Goal: Task Accomplishment & Management: Complete application form

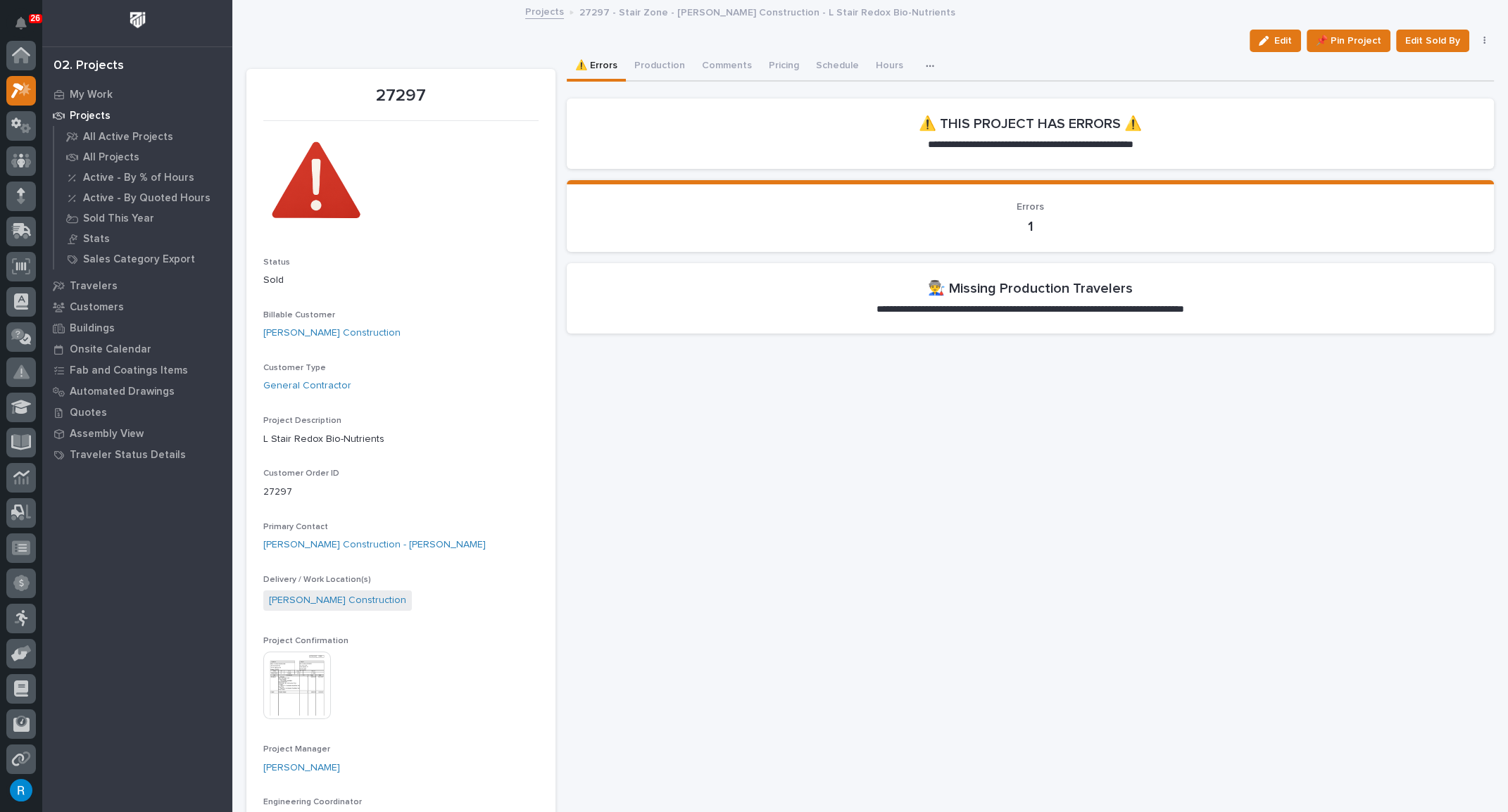
scroll to position [35, 0]
click at [653, 68] on button "Production" at bounding box center [659, 66] width 67 height 30
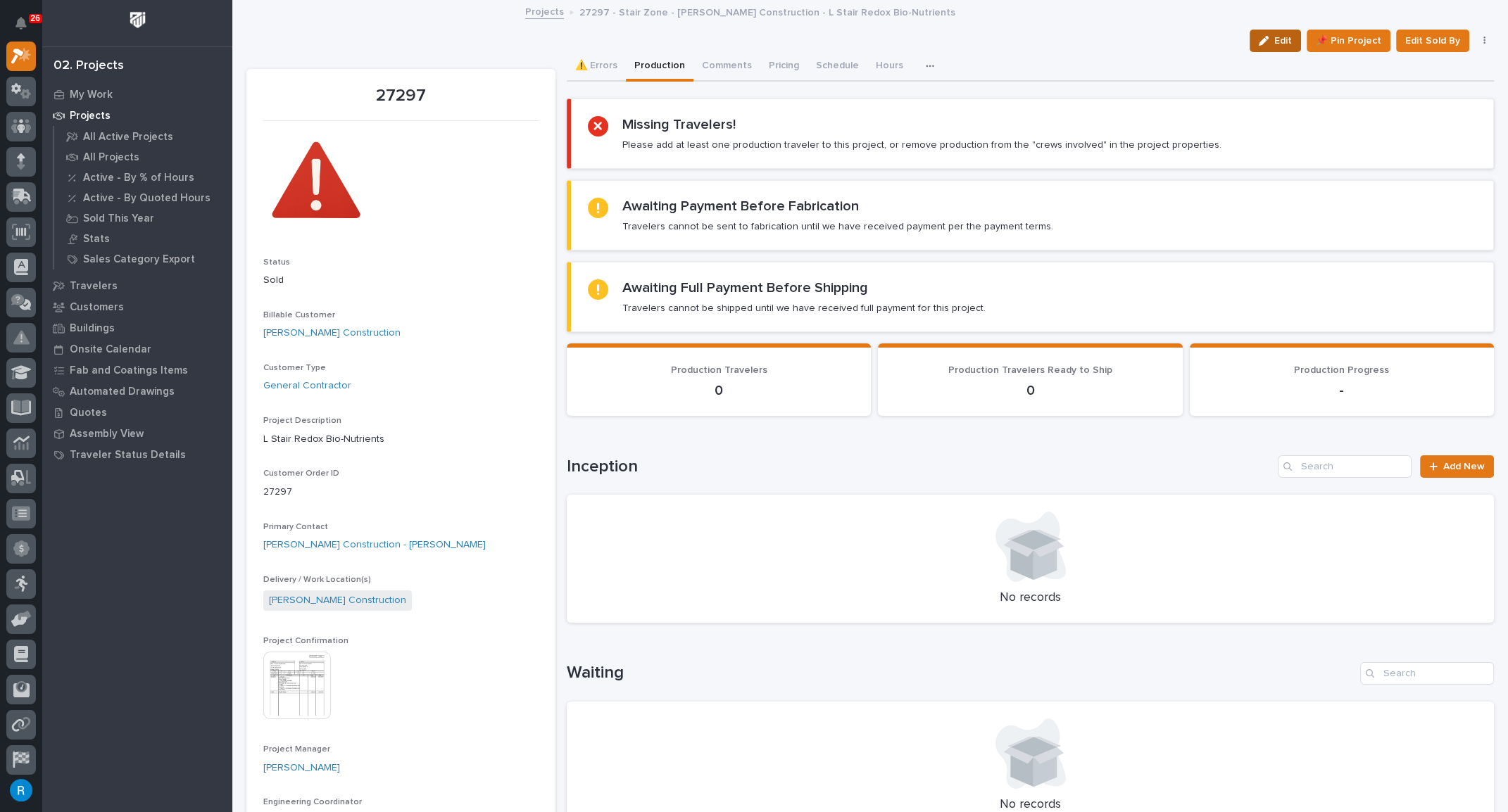
click at [1274, 42] on span "Edit" at bounding box center [1283, 41] width 18 height 13
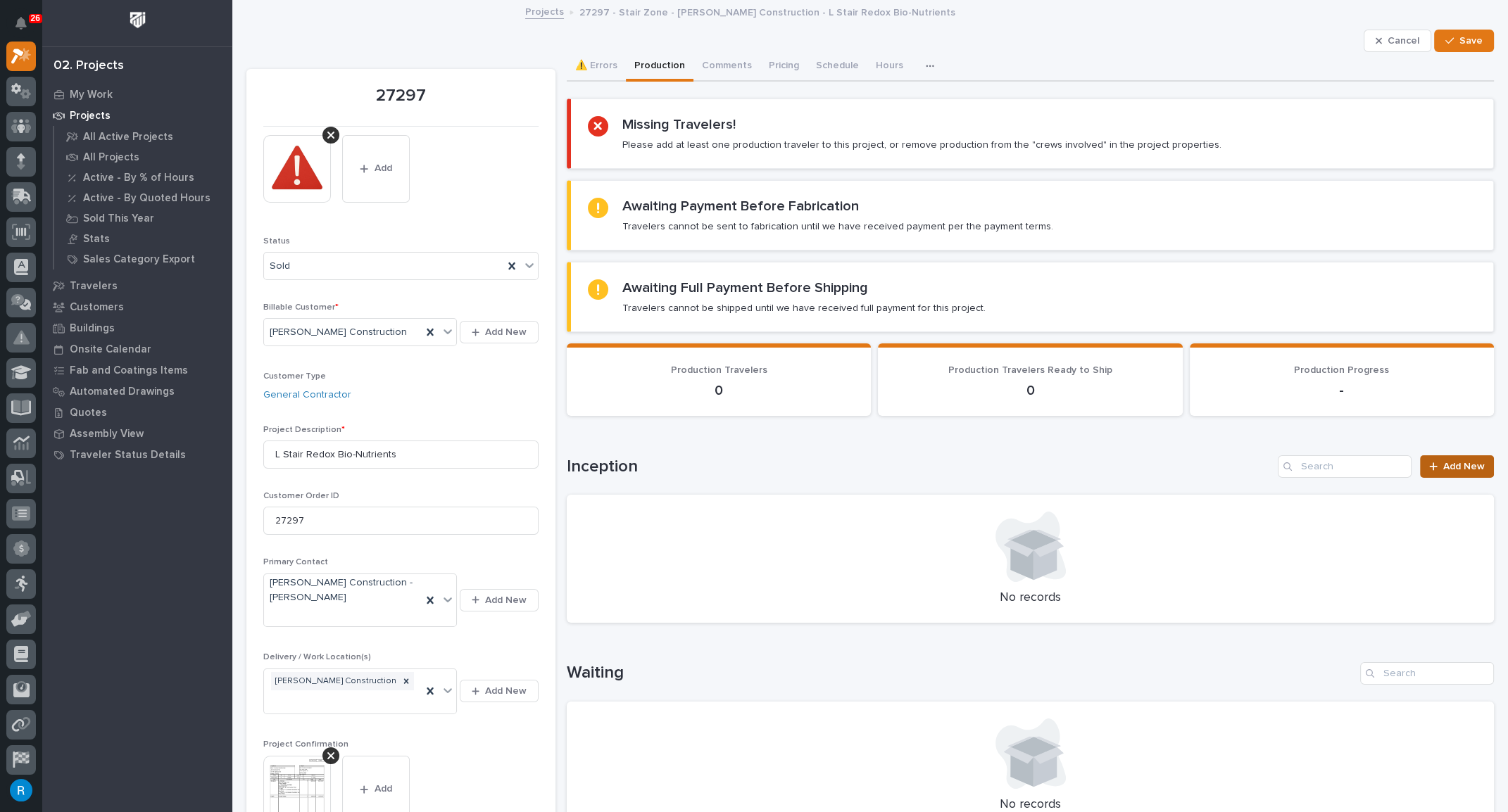
click at [1450, 465] on span "Add New" at bounding box center [1464, 466] width 41 height 10
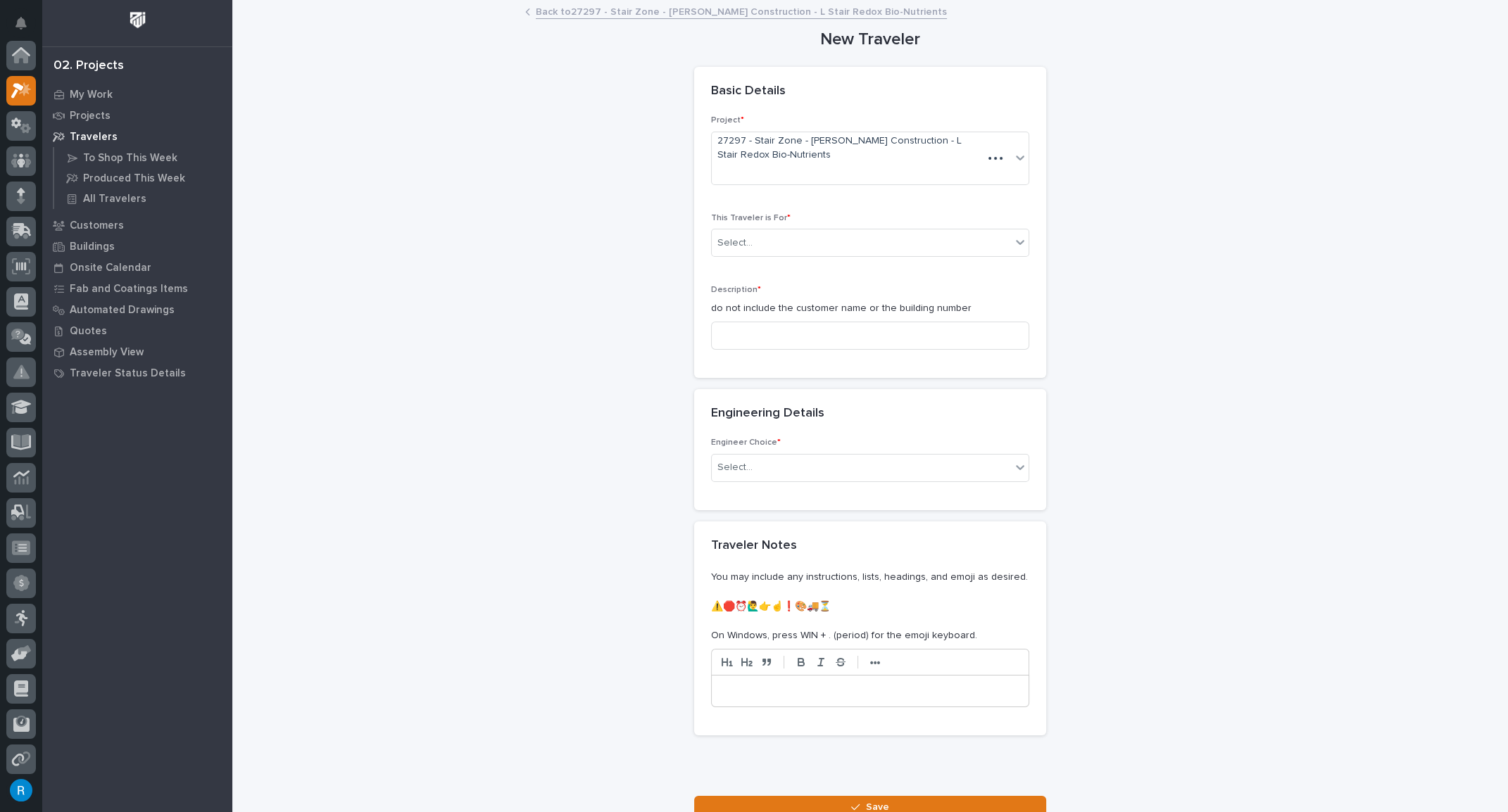
scroll to position [35, 0]
click at [904, 248] on div "Select..." at bounding box center [861, 242] width 299 height 23
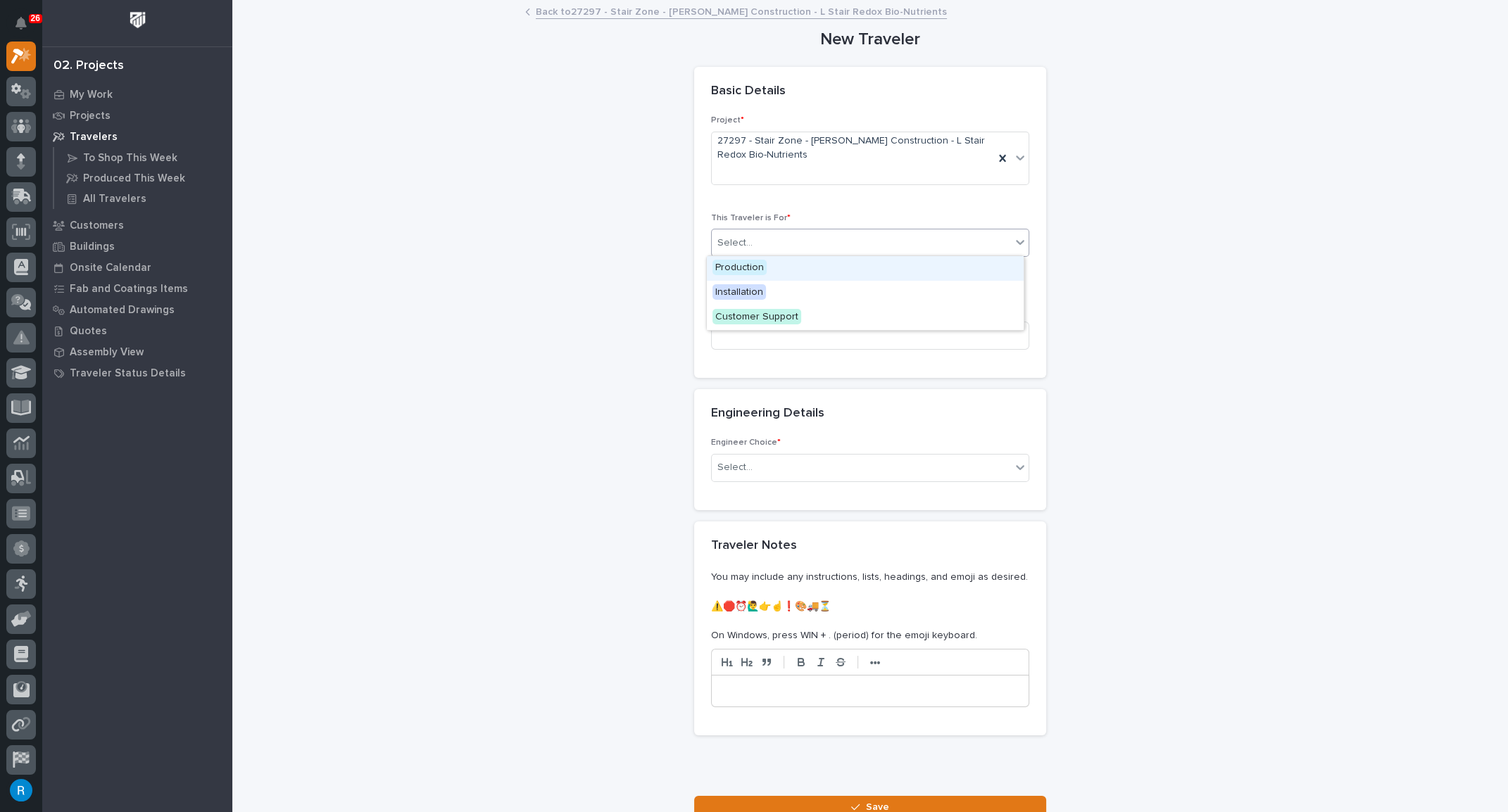
click at [730, 267] on span "Production" at bounding box center [739, 267] width 54 height 16
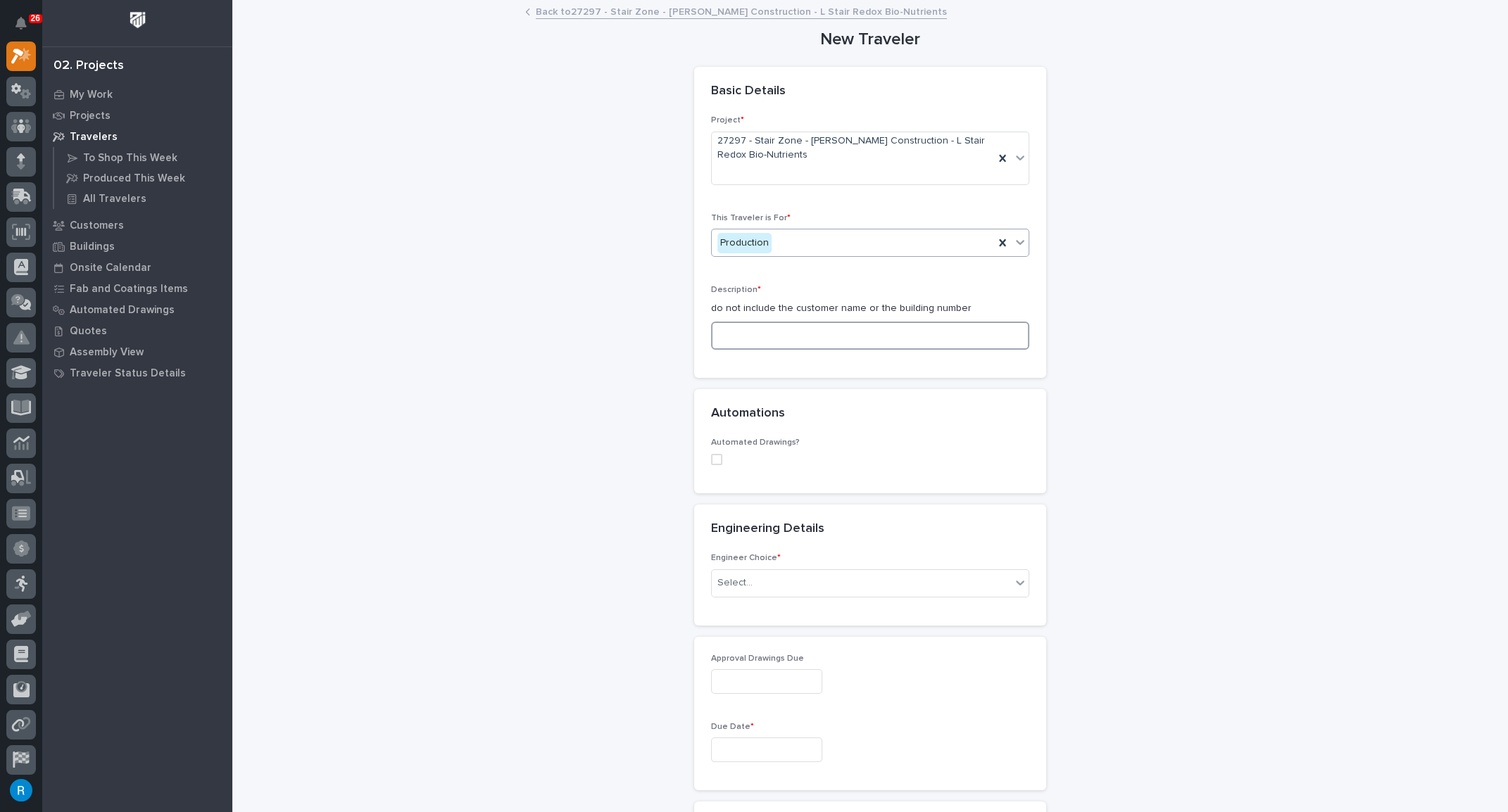
click at [826, 339] on input at bounding box center [870, 335] width 318 height 28
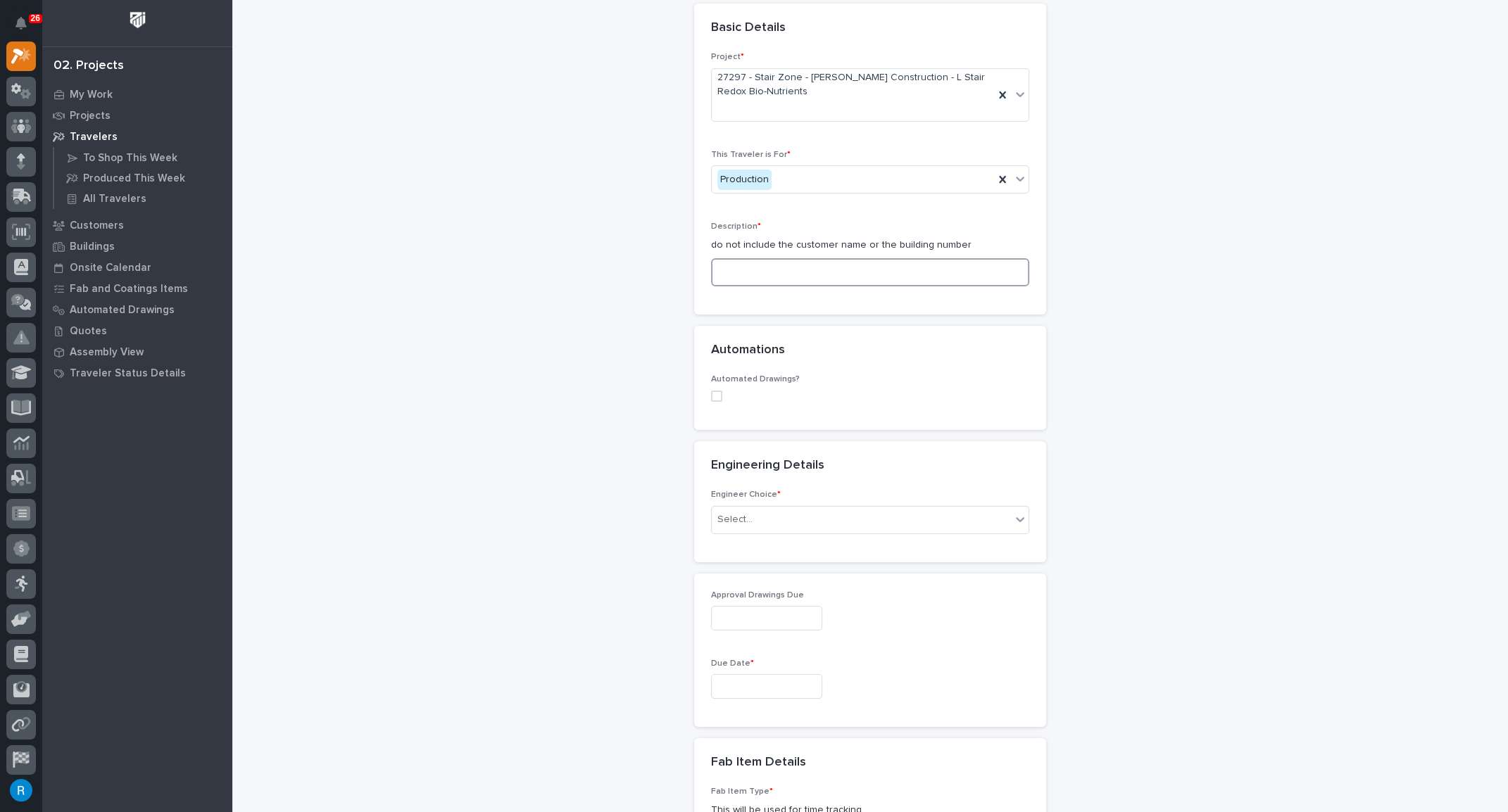
click at [742, 267] on input at bounding box center [870, 272] width 318 height 28
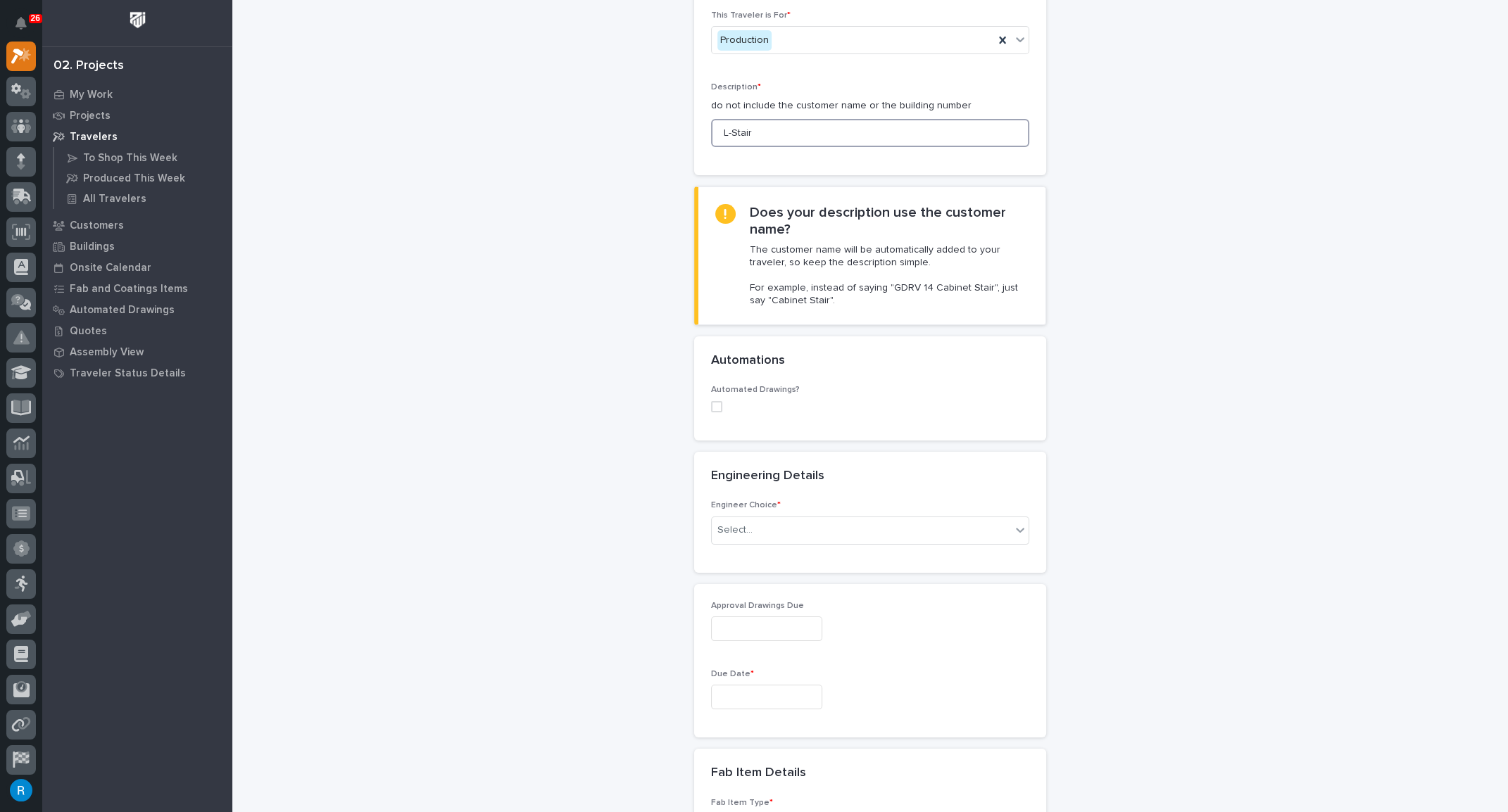
scroll to position [266, 0]
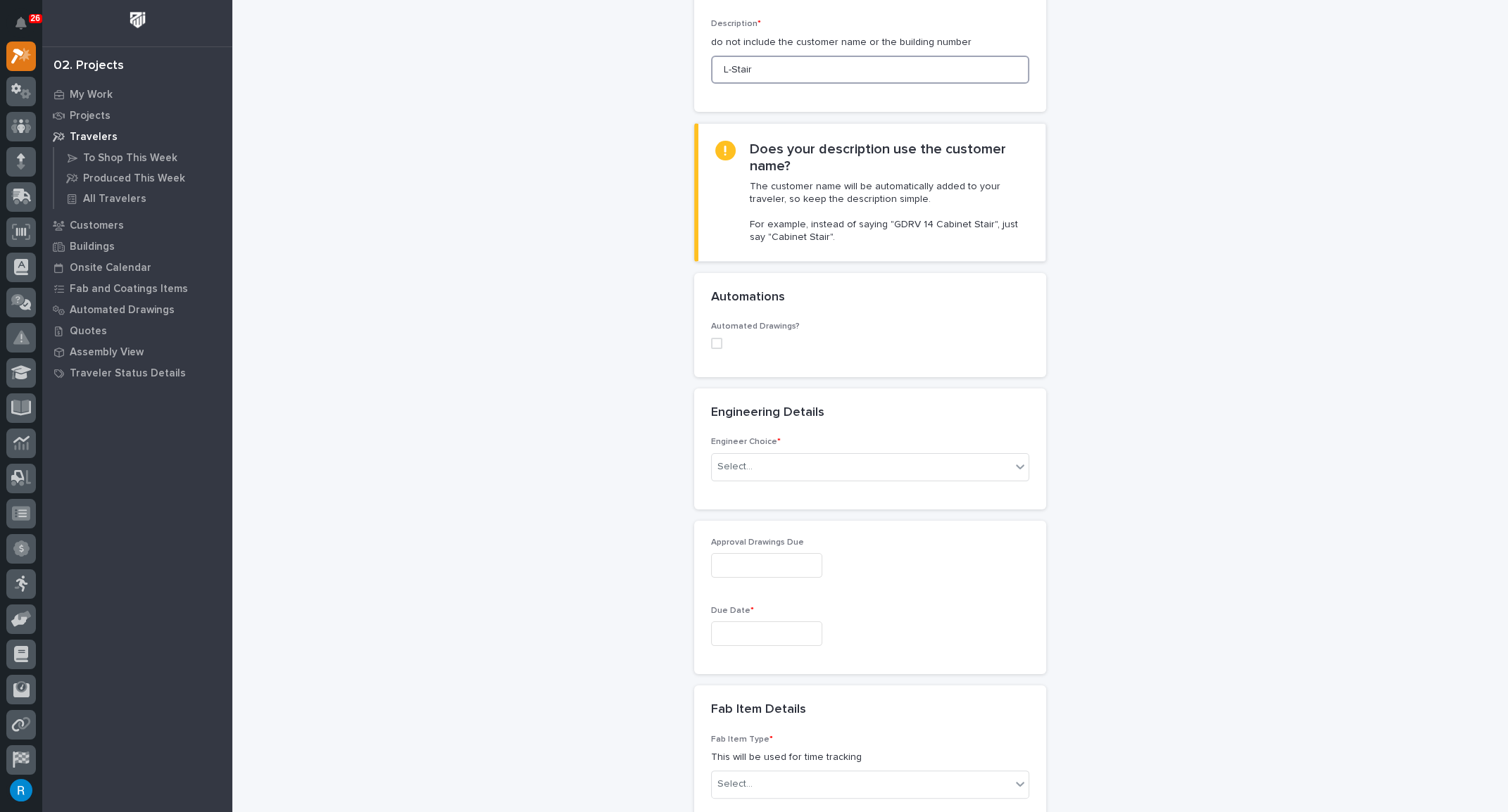
click at [711, 340] on span at bounding box center [716, 343] width 11 height 11
type input "L-Stair"
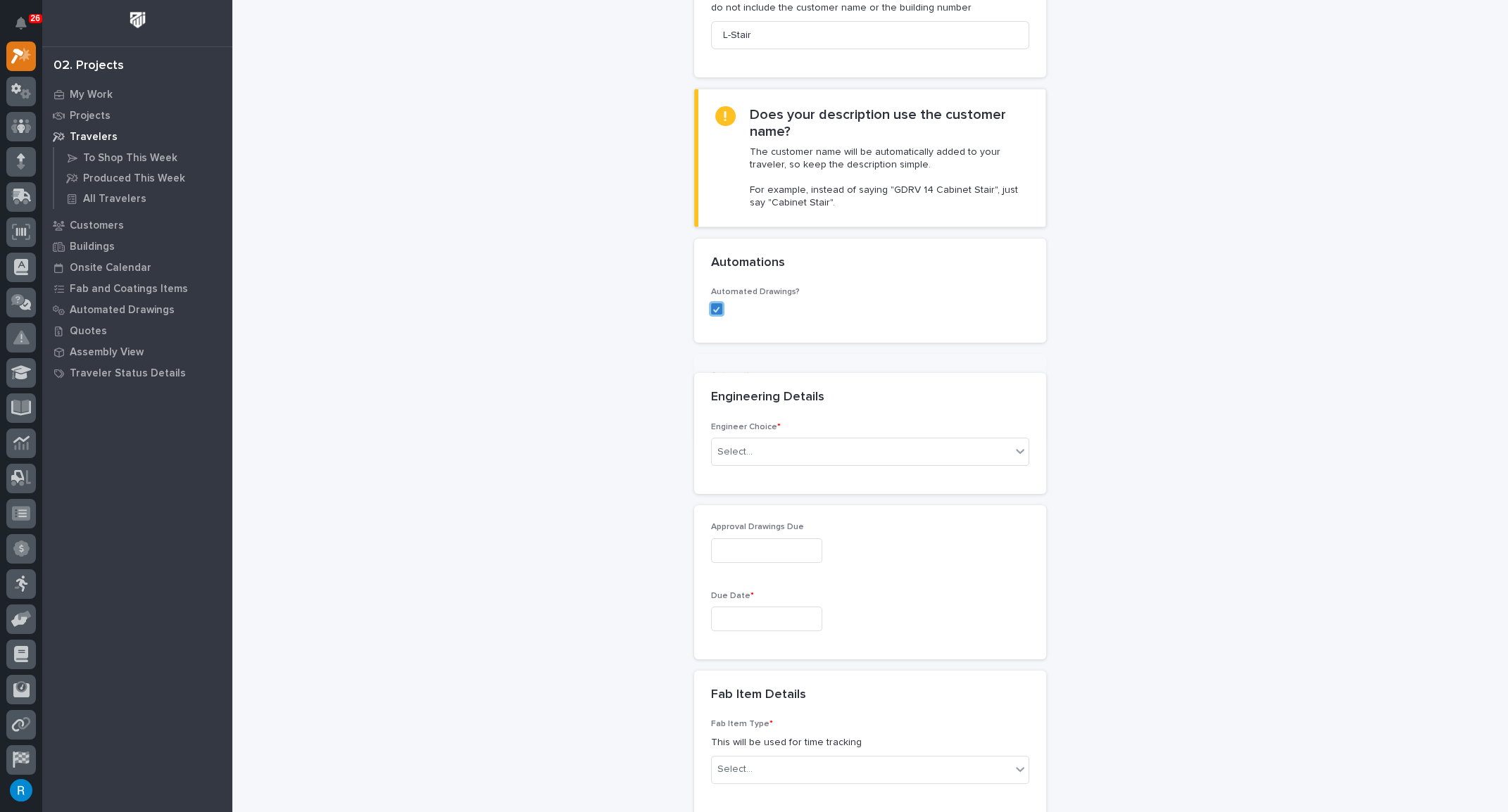
scroll to position [316, 0]
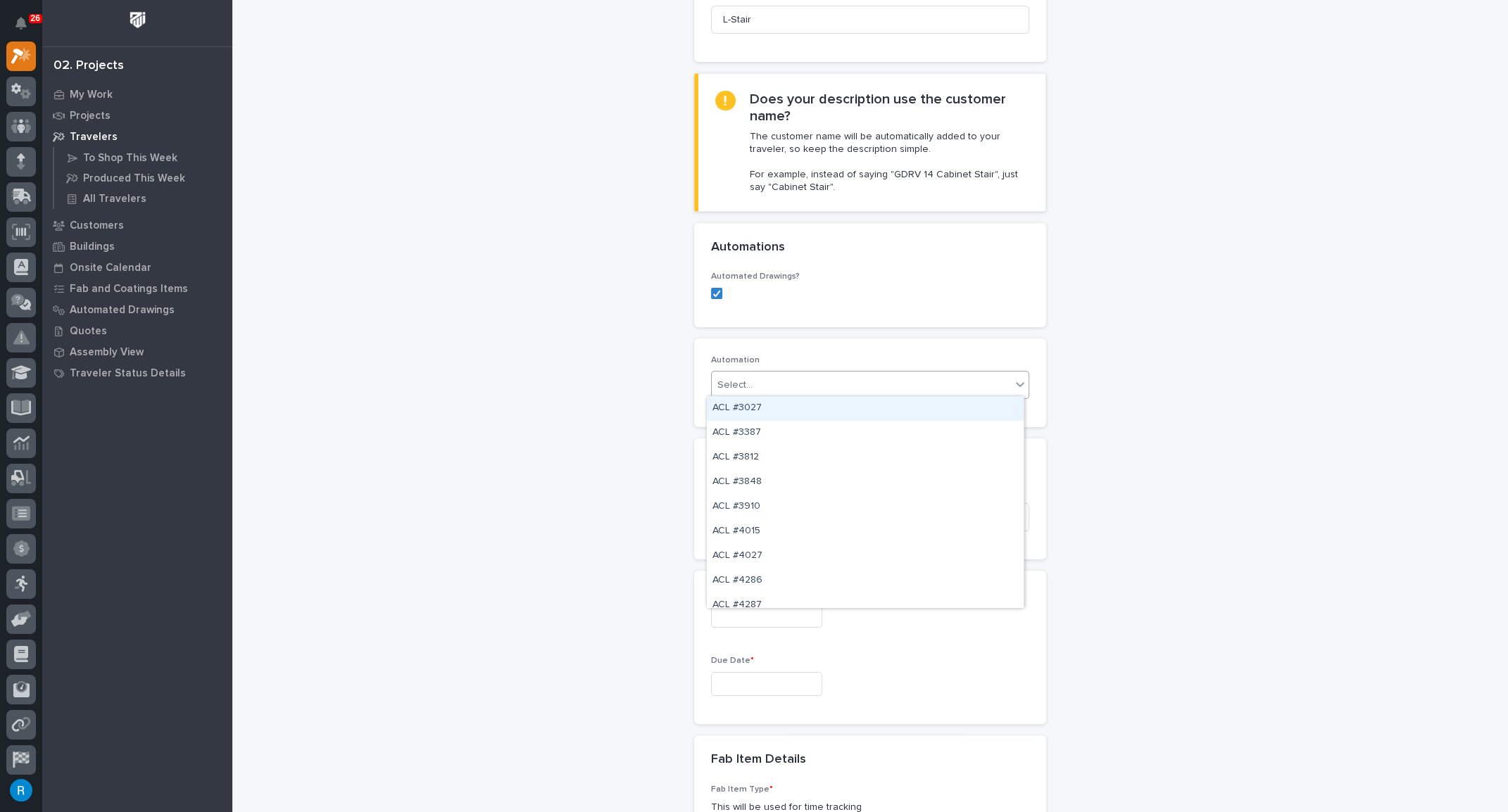
click at [806, 381] on div "Select..." at bounding box center [861, 385] width 299 height 23
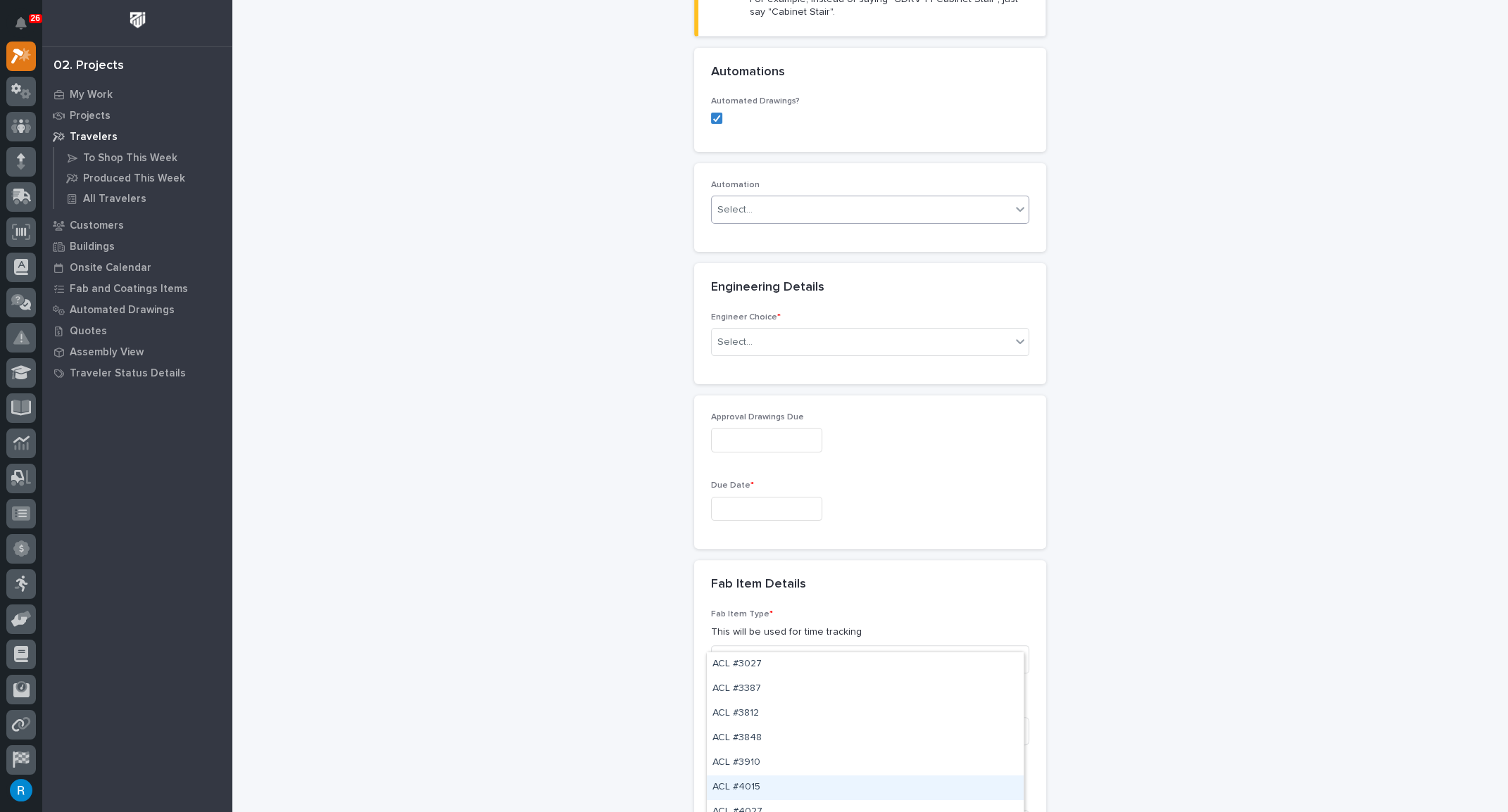
scroll to position [511, 0]
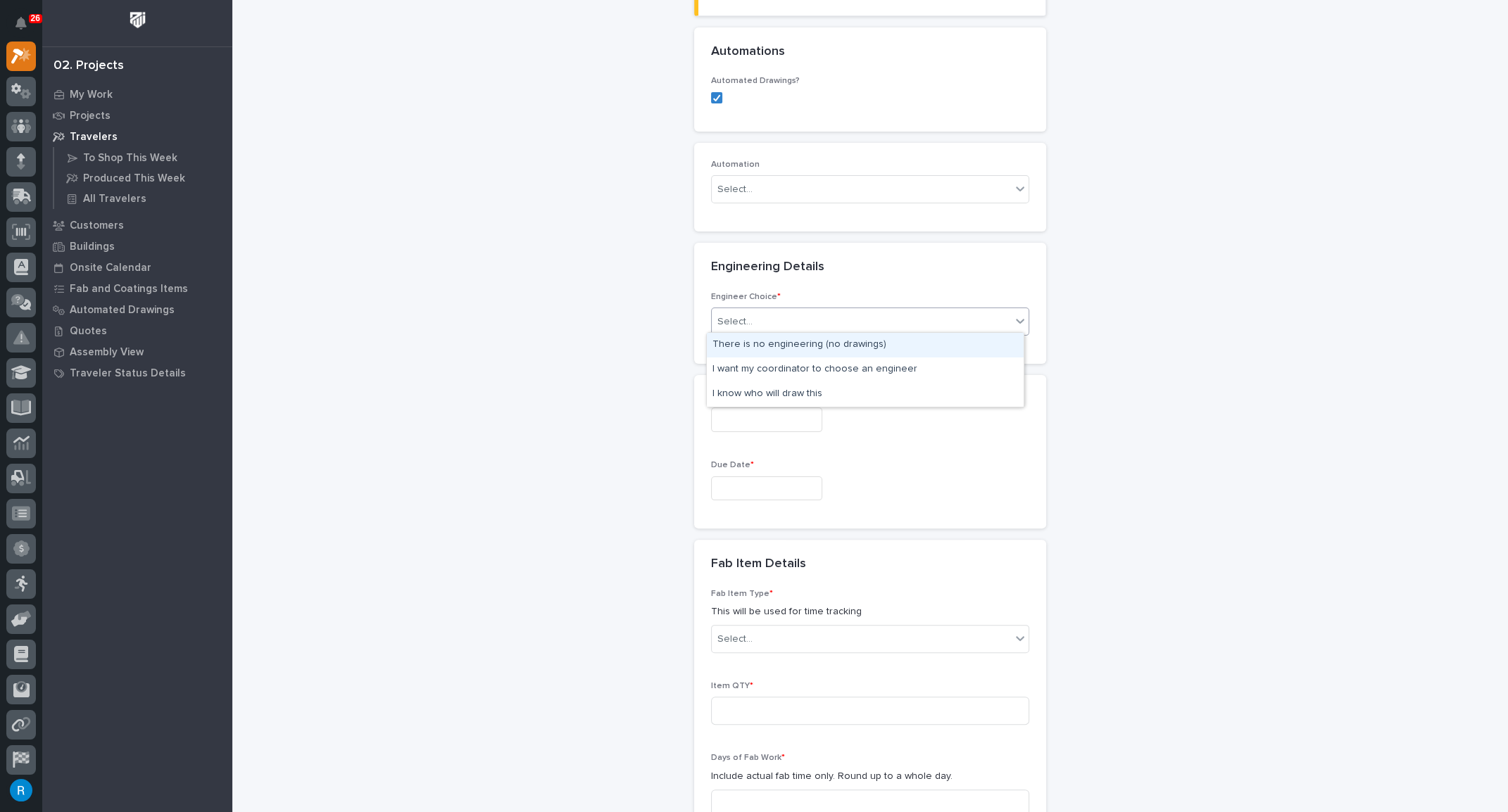
click at [802, 321] on div "Select..." at bounding box center [861, 321] width 299 height 23
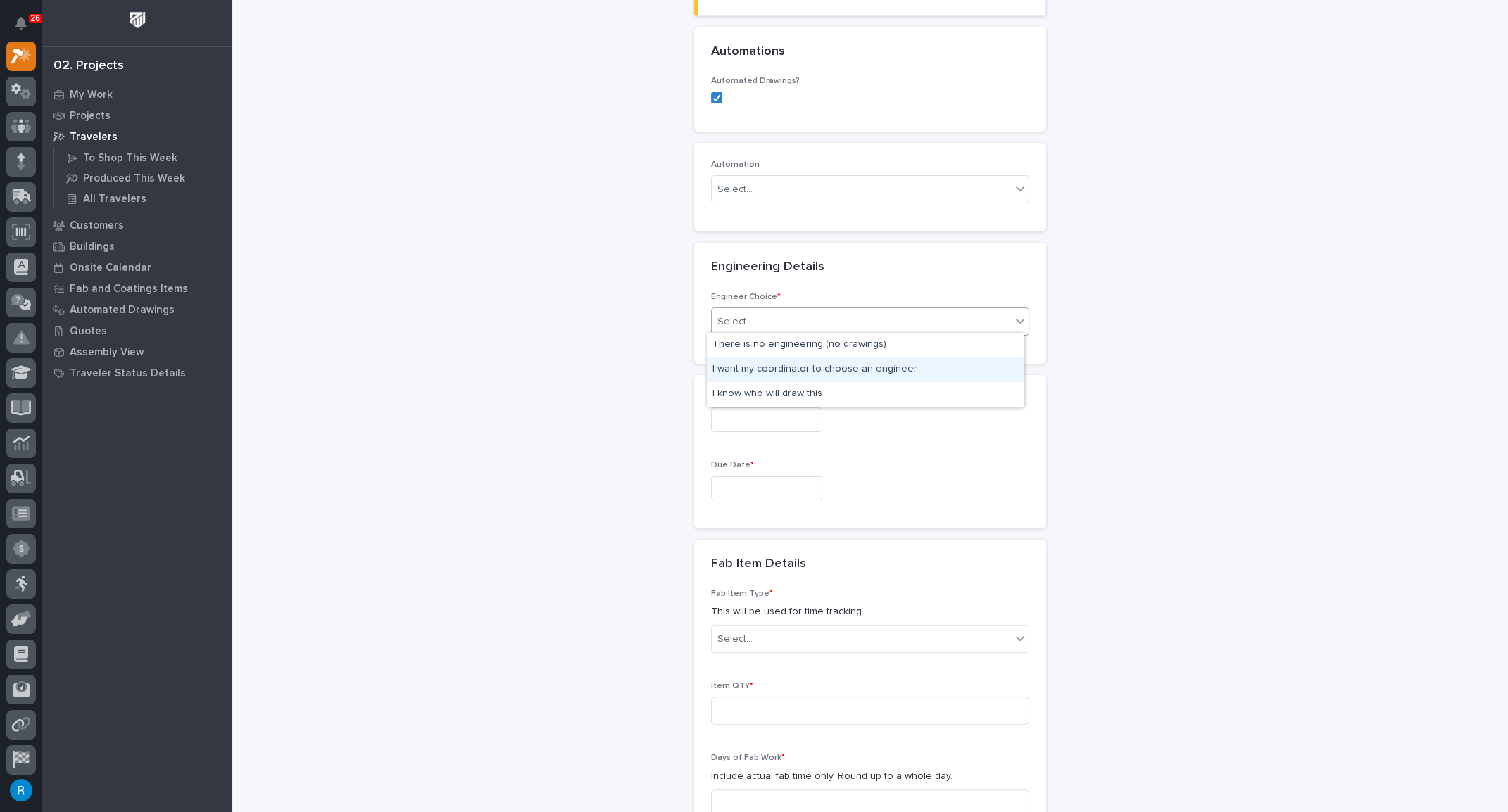
click at [792, 370] on div "I want my coordinator to choose an engineer" at bounding box center [865, 369] width 316 height 24
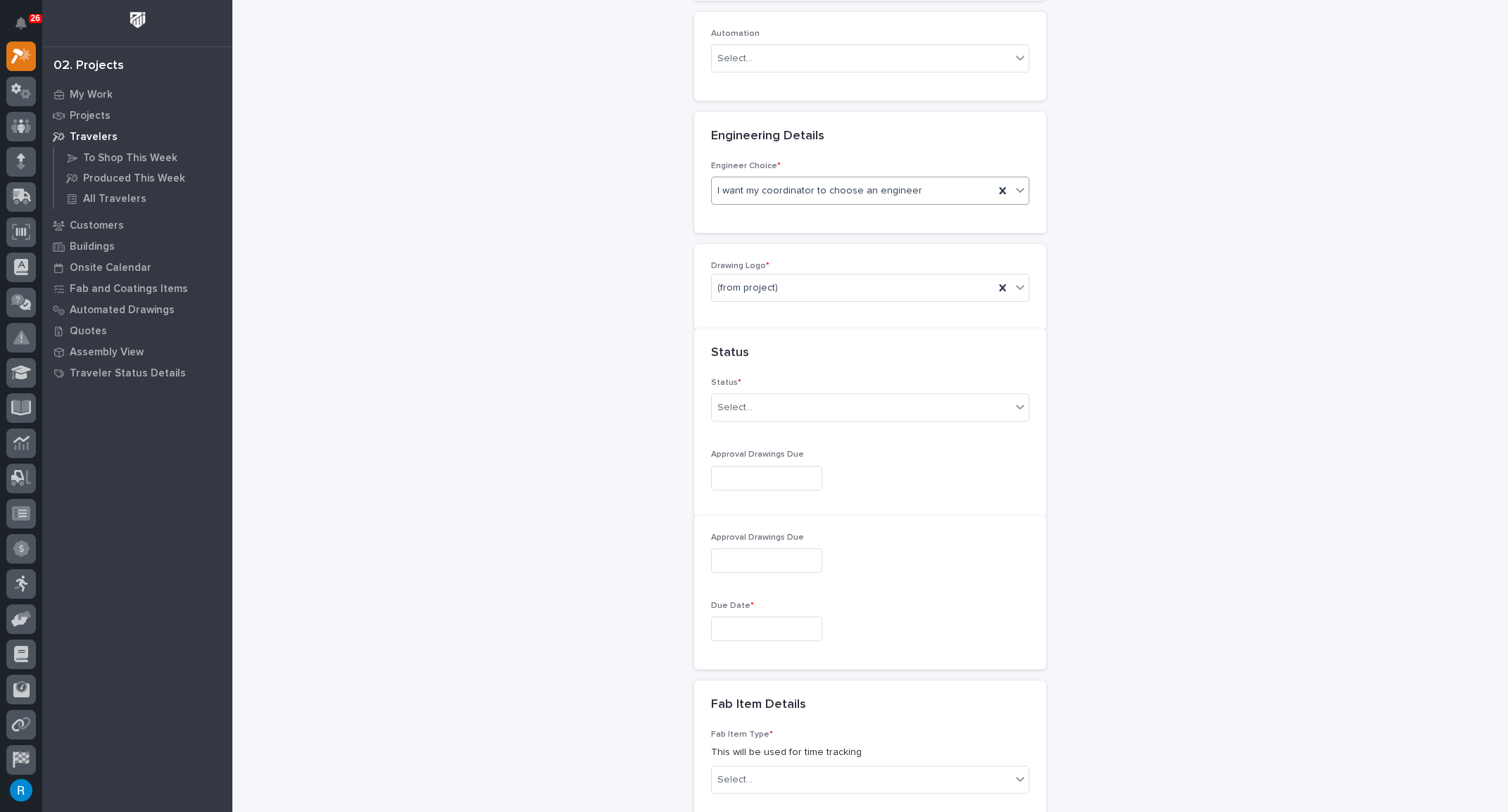
scroll to position [659, 0]
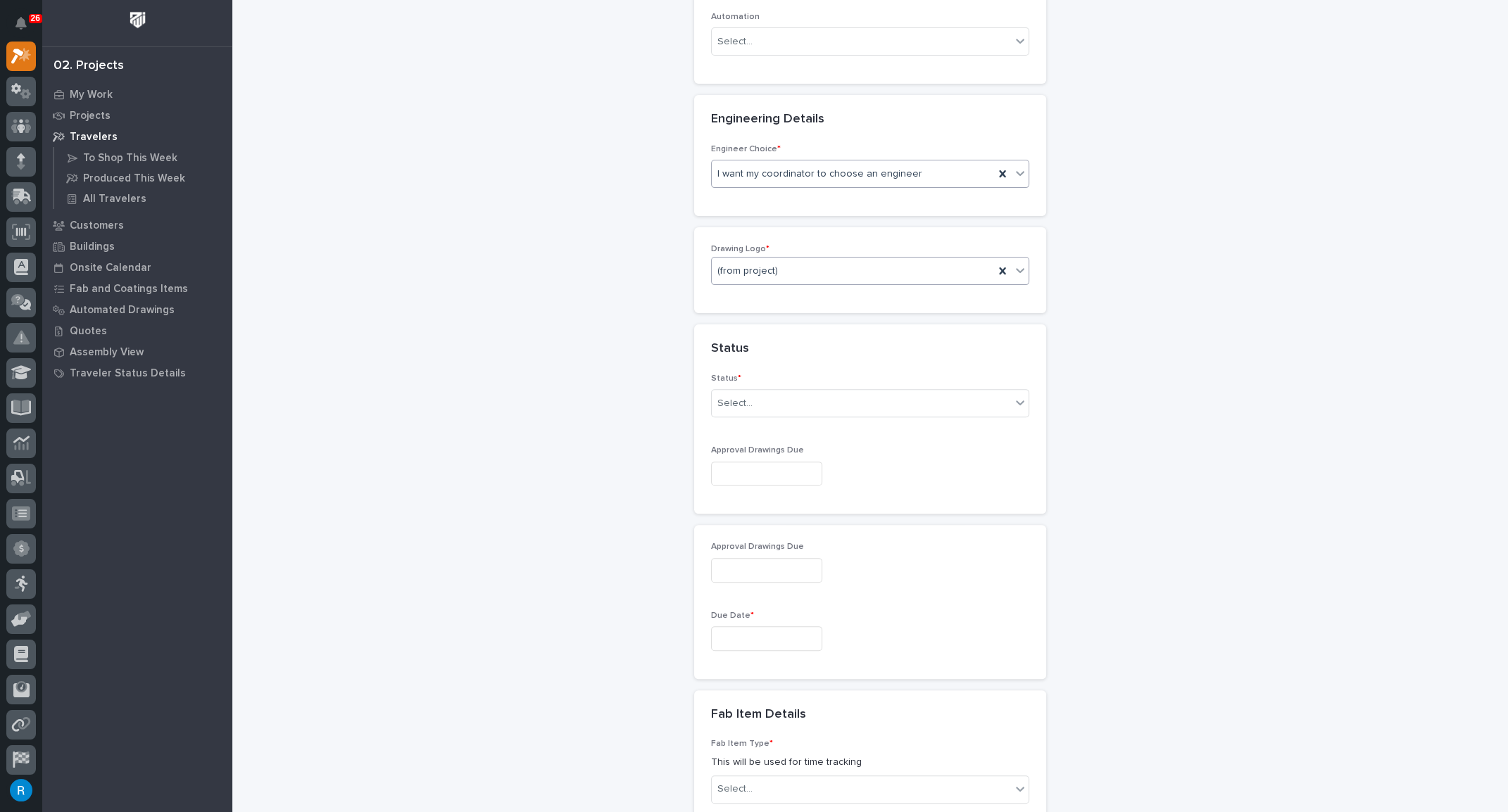
click at [815, 263] on div "(from project)" at bounding box center [853, 270] width 282 height 23
click at [744, 390] on div "Stair Zone" at bounding box center [865, 392] width 316 height 24
click at [852, 392] on div "Select..." at bounding box center [861, 403] width 299 height 23
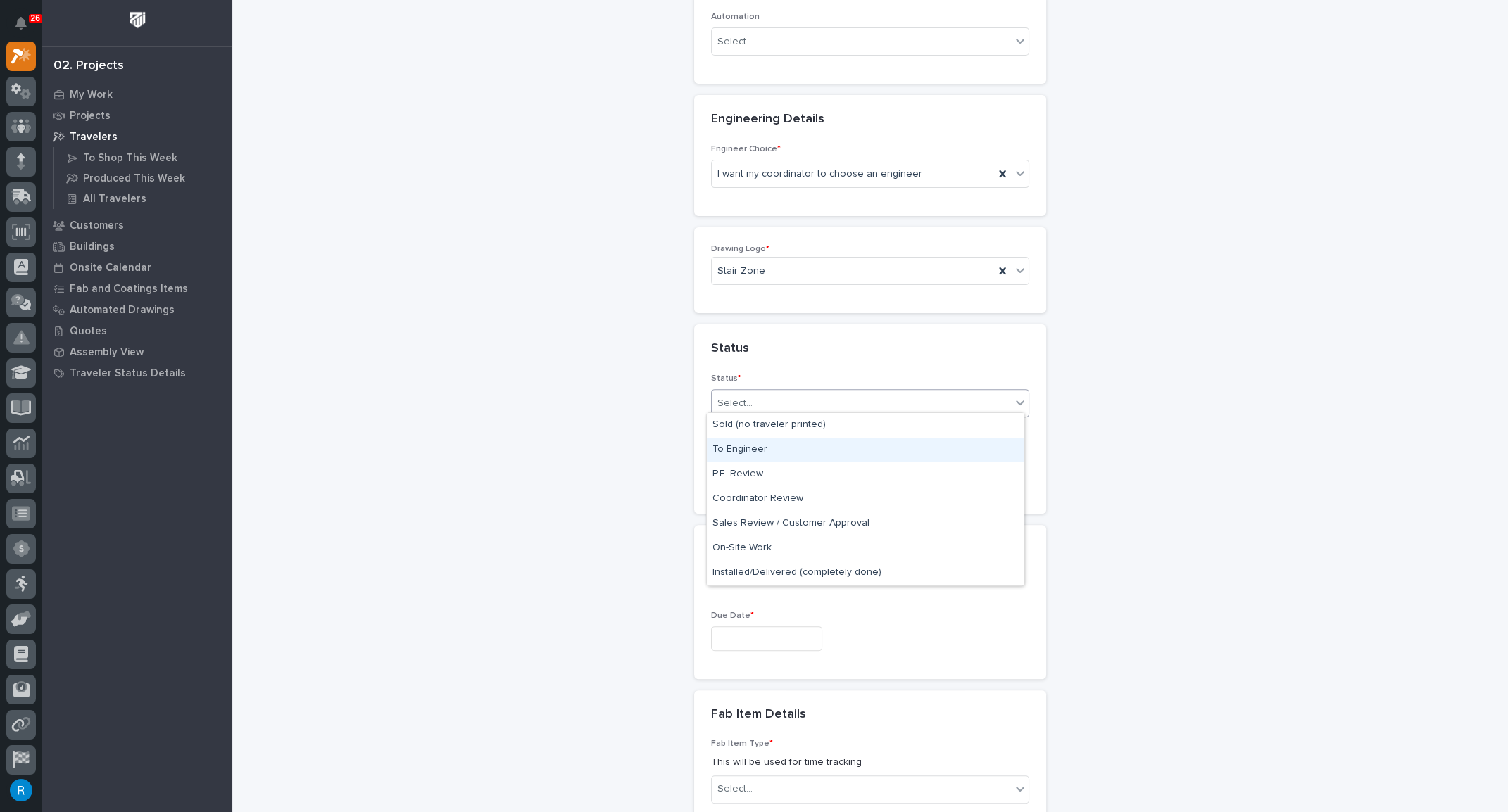
click at [752, 450] on div "To Engineer" at bounding box center [865, 449] width 316 height 24
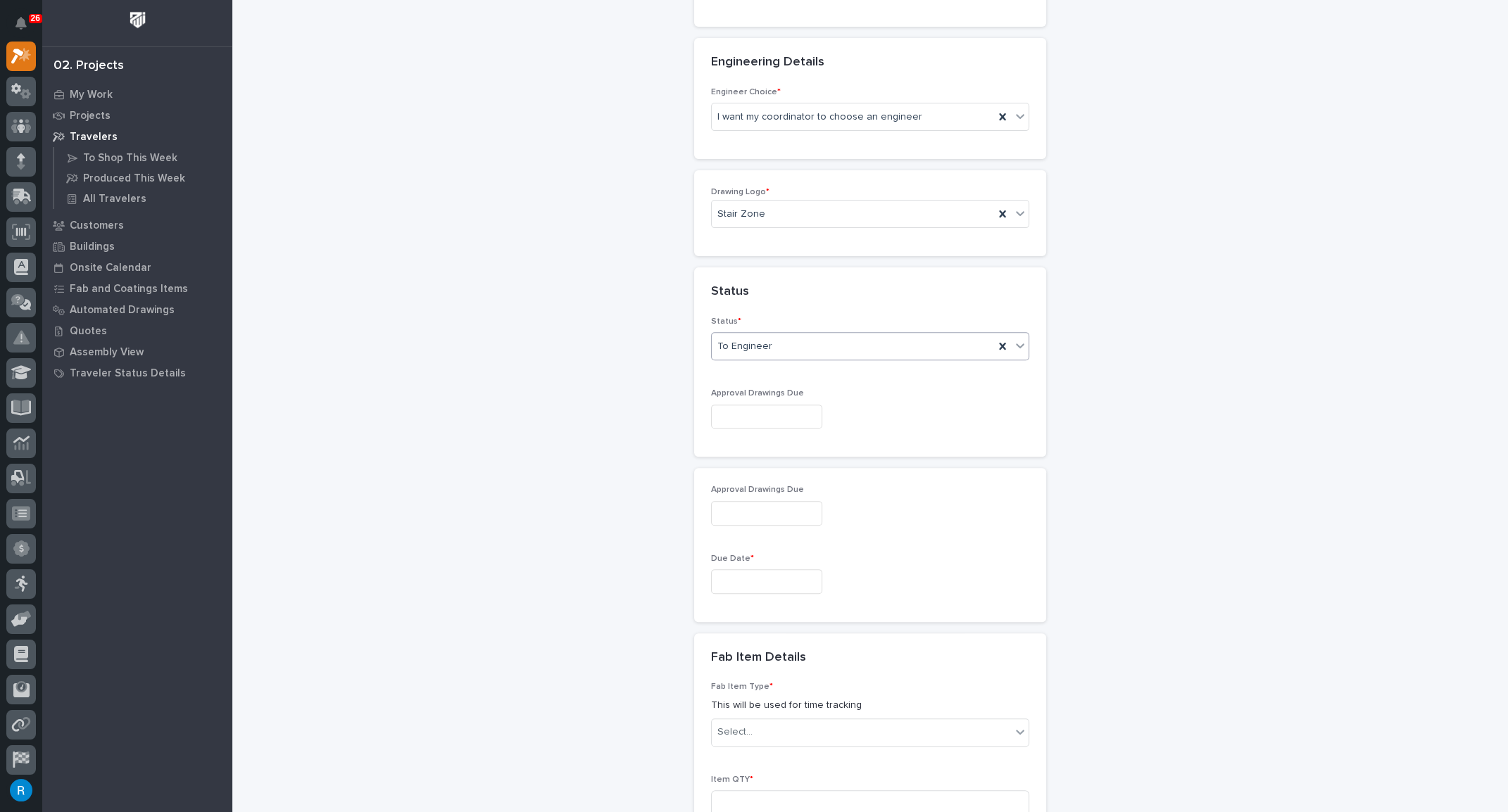
scroll to position [851, 0]
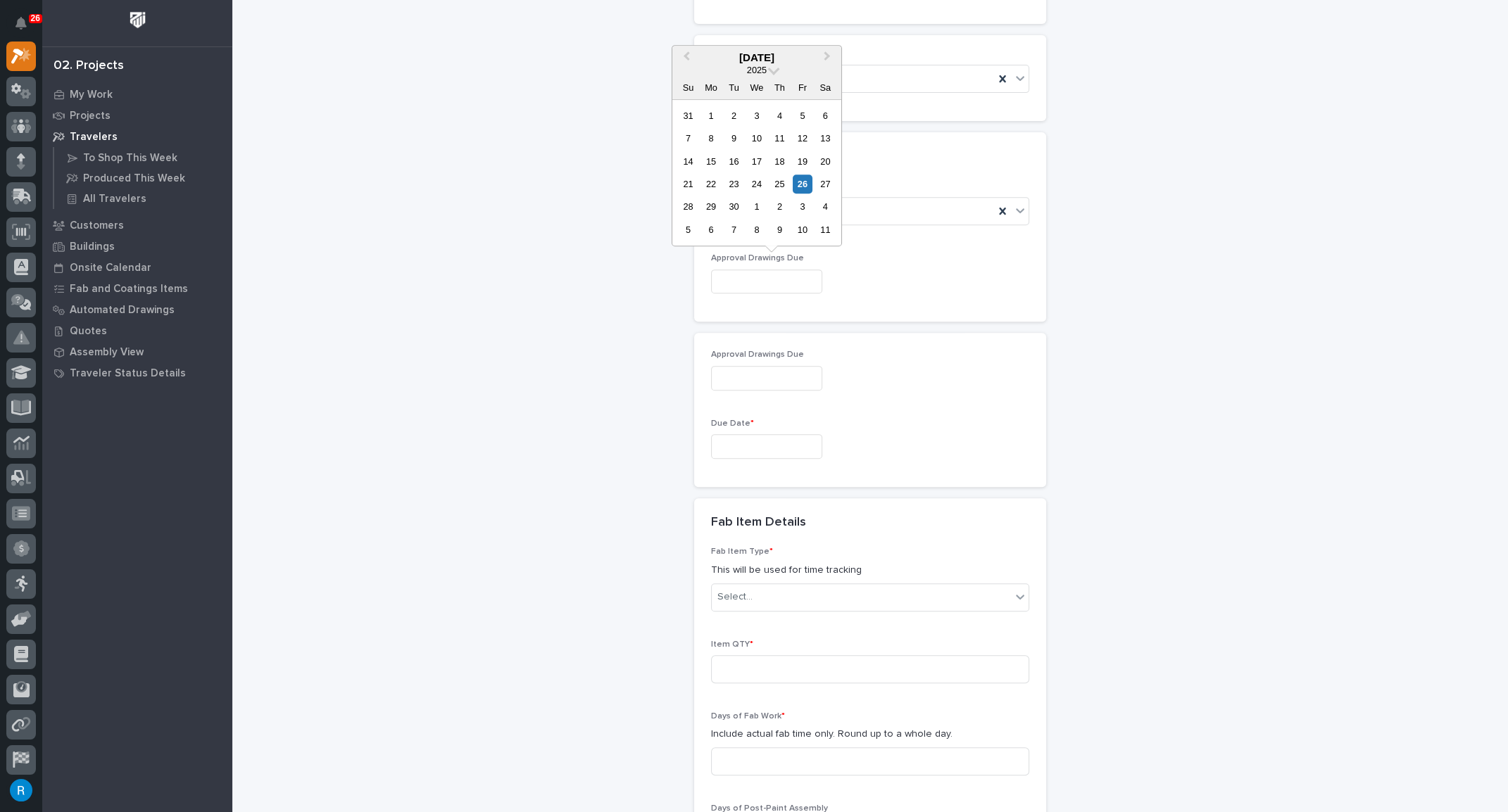
click at [792, 274] on input "text" at bounding box center [767, 282] width 111 height 24
click at [803, 208] on div "3" at bounding box center [802, 208] width 19 height 19
type input "**********"
click at [775, 279] on input "**********" at bounding box center [767, 282] width 111 height 24
click at [711, 143] on div "6" at bounding box center [710, 138] width 19 height 19
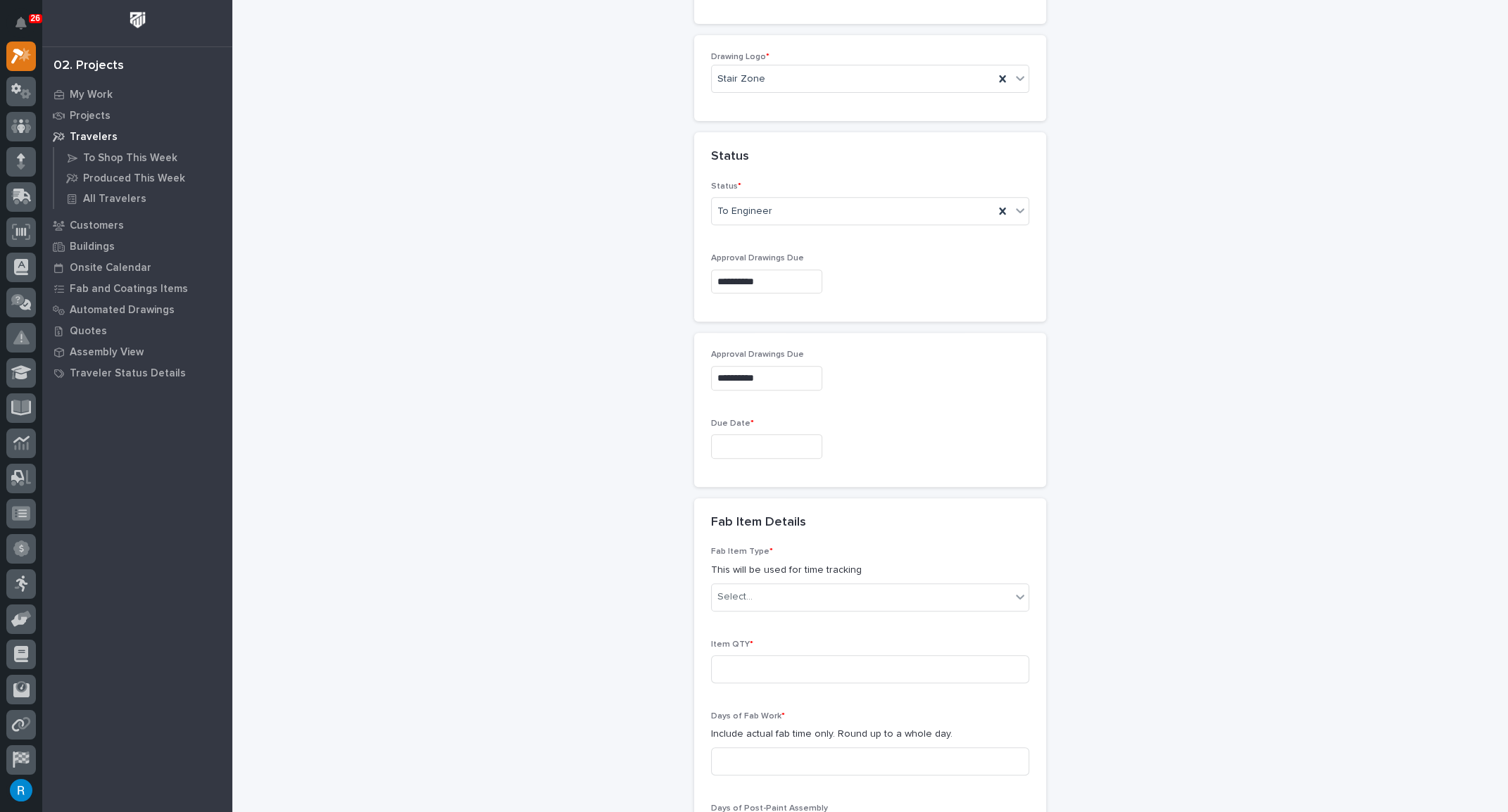
type input "**********"
click at [759, 442] on input "text" at bounding box center [767, 446] width 111 height 24
click at [827, 222] on span "Next Month" at bounding box center [827, 222] width 0 height 18
click at [803, 374] on div "31" at bounding box center [802, 370] width 19 height 19
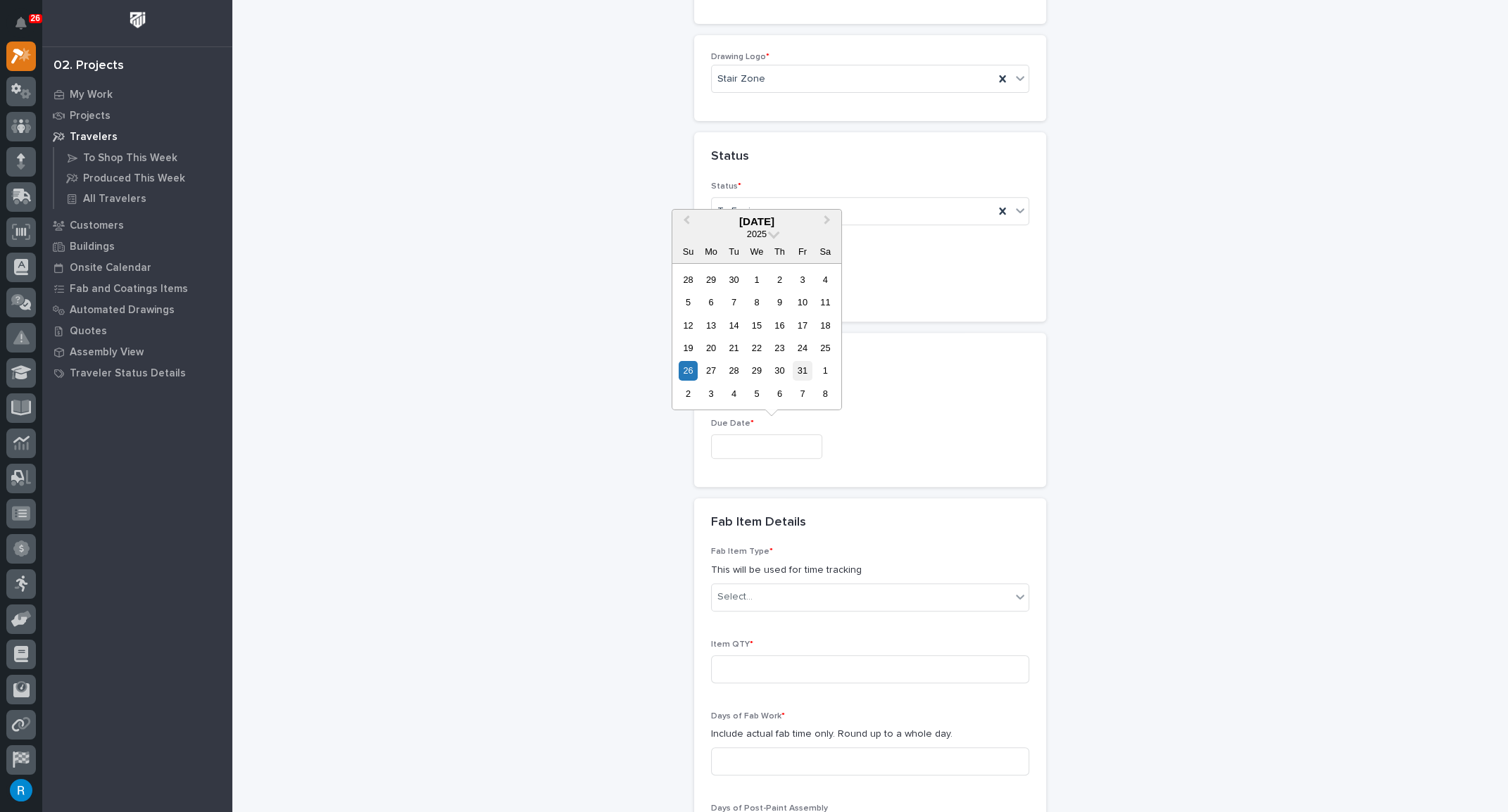
type input "**********"
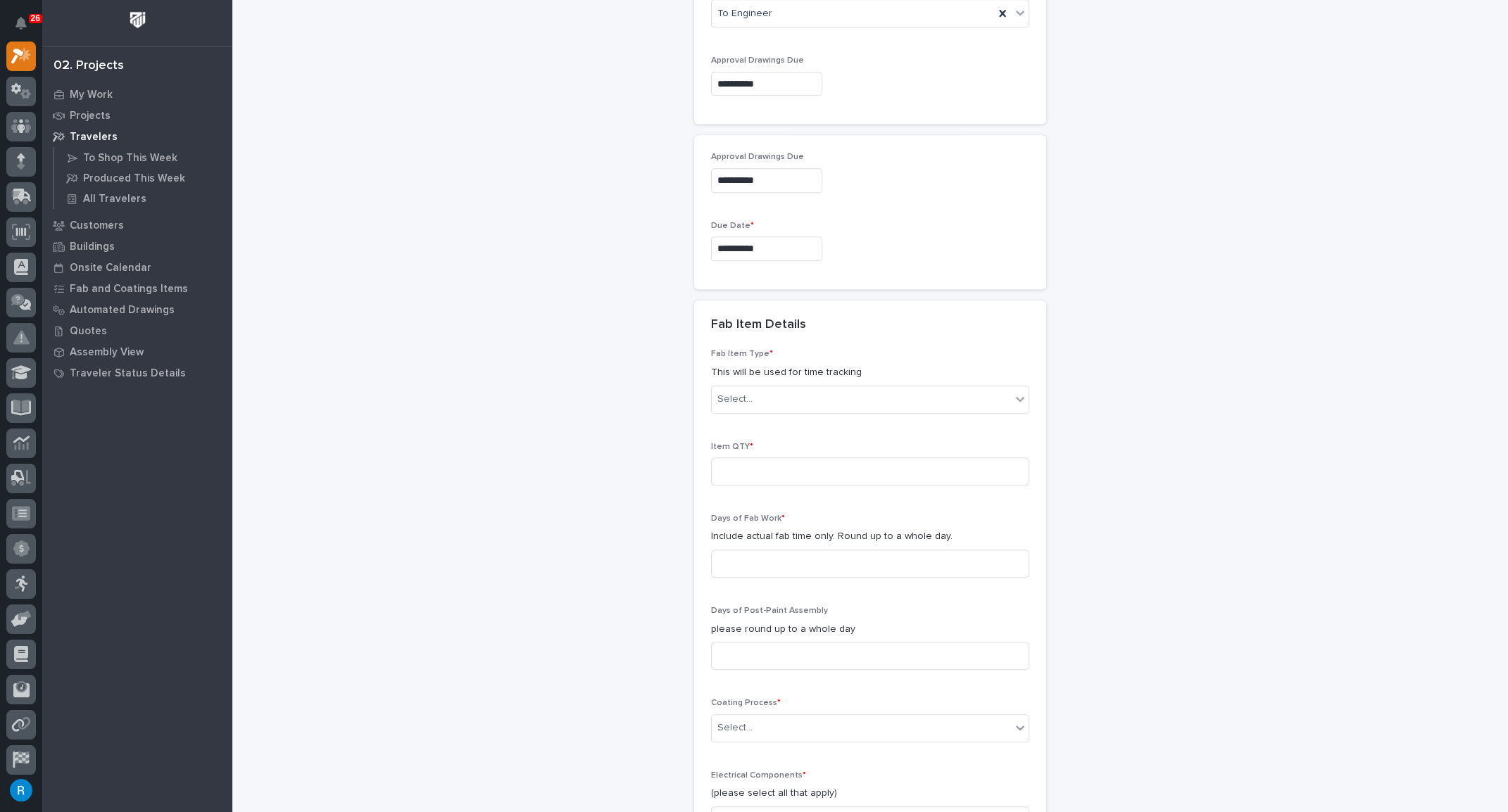
scroll to position [1107, 0]
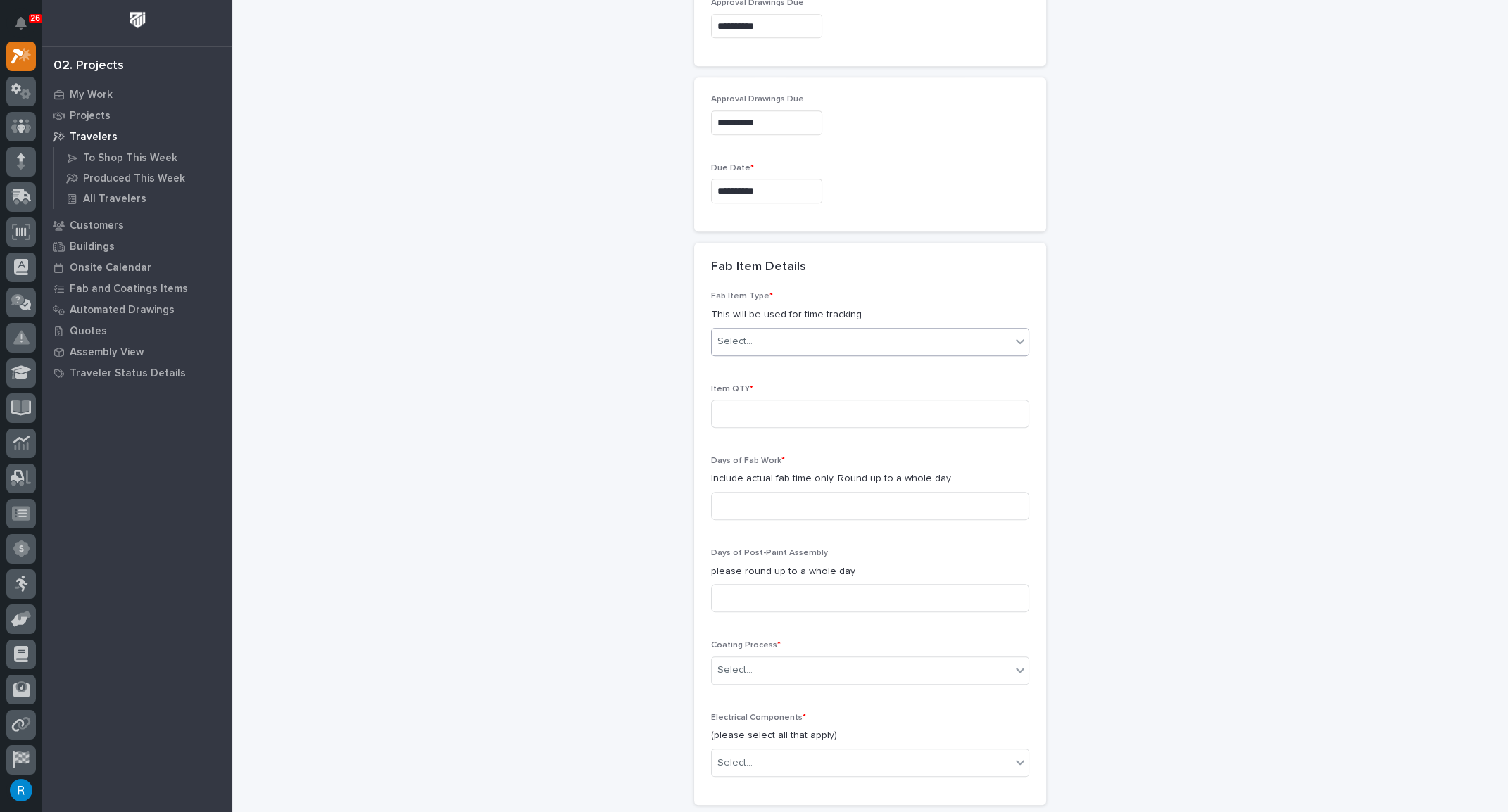
click at [823, 338] on div "Select..." at bounding box center [861, 341] width 299 height 23
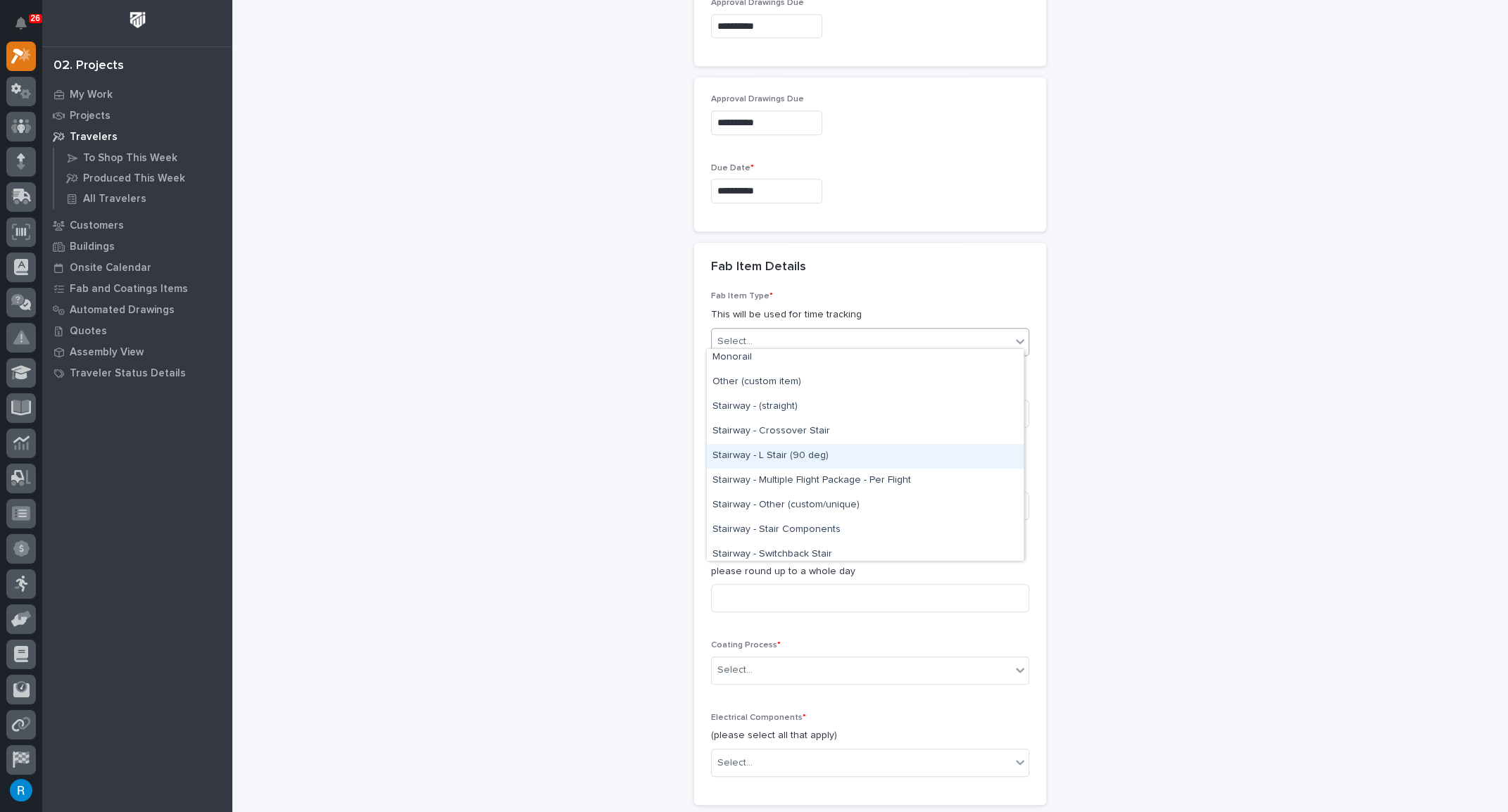
click at [719, 457] on div "Stairway - L Stair (90 deg)" at bounding box center [865, 456] width 316 height 24
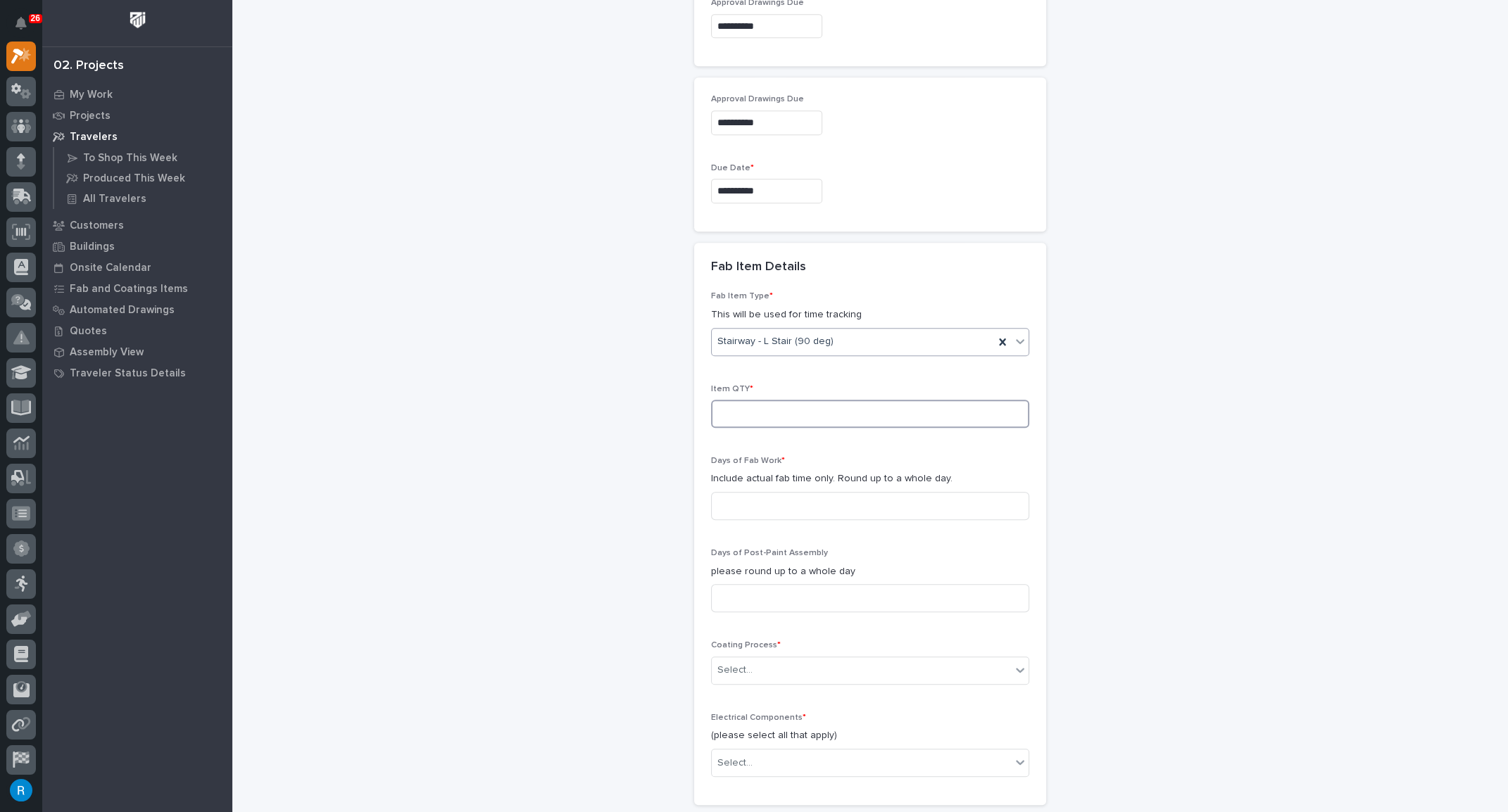
click at [736, 406] on input at bounding box center [870, 414] width 318 height 28
type input "1"
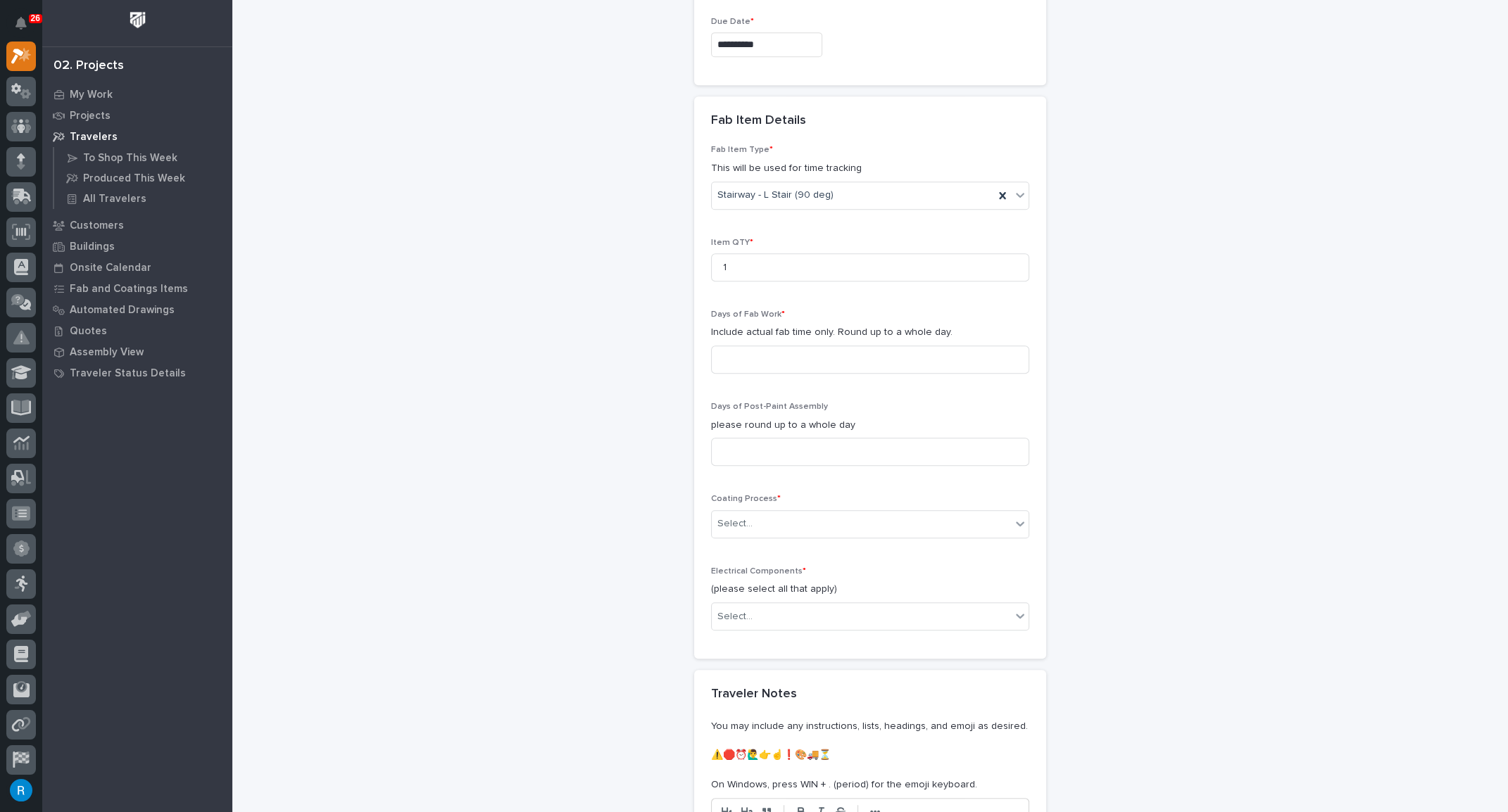
scroll to position [1299, 0]
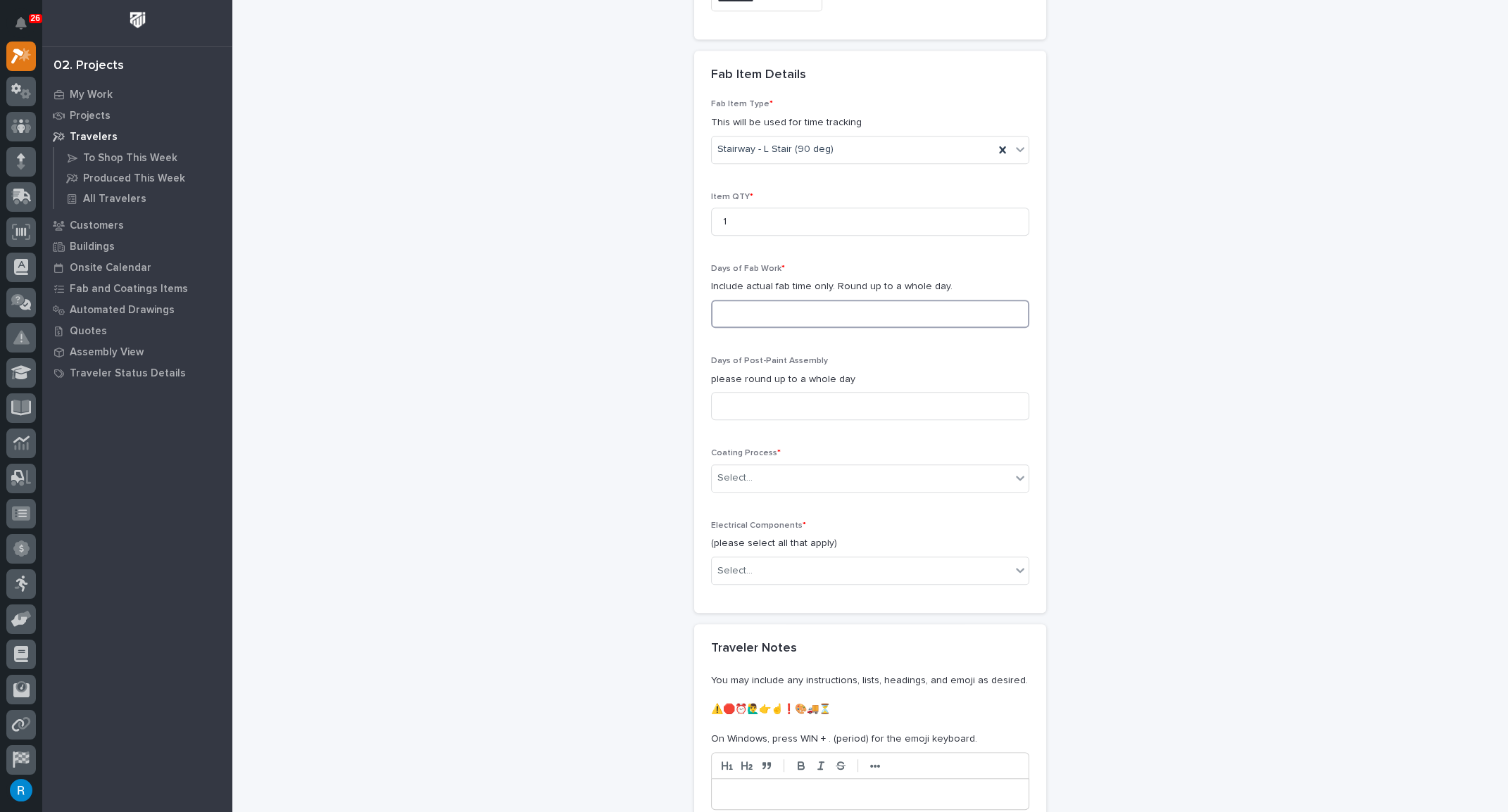
click at [729, 307] on input at bounding box center [870, 314] width 318 height 28
click at [721, 307] on input at bounding box center [870, 314] width 318 height 28
type input "8"
click at [775, 398] on input at bounding box center [870, 406] width 318 height 28
click at [789, 474] on div "Select..." at bounding box center [861, 477] width 299 height 23
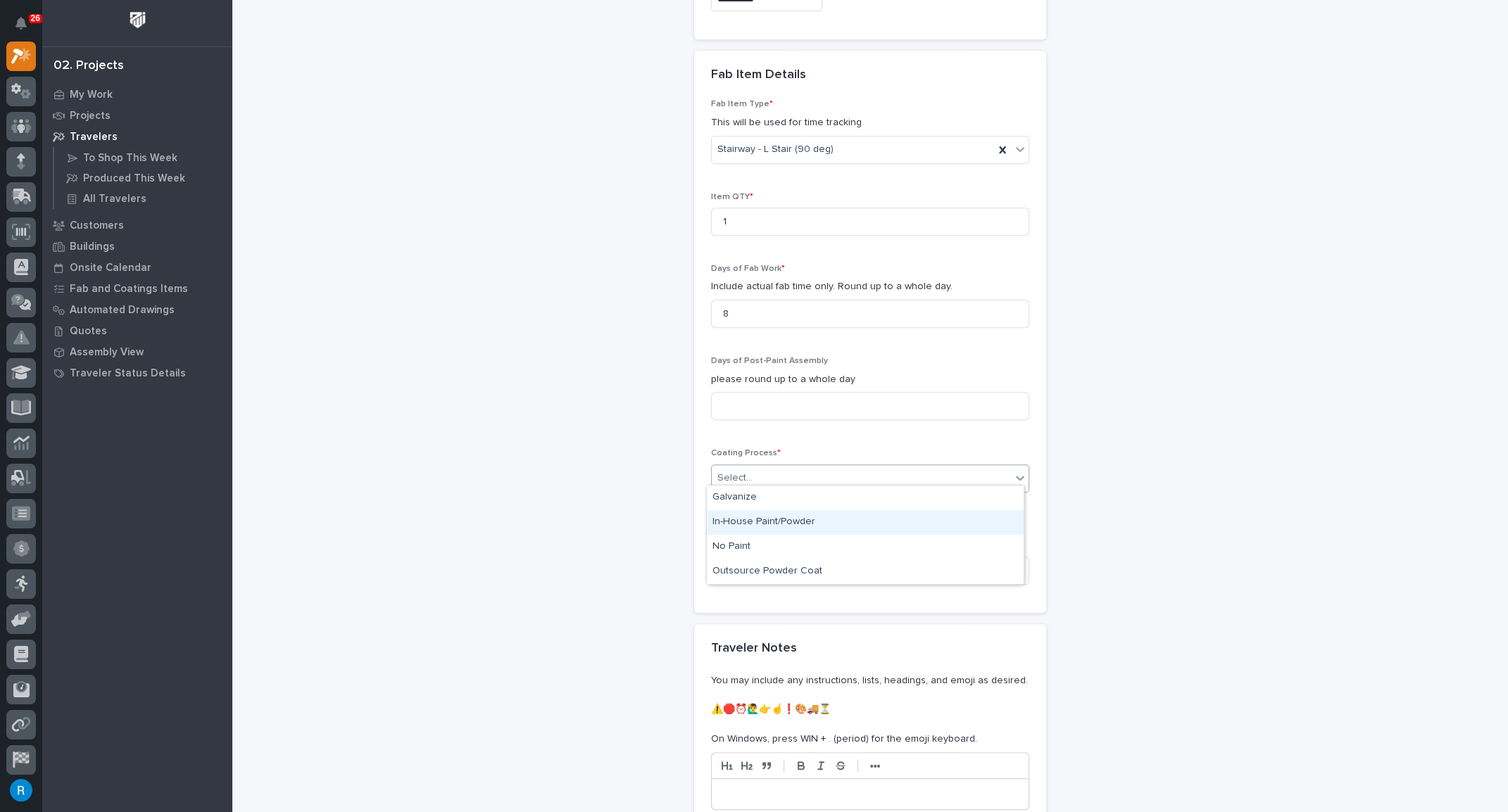
click at [741, 516] on div "In-House Paint/Powder" at bounding box center [865, 522] width 316 height 24
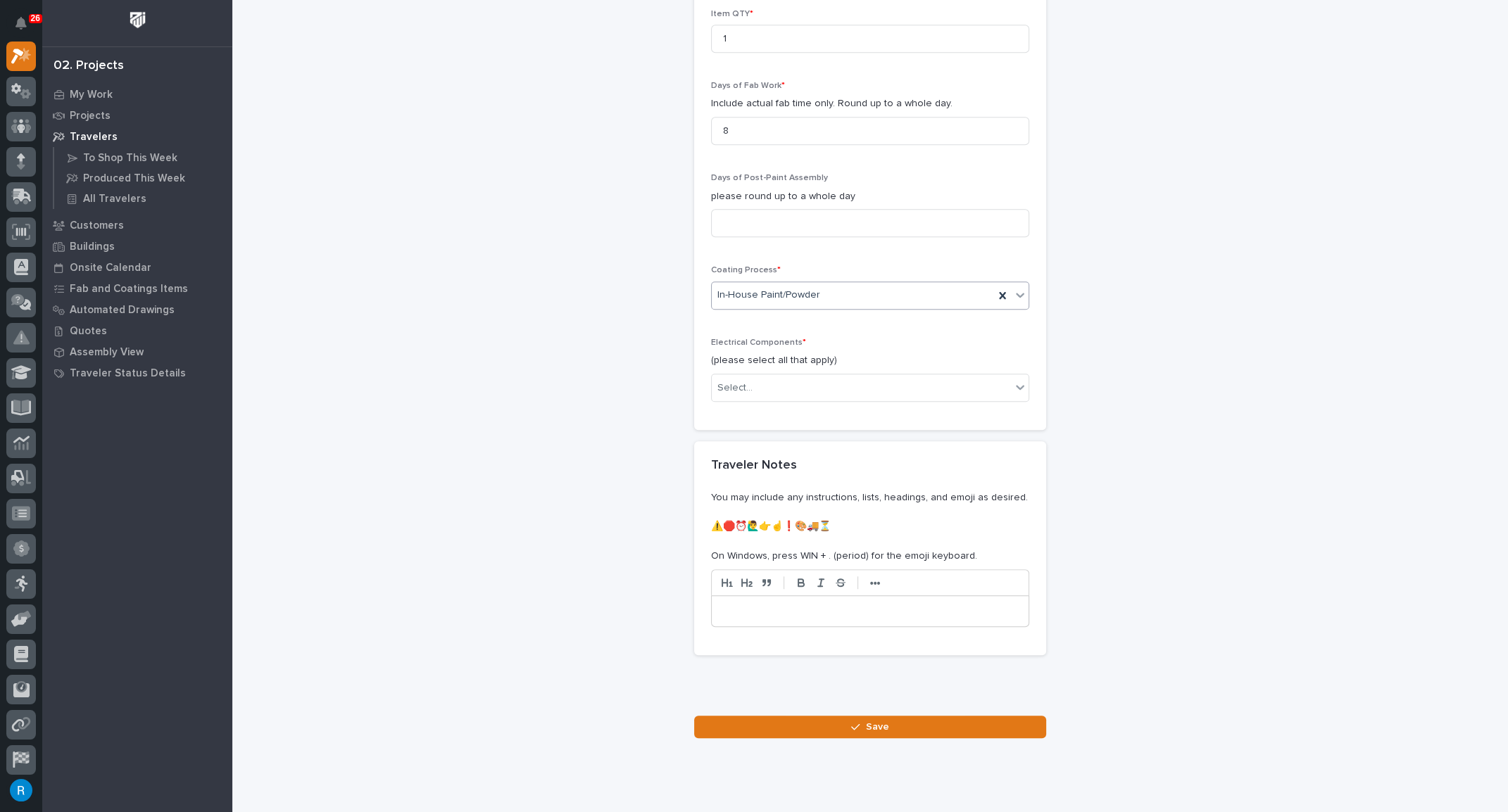
scroll to position [1491, 0]
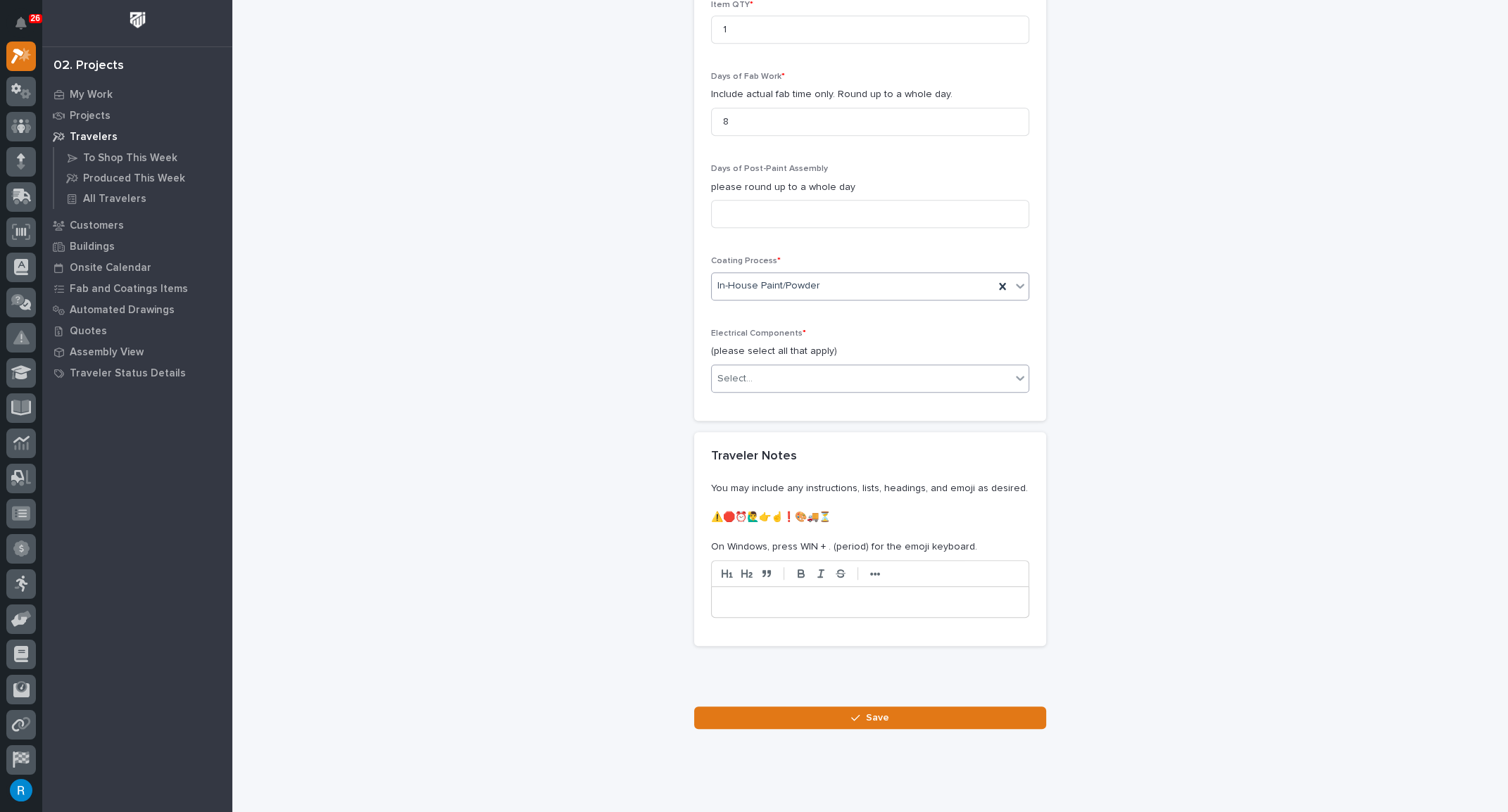
click at [765, 375] on div "Select..." at bounding box center [861, 378] width 299 height 23
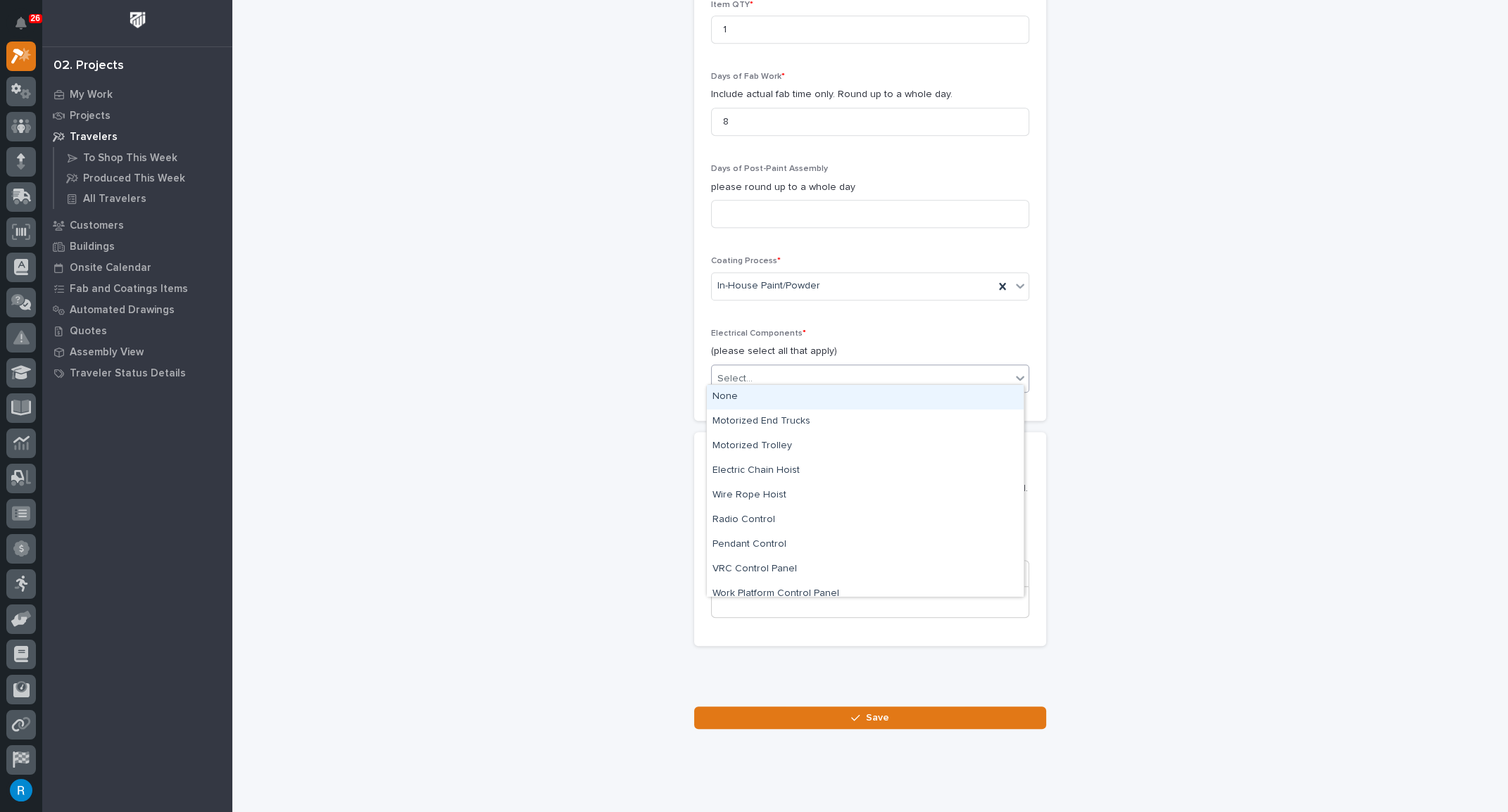
click at [724, 397] on div "None" at bounding box center [865, 397] width 316 height 24
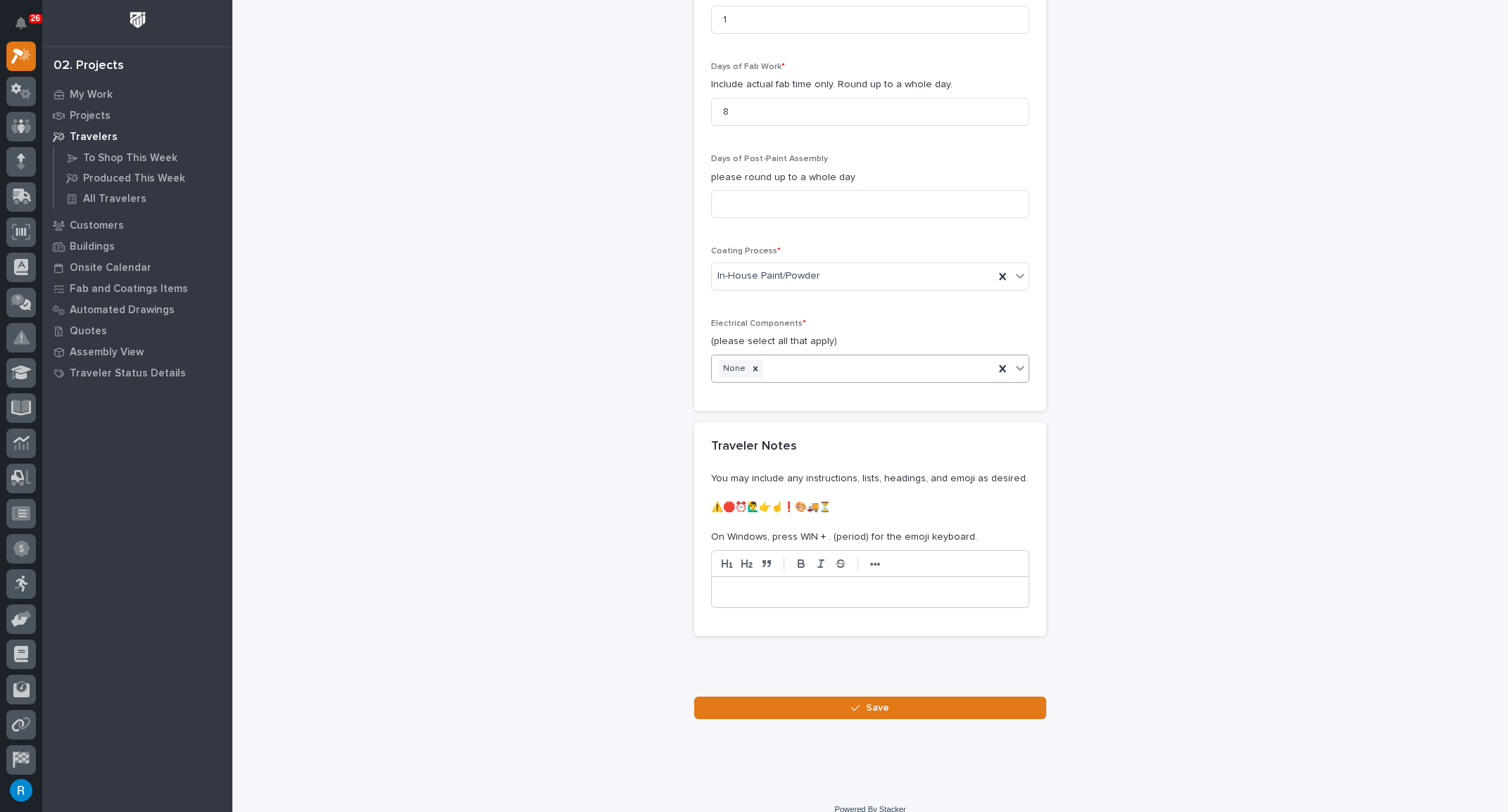
scroll to position [1509, 0]
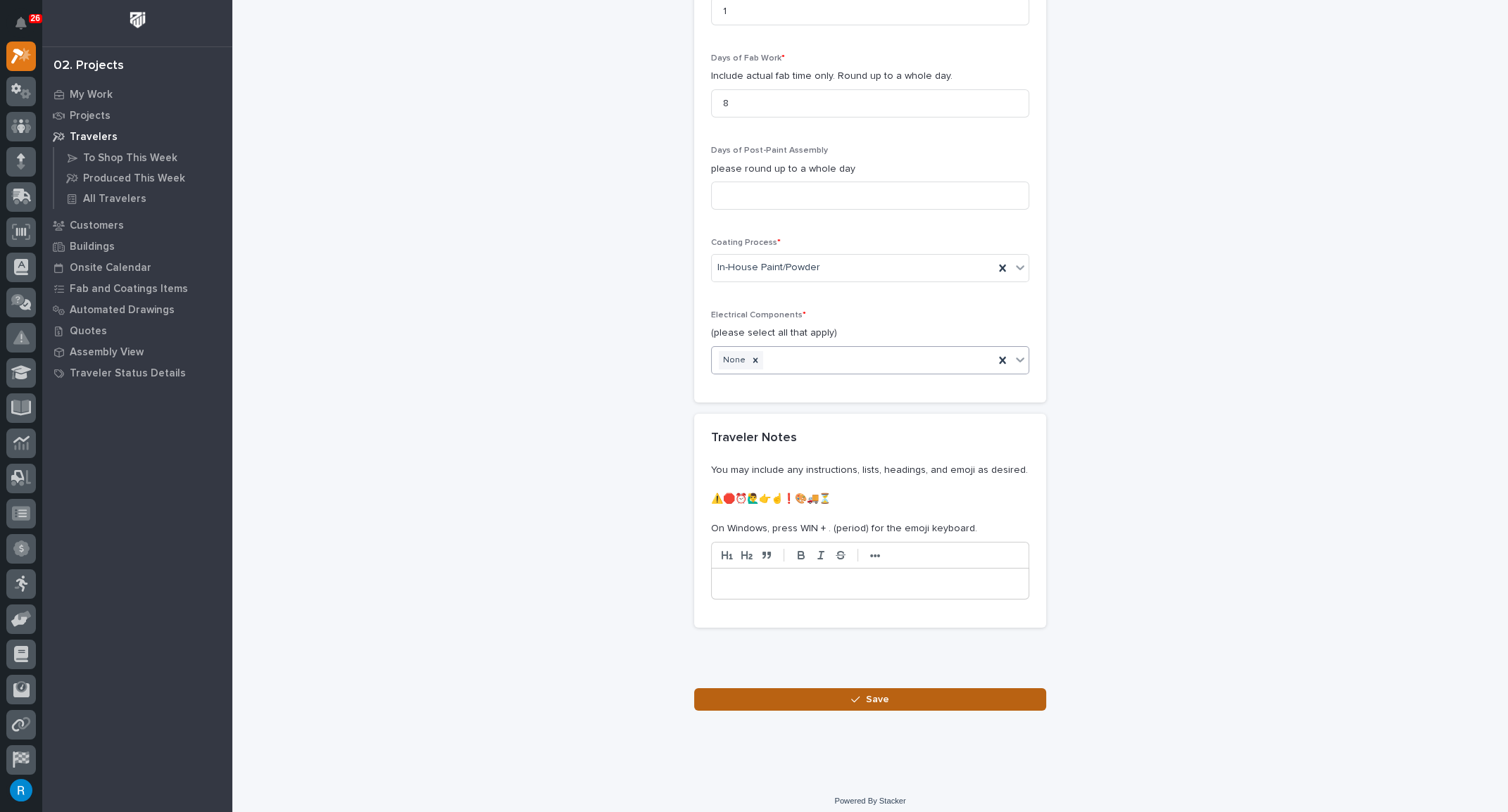
click at [866, 693] on span "Save" at bounding box center [877, 699] width 23 height 13
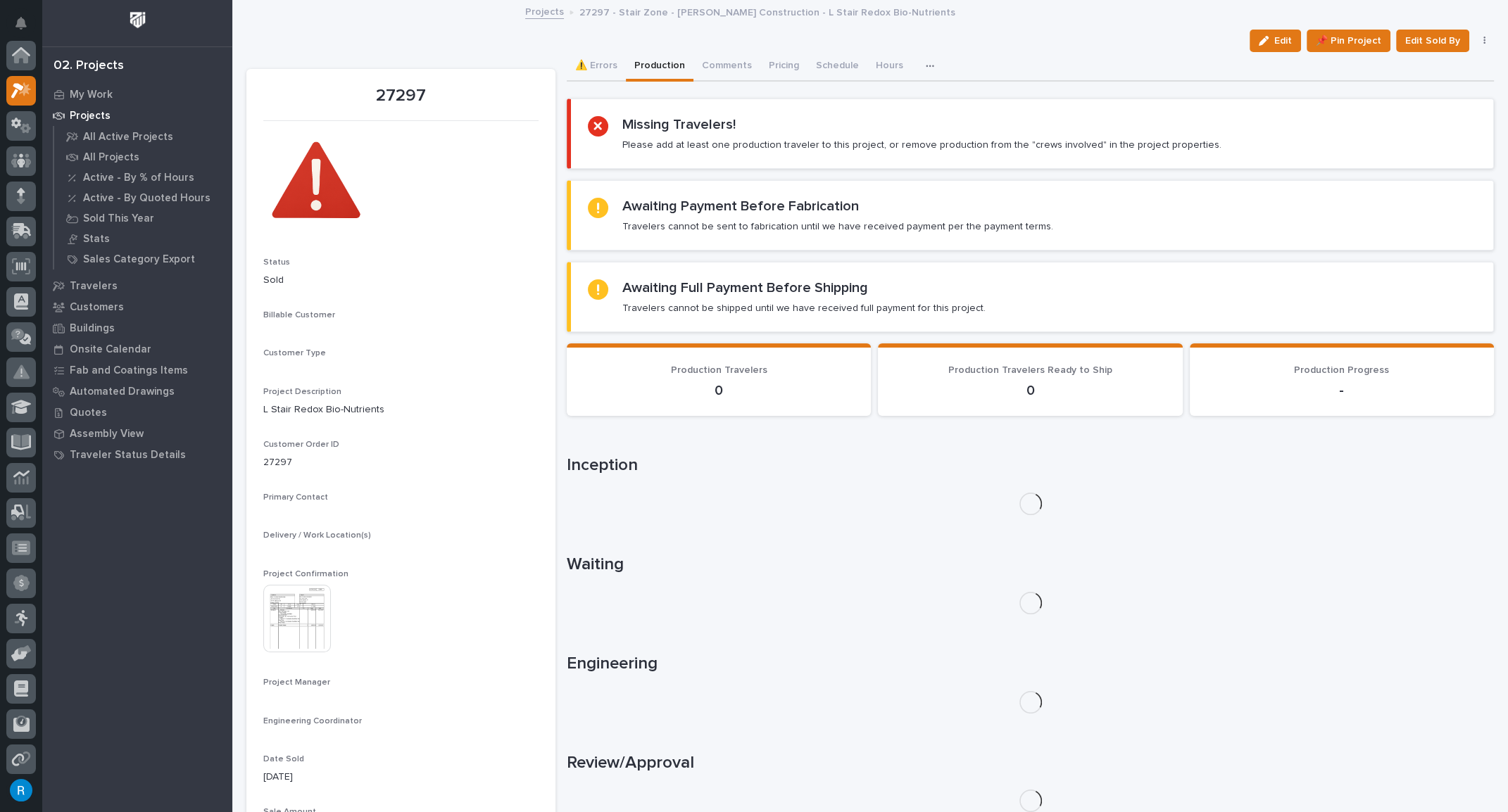
scroll to position [35, 0]
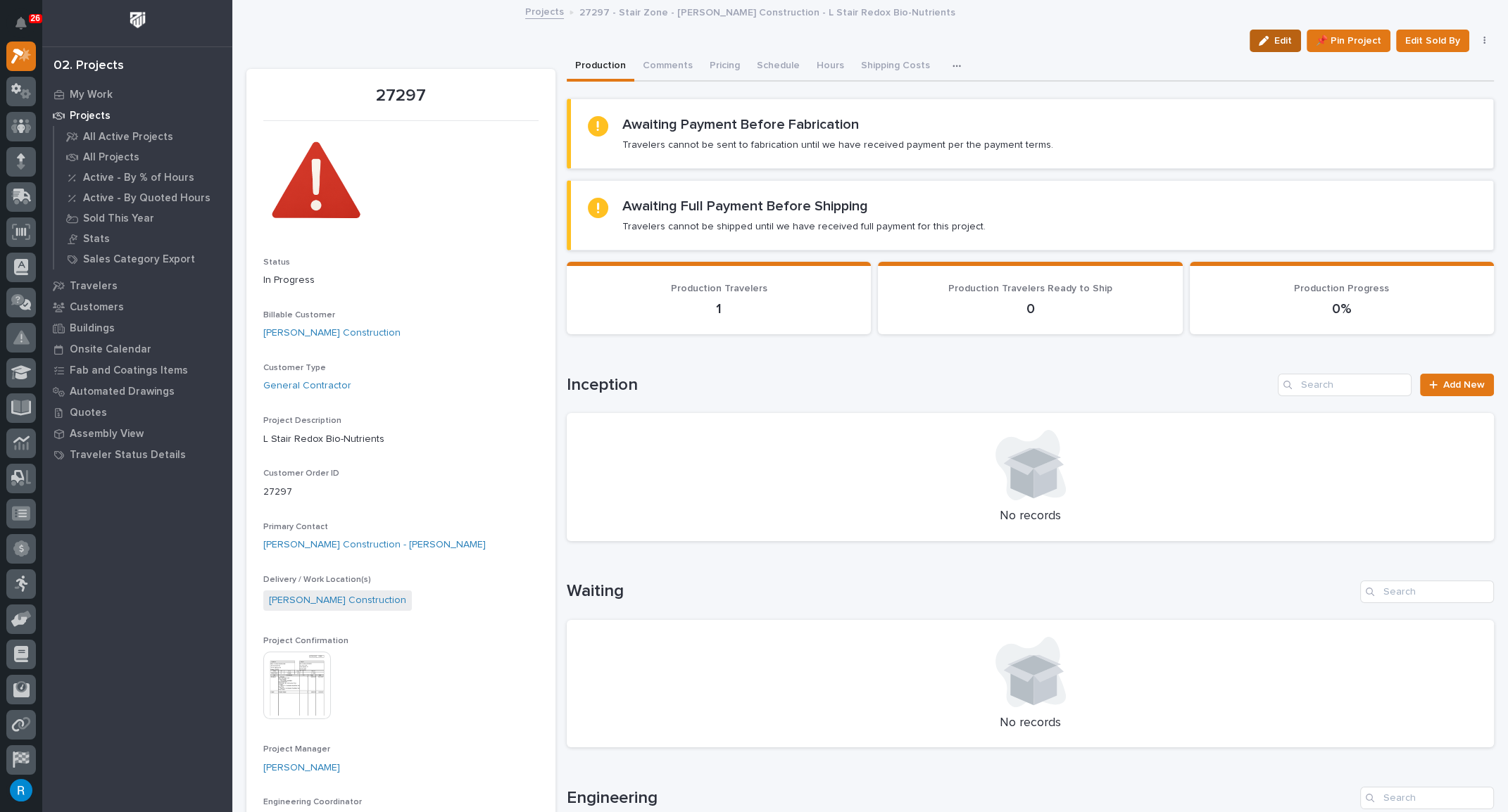
click at [1278, 41] on span "Edit" at bounding box center [1283, 41] width 18 height 13
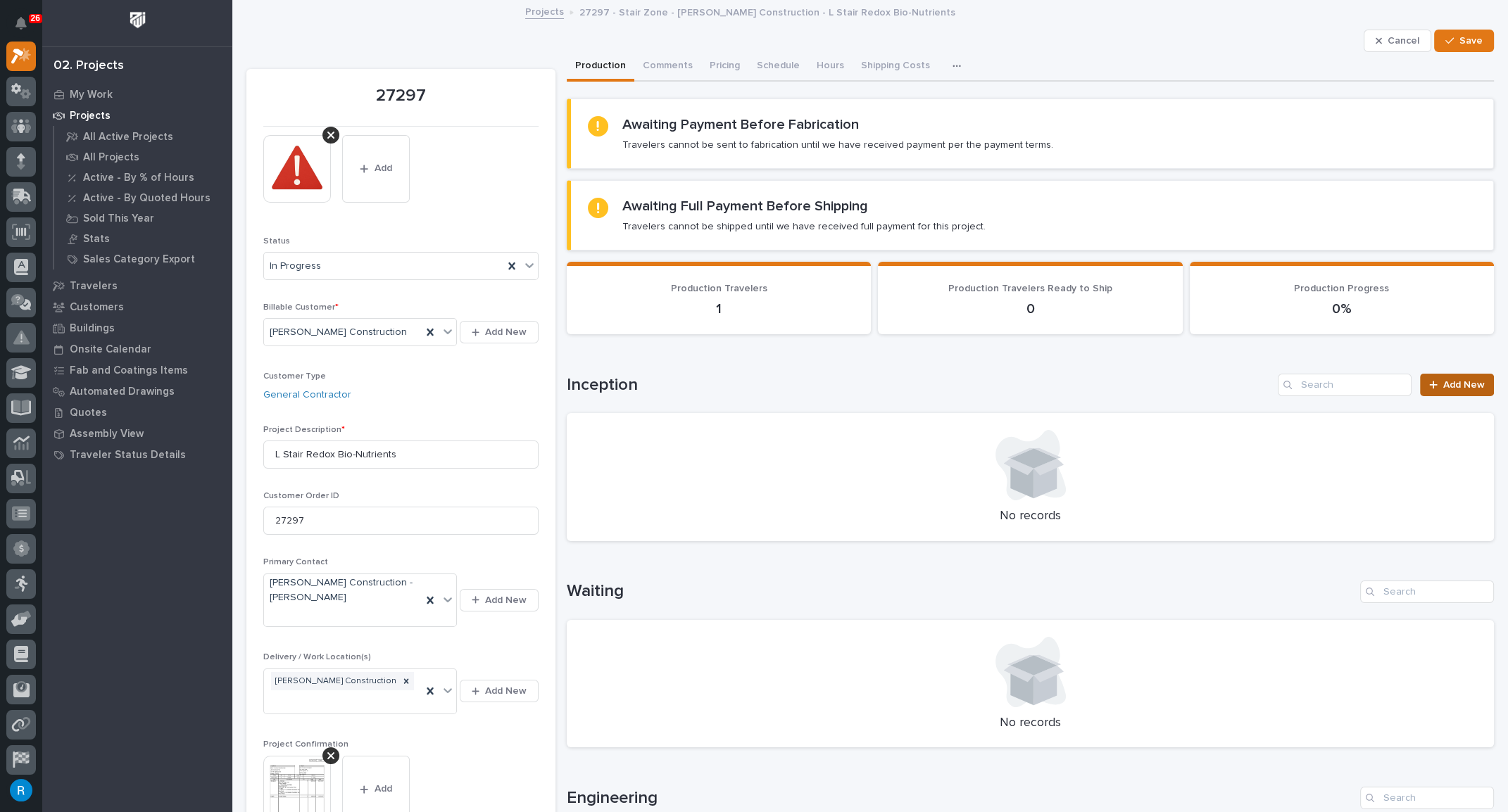
click at [1452, 384] on span "Add New" at bounding box center [1464, 384] width 41 height 10
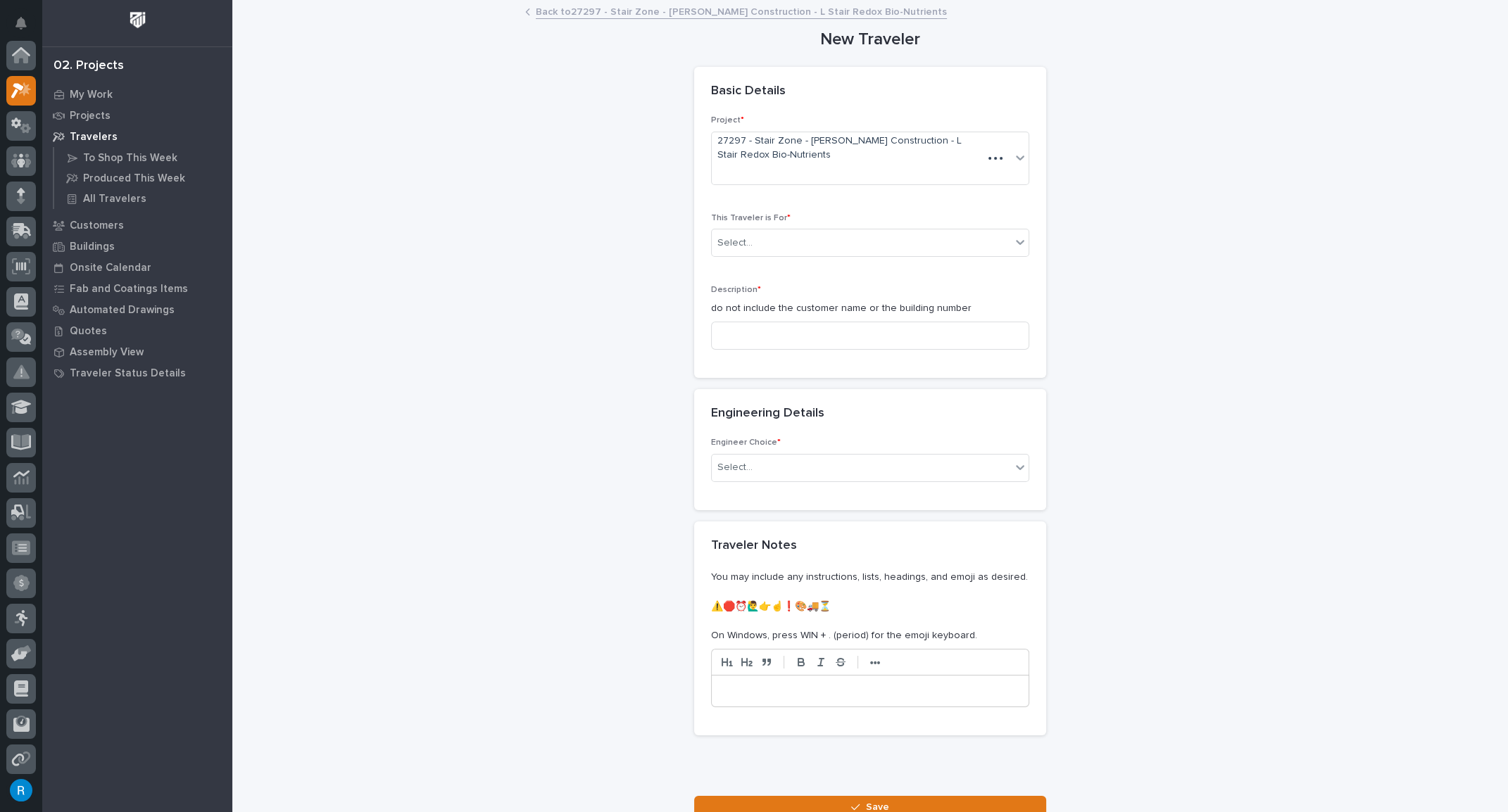
scroll to position [35, 0]
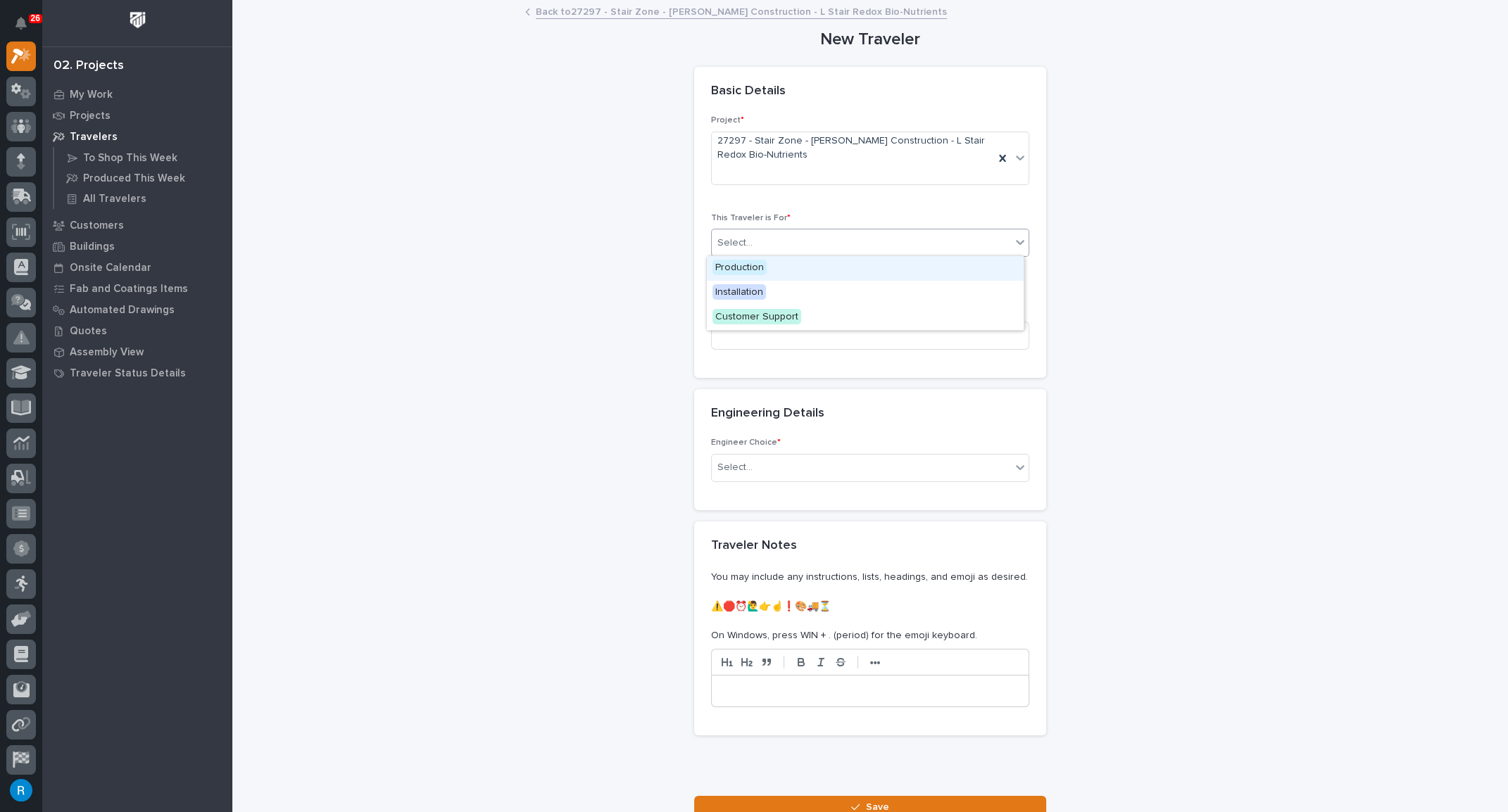
click at [883, 248] on div "Select..." at bounding box center [861, 242] width 299 height 23
click at [740, 267] on span "Production" at bounding box center [739, 267] width 54 height 16
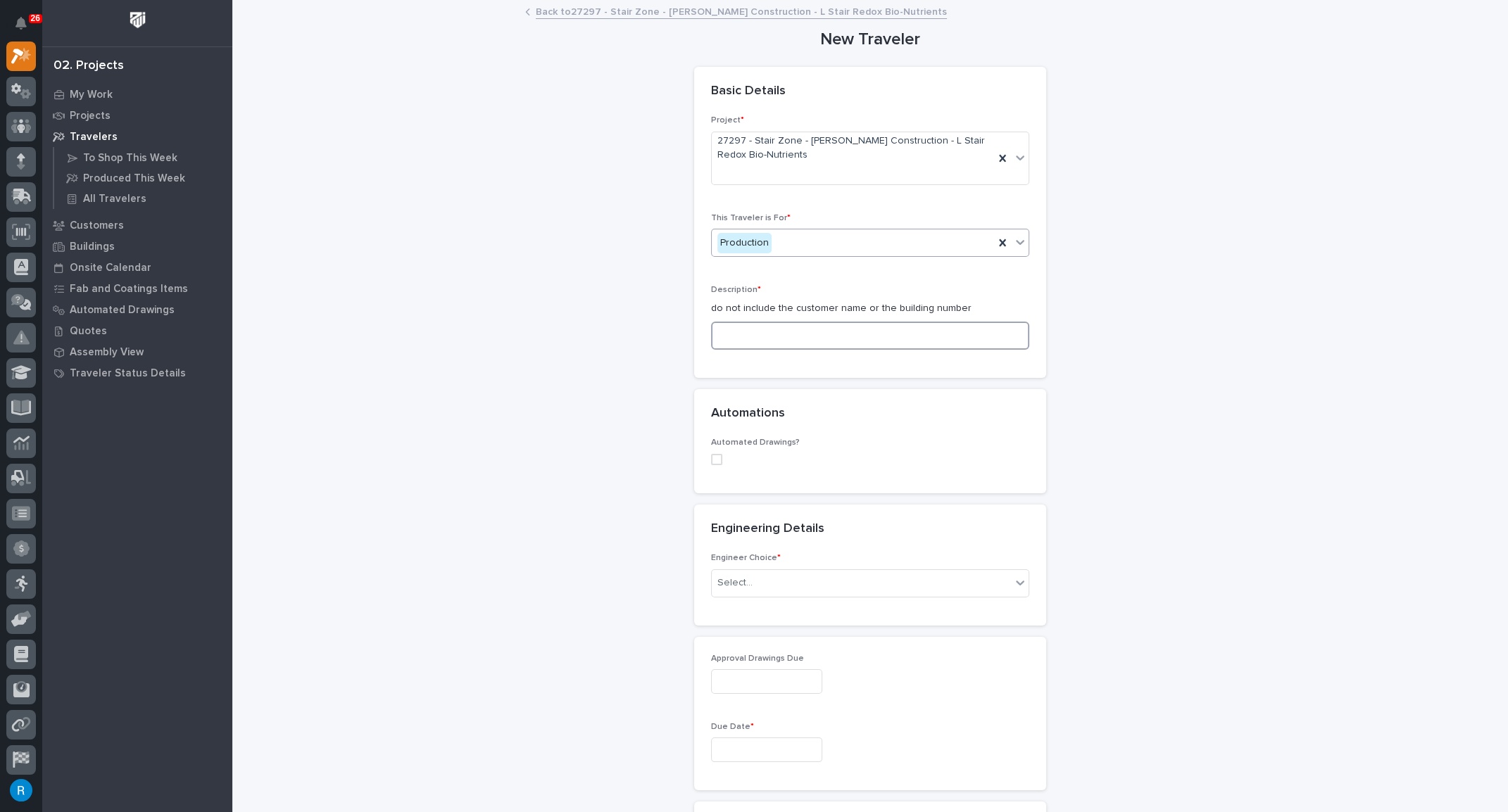
click at [742, 331] on input at bounding box center [870, 335] width 318 height 28
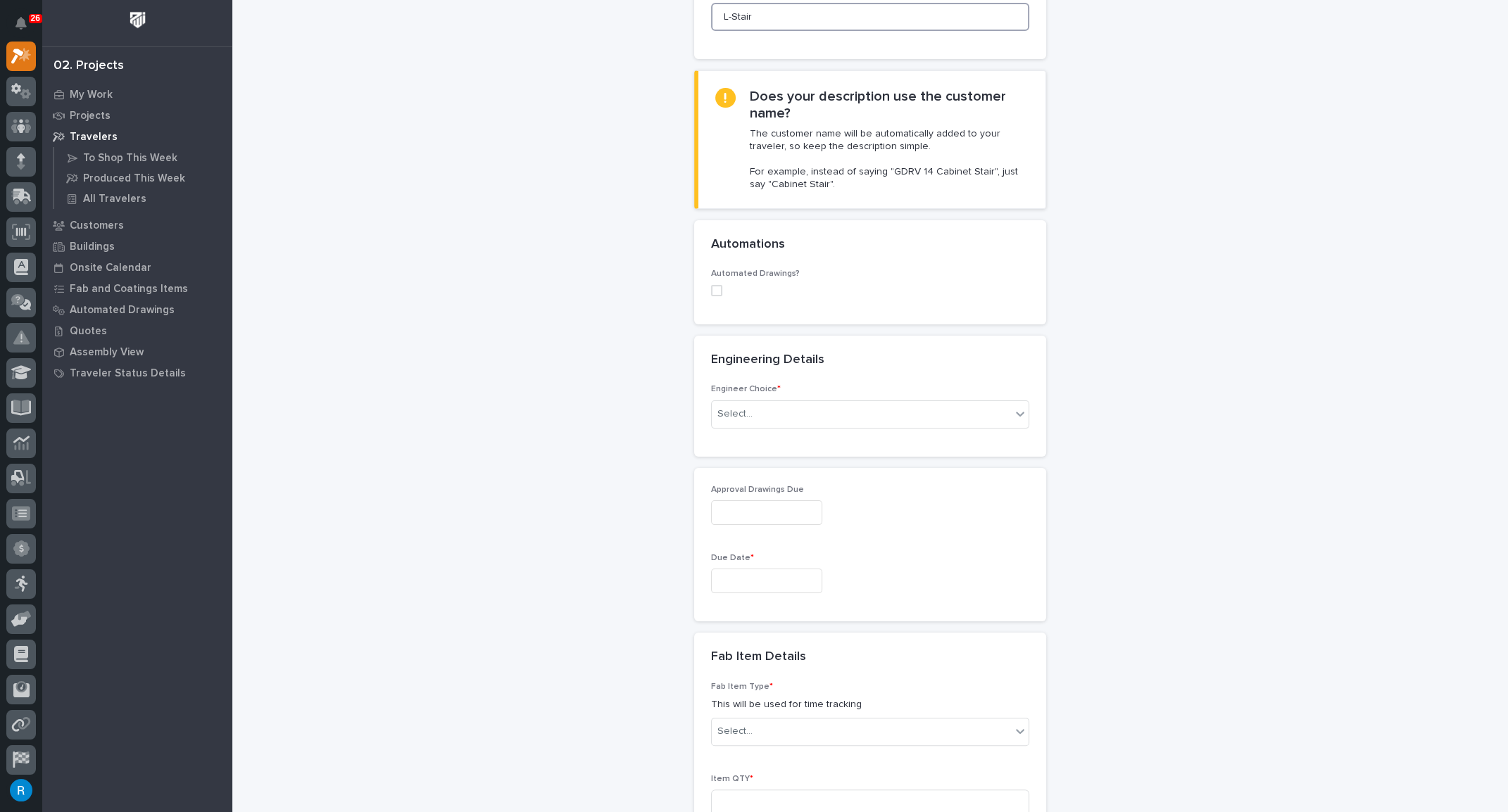
scroll to position [319, 0]
click at [713, 286] on span at bounding box center [716, 290] width 11 height 11
type input "L-Stair"
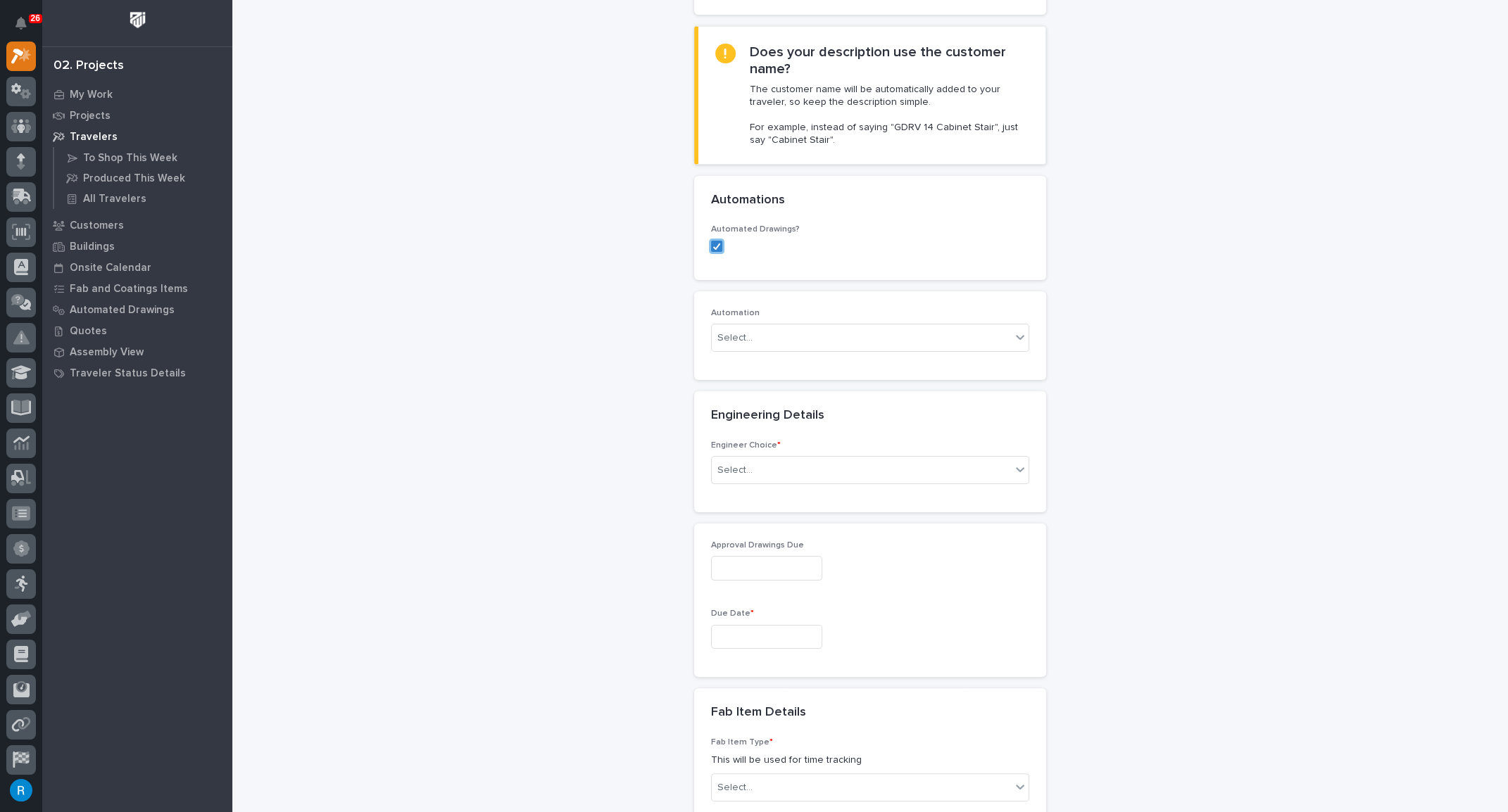
scroll to position [369, 0]
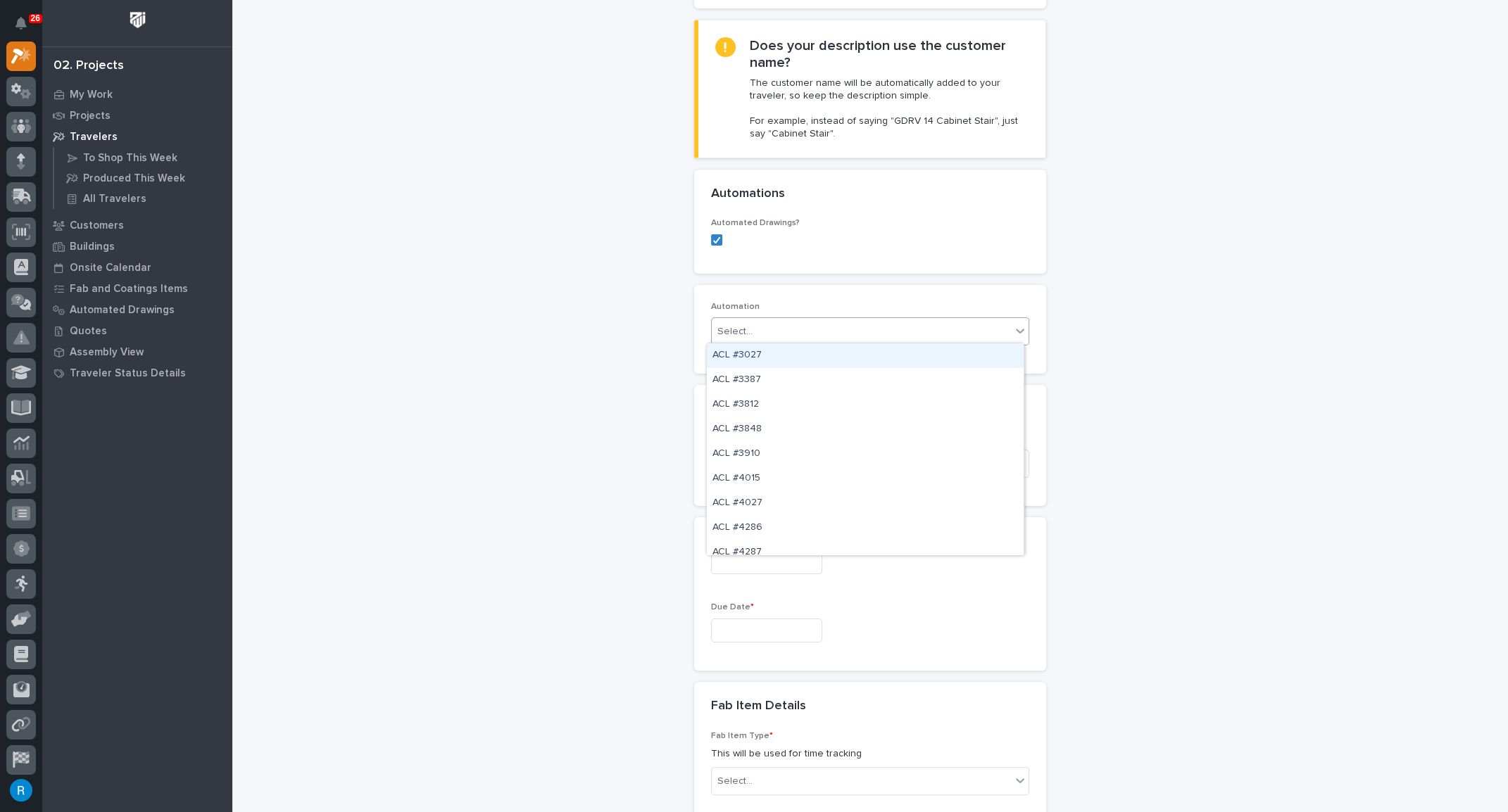
click at [852, 335] on div "Select..." at bounding box center [861, 331] width 299 height 23
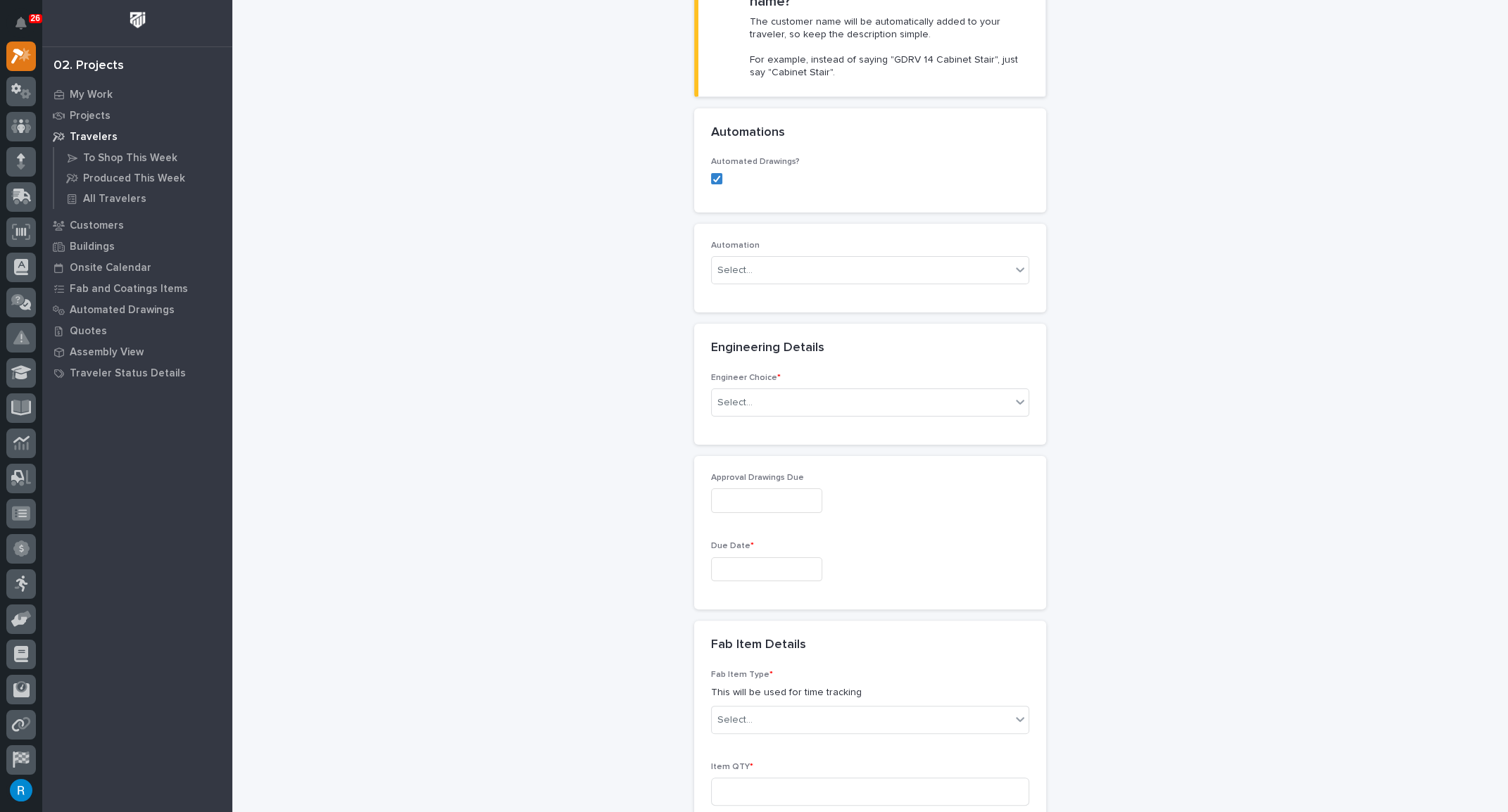
scroll to position [497, 0]
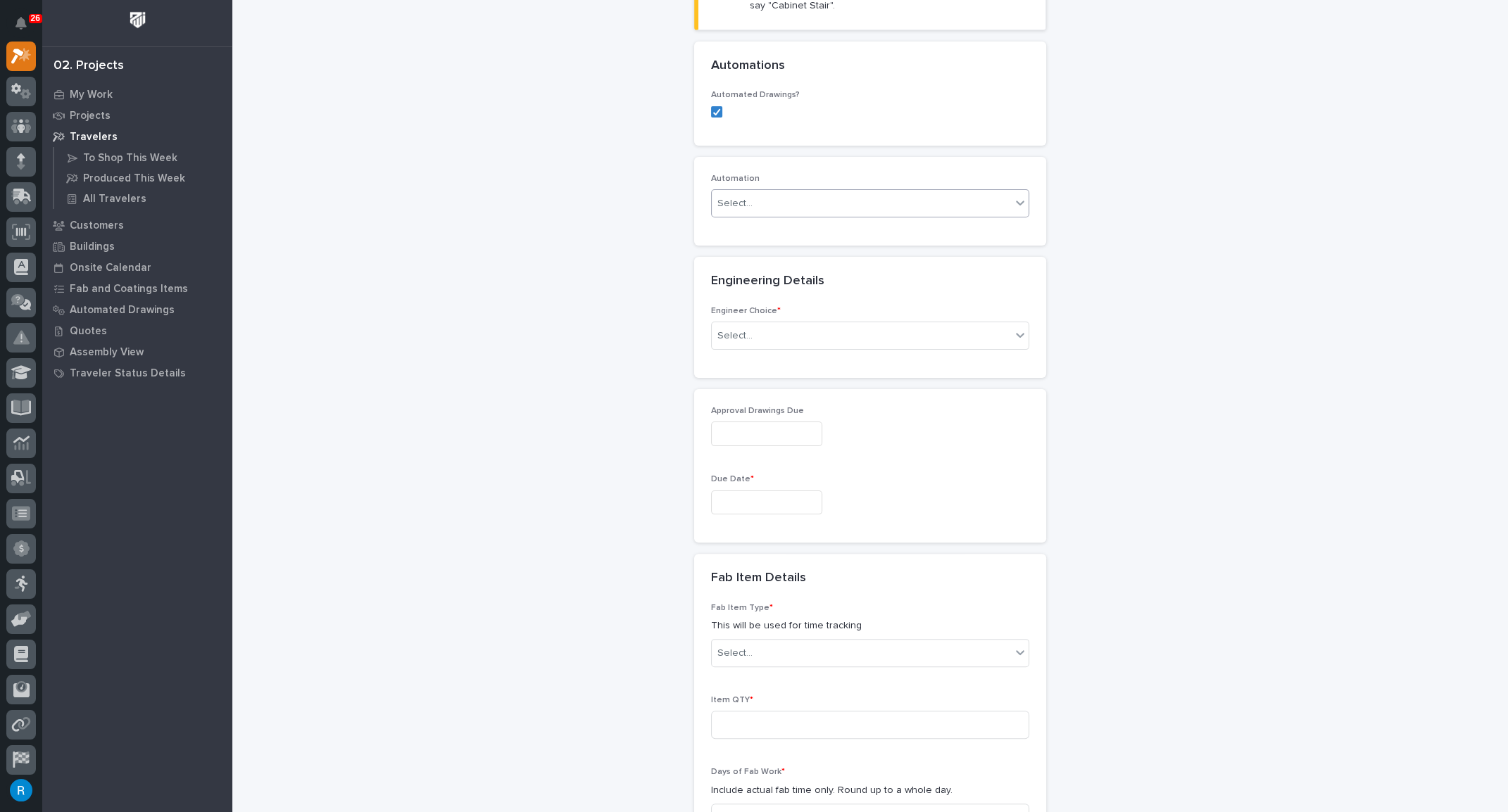
click at [815, 195] on div "Select..." at bounding box center [861, 203] width 299 height 23
type input "*****"
click at [770, 192] on div "Select..." at bounding box center [861, 203] width 299 height 23
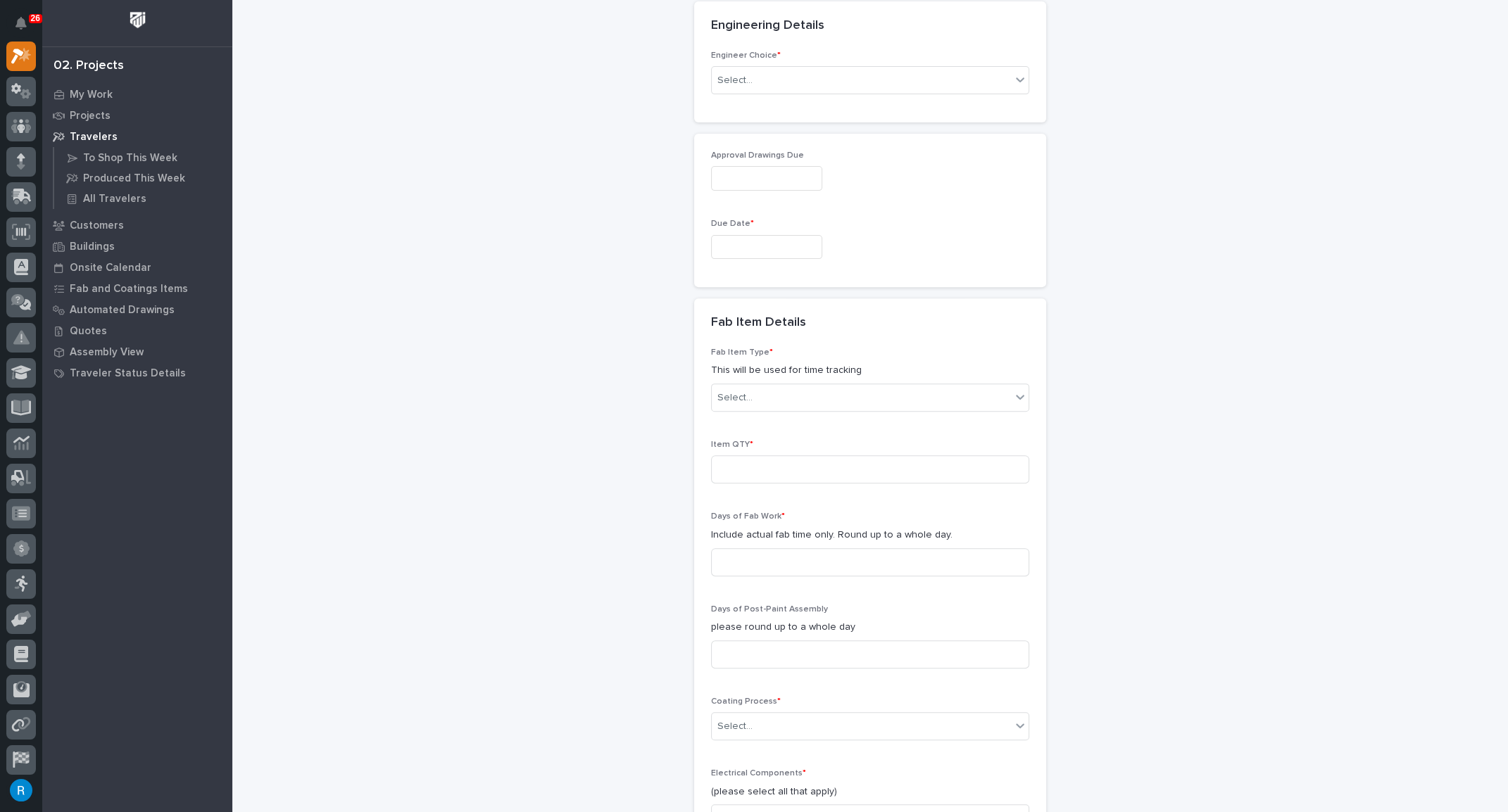
scroll to position [625, 0]
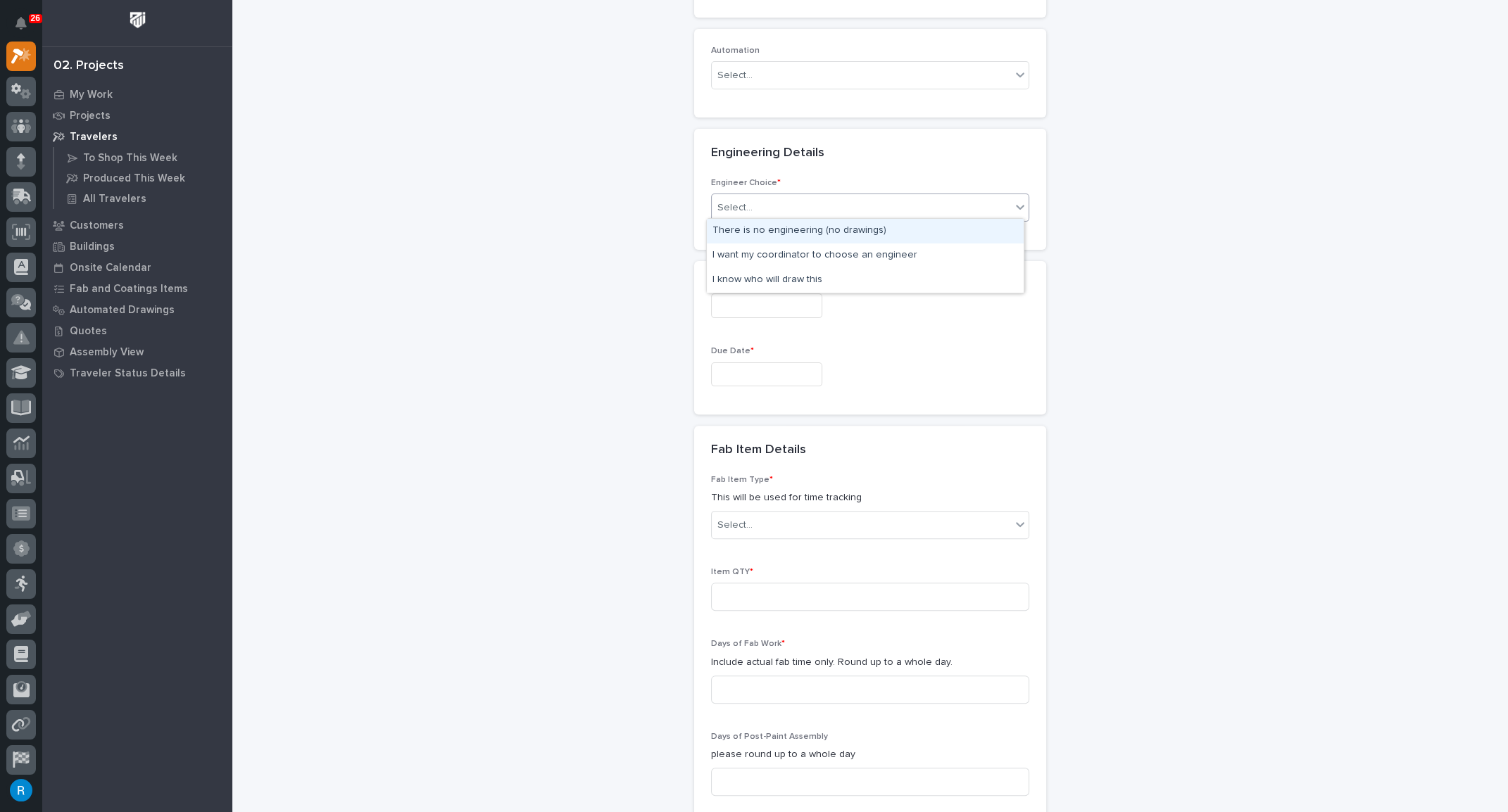
click at [828, 205] on div "Select..." at bounding box center [861, 208] width 299 height 23
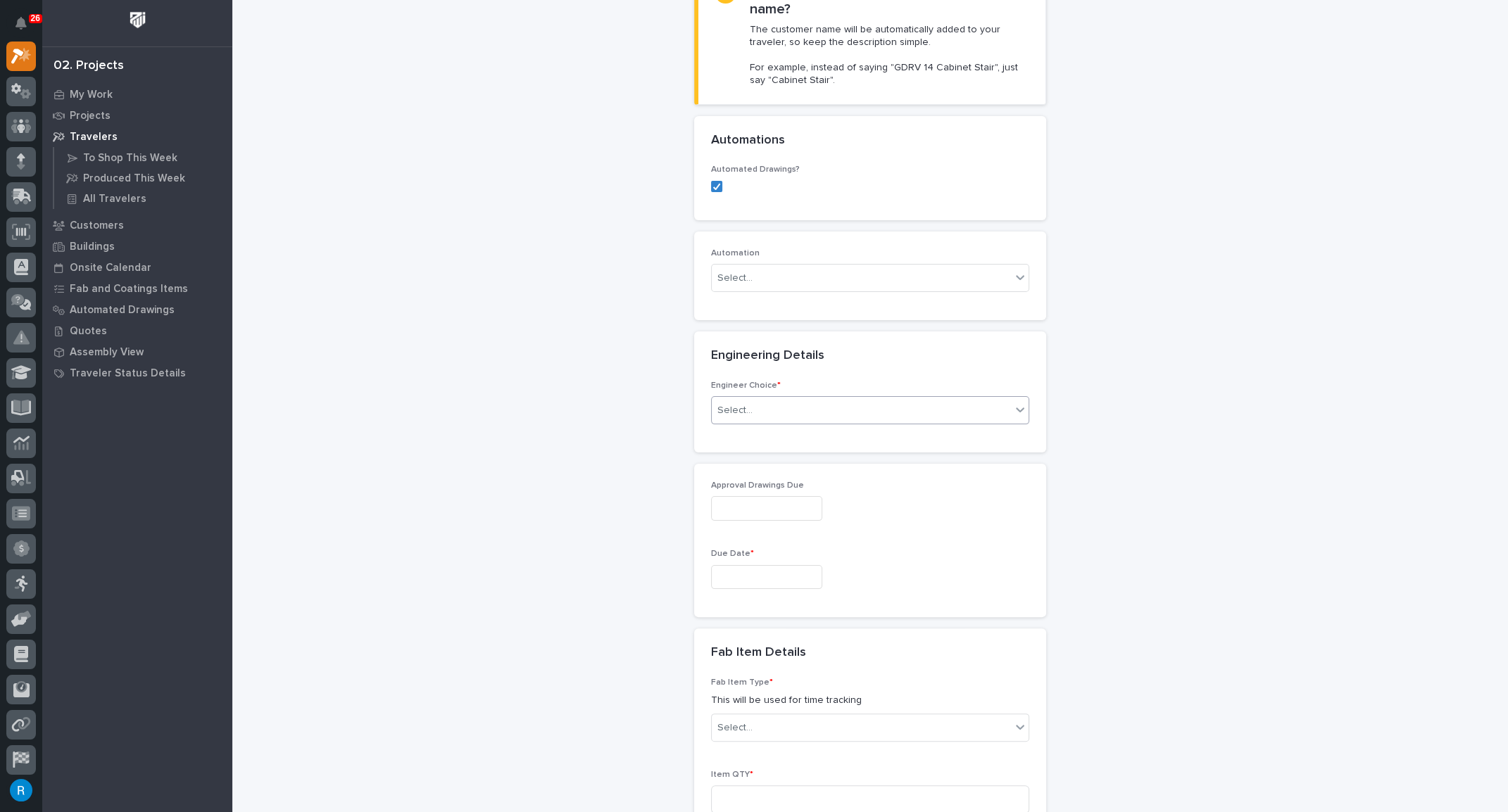
scroll to position [448, 0]
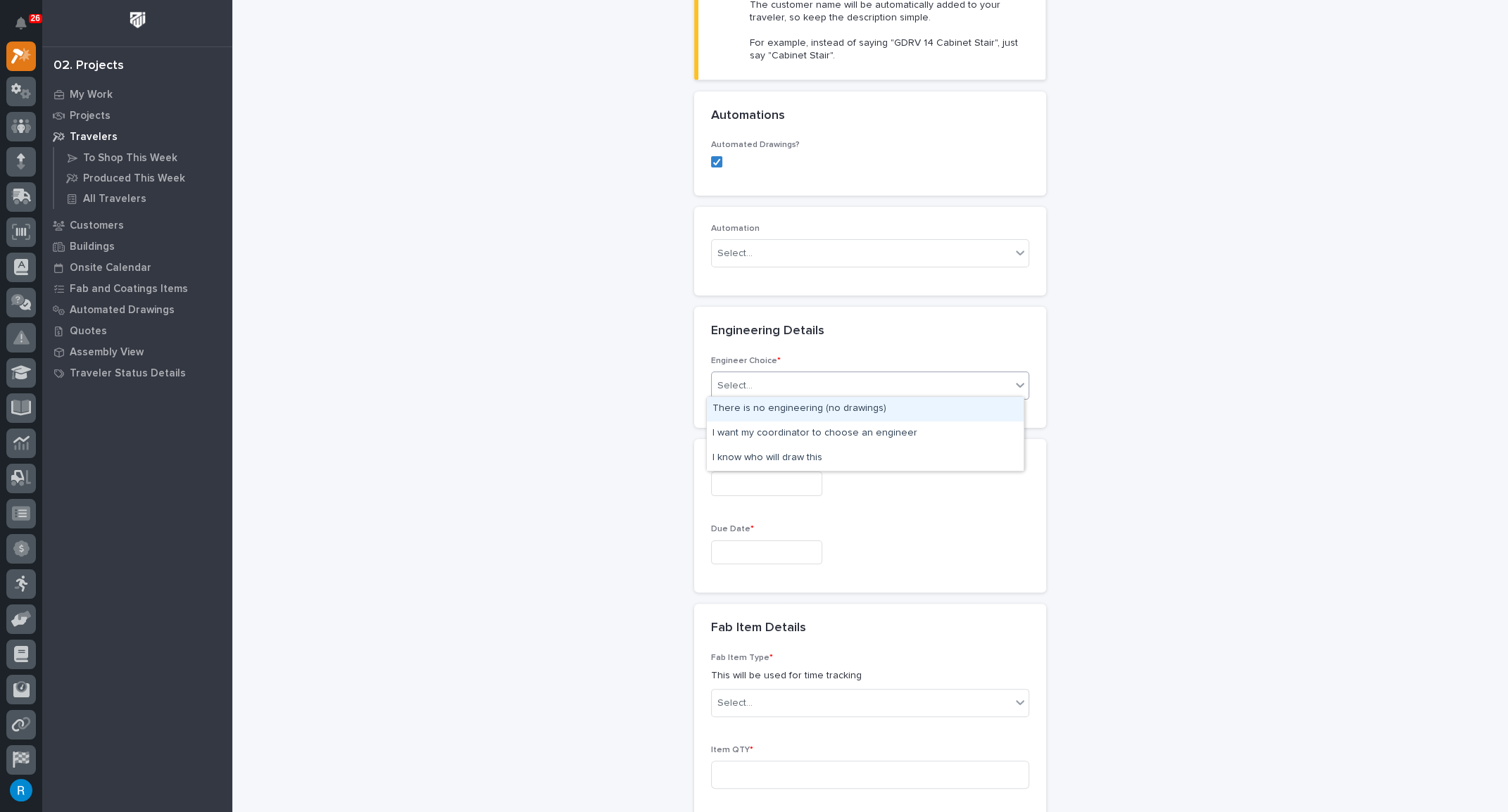
click at [784, 381] on div "Select..." at bounding box center [861, 386] width 299 height 23
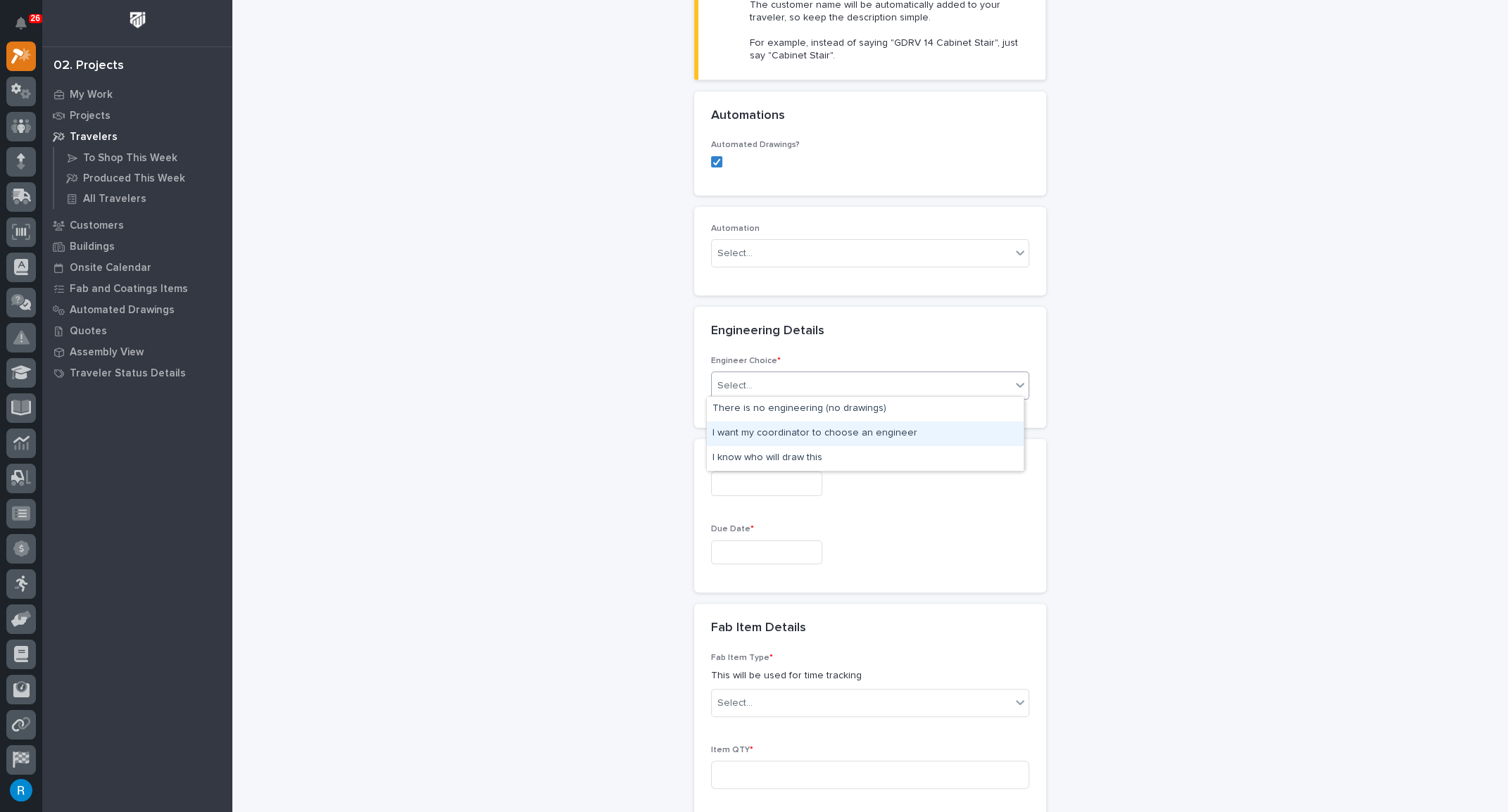
click at [750, 434] on div "I want my coordinator to choose an engineer" at bounding box center [865, 433] width 316 height 24
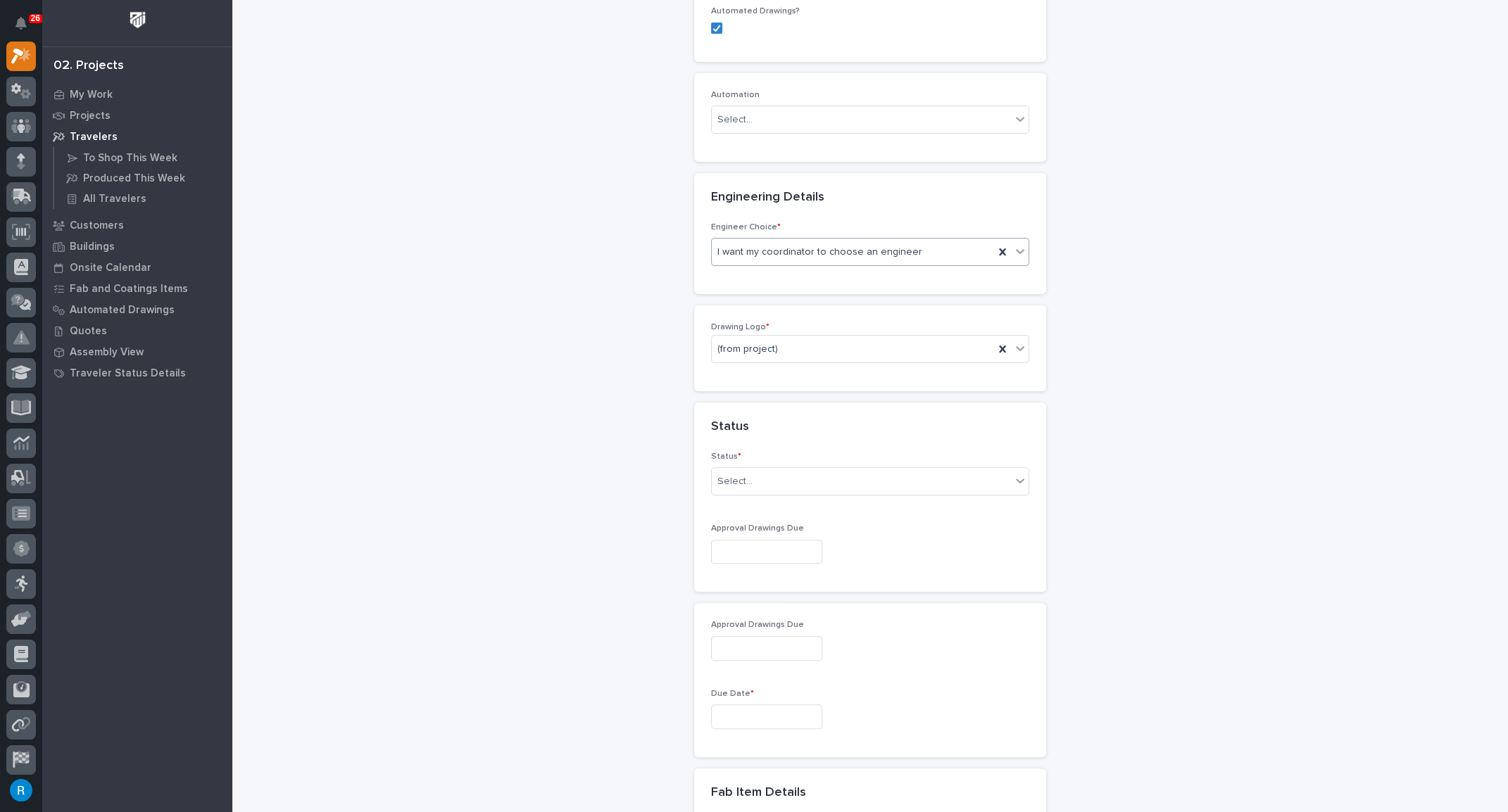
scroll to position [596, 0]
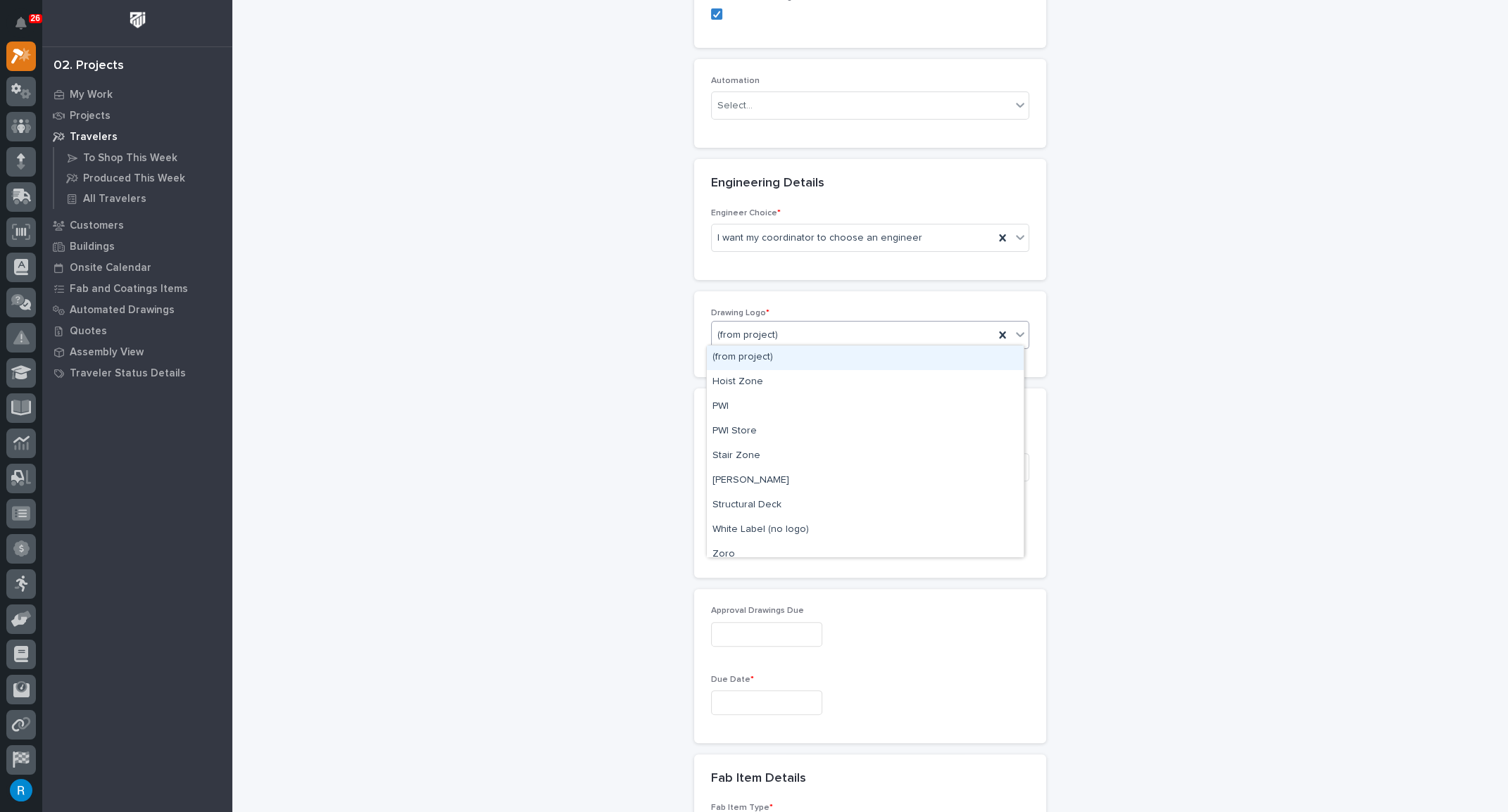
click at [852, 329] on div "(from project)" at bounding box center [853, 335] width 282 height 23
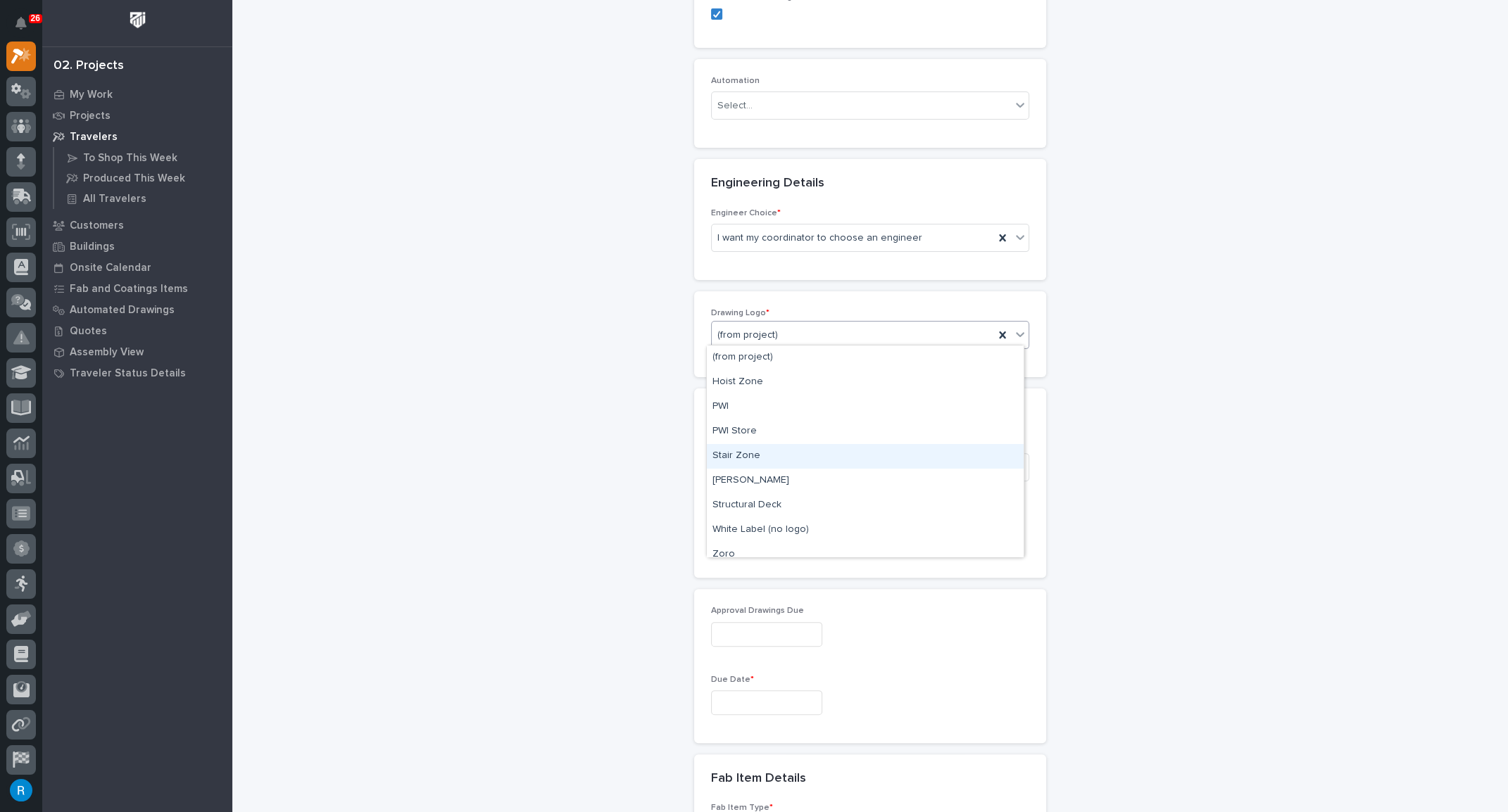
click at [748, 454] on div "Stair Zone" at bounding box center [865, 456] width 316 height 24
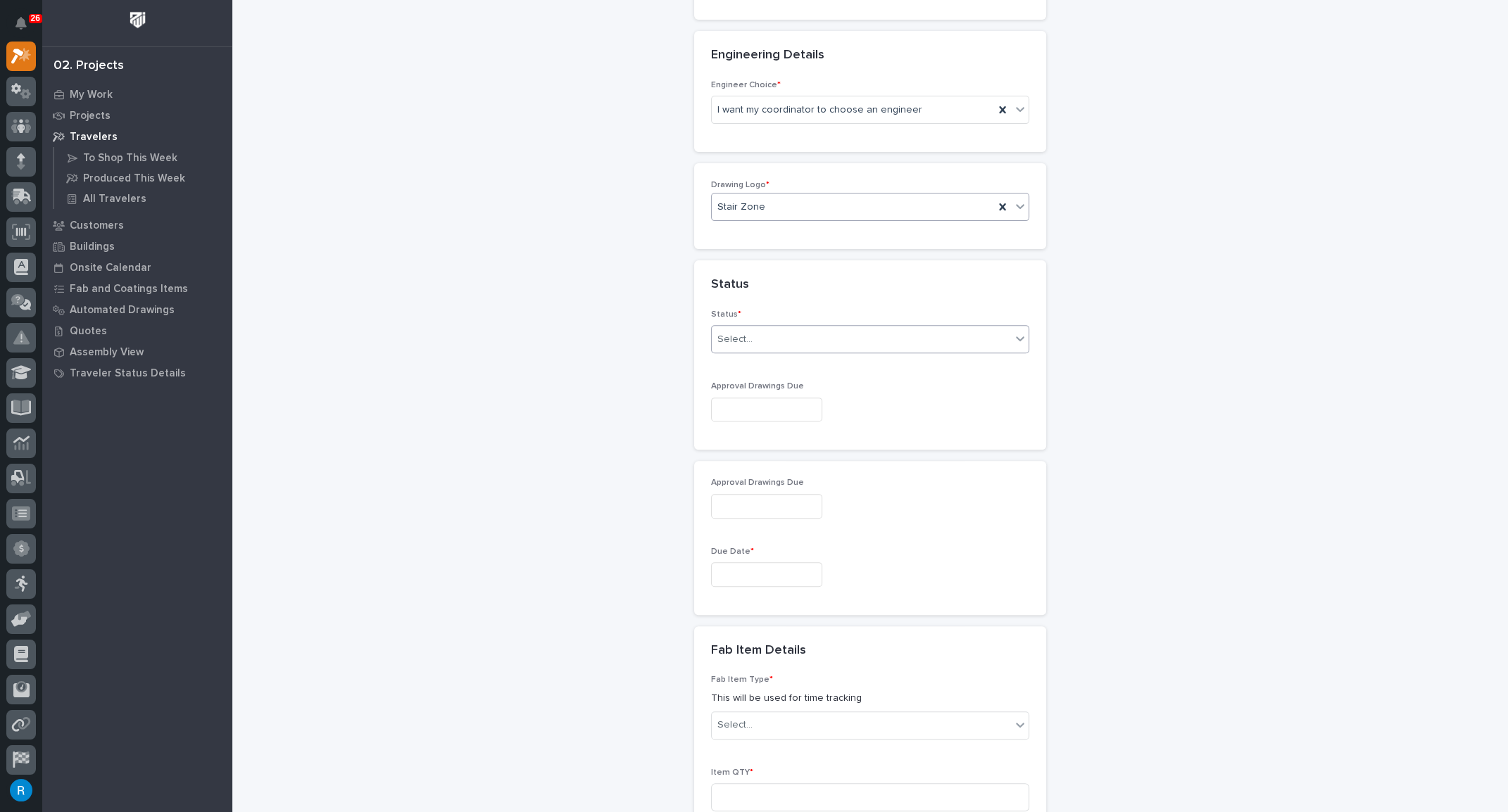
click at [775, 333] on div "Select..." at bounding box center [861, 339] width 299 height 23
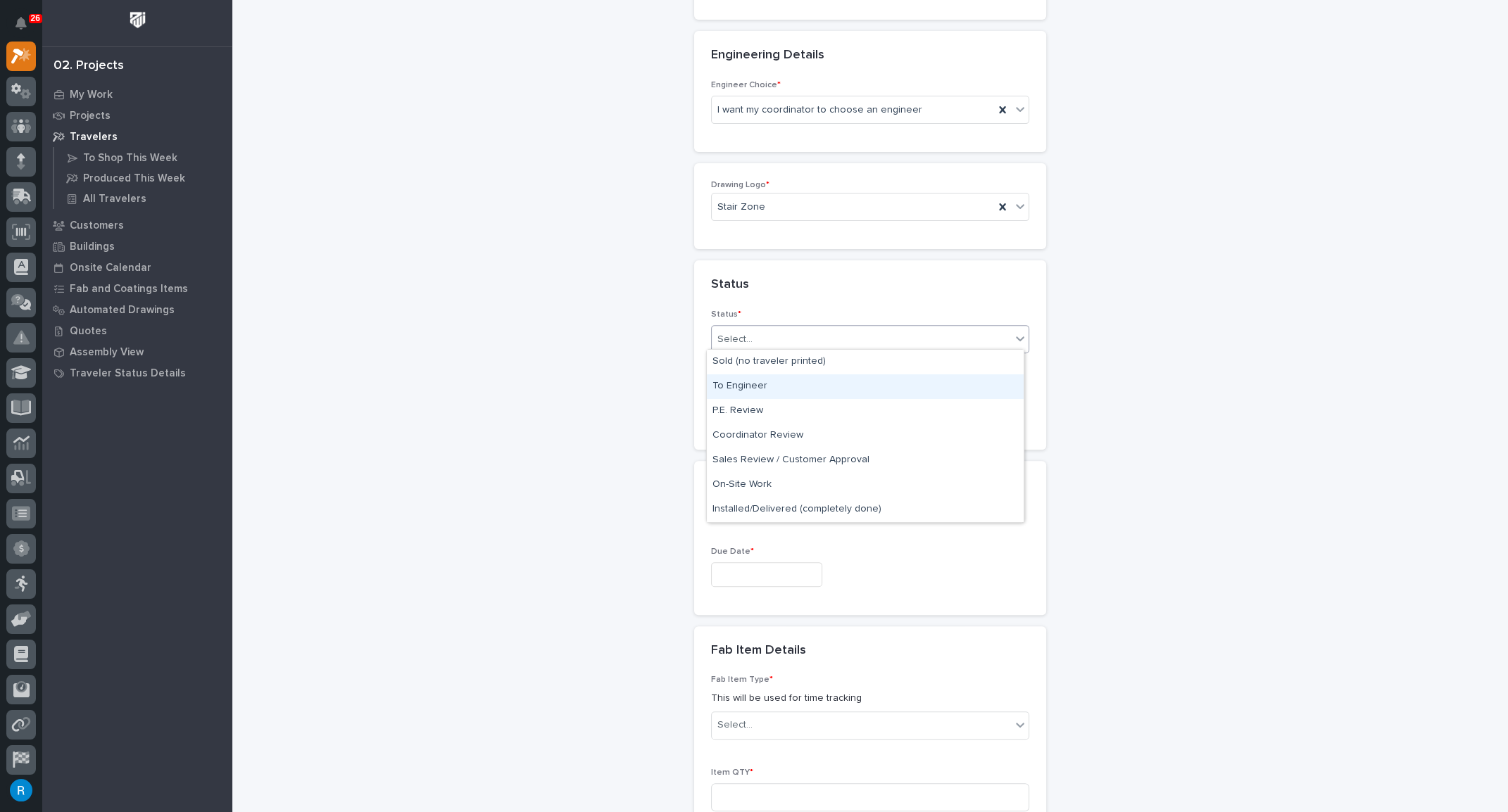
click at [747, 383] on div "To Engineer" at bounding box center [865, 386] width 316 height 24
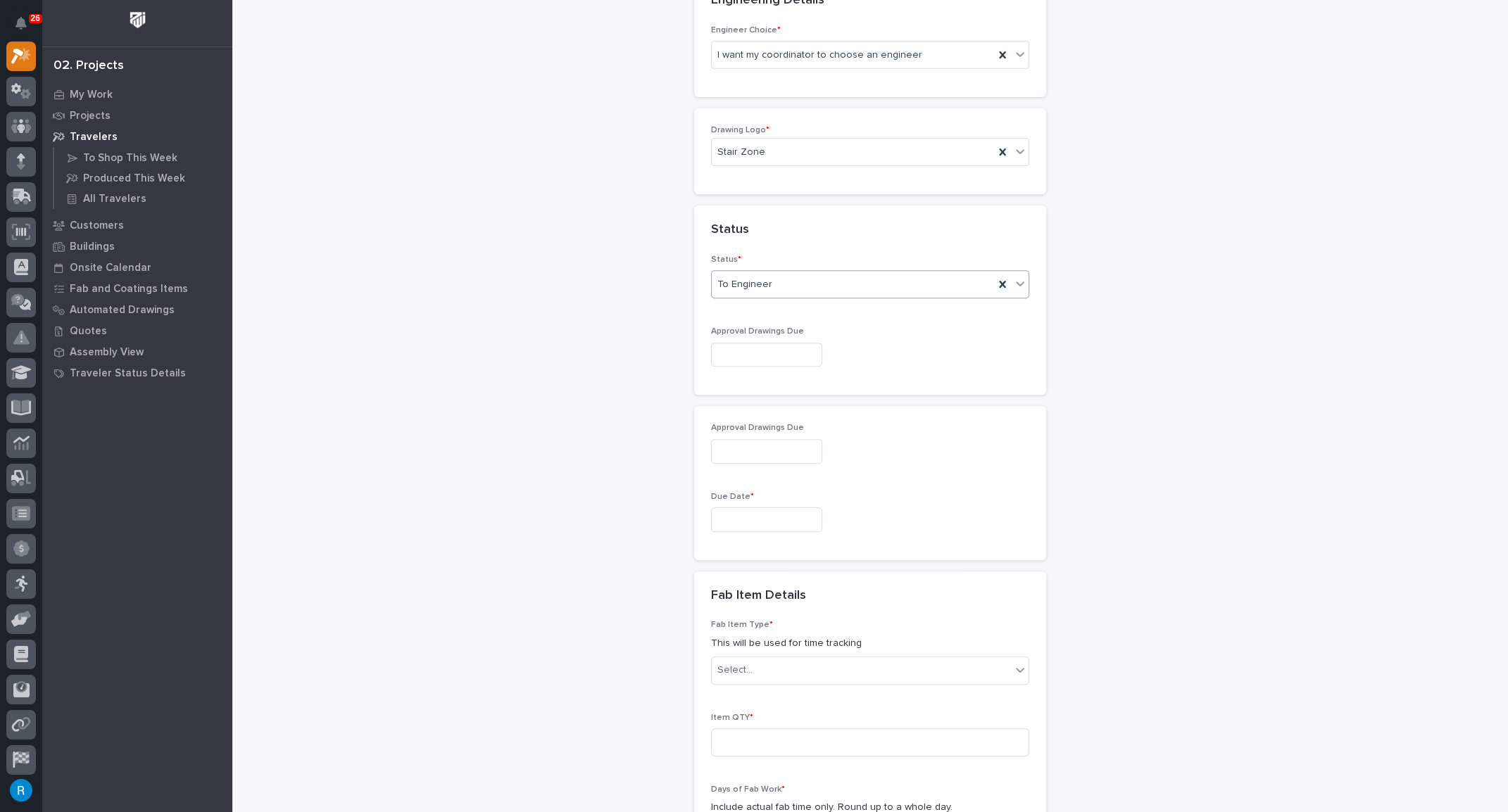
scroll to position [915, 0]
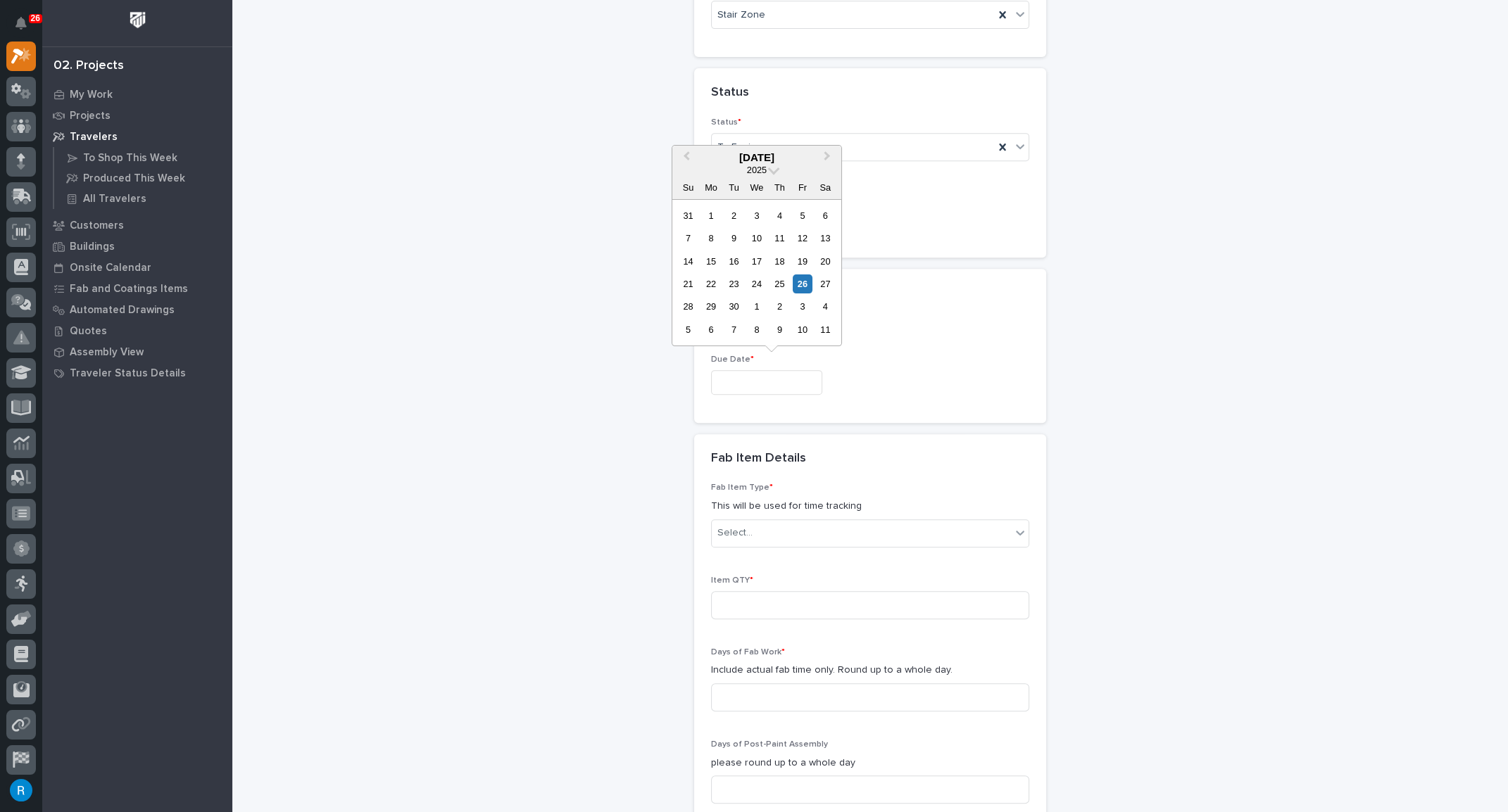
click at [773, 381] on input "text" at bounding box center [767, 382] width 111 height 24
click at [927, 335] on div "Approval Drawings Due Due Date *" at bounding box center [870, 346] width 318 height 120
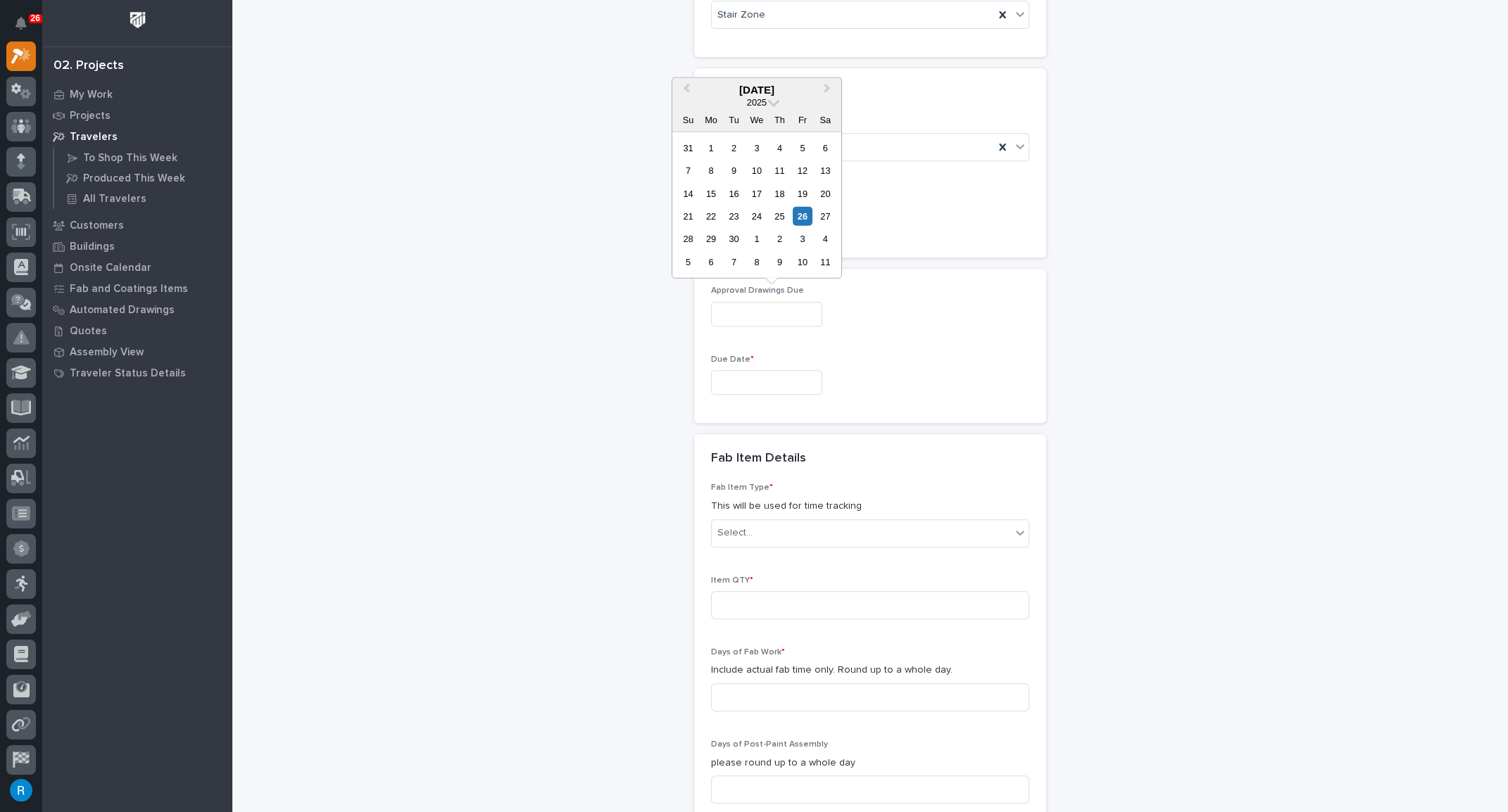
click at [780, 309] on input "text" at bounding box center [767, 313] width 111 height 24
click at [713, 264] on div "6" at bounding box center [710, 262] width 19 height 19
type input "**********"
click at [784, 375] on input "text" at bounding box center [767, 382] width 111 height 24
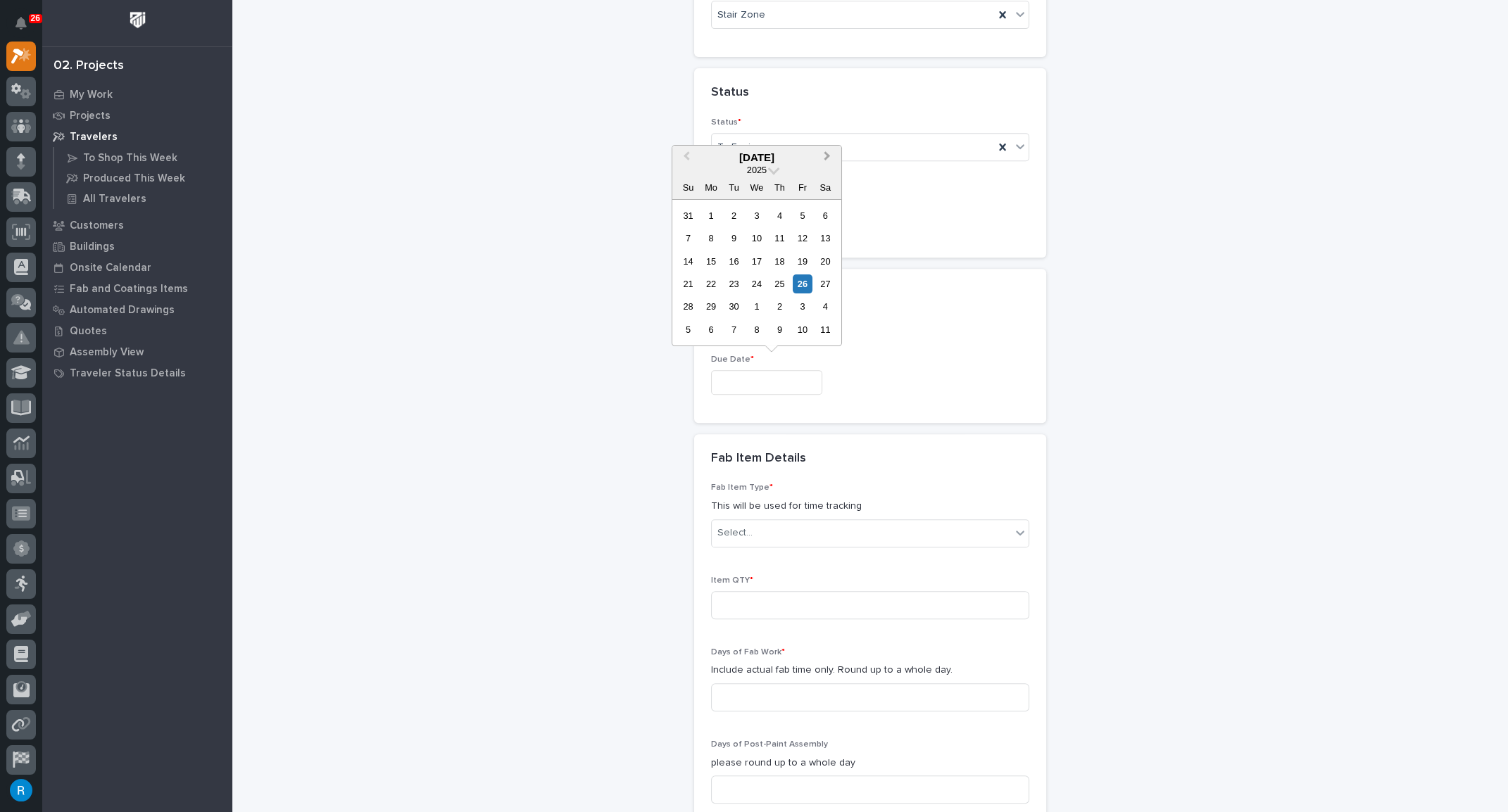
click at [823, 150] on button "Next Month" at bounding box center [828, 158] width 22 height 22
click at [713, 331] on div "3" at bounding box center [710, 330] width 19 height 19
type input "**********"
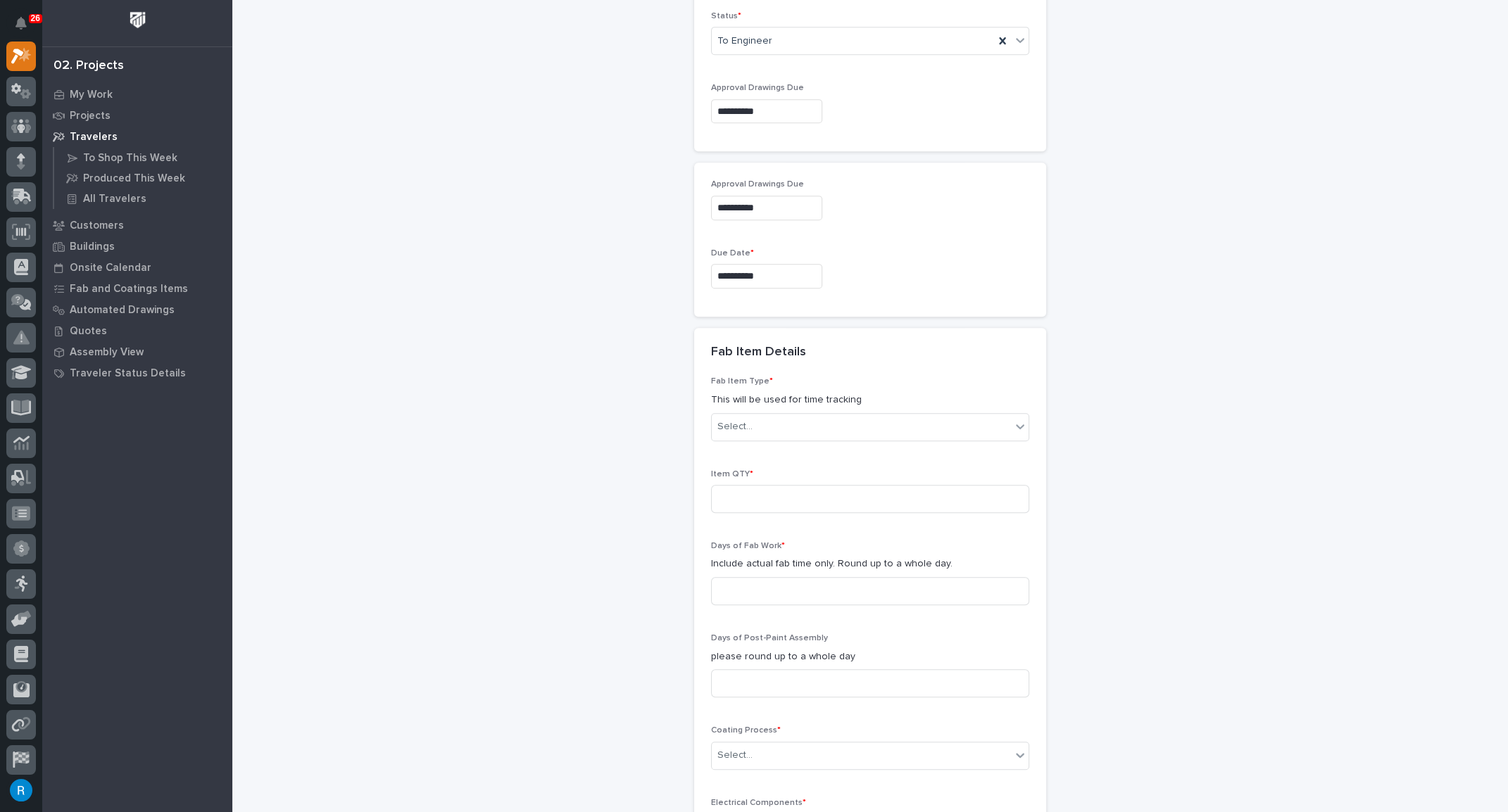
scroll to position [1043, 0]
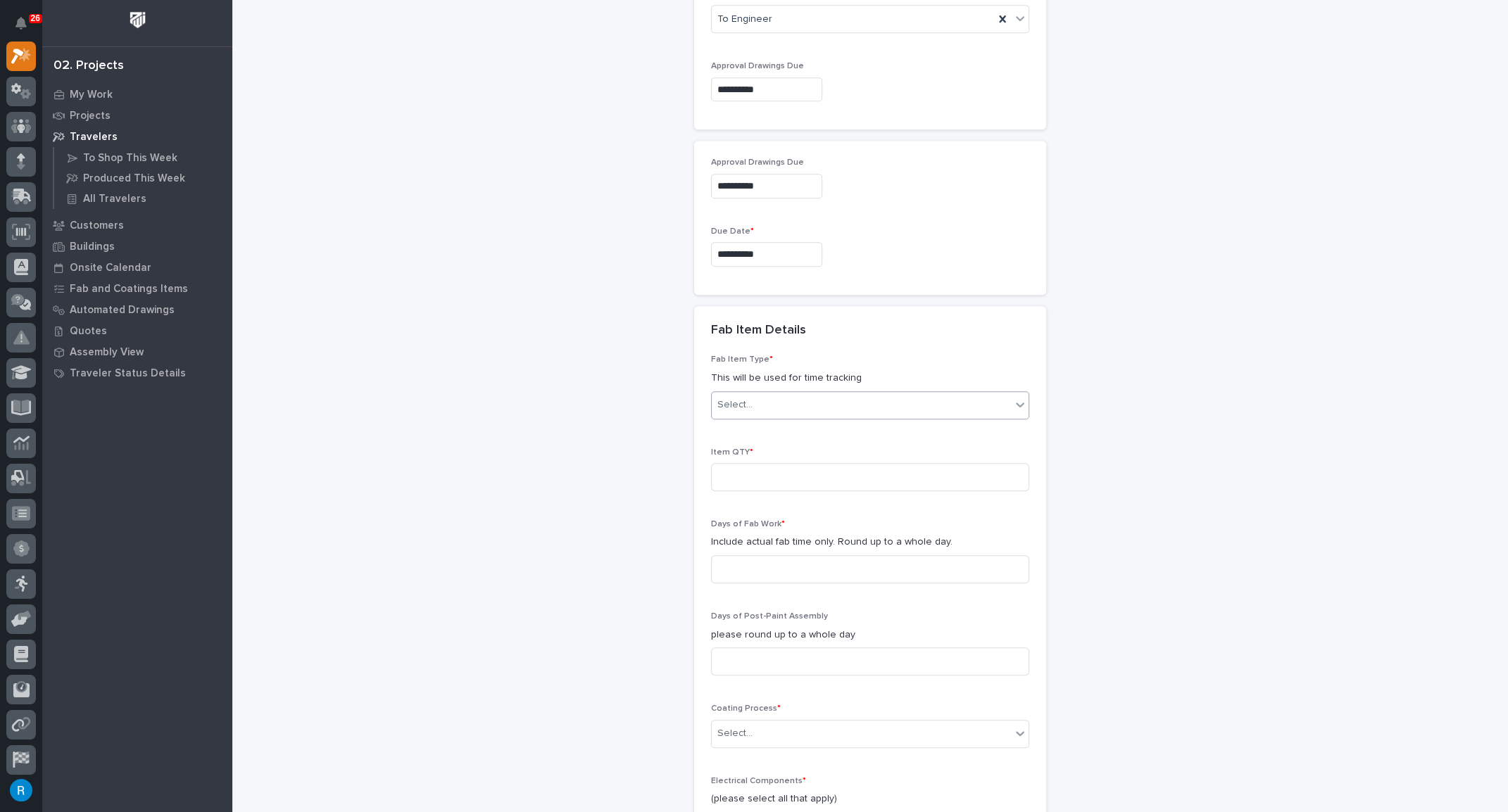
click at [759, 395] on div "Select..." at bounding box center [861, 404] width 299 height 23
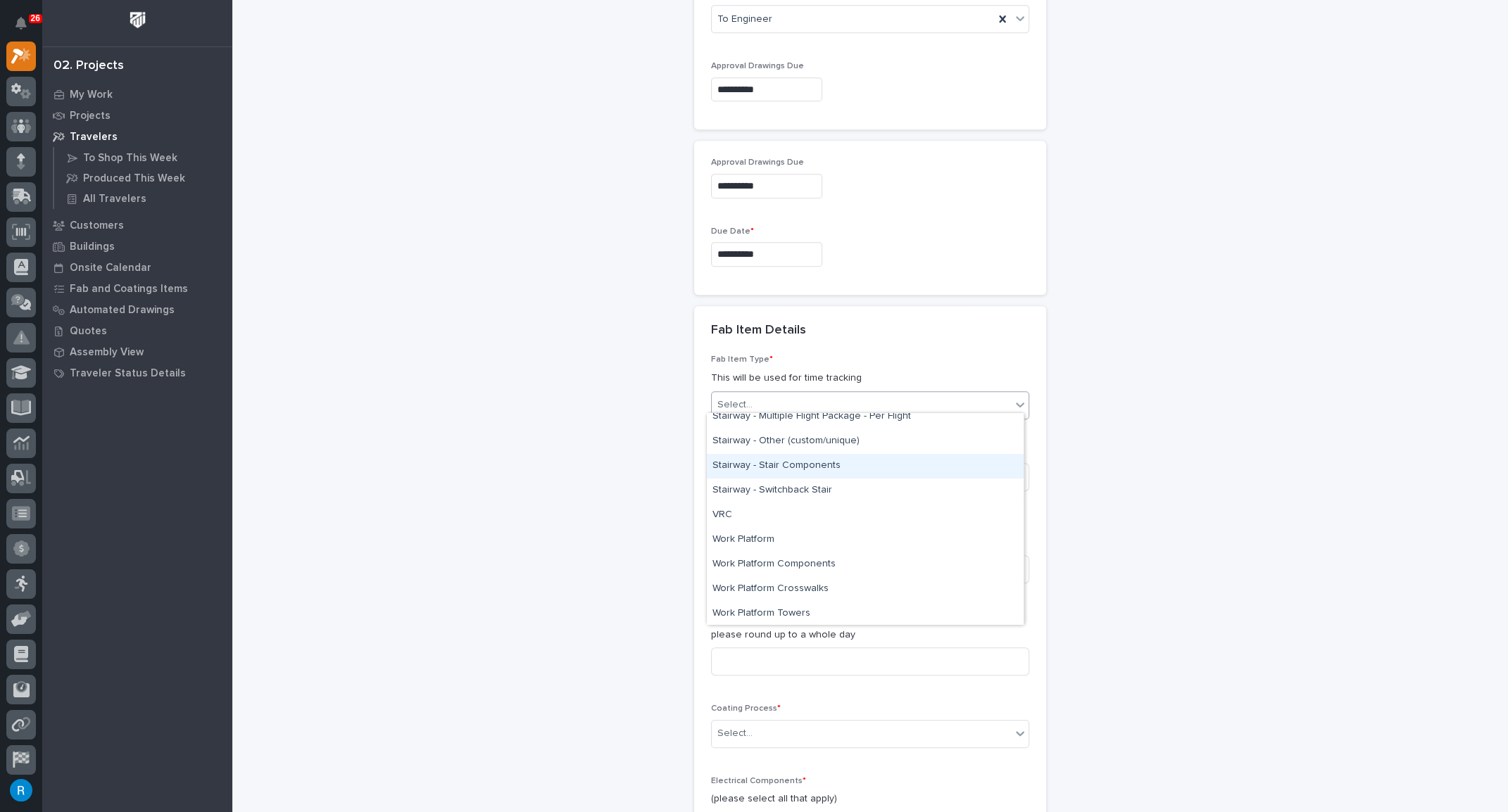
scroll to position [831, 0]
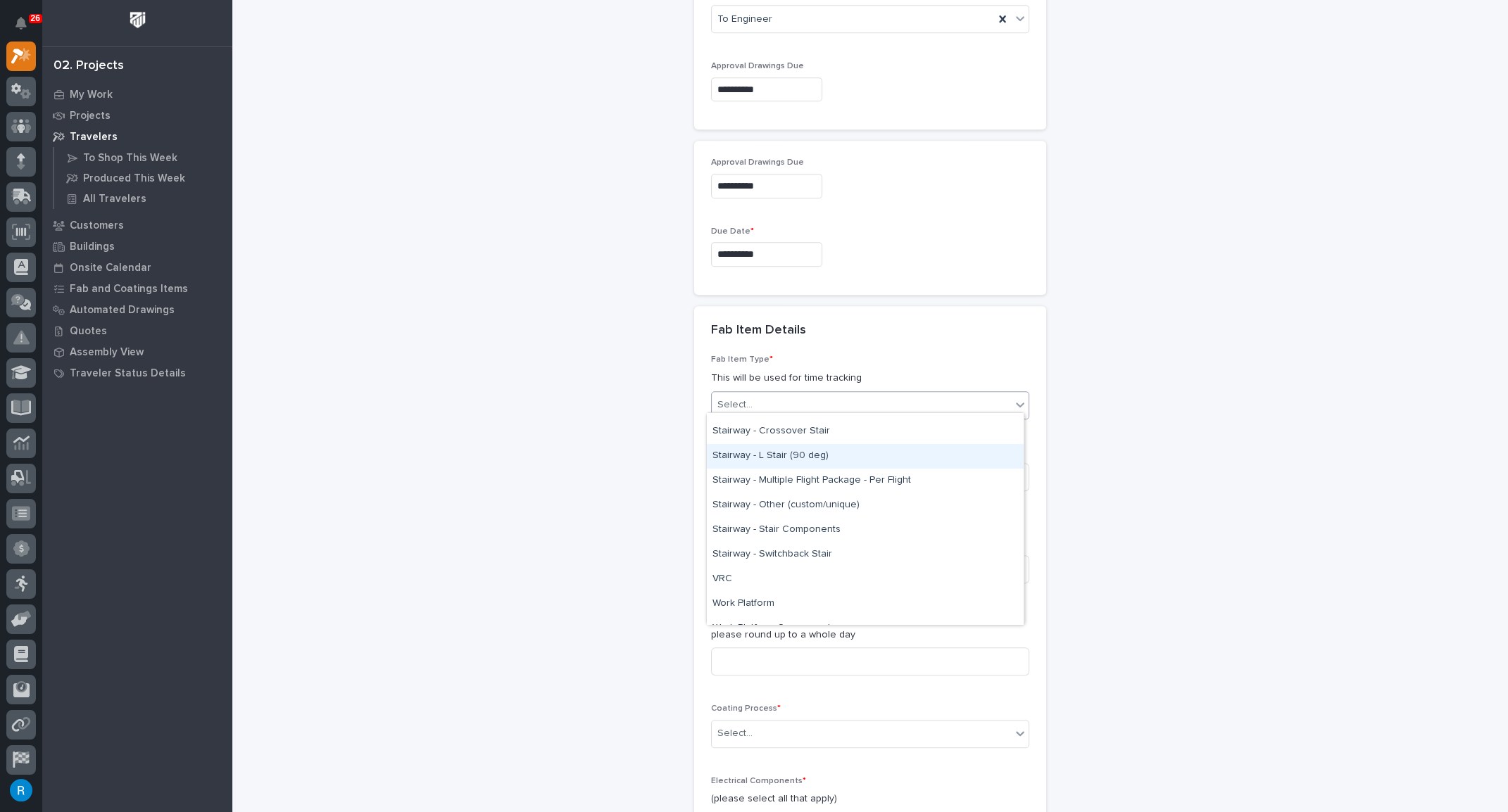
click at [747, 452] on div "Stairway - L Stair (90 deg)" at bounding box center [865, 456] width 316 height 24
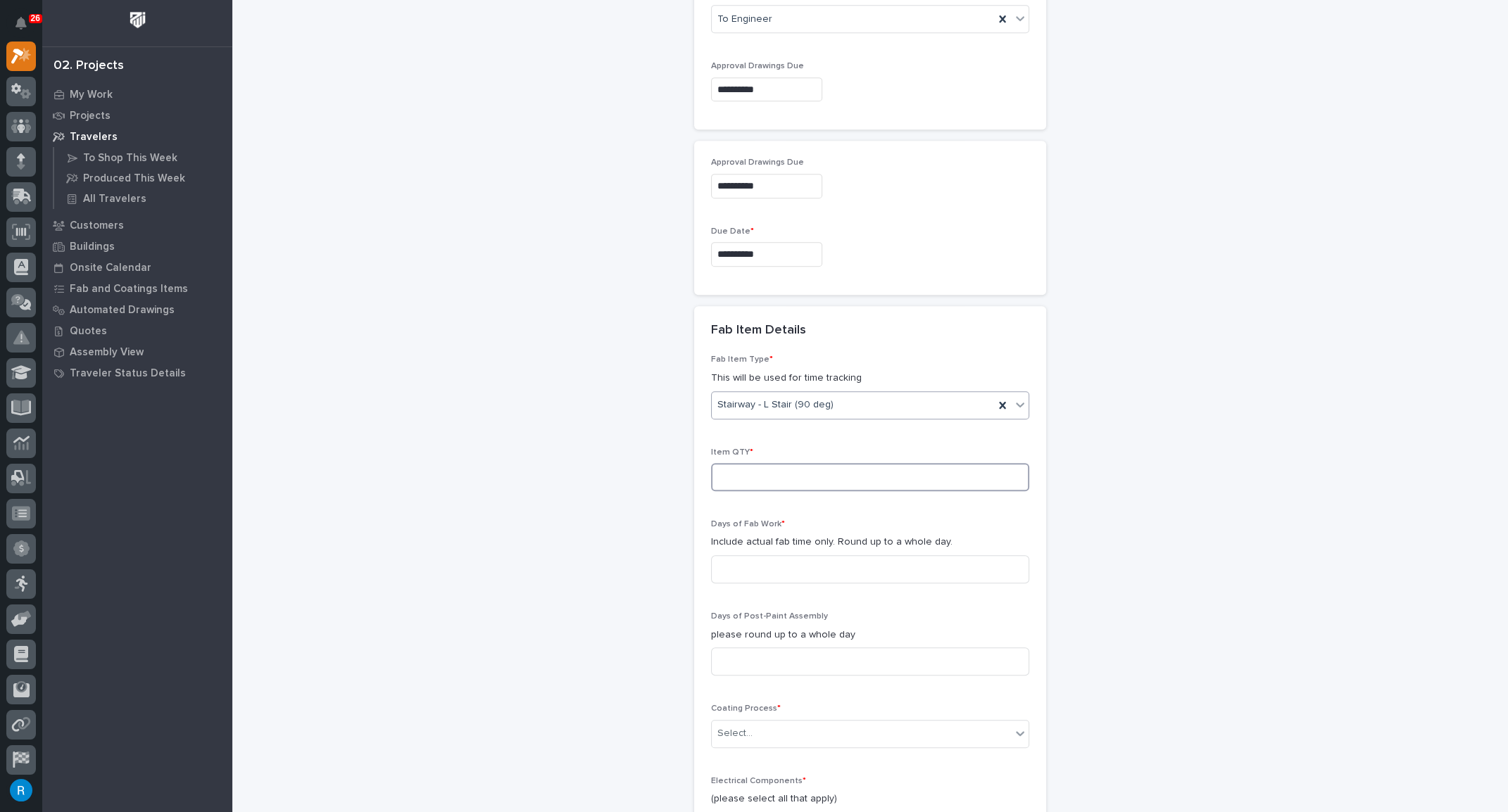
click at [819, 472] on input at bounding box center [870, 477] width 318 height 28
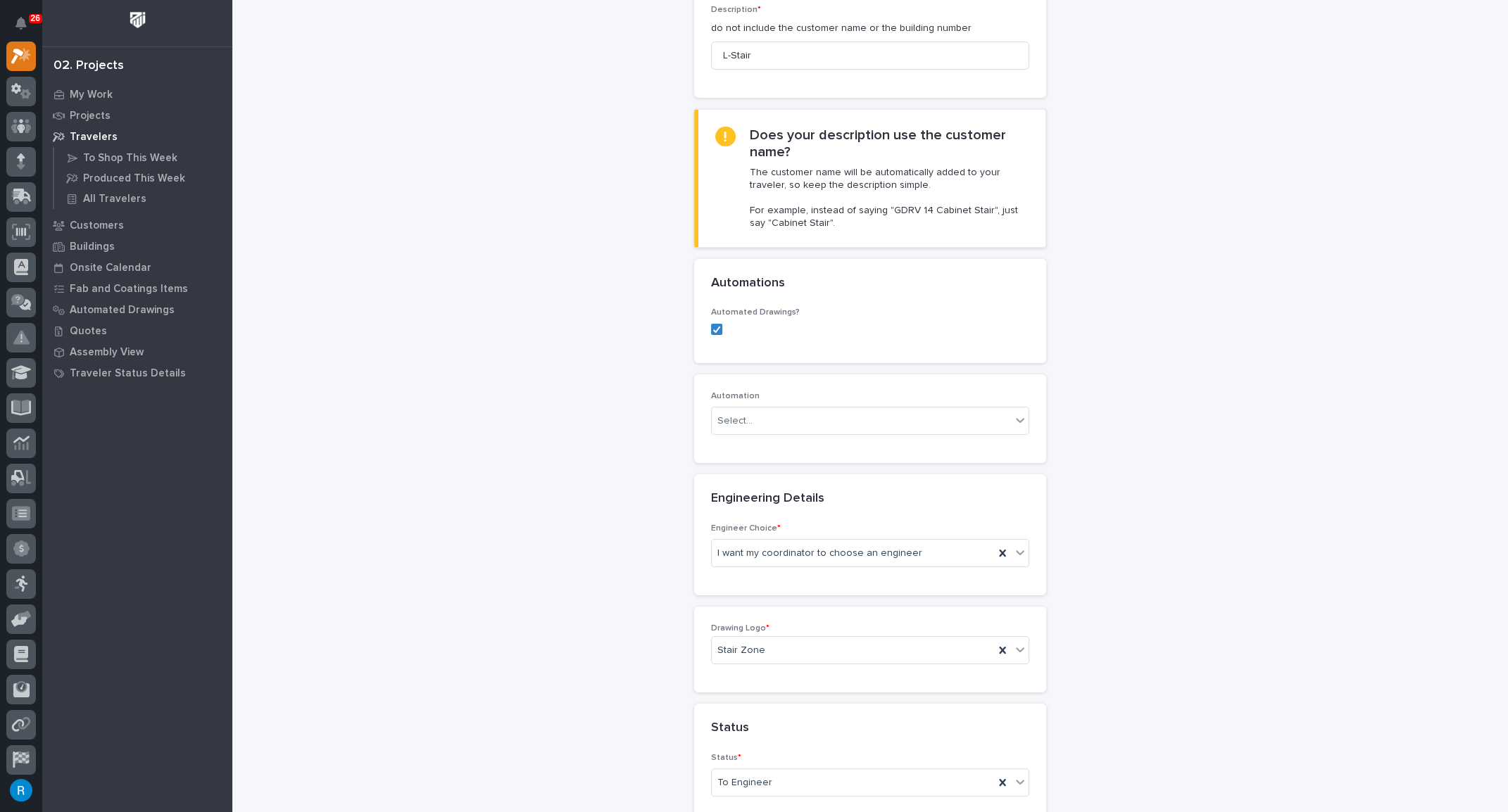
scroll to position [448, 0]
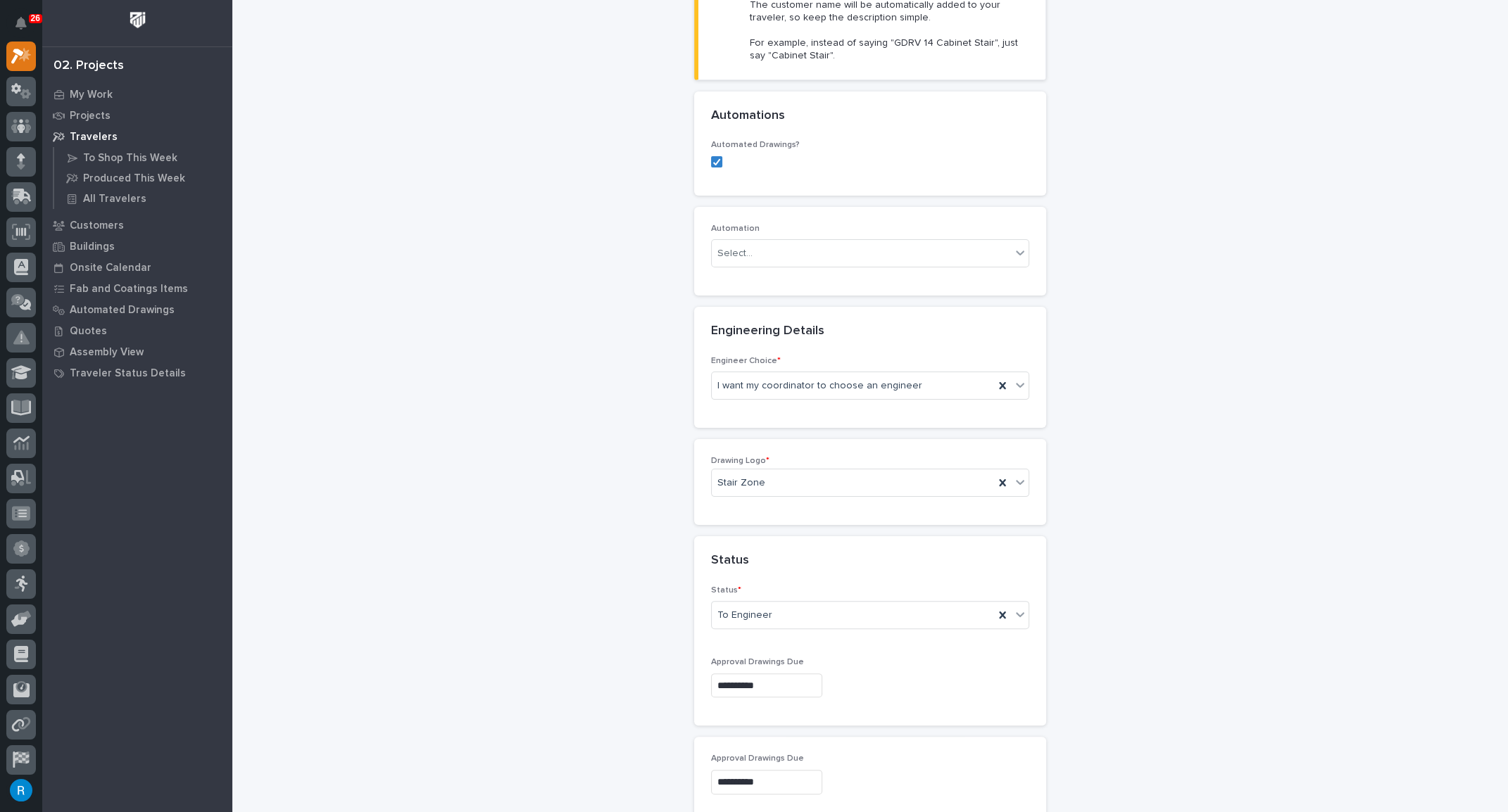
type input "1"
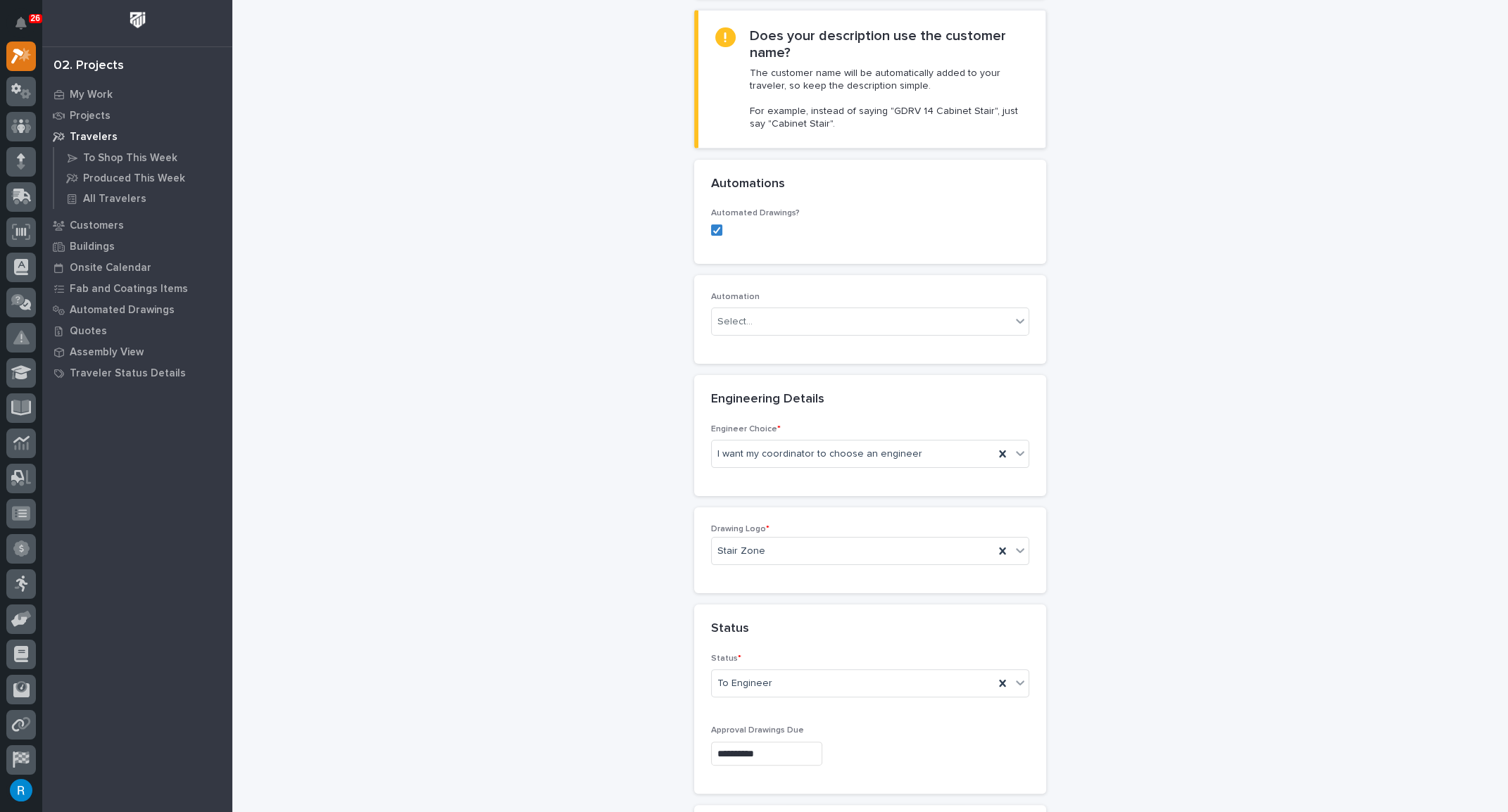
scroll to position [383, 0]
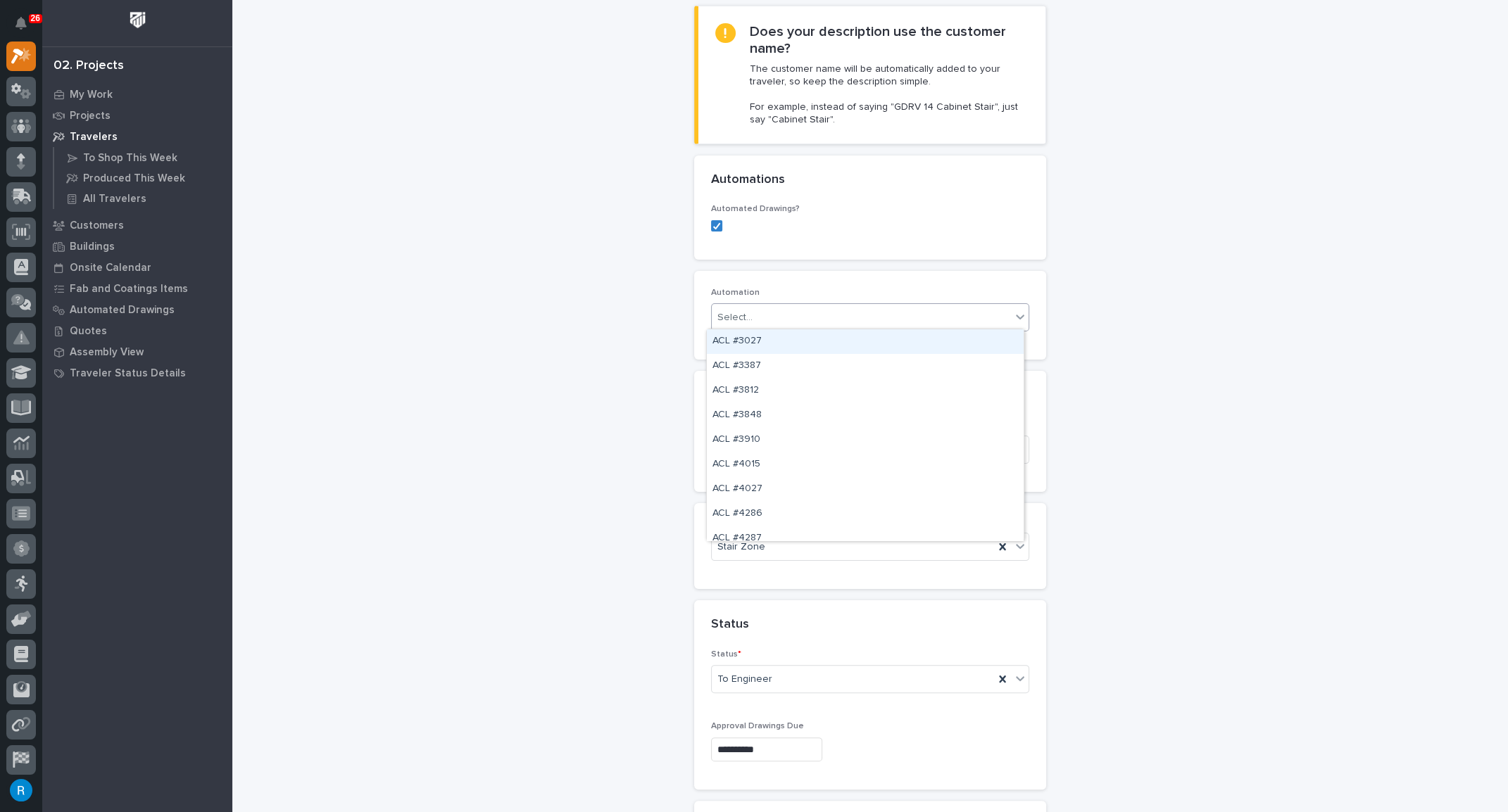
click at [773, 313] on div "Select..." at bounding box center [861, 317] width 299 height 23
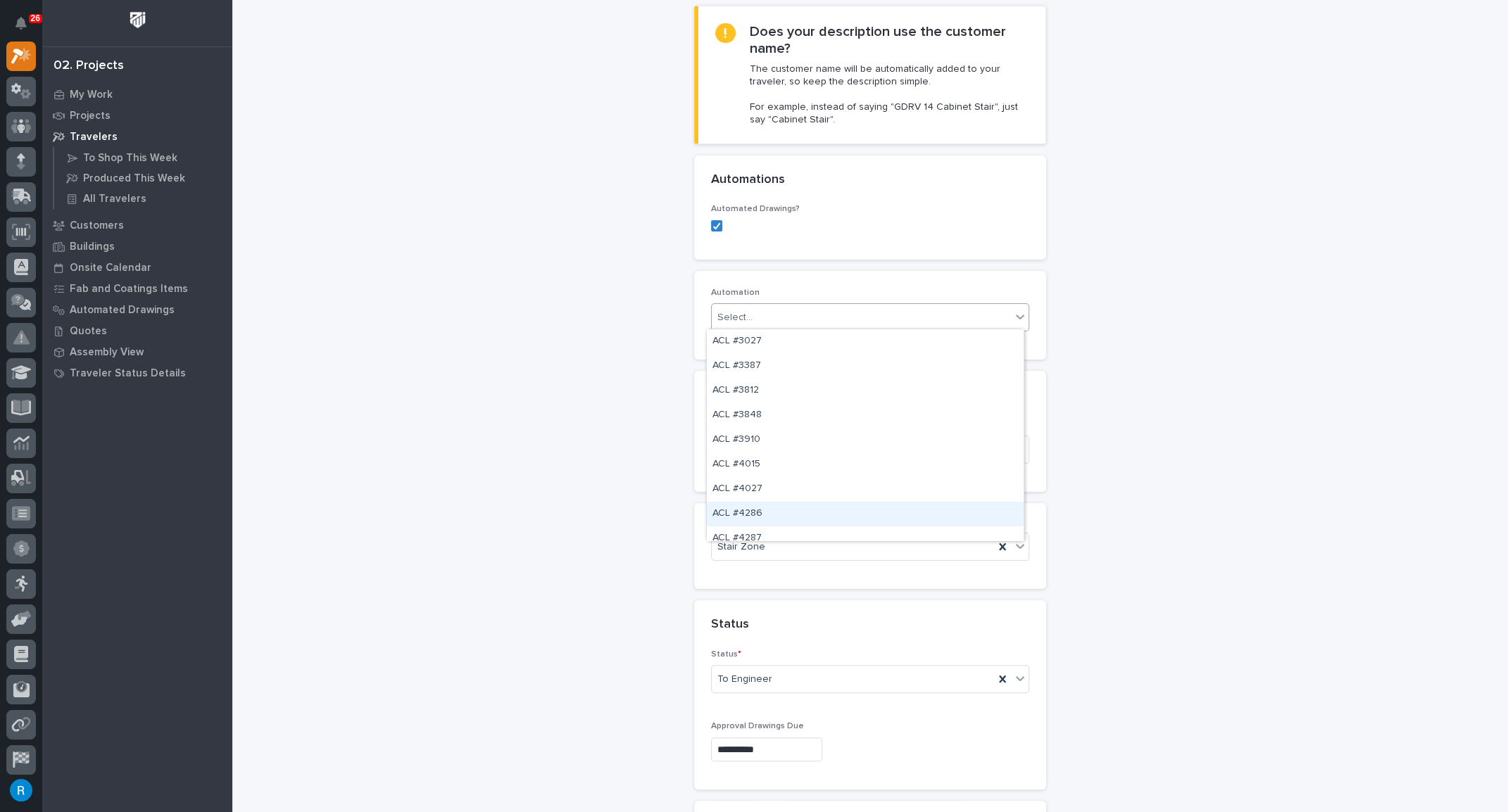
click at [1218, 486] on div "New Traveler Loading... Saving… Loading... Saving… Basic Details Project * 2729…" at bounding box center [869, 727] width 1247 height 2219
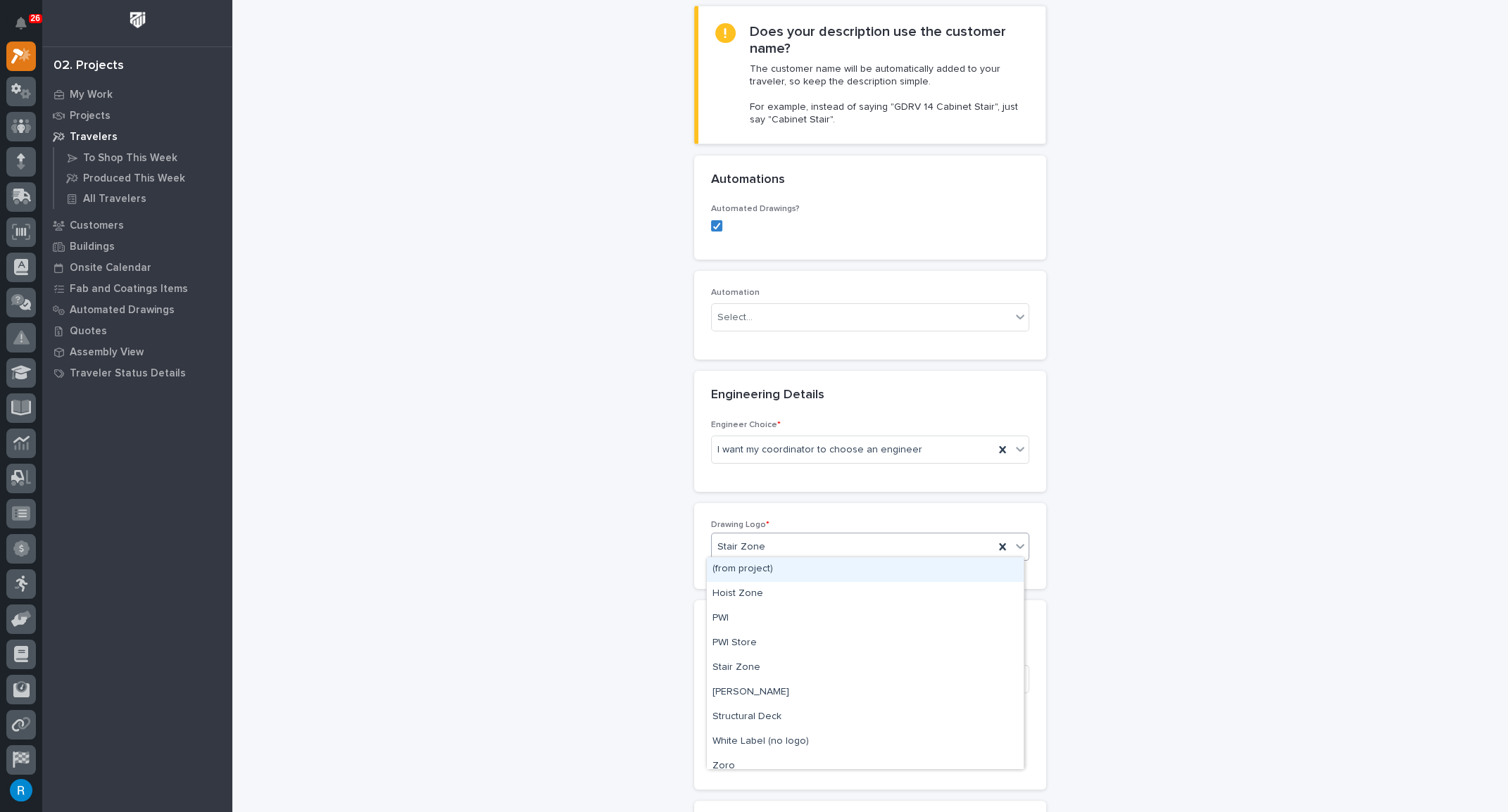
click at [797, 543] on div "Stair Zone" at bounding box center [853, 547] width 282 height 23
click at [1158, 564] on div "New Traveler Loading... Saving… Loading... Saving… Basic Details Project * 2729…" at bounding box center [869, 727] width 1247 height 2219
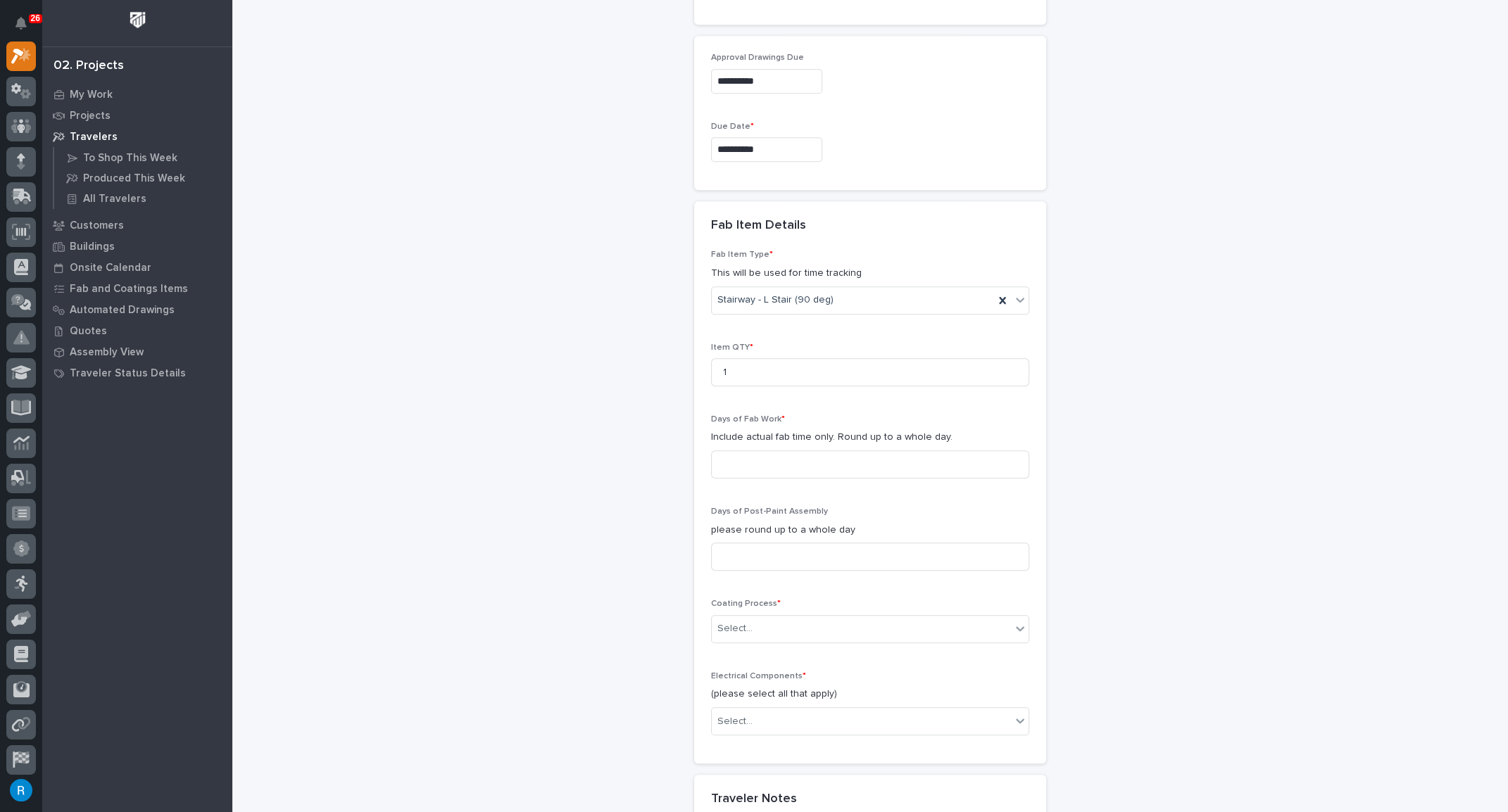
scroll to position [1087, 0]
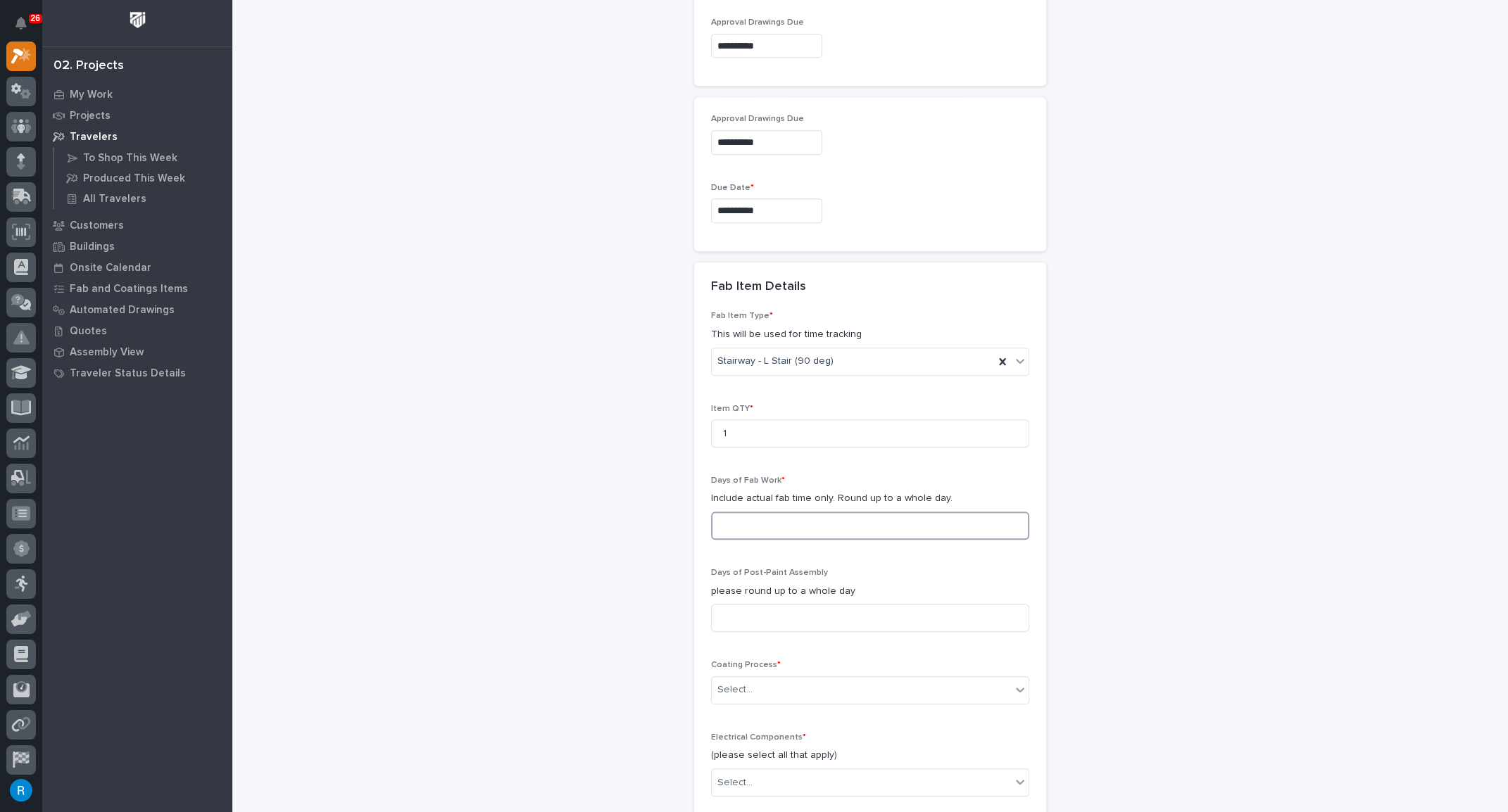
click at [721, 518] on input at bounding box center [870, 525] width 318 height 28
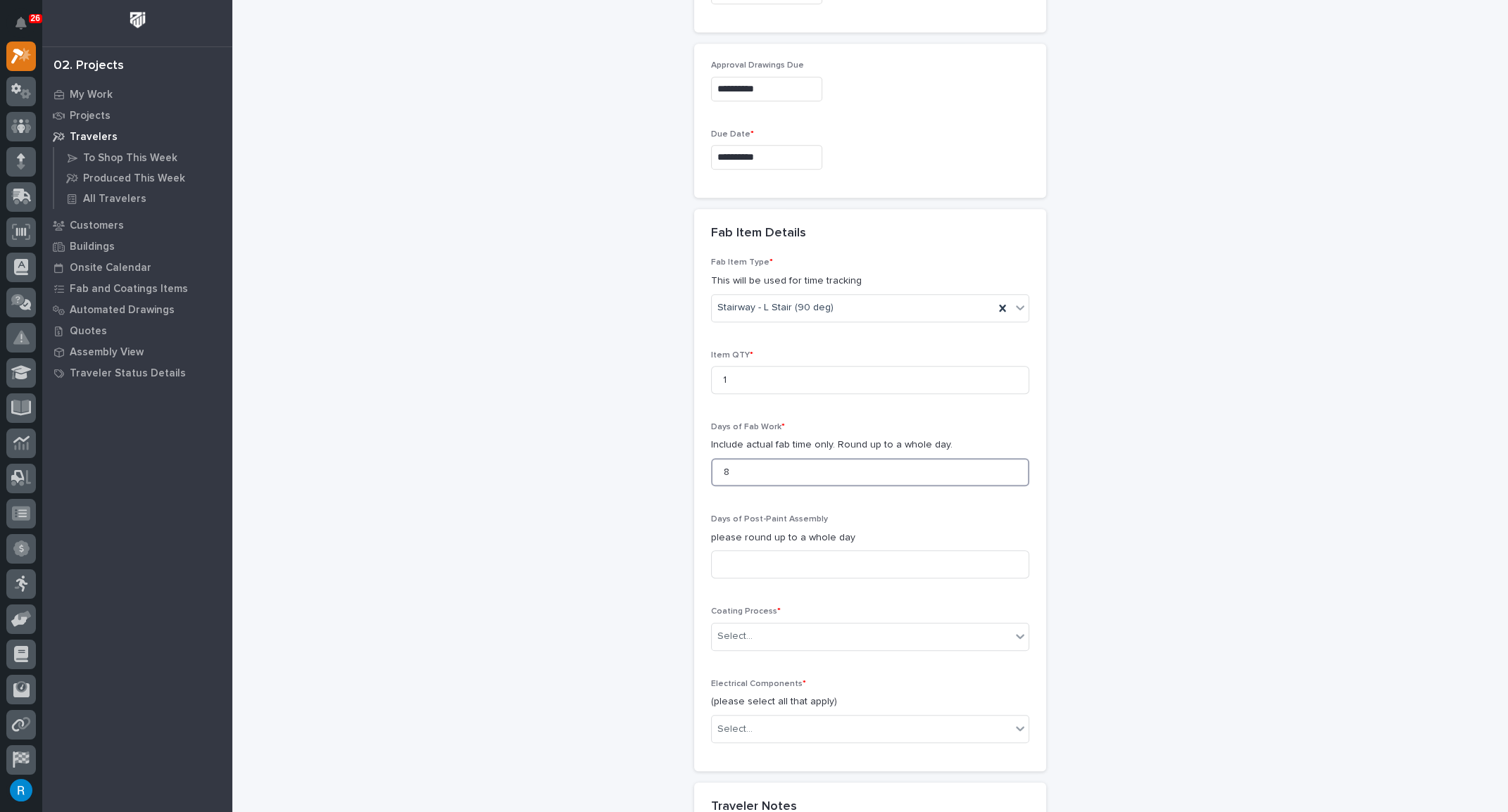
scroll to position [1215, 0]
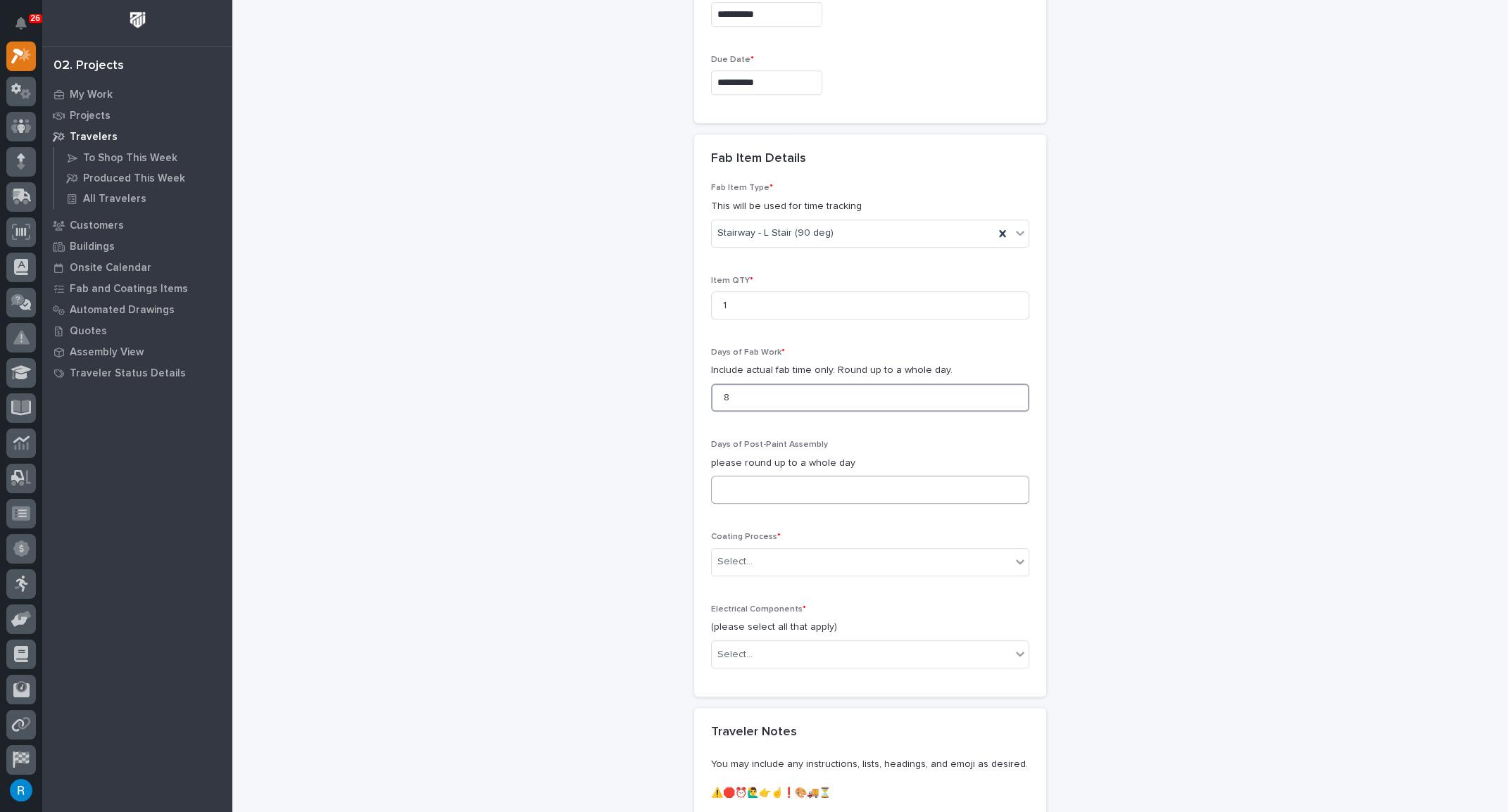
type input "8"
click at [818, 487] on input at bounding box center [870, 490] width 318 height 28
click at [754, 556] on div "Select..." at bounding box center [861, 562] width 299 height 23
click at [736, 607] on div "In-House Paint/Powder" at bounding box center [865, 606] width 316 height 24
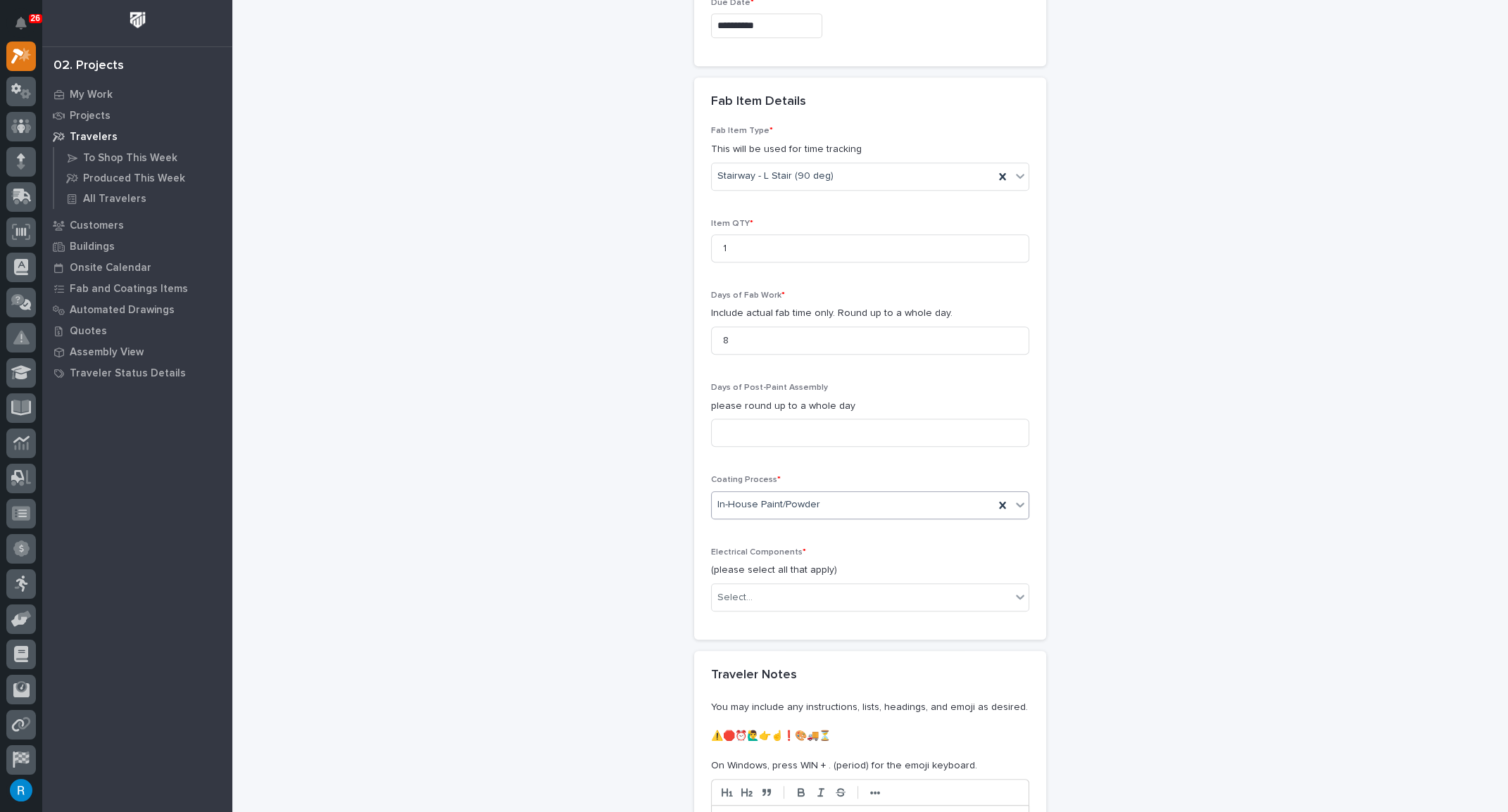
scroll to position [1406, 0]
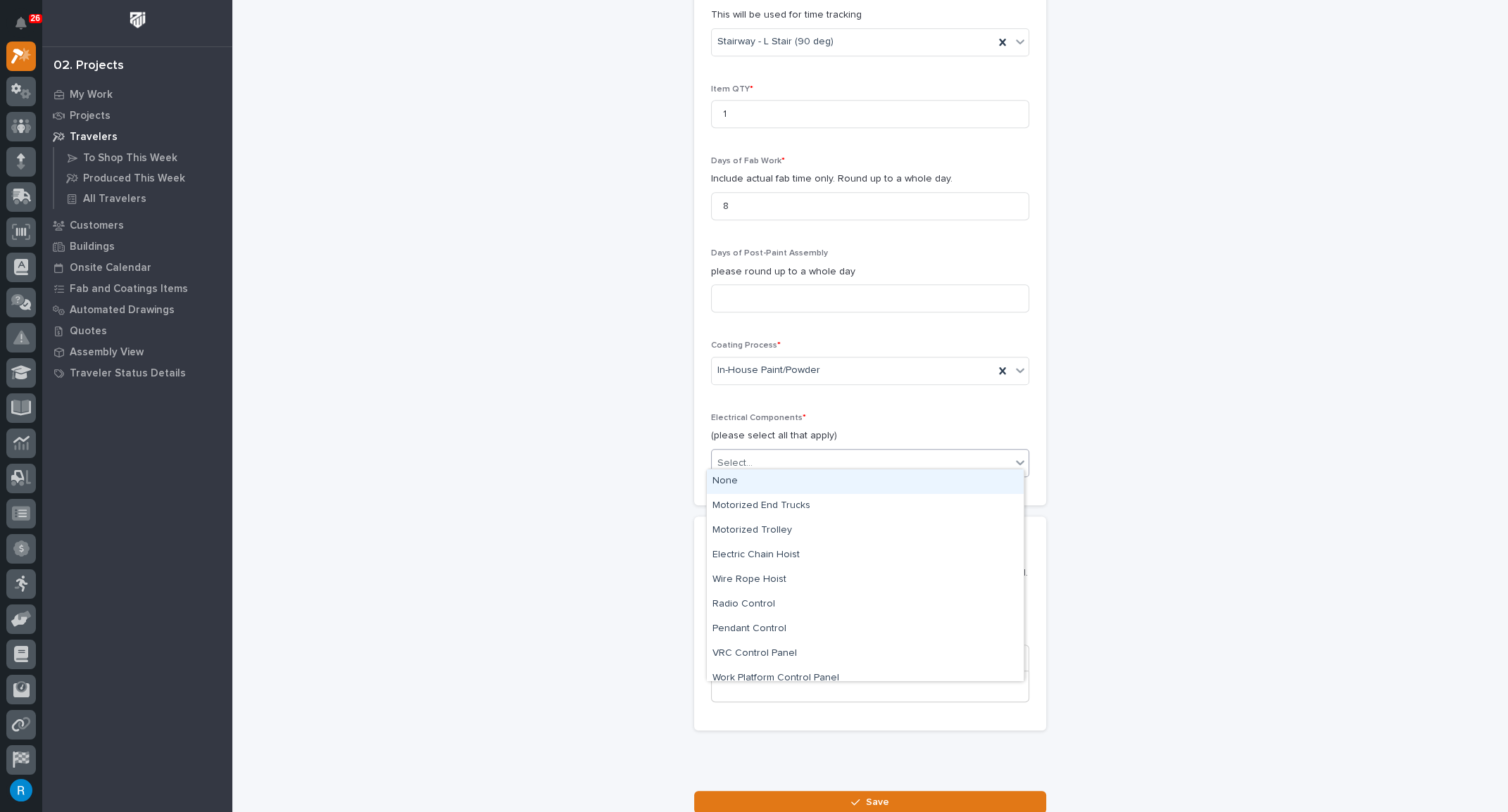
click at [761, 451] on div "Select..." at bounding box center [861, 463] width 299 height 23
click at [726, 480] on div "None" at bounding box center [865, 481] width 316 height 24
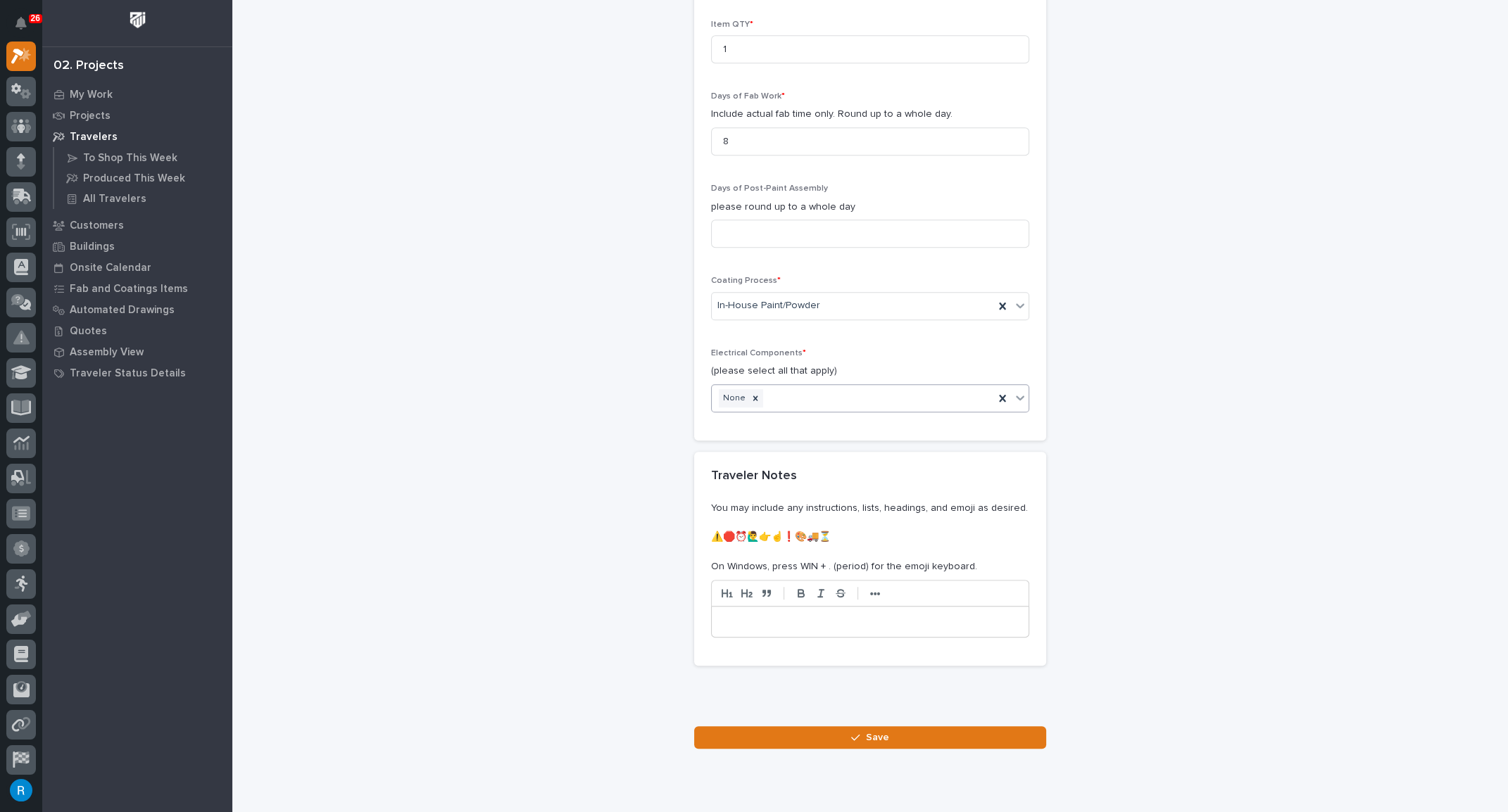
scroll to position [1509, 0]
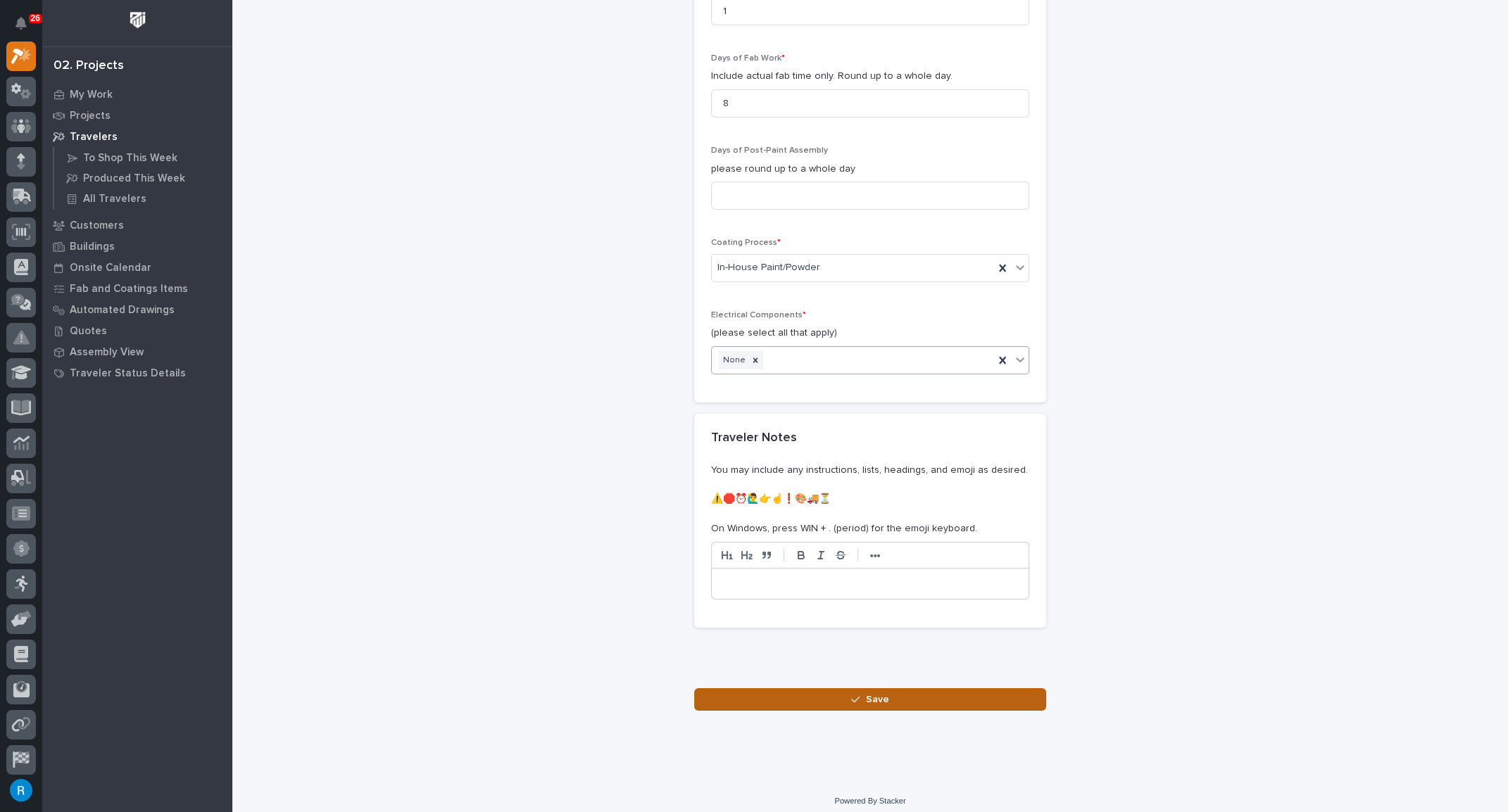
click at [884, 697] on button "Save" at bounding box center [870, 699] width 352 height 22
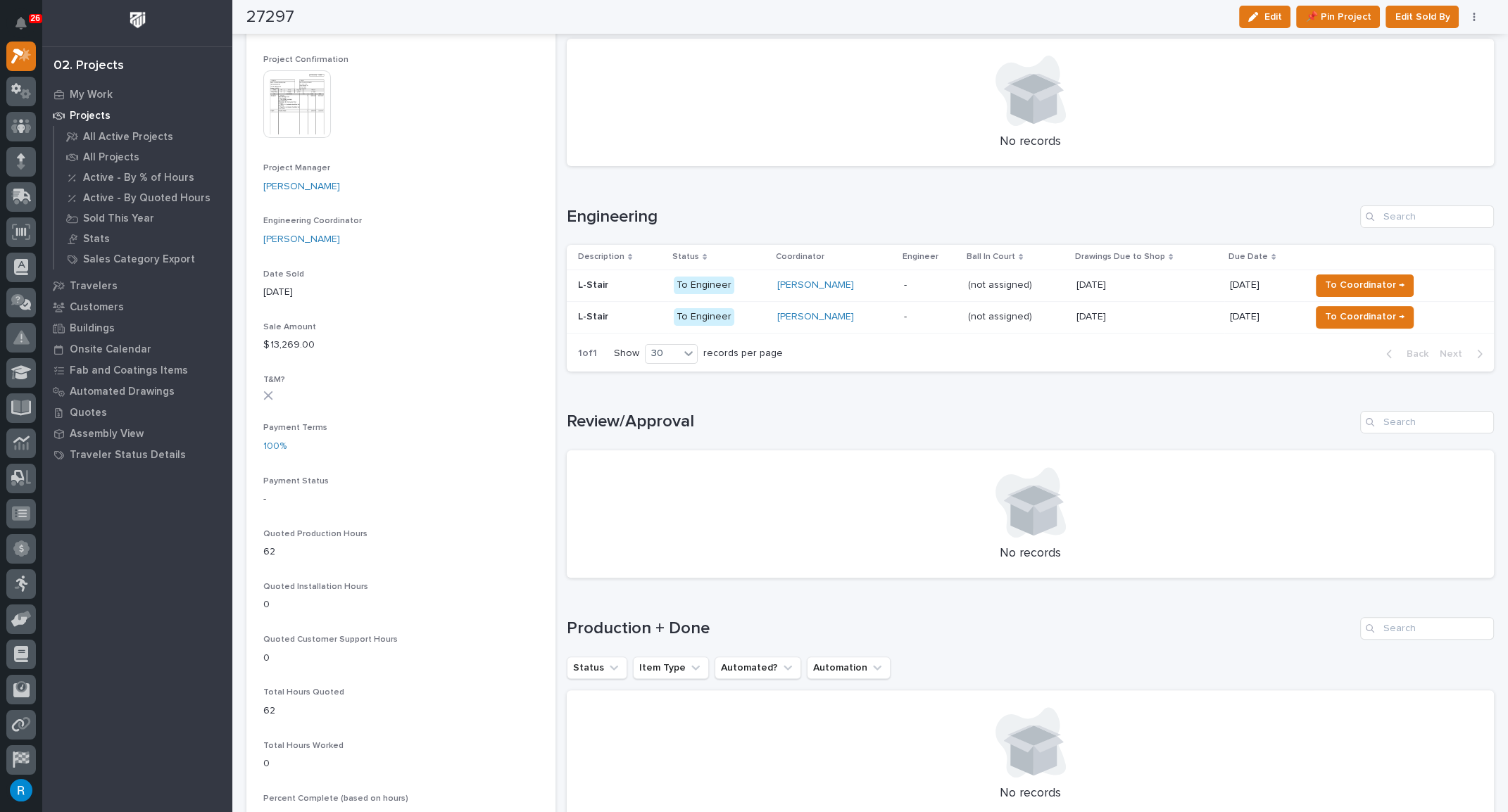
scroll to position [435, 0]
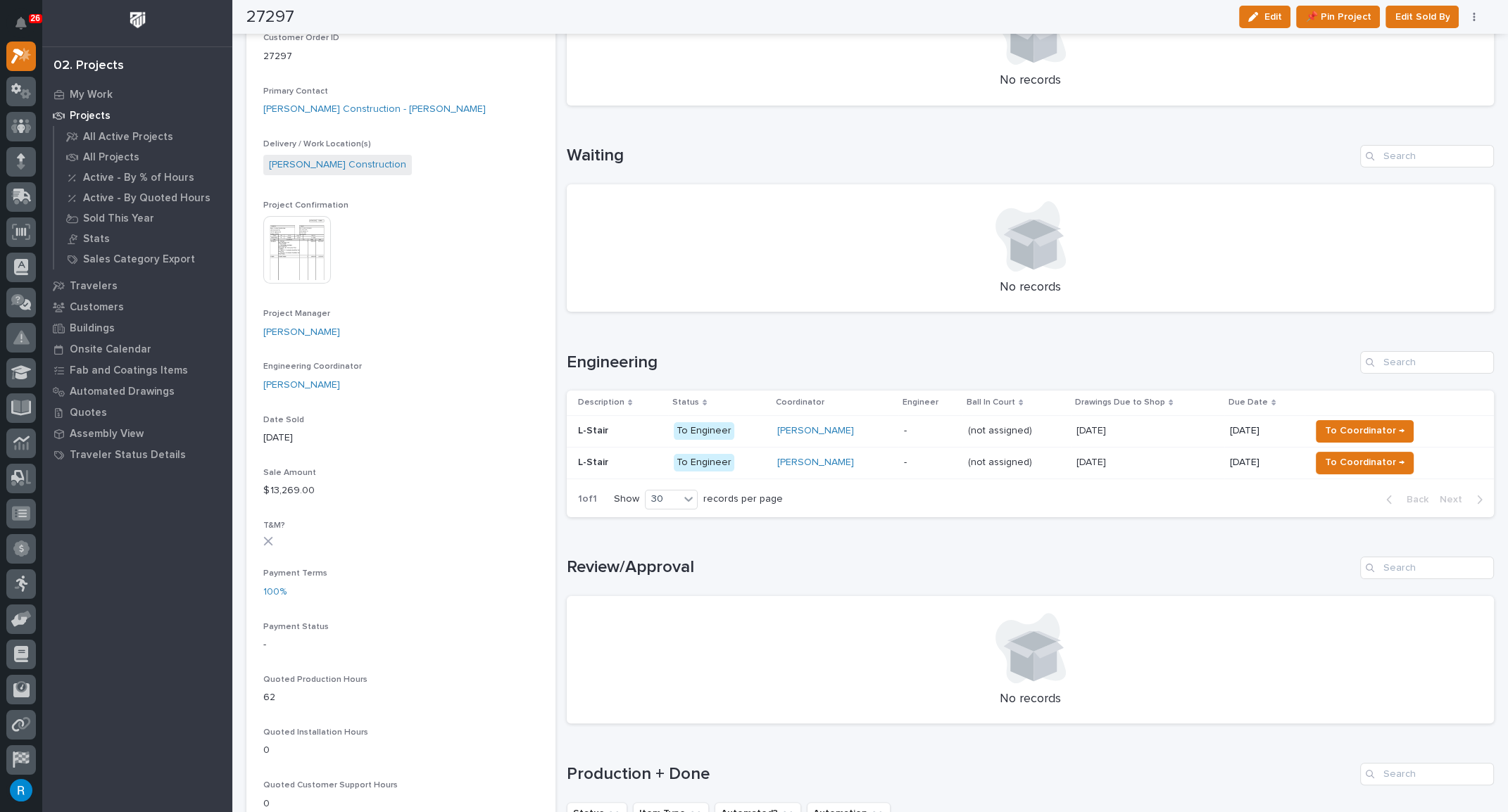
click at [892, 464] on div "Wynne Hochstetler" at bounding box center [835, 463] width 115 height 12
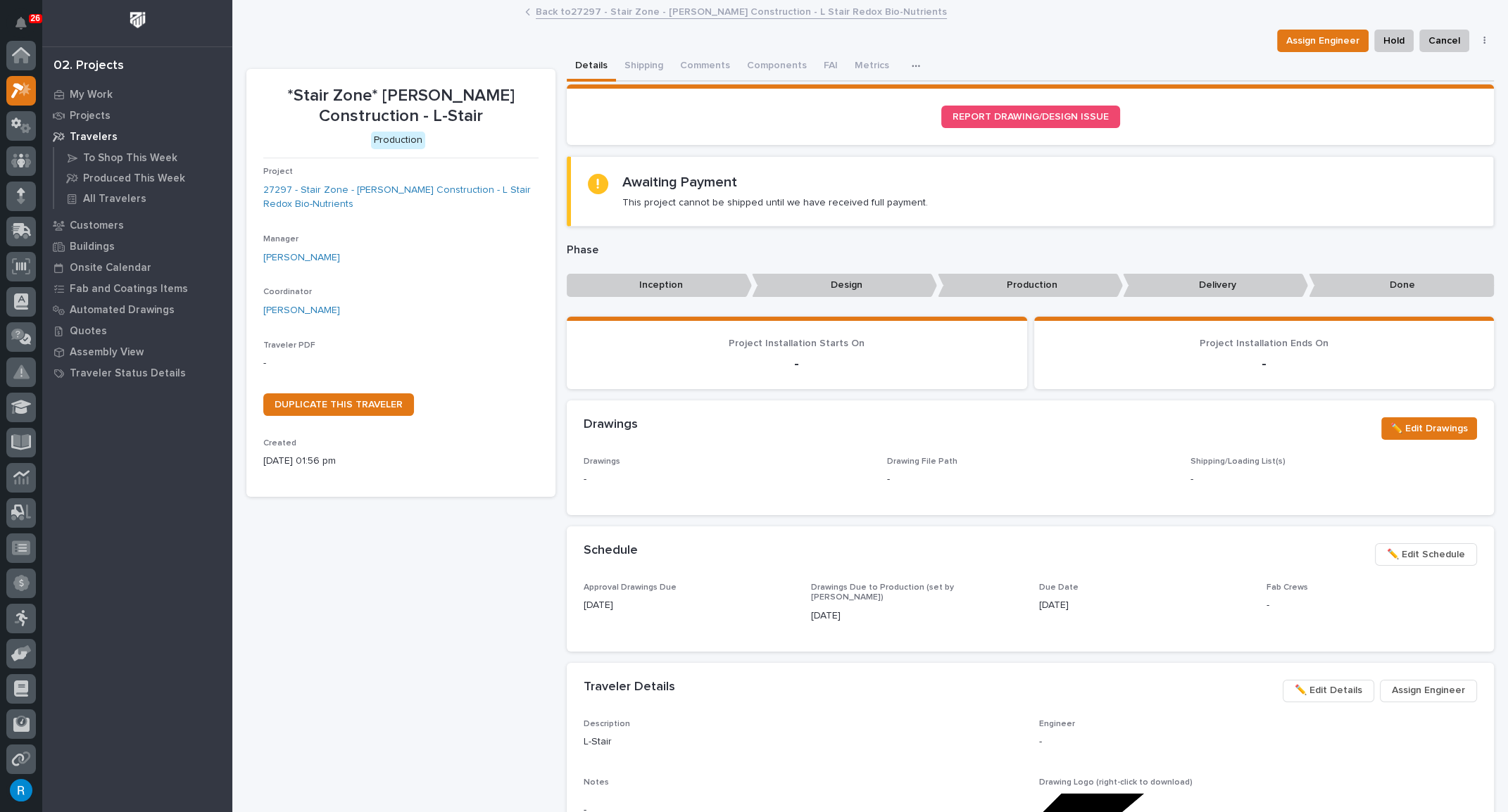
scroll to position [35, 0]
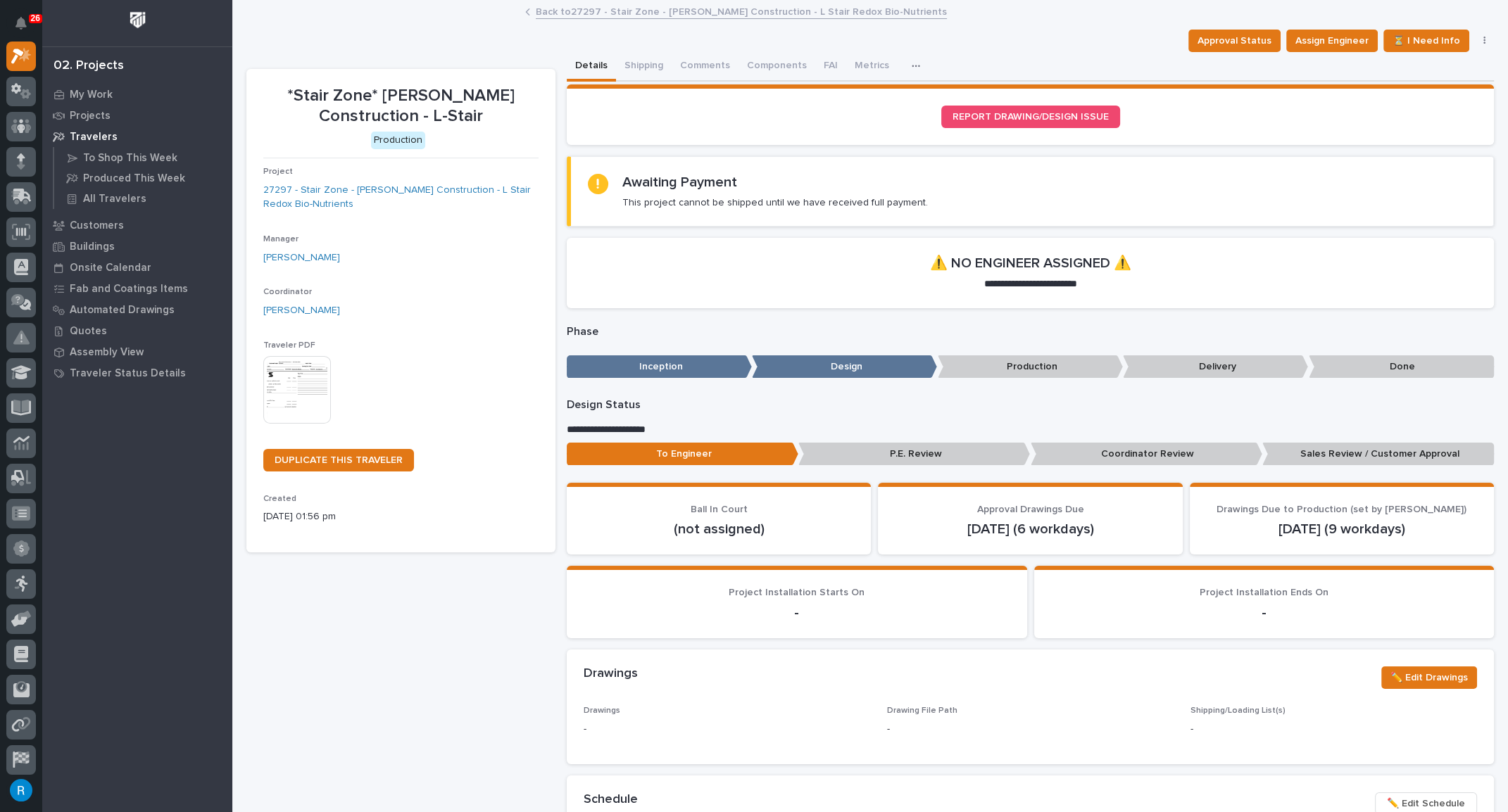
click at [1475, 43] on button "button" at bounding box center [1484, 41] width 20 height 10
click at [1392, 90] on span "Cancel" at bounding box center [1392, 91] width 32 height 17
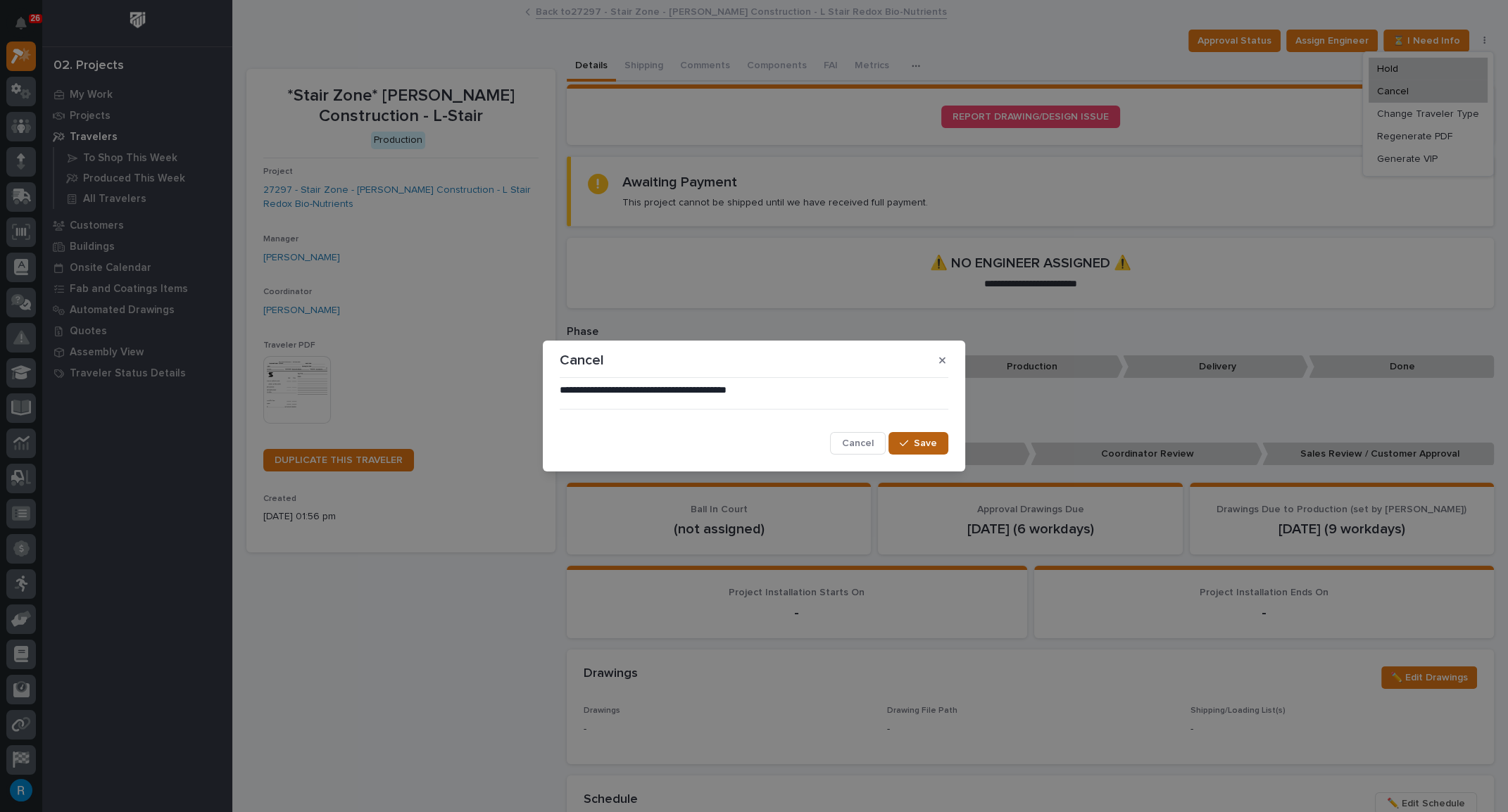
click at [922, 440] on span "Save" at bounding box center [925, 443] width 23 height 13
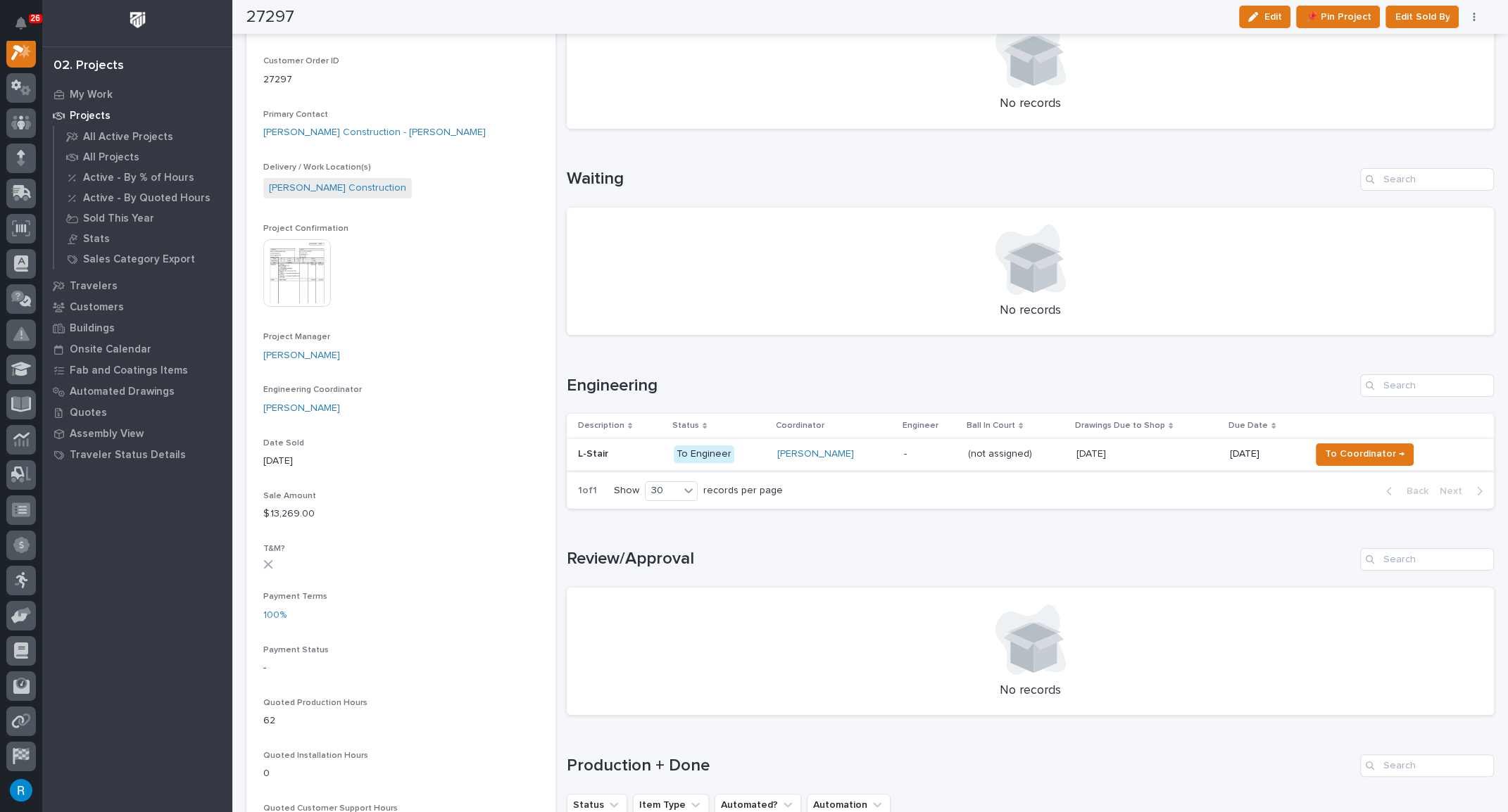
scroll to position [383, 0]
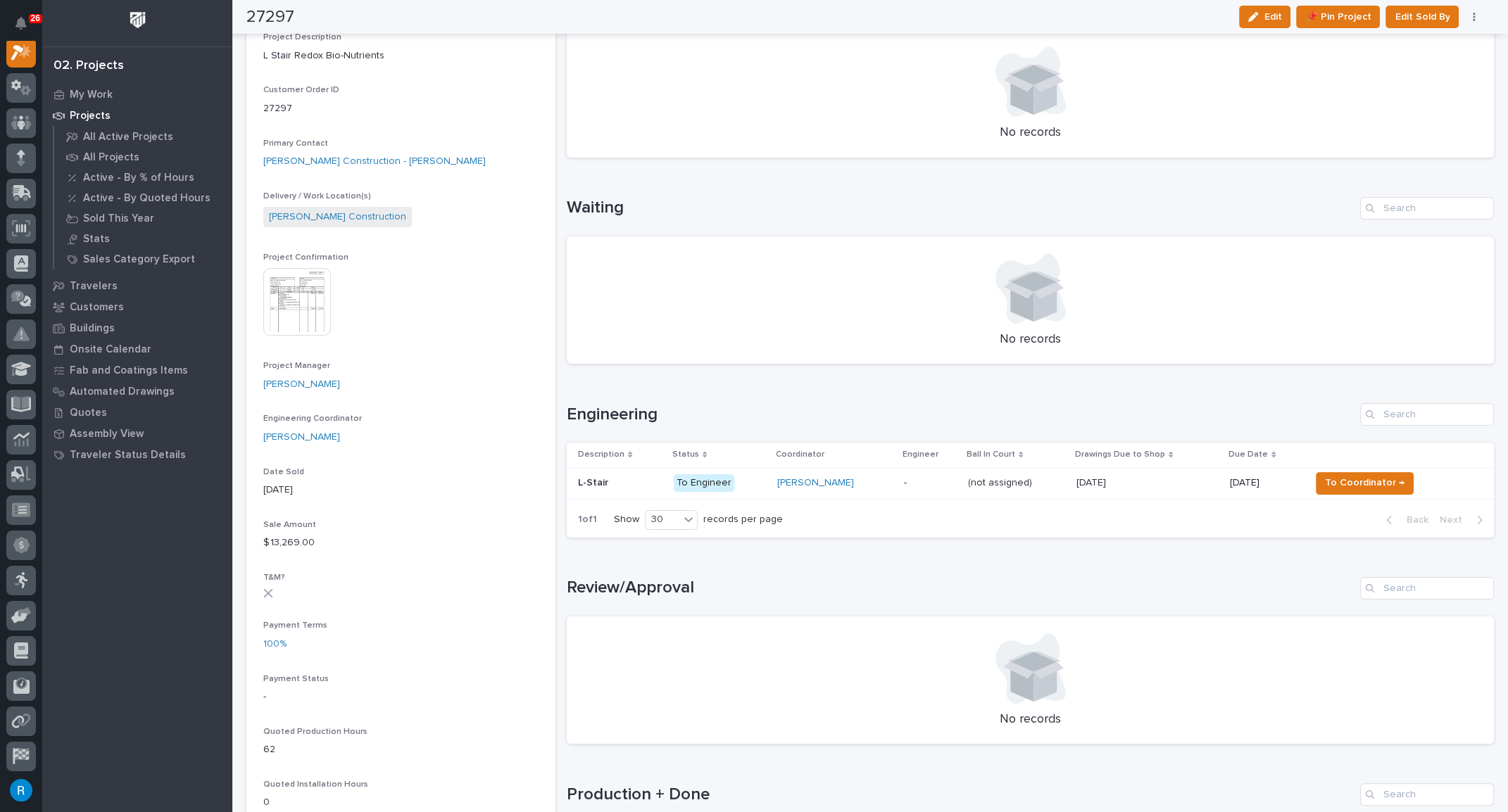
click at [910, 482] on p "-" at bounding box center [930, 483] width 52 height 12
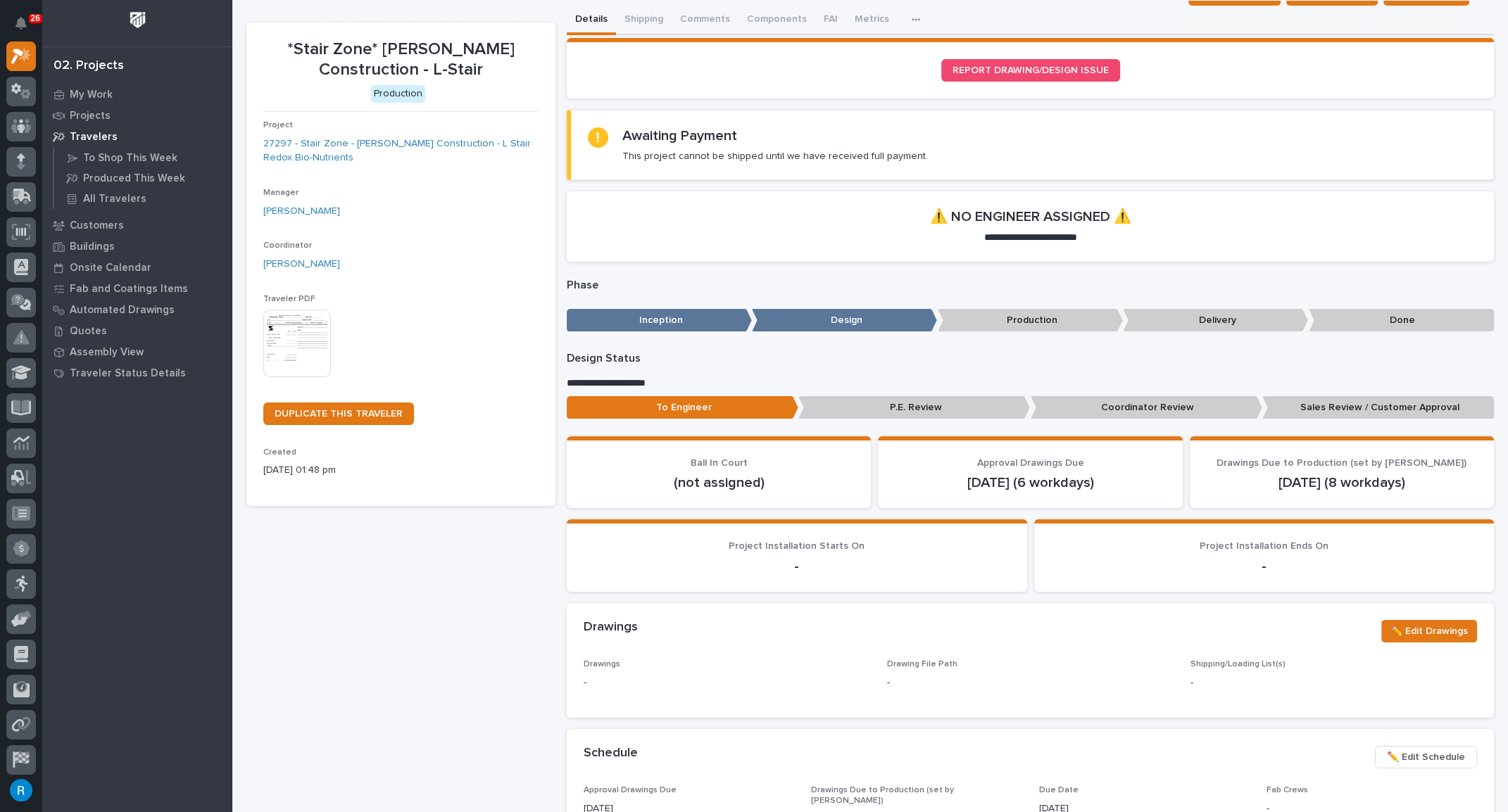
scroll to position [64, 0]
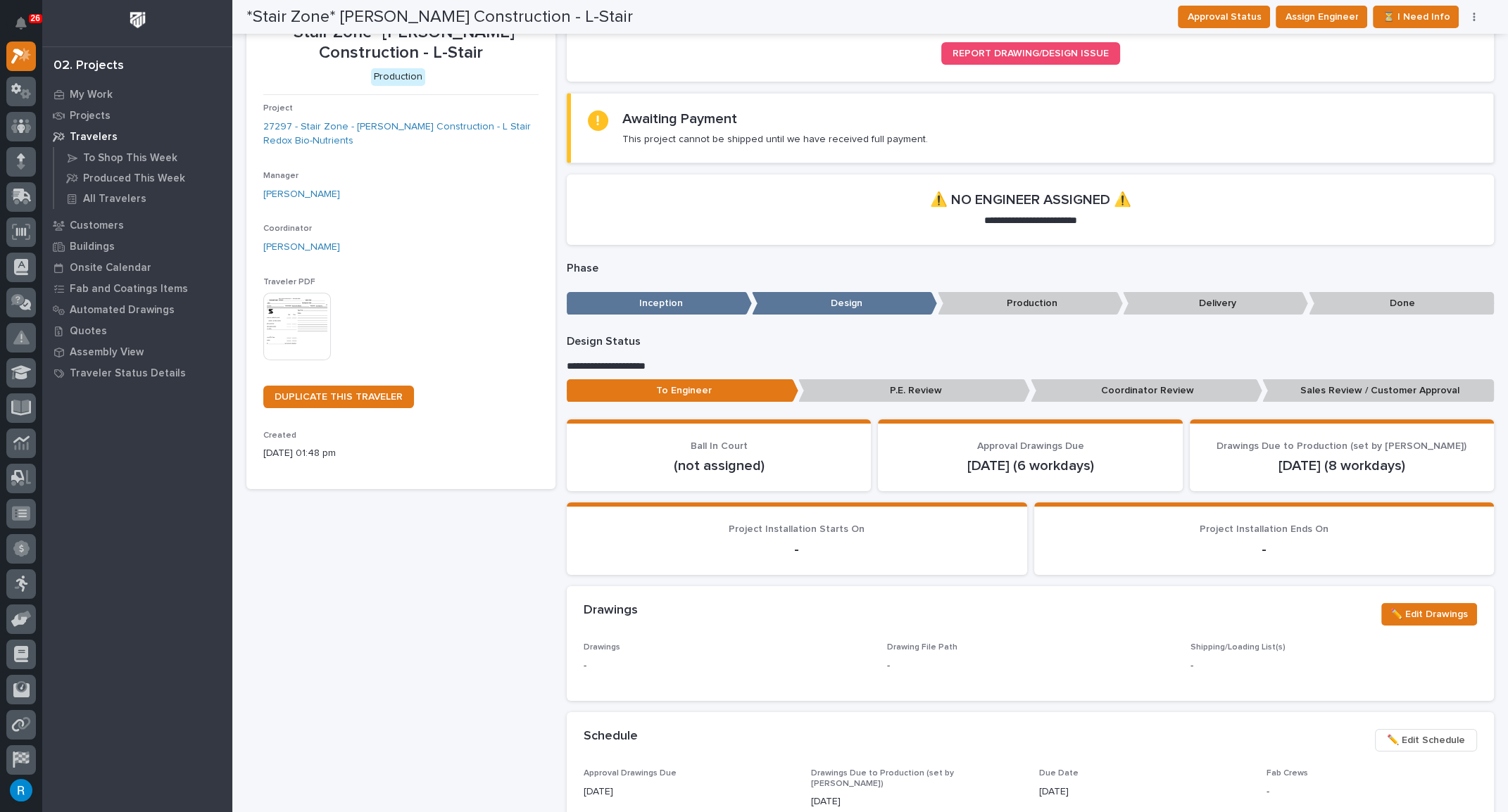
click at [295, 324] on img at bounding box center [296, 326] width 67 height 67
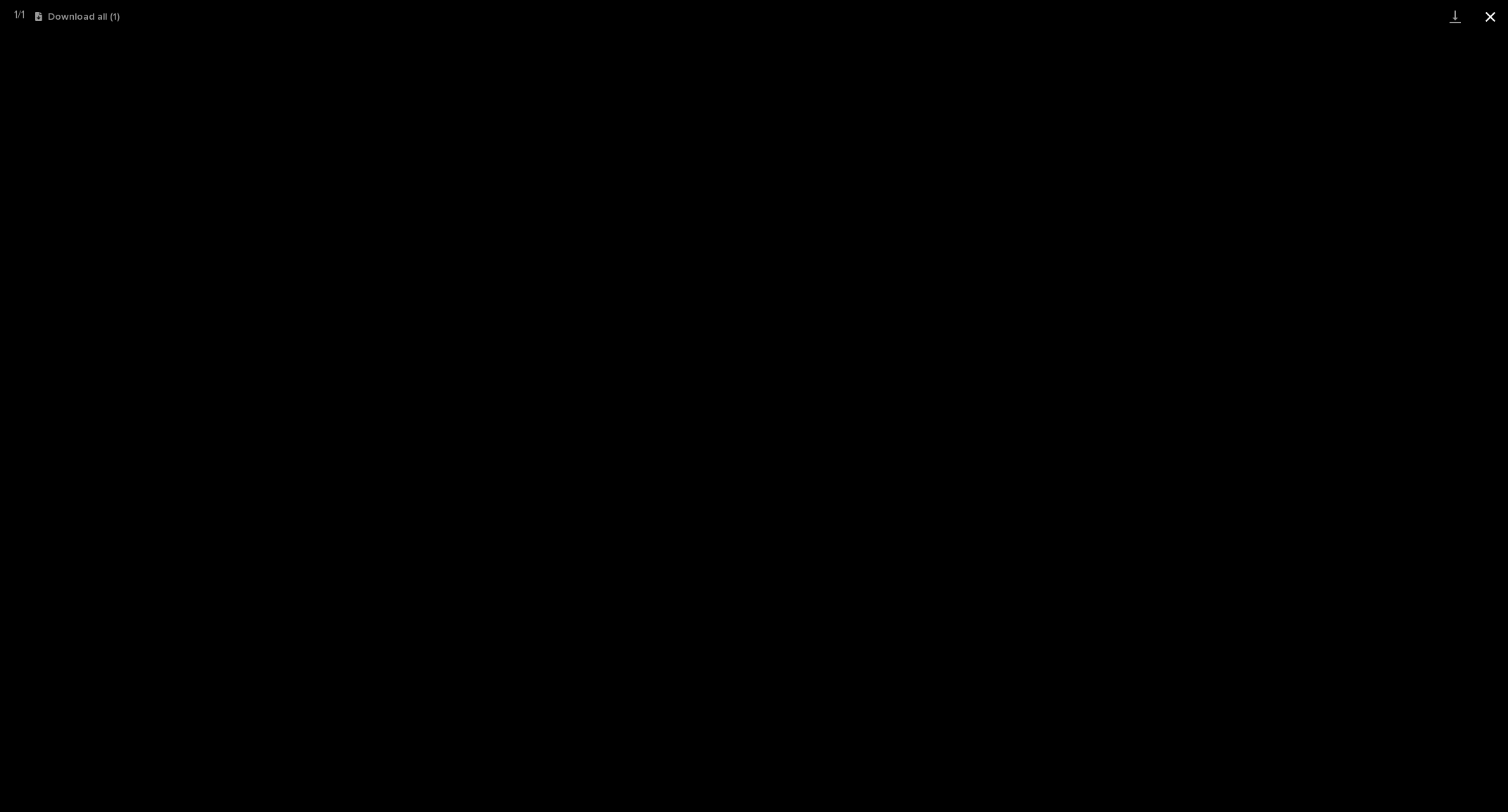
click at [1490, 19] on button "Close gallery" at bounding box center [1490, 16] width 35 height 33
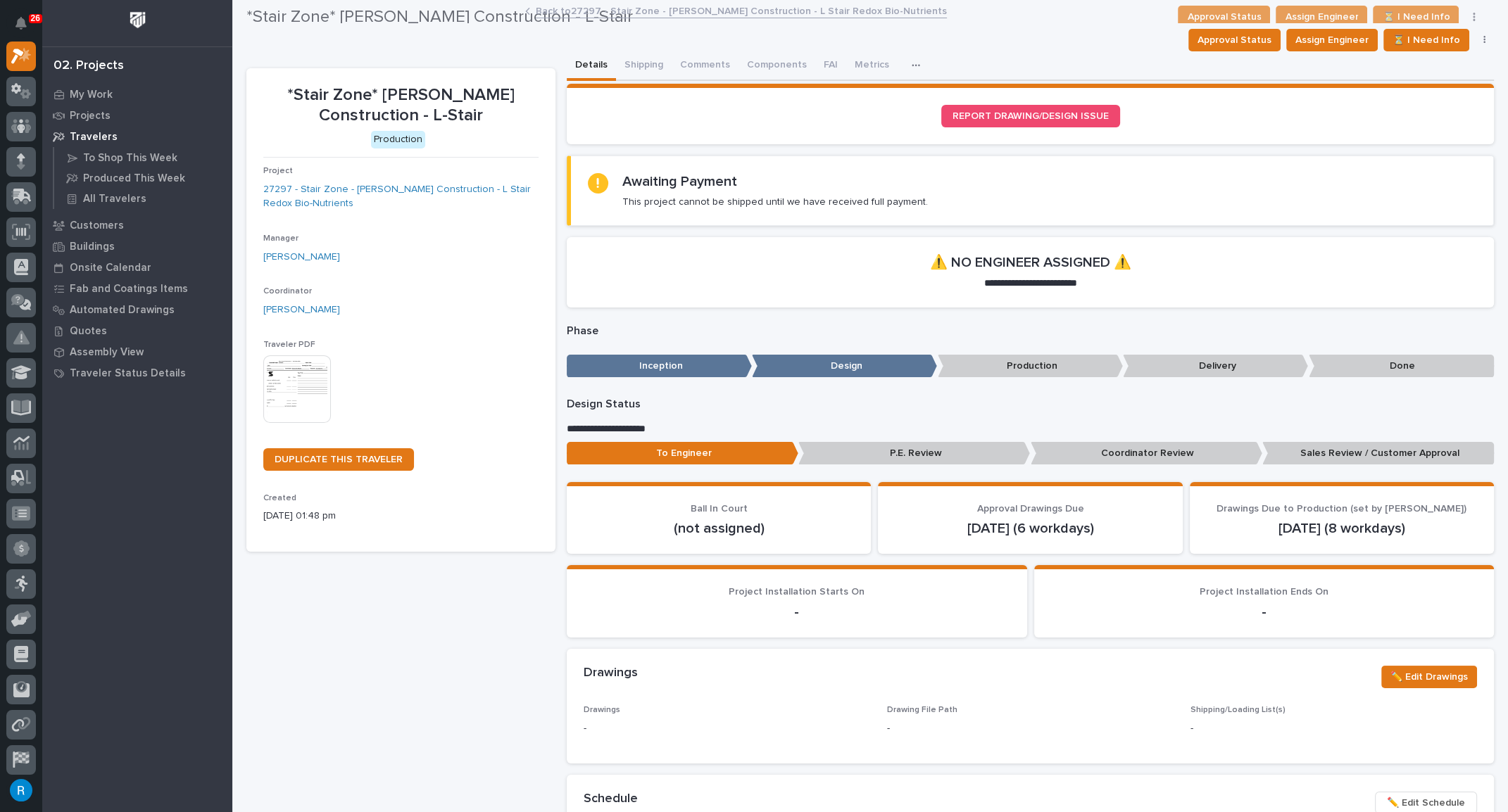
scroll to position [0, 0]
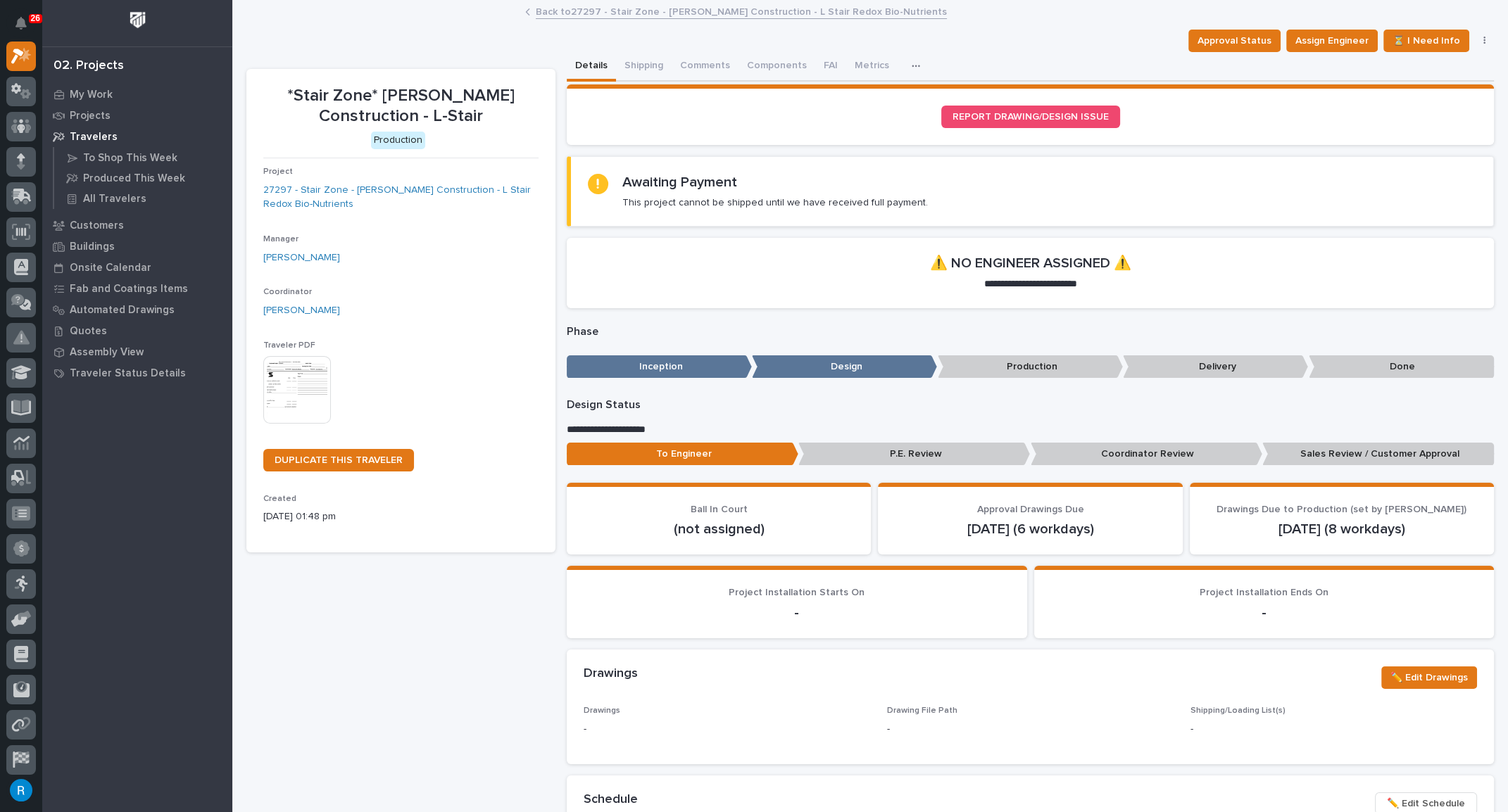
click at [704, 13] on link "Back to 27297 - Stair Zone - Gary Jones Construction - L Stair Redox Bio-Nutrie…" at bounding box center [741, 11] width 411 height 16
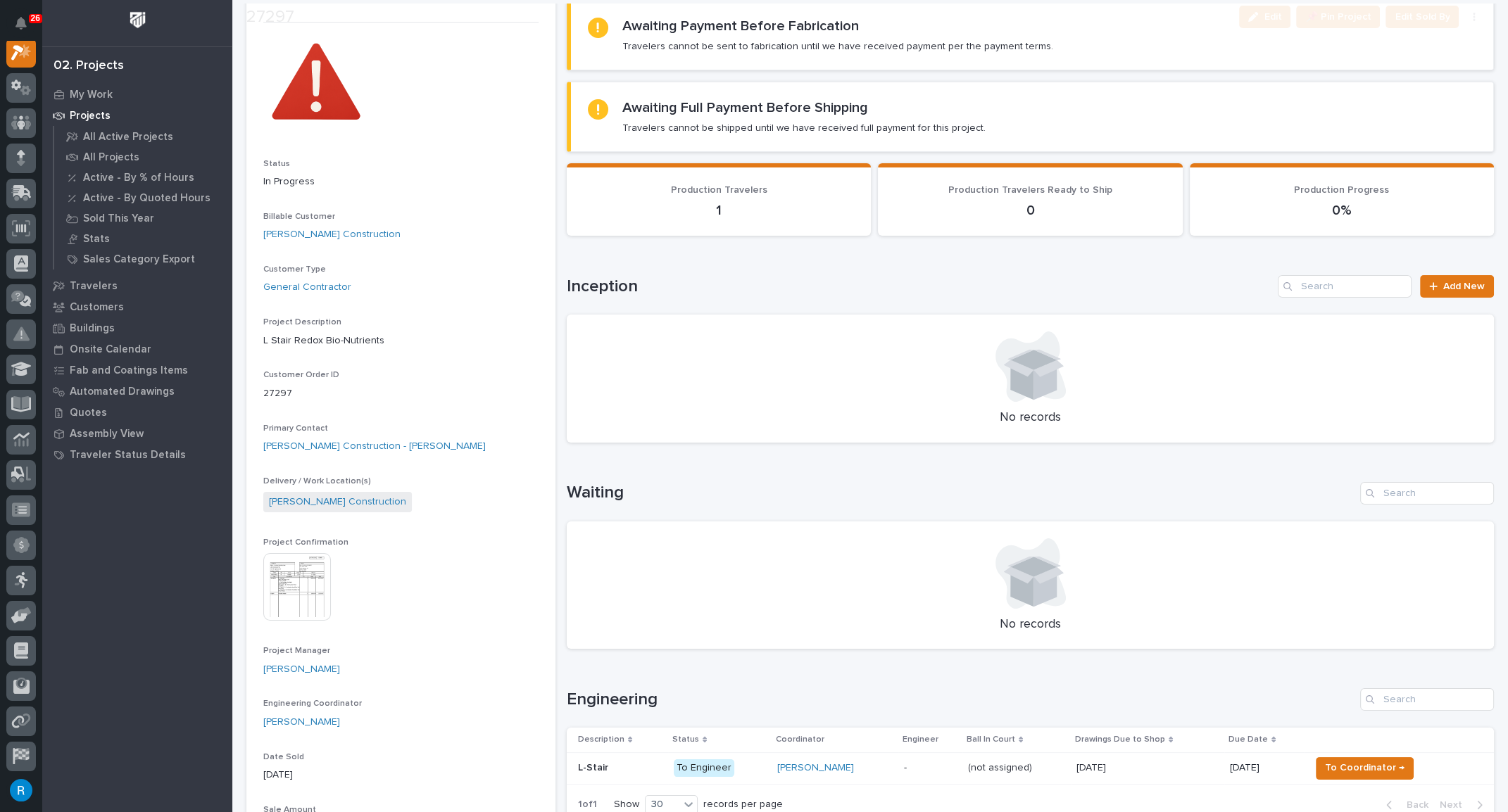
scroll to position [256, 0]
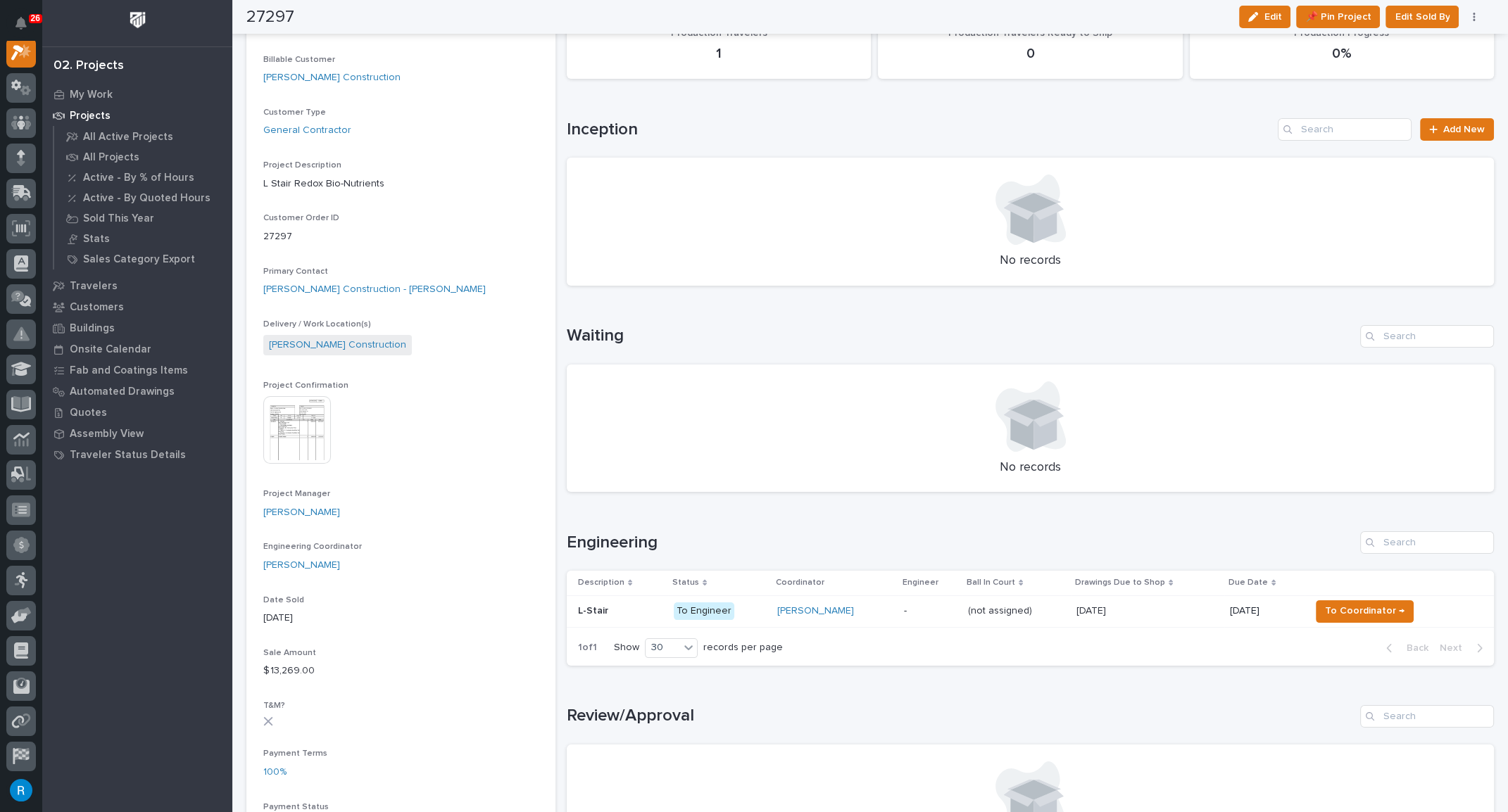
click at [310, 431] on img at bounding box center [296, 429] width 67 height 67
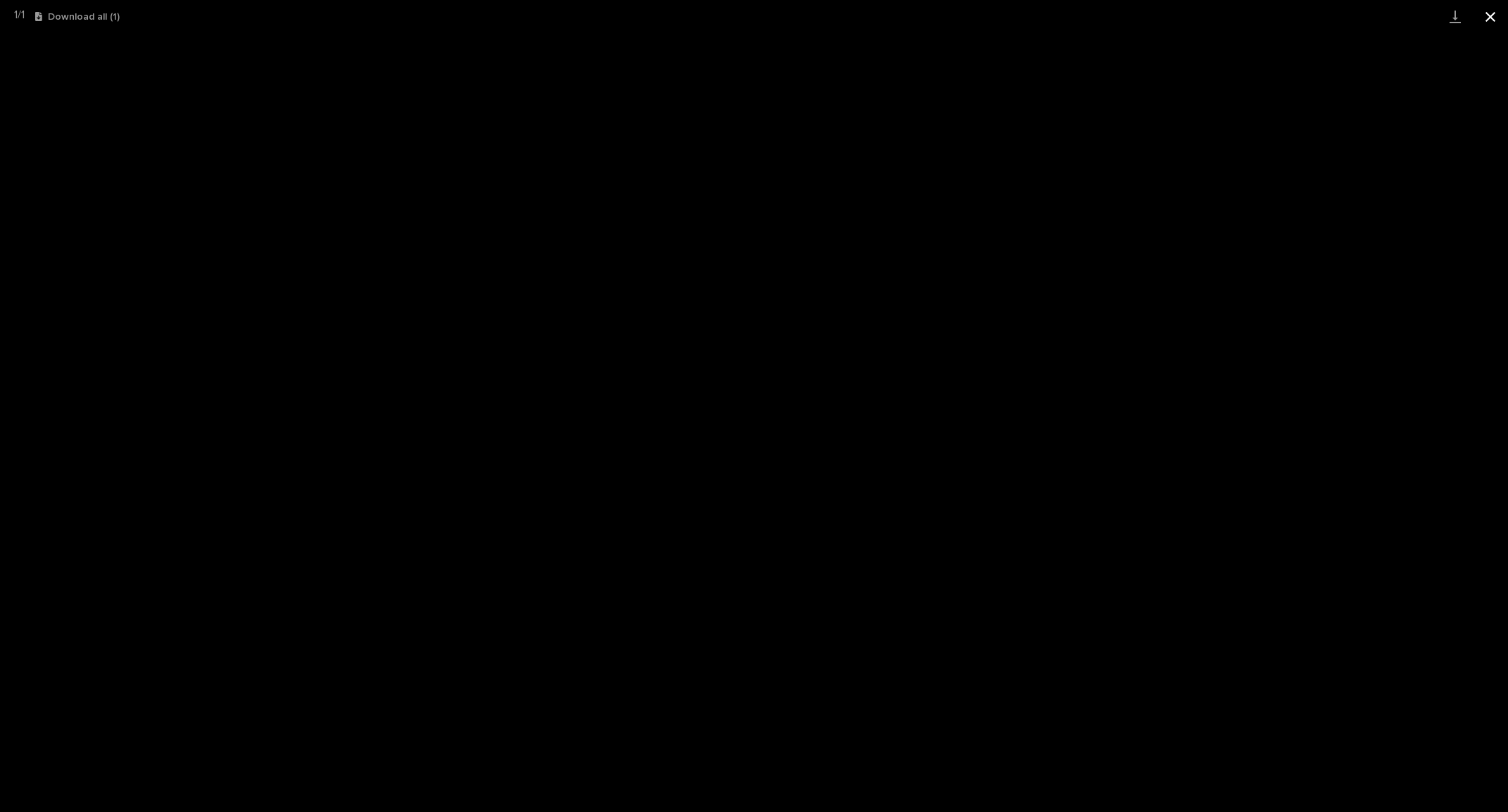
click at [1488, 17] on button "Close gallery" at bounding box center [1490, 16] width 35 height 33
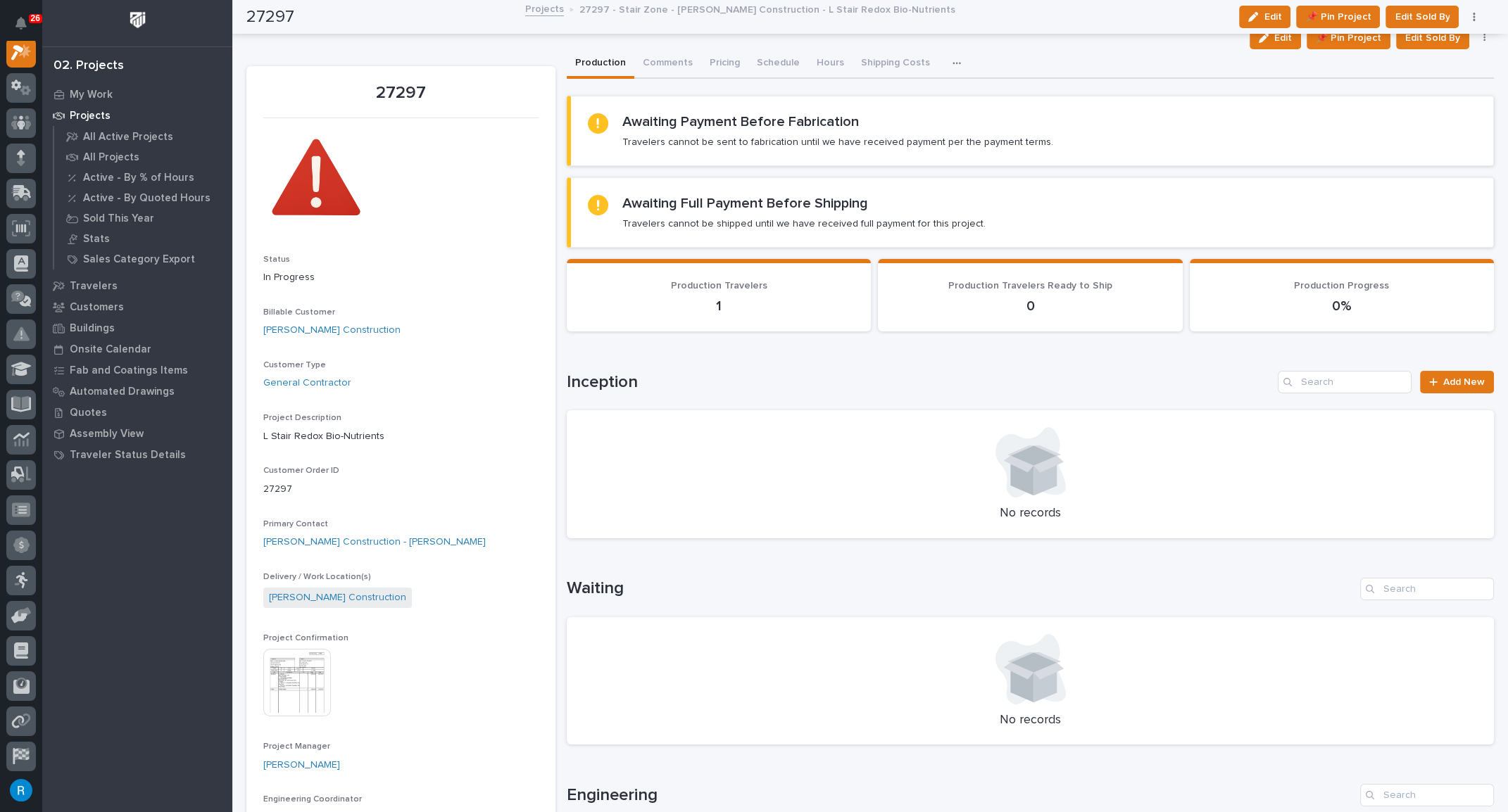
scroll to position [0, 0]
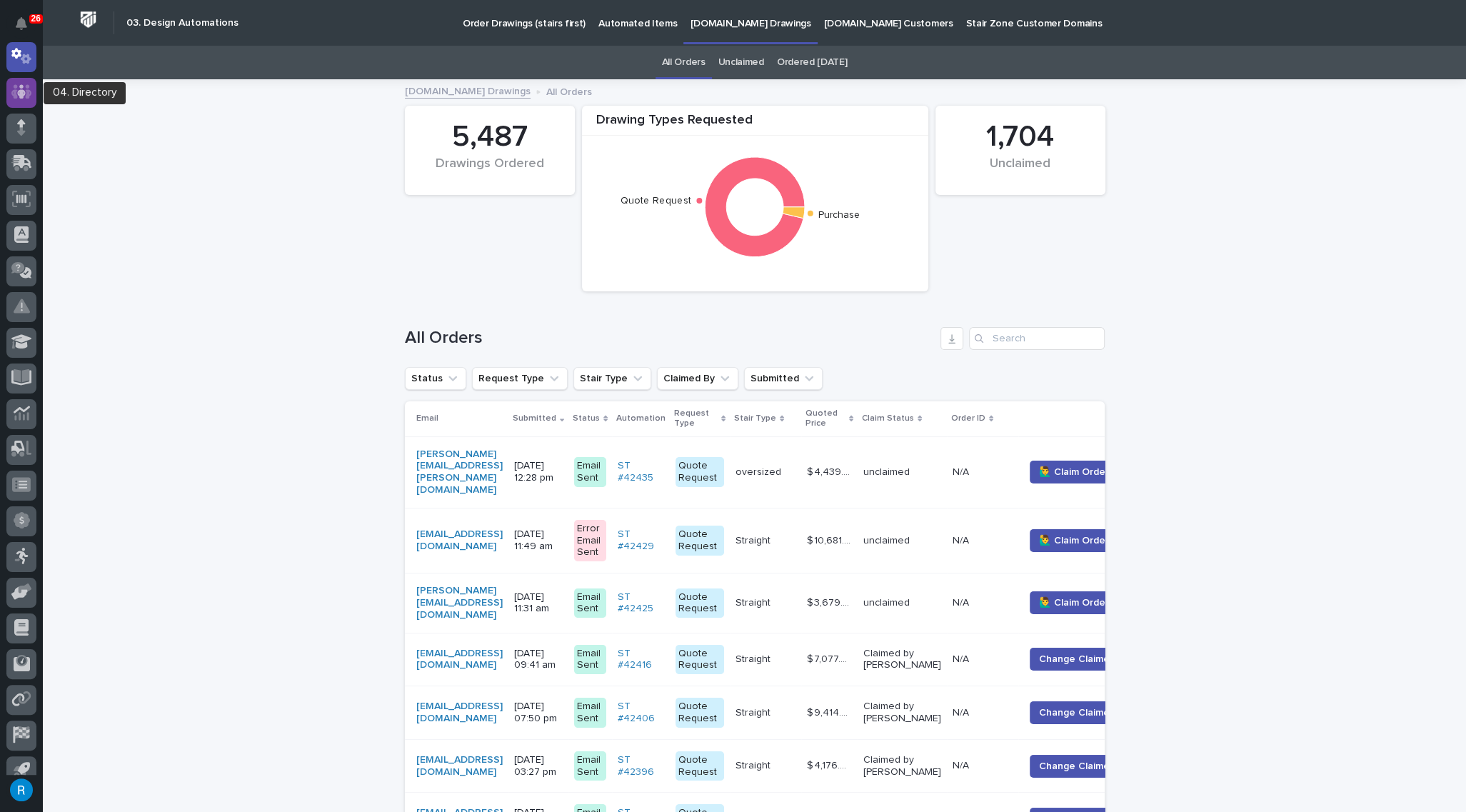
click at [12, 90] on icon at bounding box center [22, 91] width 21 height 14
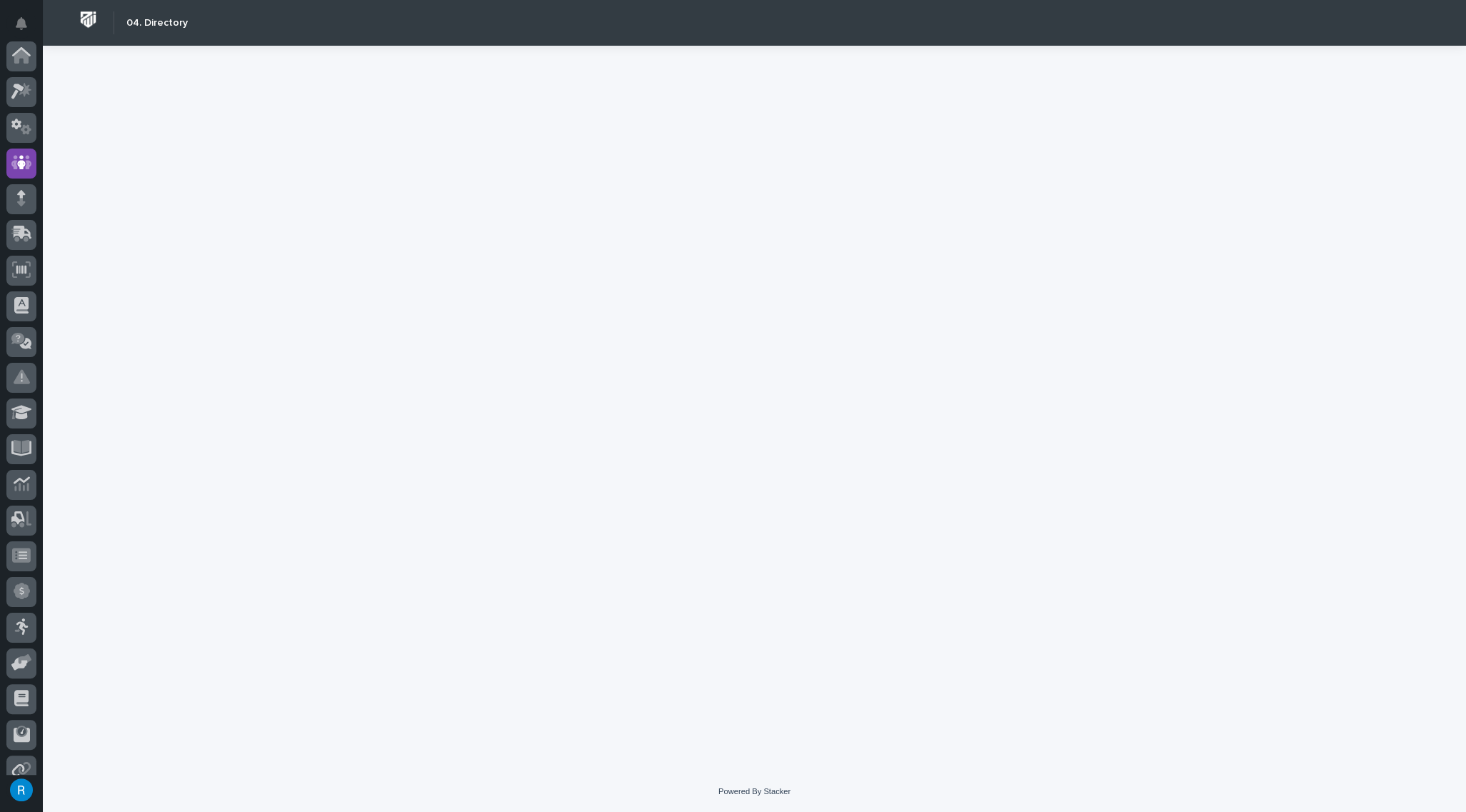
scroll to position [106, 0]
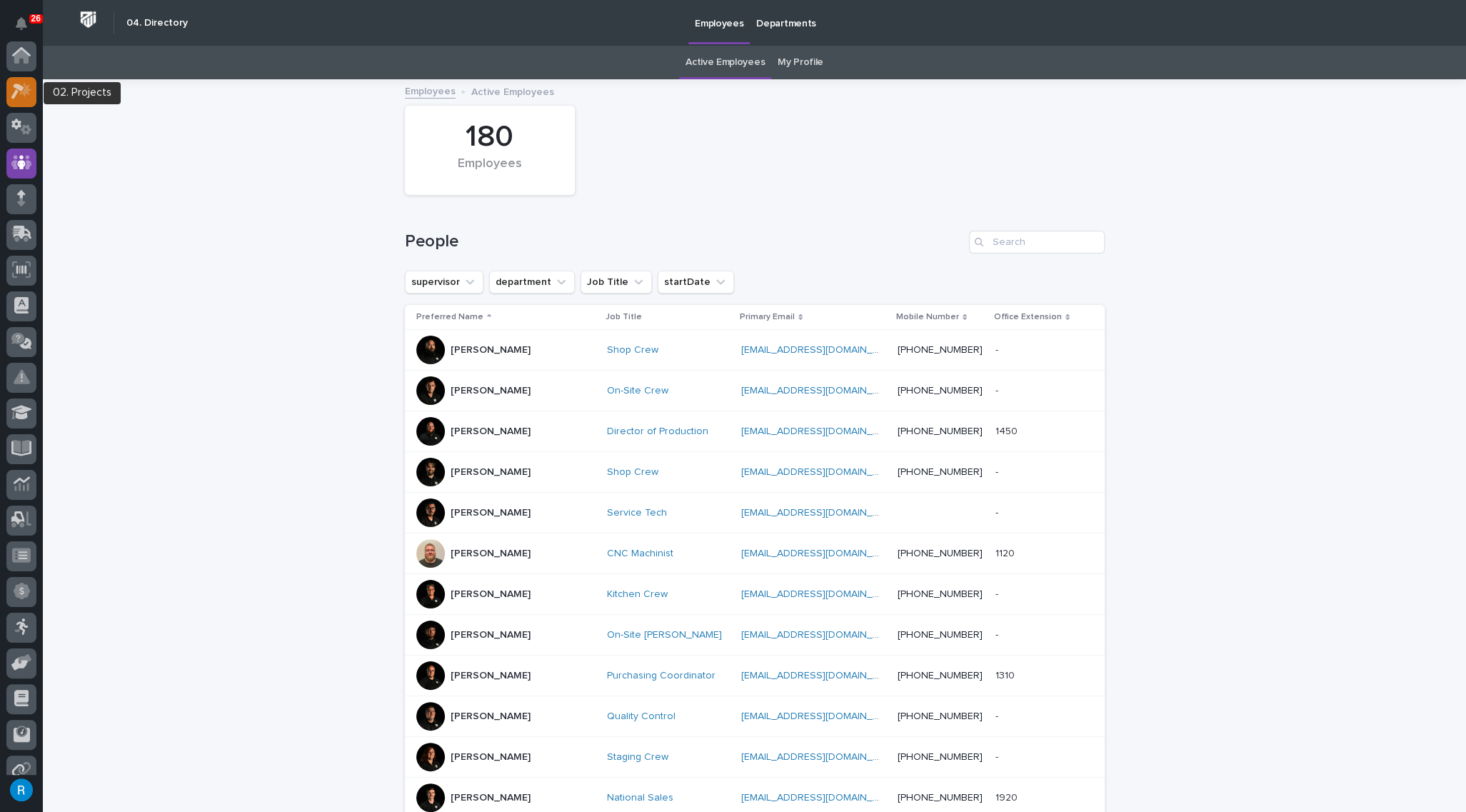
click at [19, 89] on icon at bounding box center [17, 91] width 13 height 16
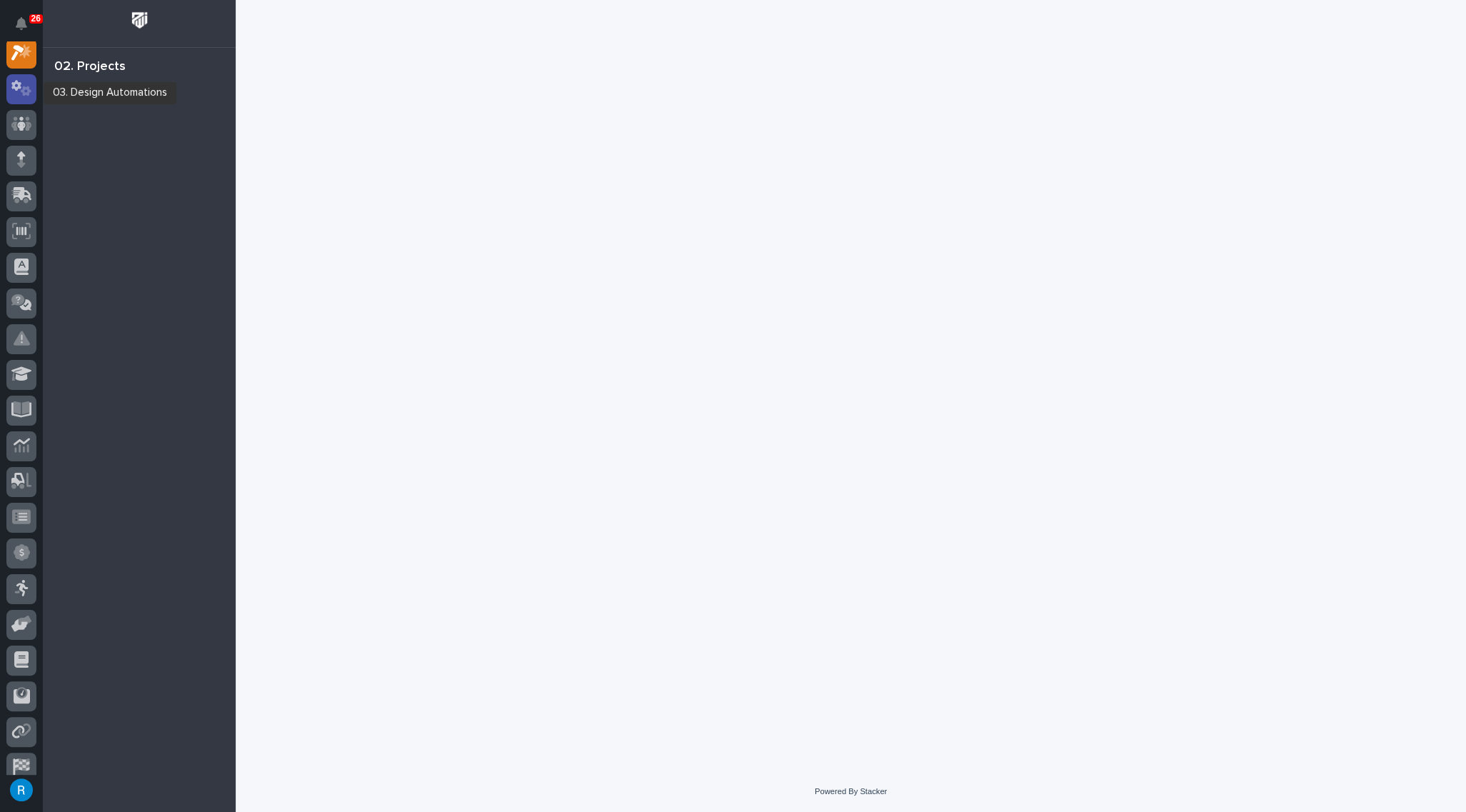
scroll to position [35, 0]
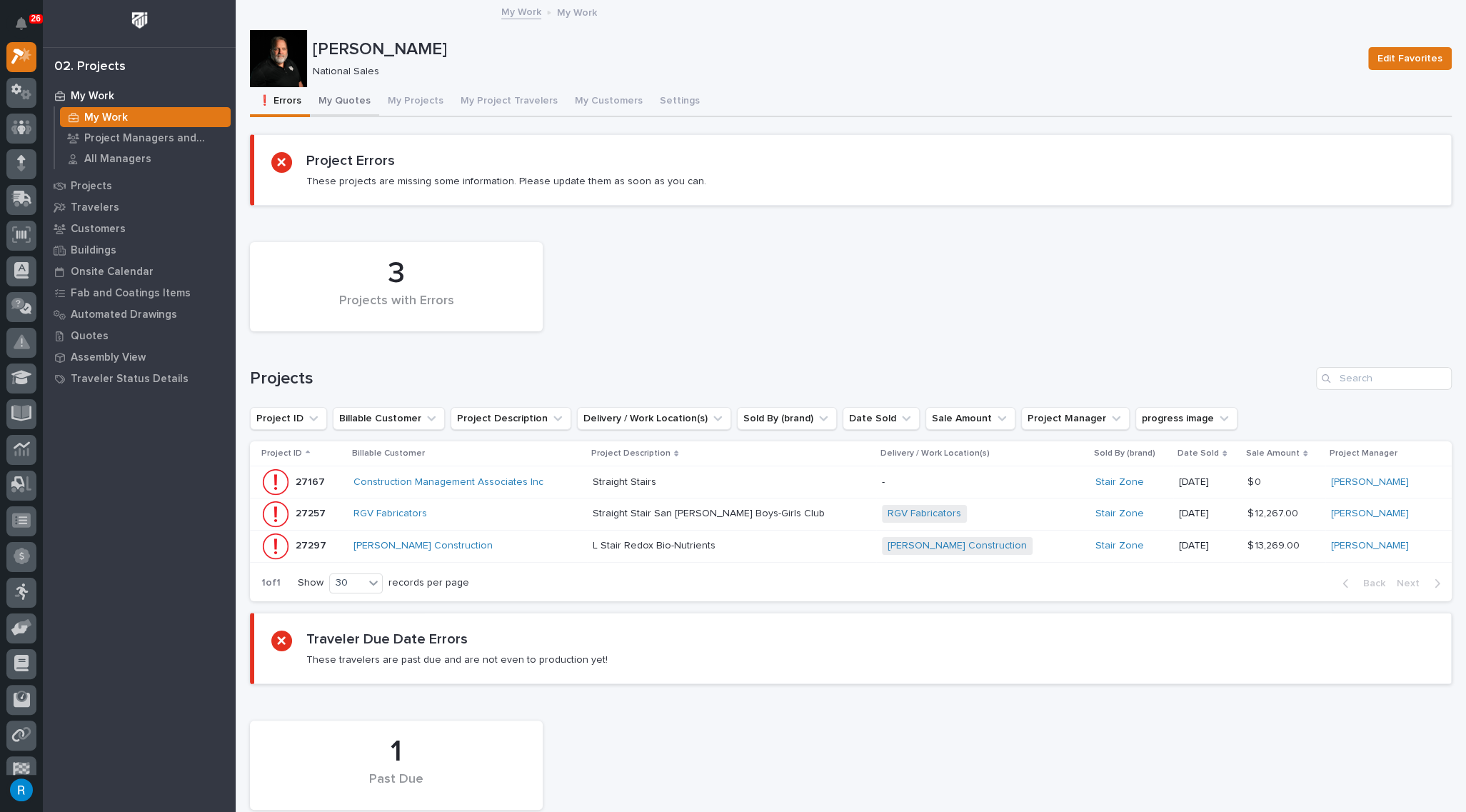
click at [350, 100] on button "My Quotes" at bounding box center [344, 102] width 69 height 30
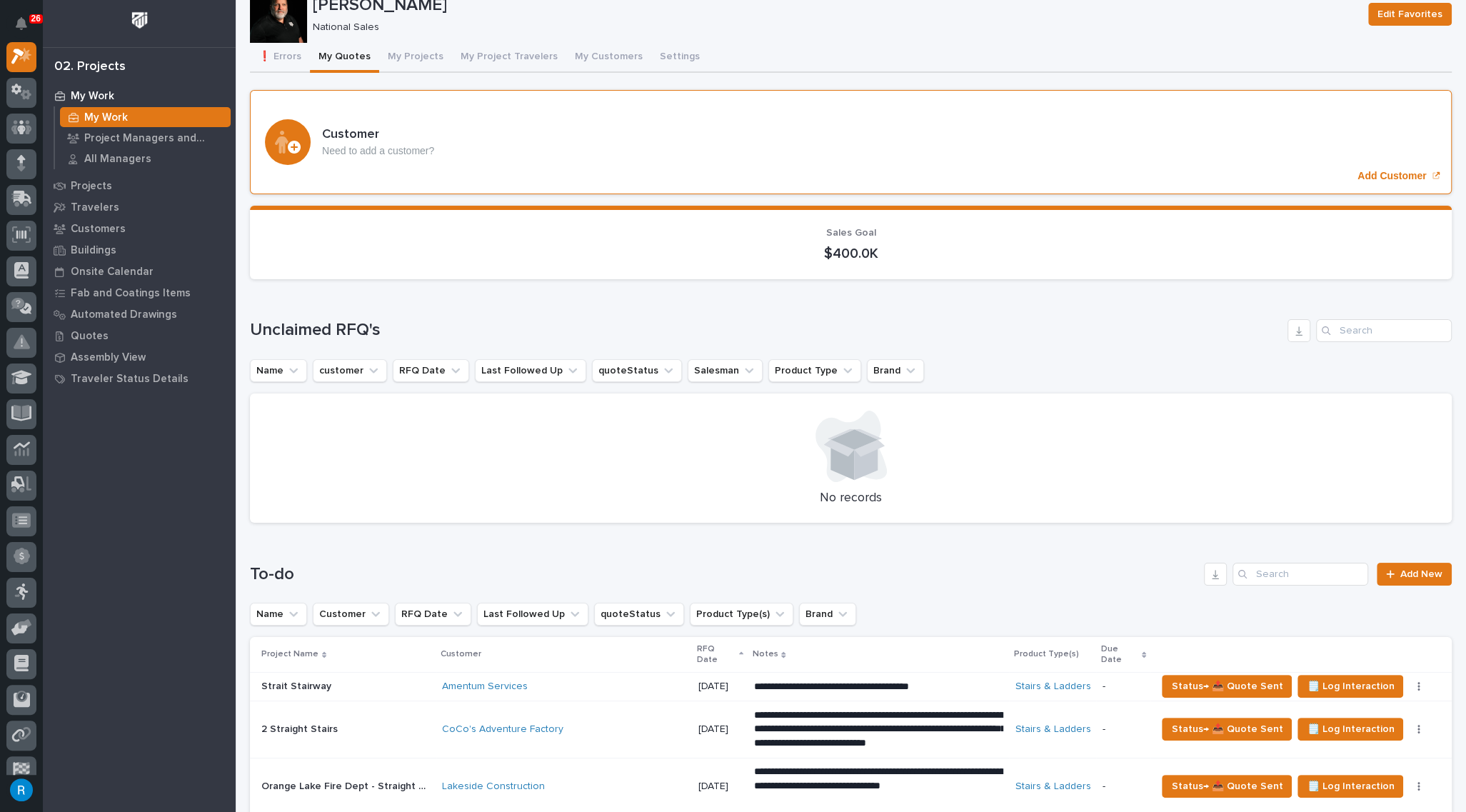
scroll to position [64, 0]
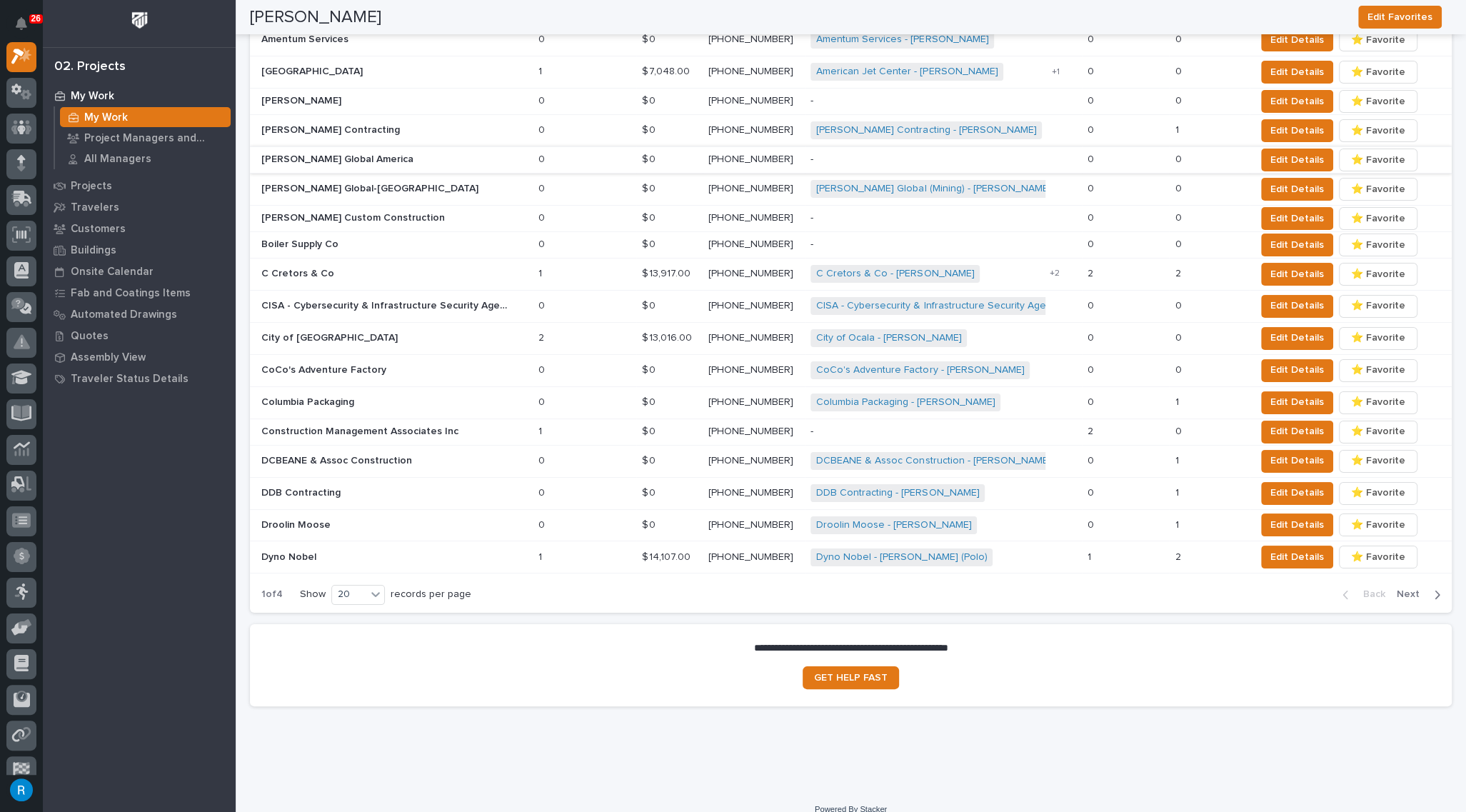
scroll to position [679, 0]
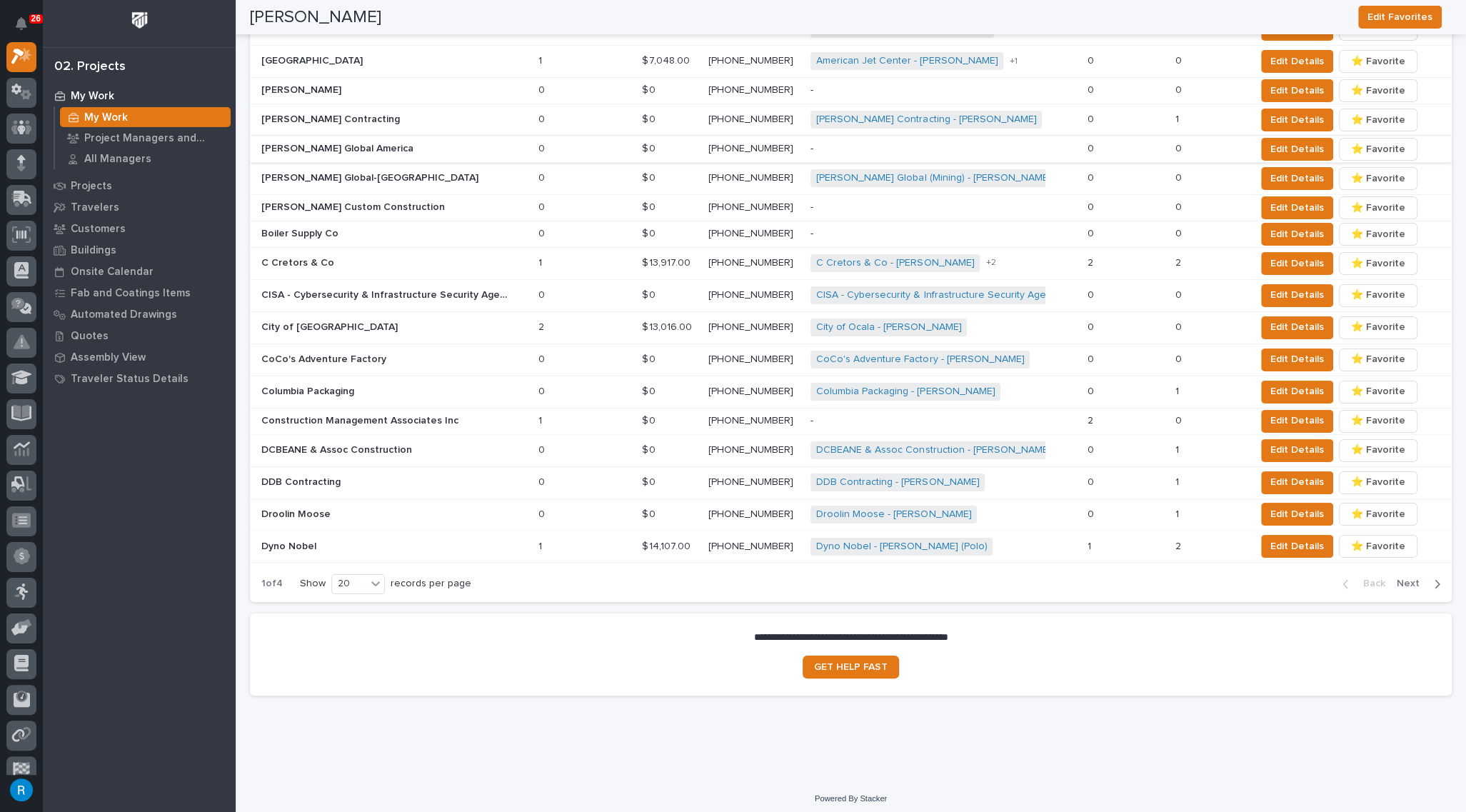
click at [1409, 577] on span "Next" at bounding box center [1412, 583] width 31 height 13
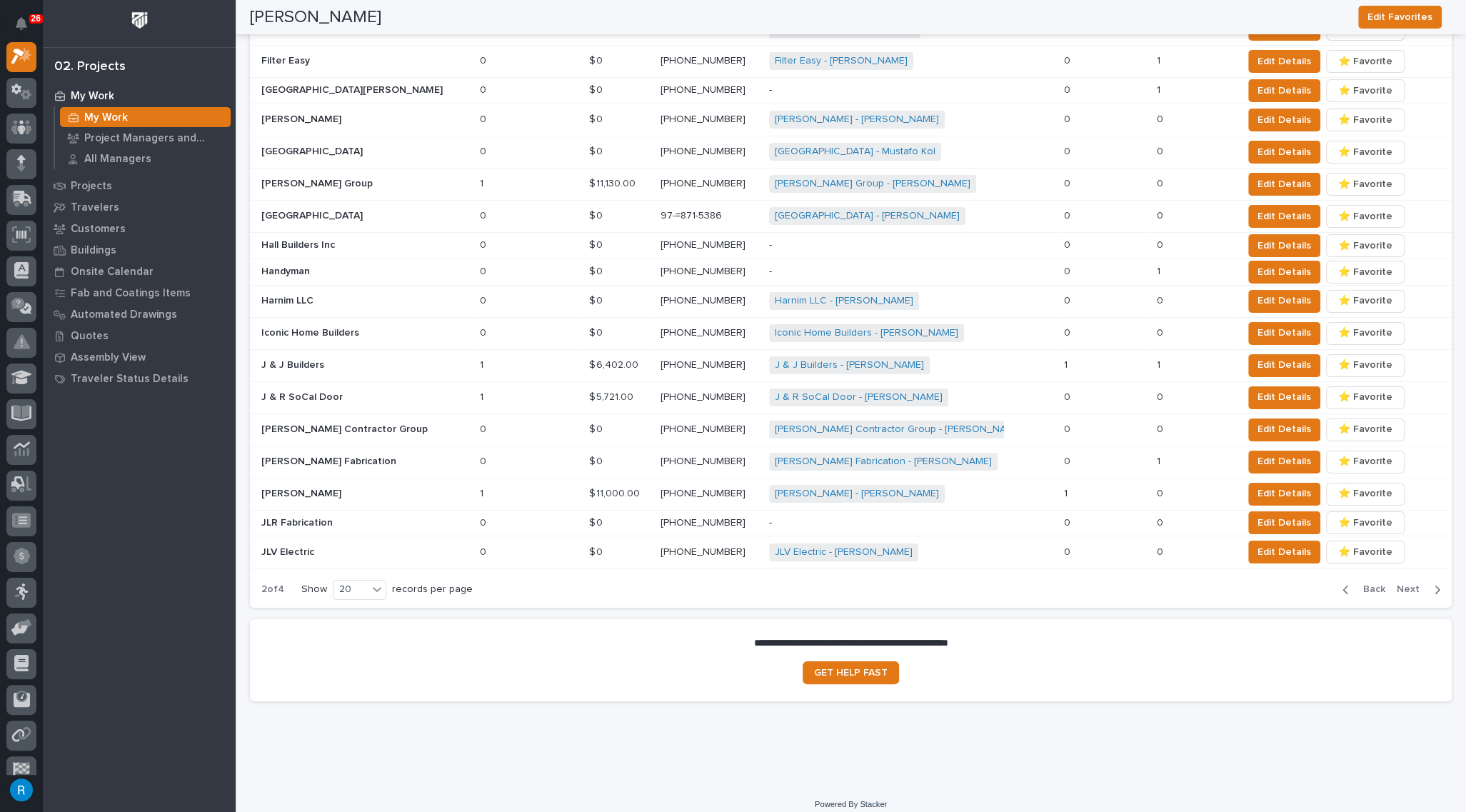
scroll to position [681, 0]
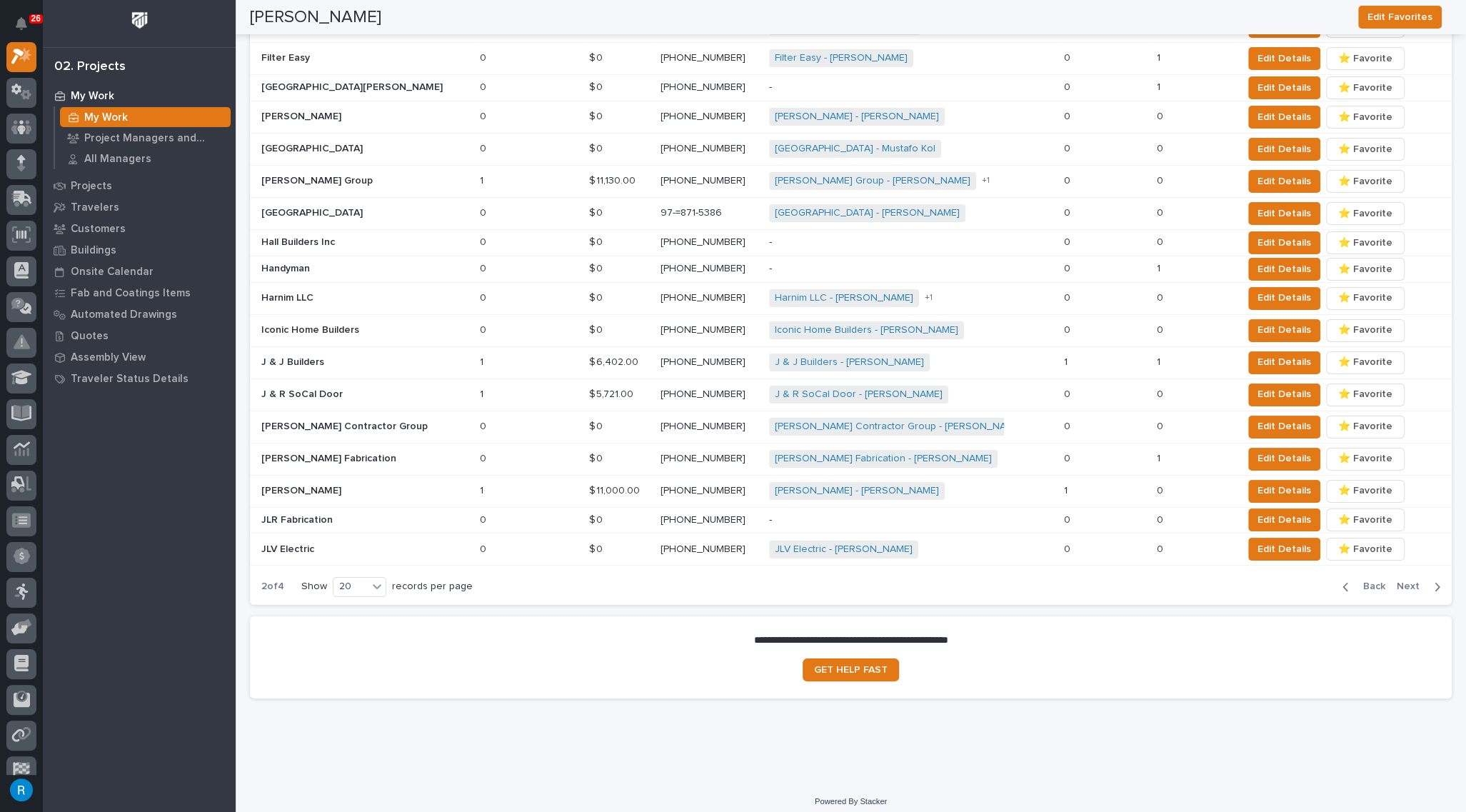
click at [1409, 580] on span "Next" at bounding box center [1412, 586] width 31 height 13
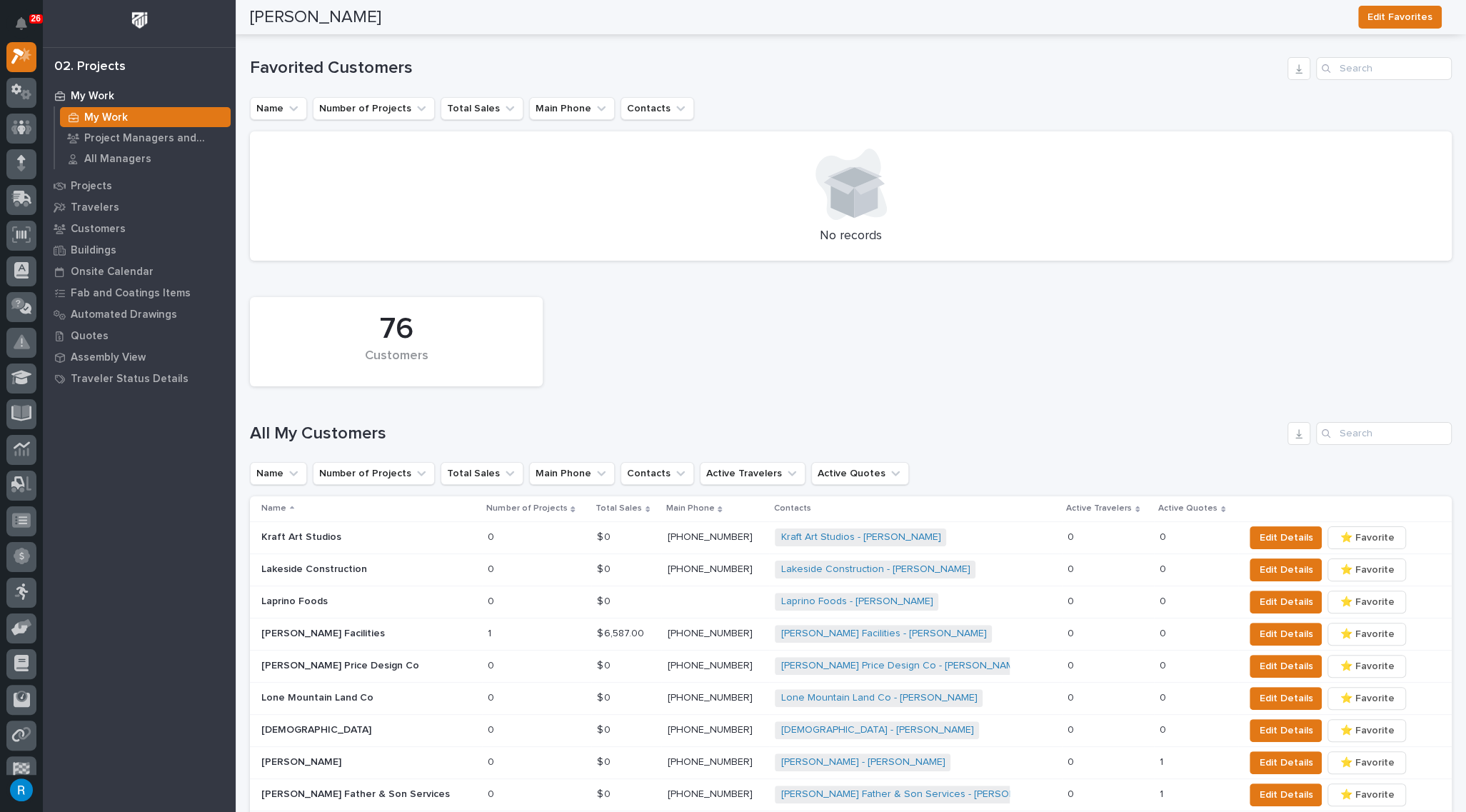
scroll to position [0, 0]
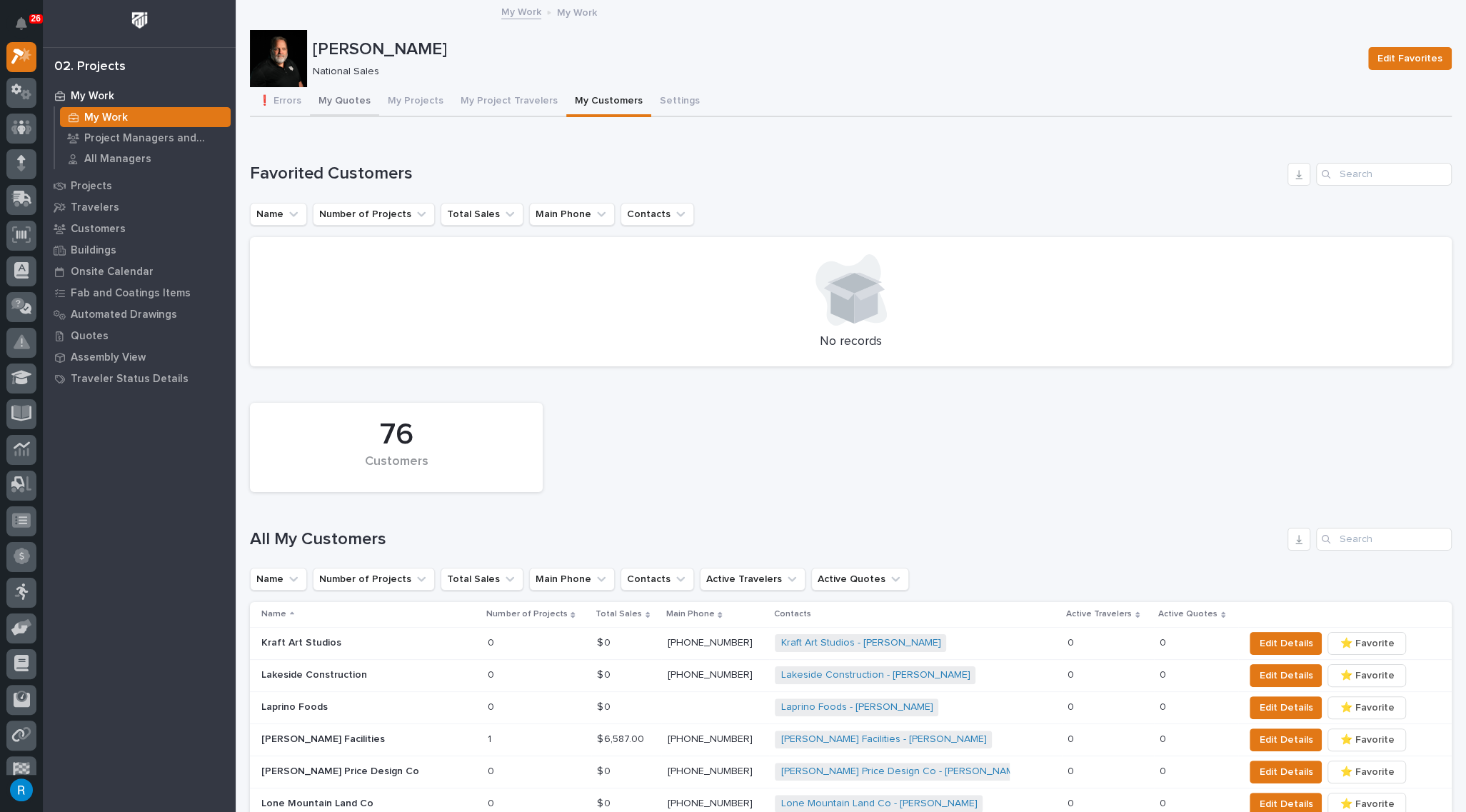
click at [347, 102] on button "My Quotes" at bounding box center [344, 102] width 69 height 30
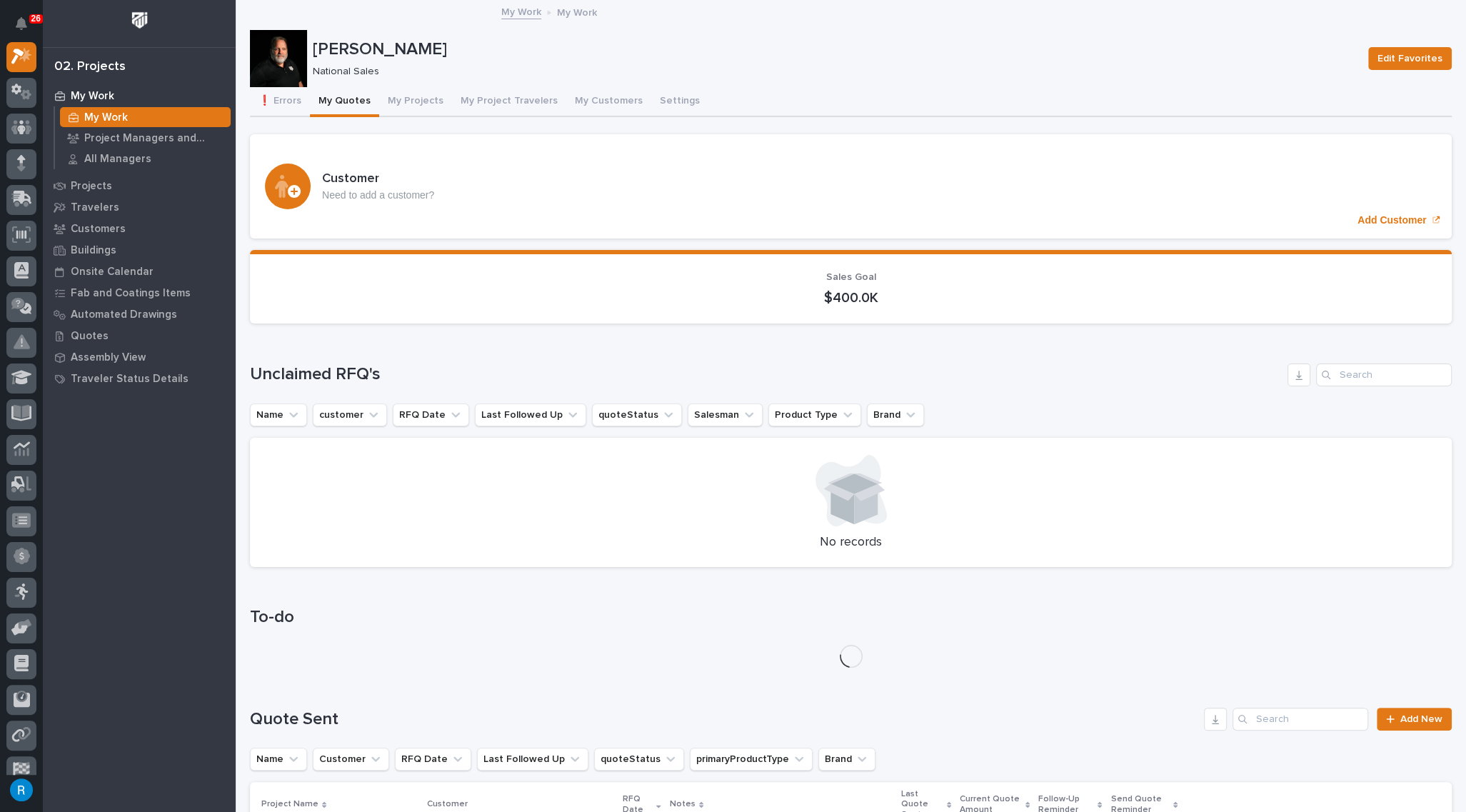
scroll to position [194, 0]
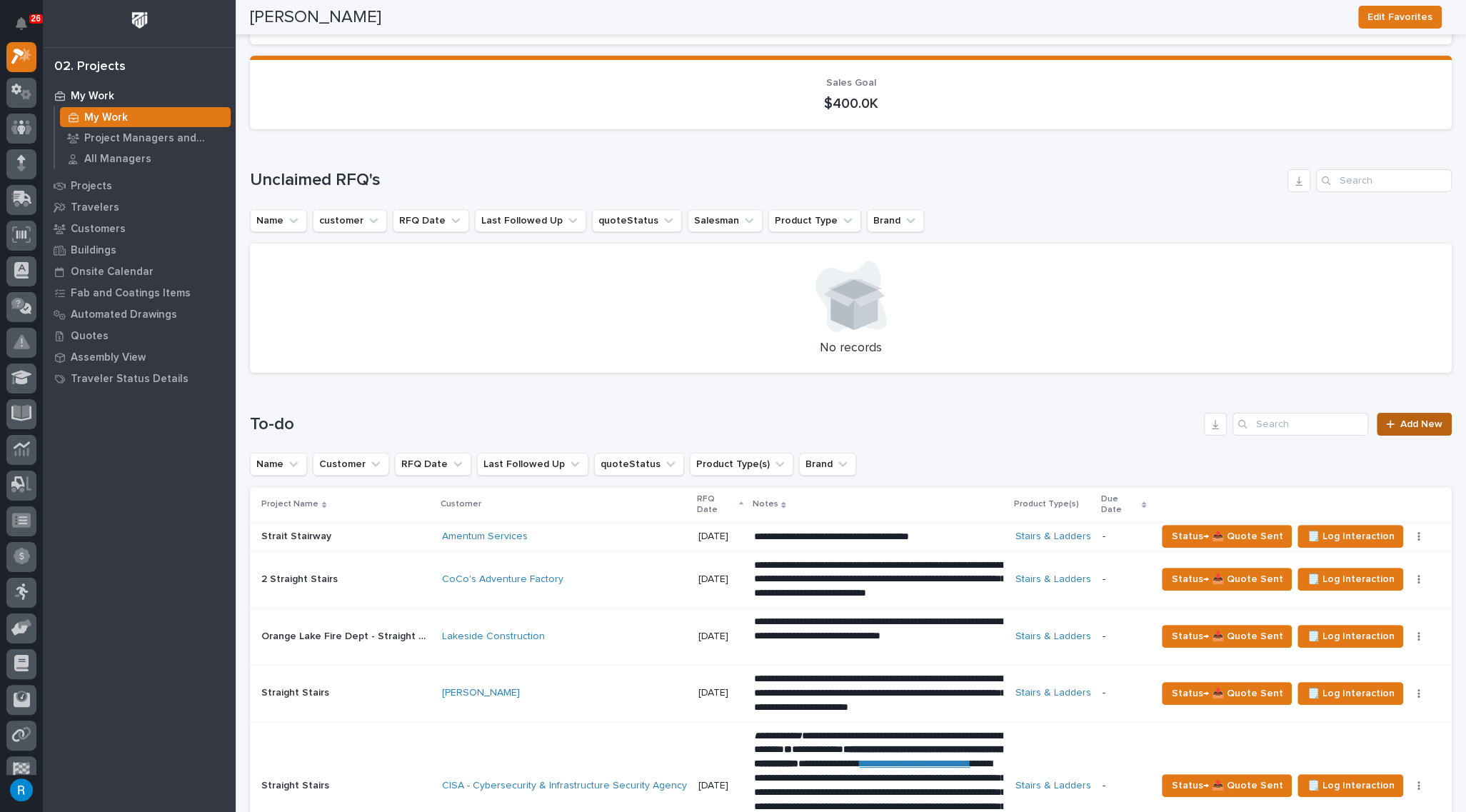
click at [1396, 427] on link "Add New" at bounding box center [1414, 424] width 75 height 22
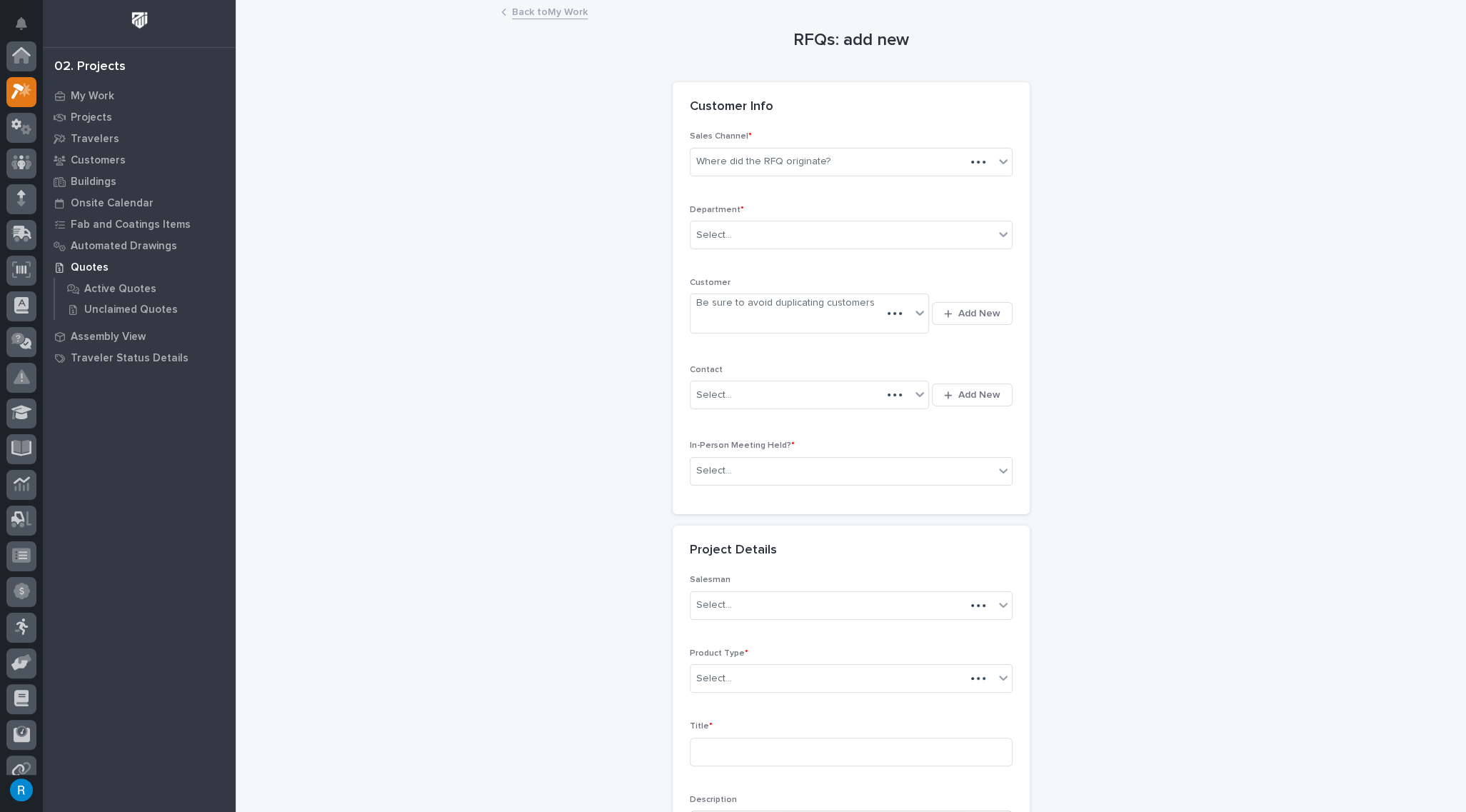
scroll to position [35, 0]
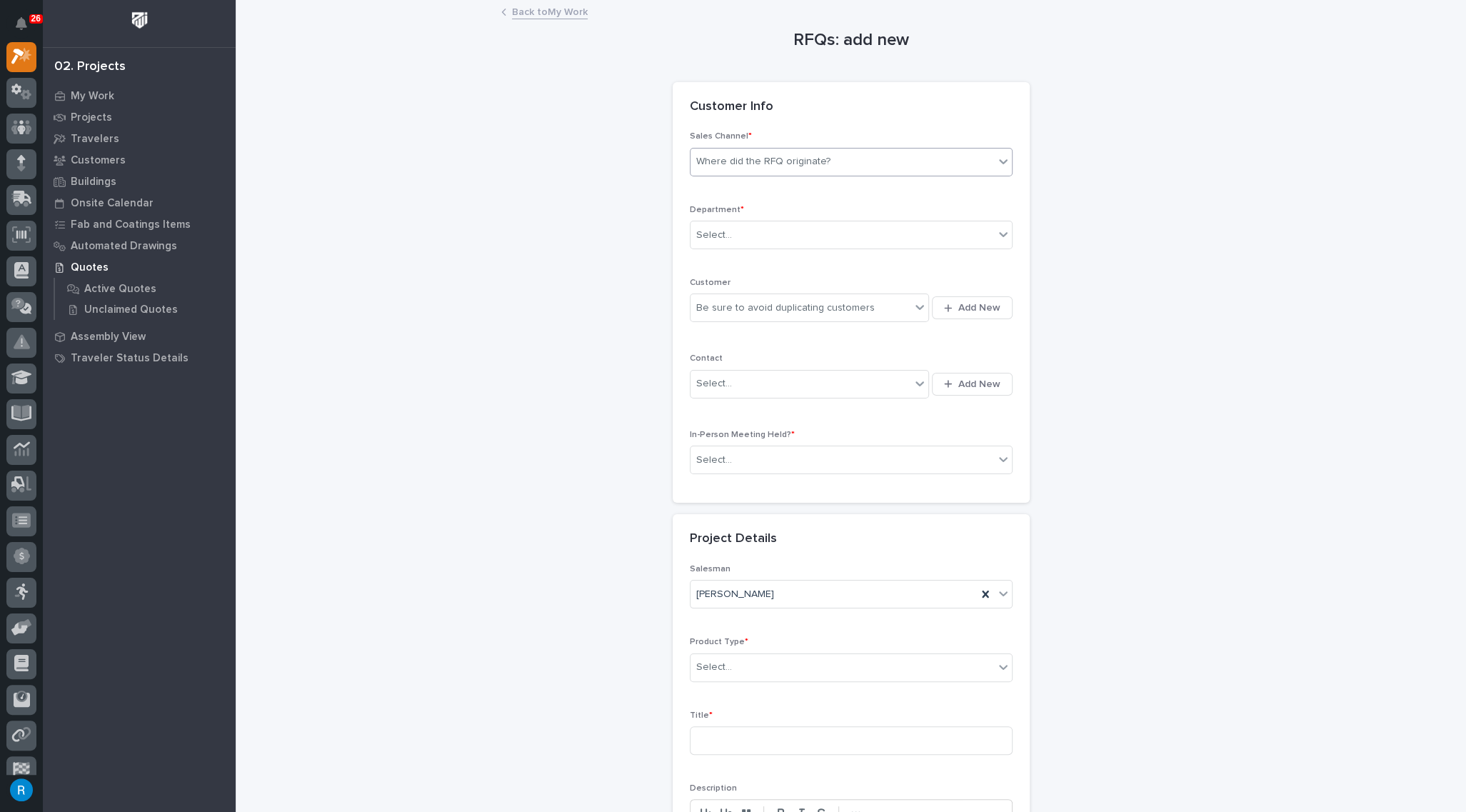
click at [825, 160] on div "Where did the RFQ originate?" at bounding box center [842, 161] width 304 height 23
click at [728, 238] on div "Stair Zone" at bounding box center [845, 238] width 321 height 25
click at [728, 238] on div "Select..." at bounding box center [842, 235] width 304 height 23
click at [723, 256] on span "National Sales" at bounding box center [727, 259] width 72 height 16
click at [882, 311] on div "Be sure to avoid duplicating customers" at bounding box center [801, 307] width 220 height 23
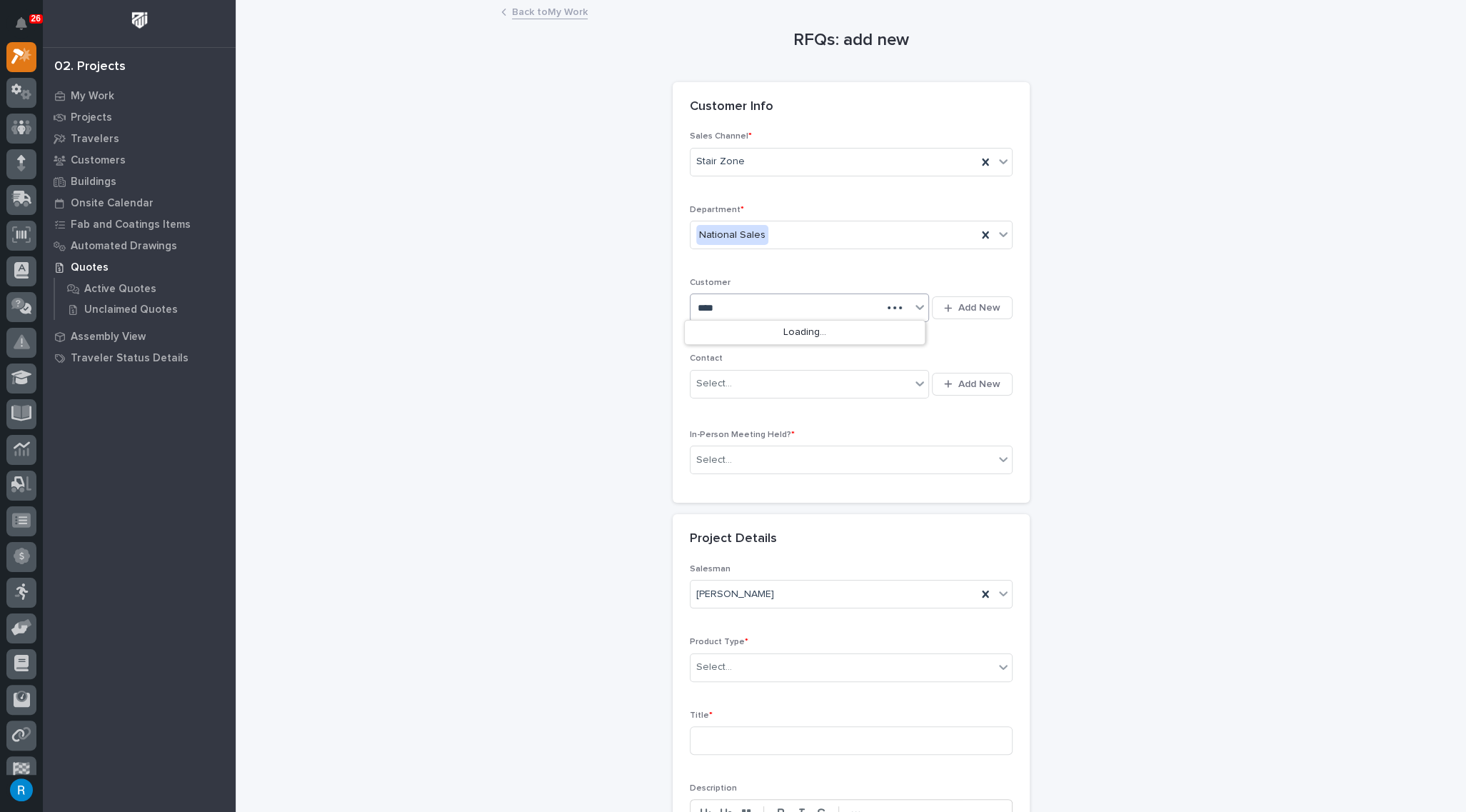
type input "*****"
click at [753, 332] on div "[DEMOGRAPHIC_DATA]" at bounding box center [805, 333] width 240 height 25
click at [760, 381] on div "Select..." at bounding box center [801, 383] width 220 height 23
type input "*******"
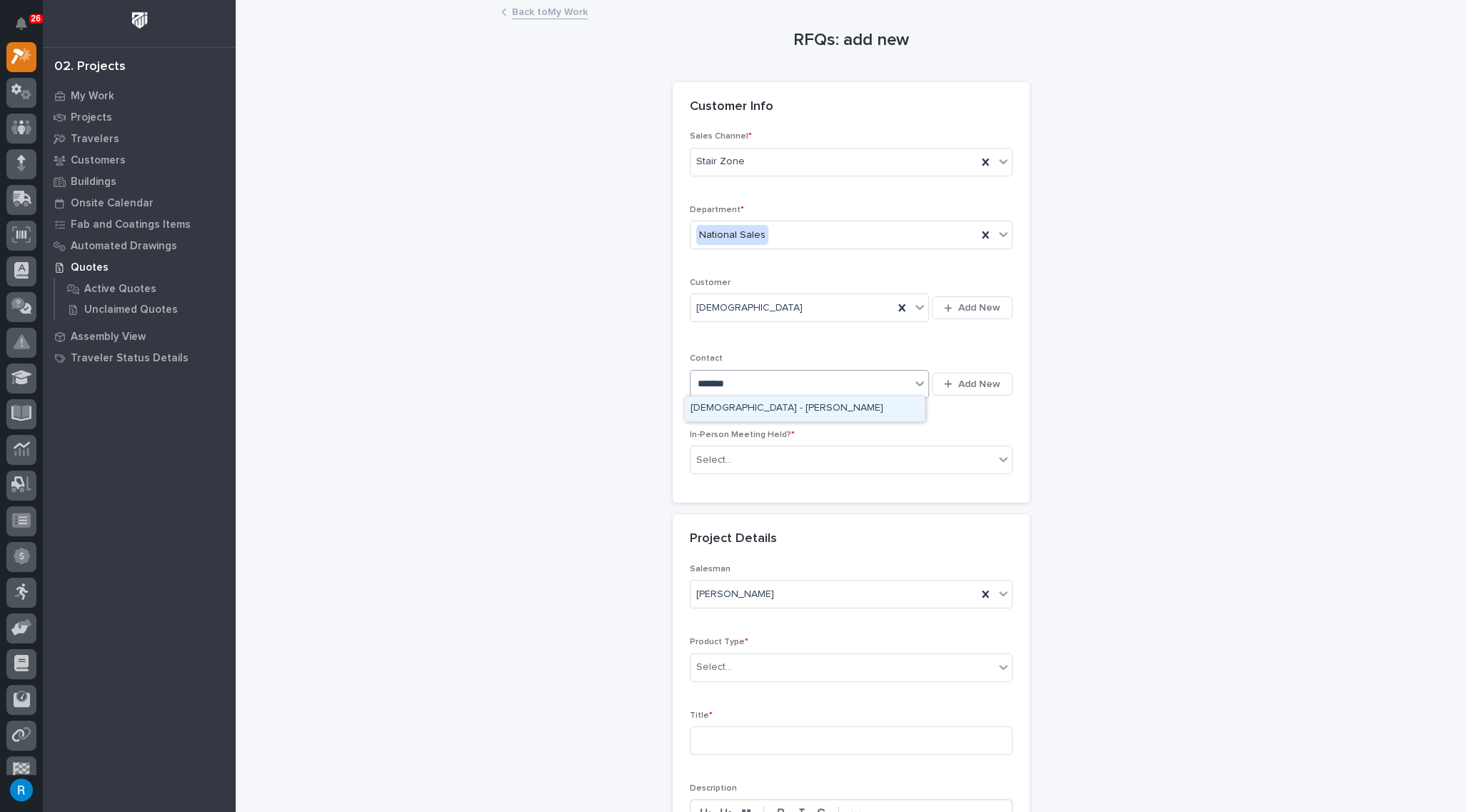
click at [763, 401] on div "[DEMOGRAPHIC_DATA] - [PERSON_NAME]" at bounding box center [805, 408] width 240 height 25
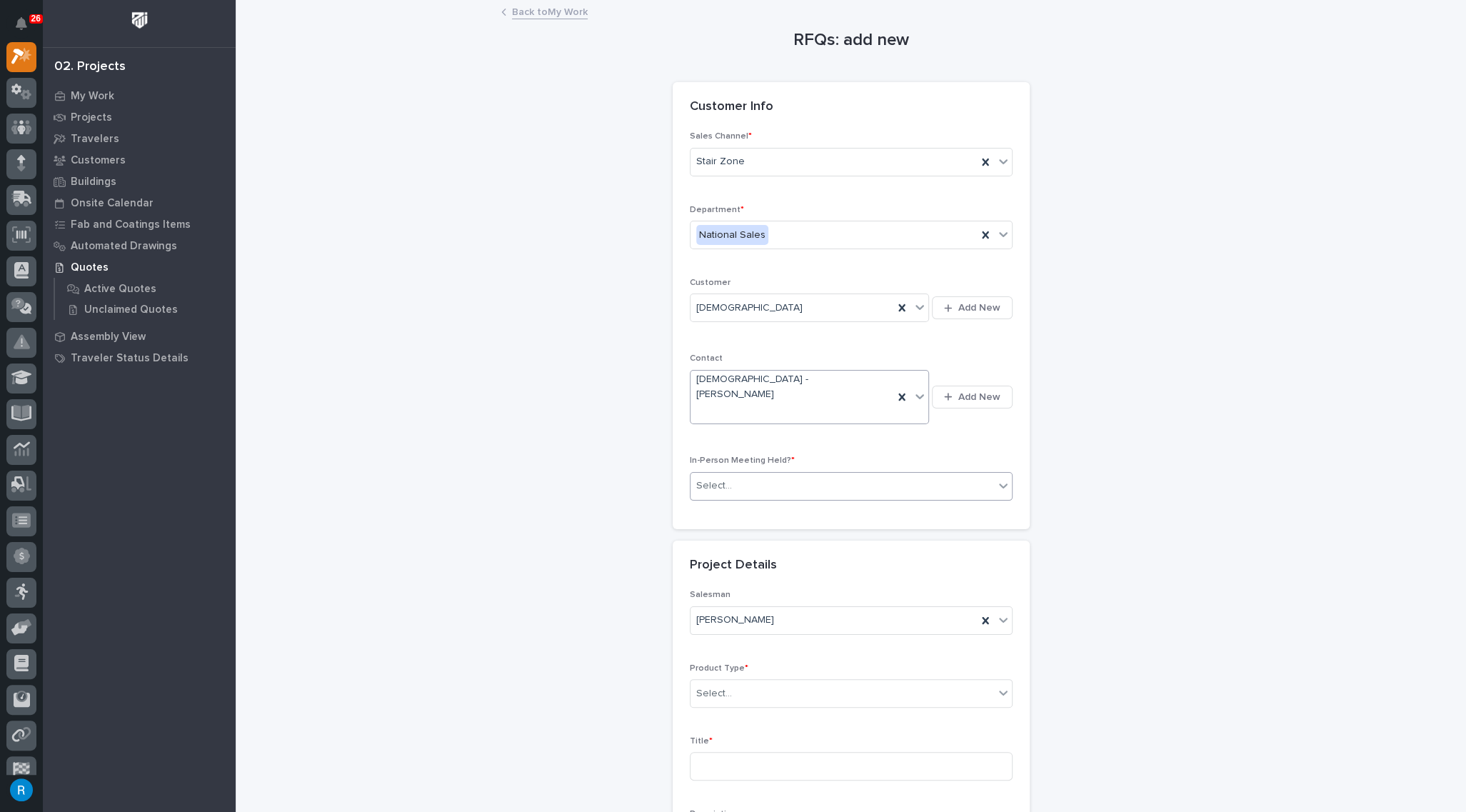
click at [759, 474] on div "Select..." at bounding box center [842, 485] width 304 height 23
click at [691, 509] on span "No" at bounding box center [700, 508] width 19 height 16
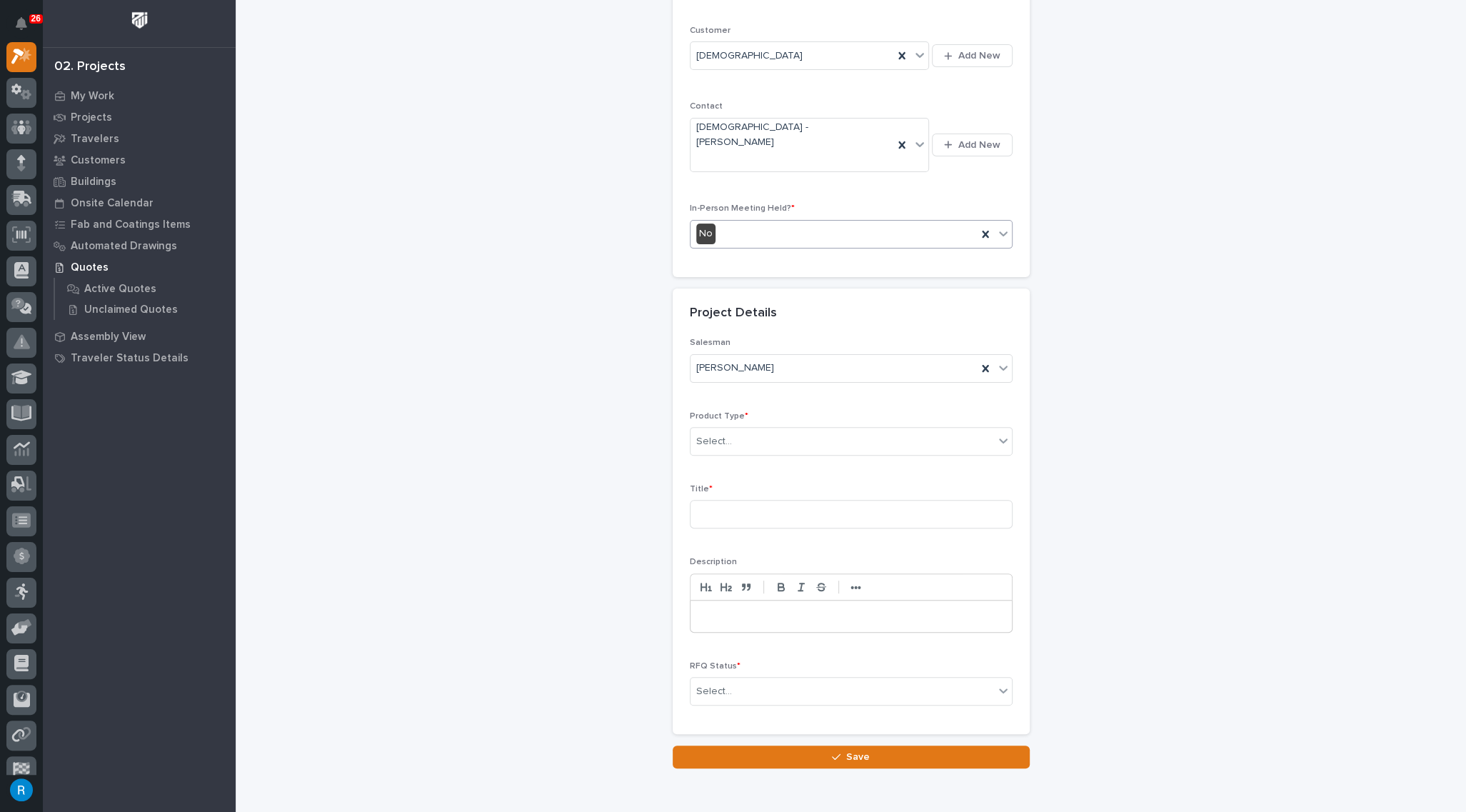
scroll to position [288, 0]
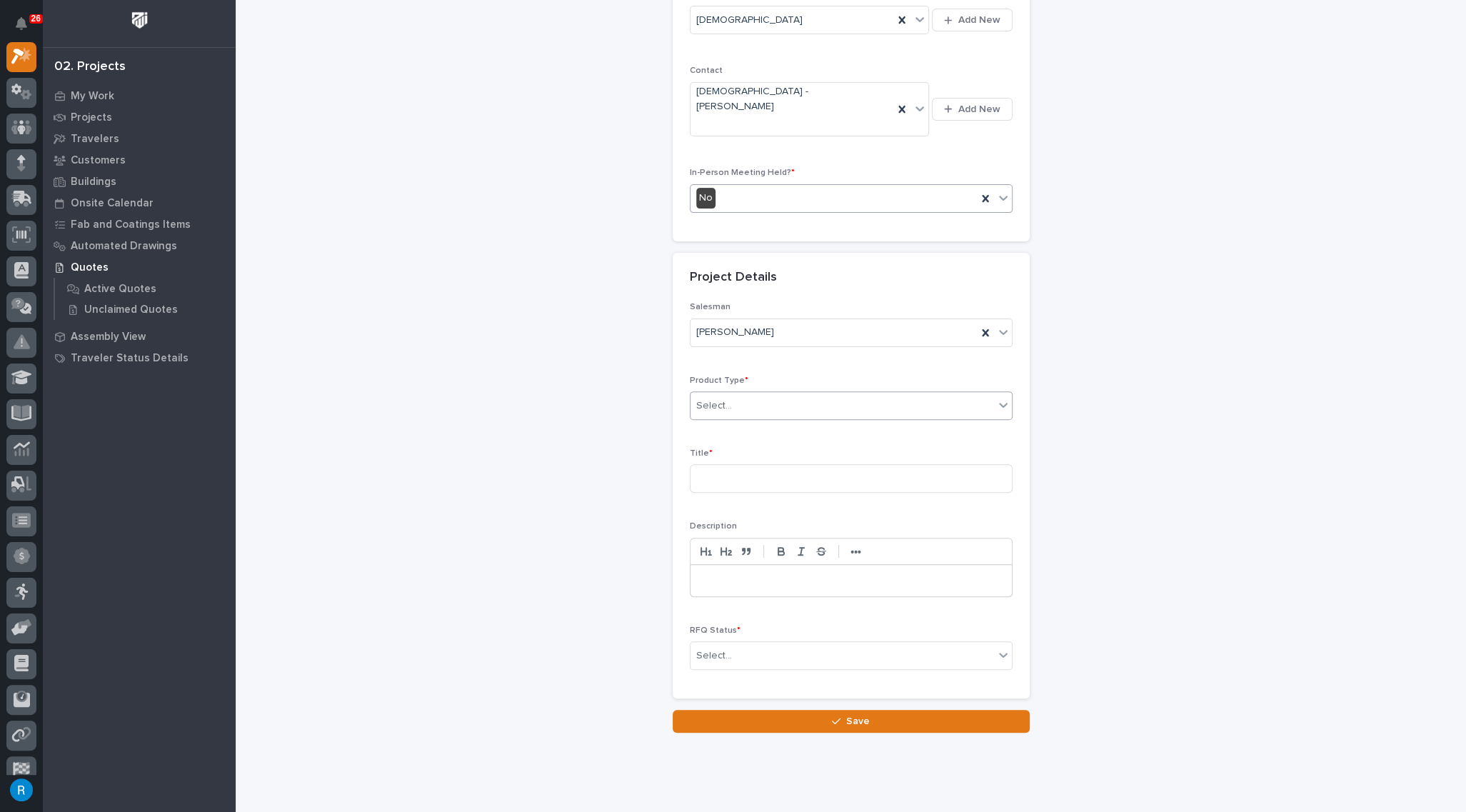
click at [754, 394] on div "Select..." at bounding box center [842, 406] width 304 height 23
click at [727, 592] on div "Stairs & Ladders" at bounding box center [845, 591] width 321 height 25
click at [711, 464] on input at bounding box center [851, 478] width 322 height 28
type input "[DEMOGRAPHIC_DATA]"
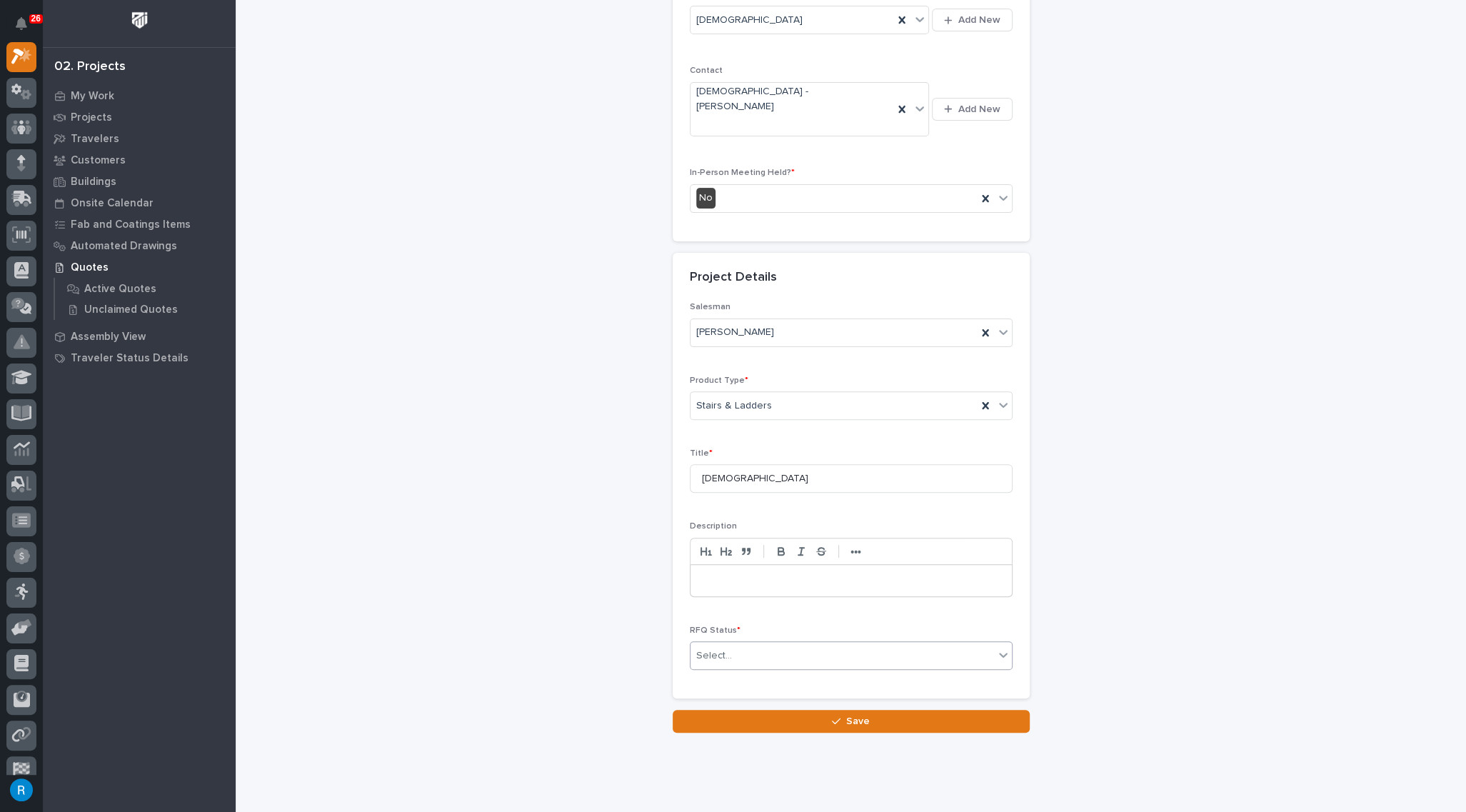
click at [994, 642] on div at bounding box center [1003, 655] width 17 height 25
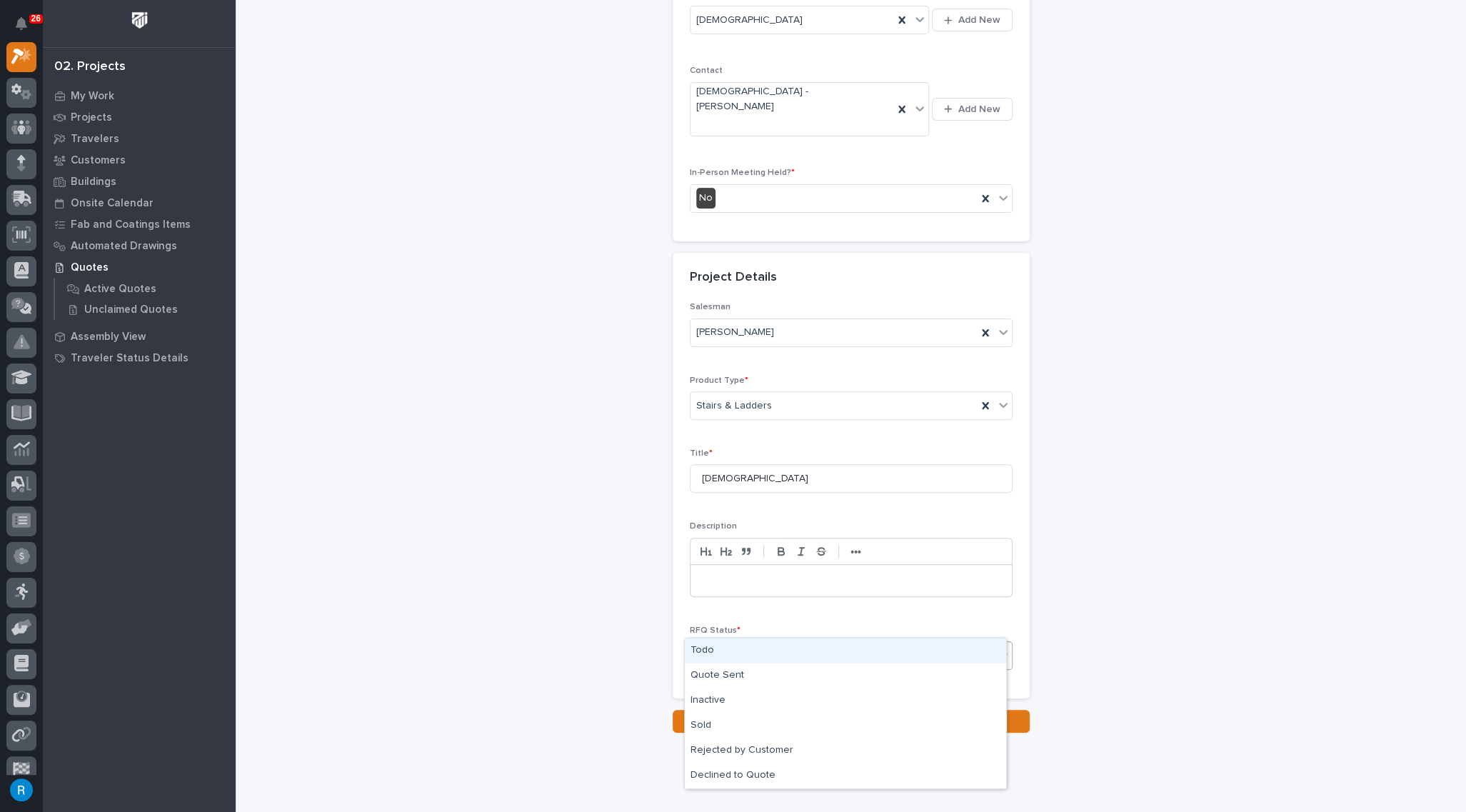
click at [692, 643] on div "Todo" at bounding box center [845, 650] width 321 height 25
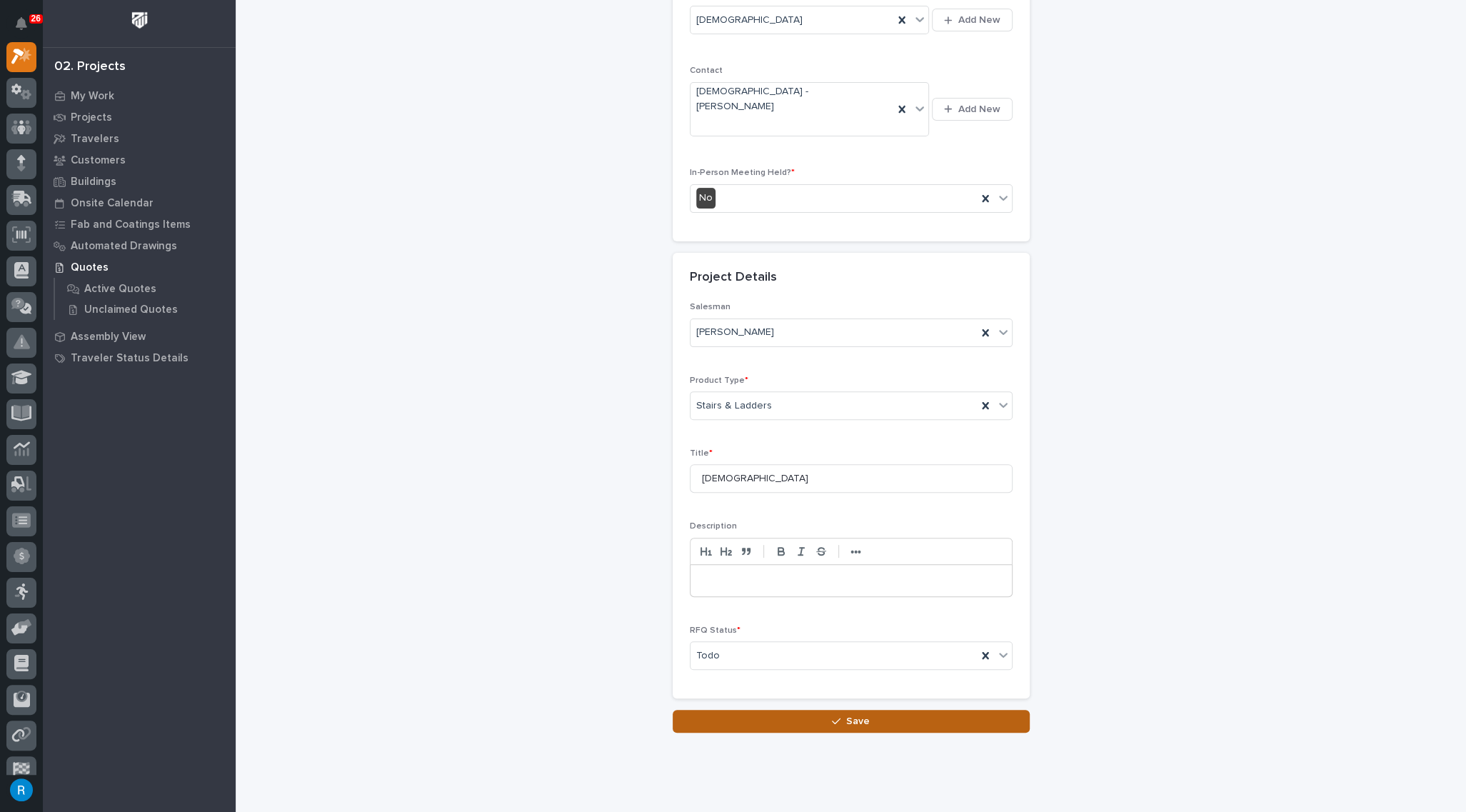
click at [840, 716] on div "button" at bounding box center [838, 721] width 14 height 10
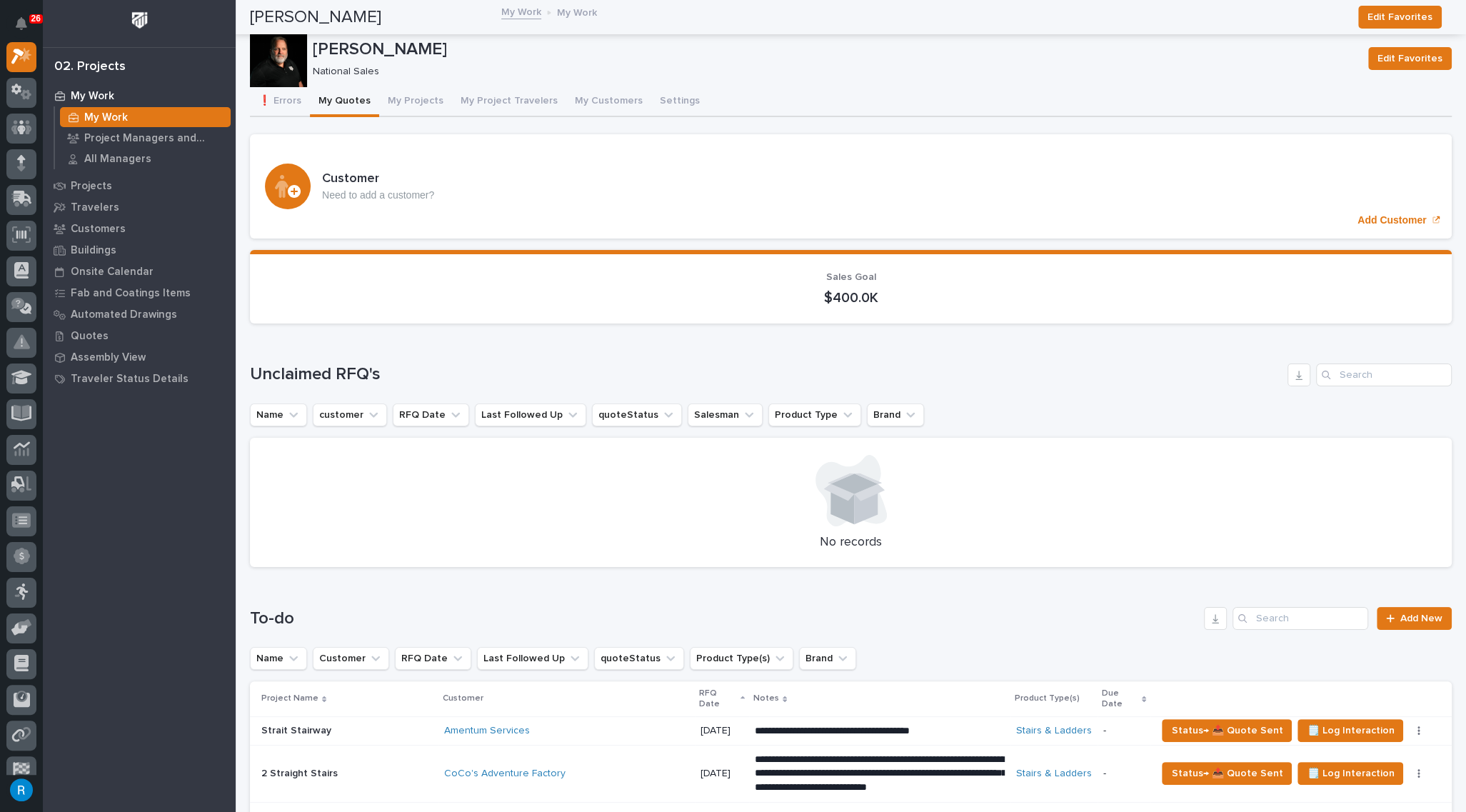
scroll to position [973, 0]
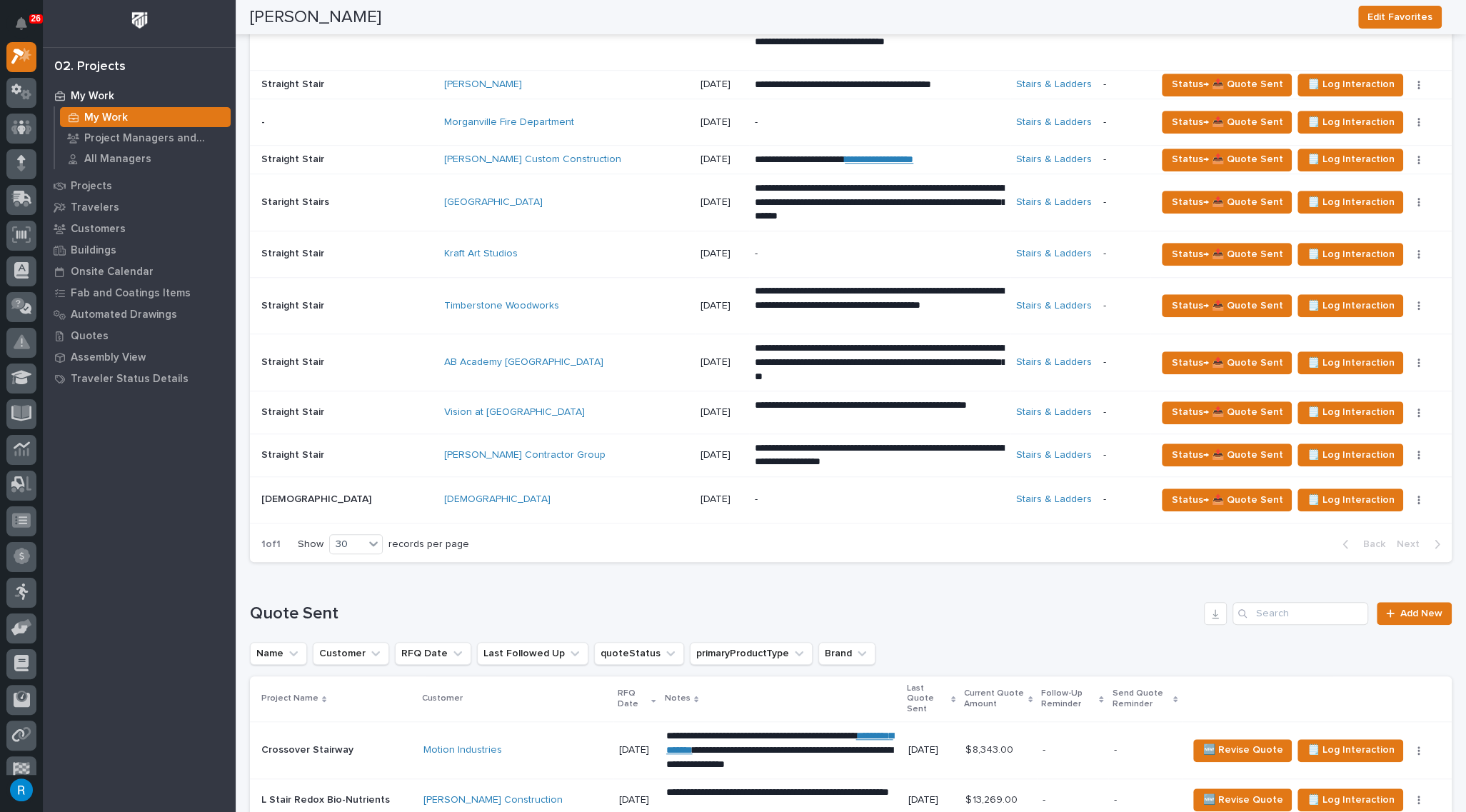
click at [626, 493] on div "[DEMOGRAPHIC_DATA]" at bounding box center [566, 499] width 245 height 12
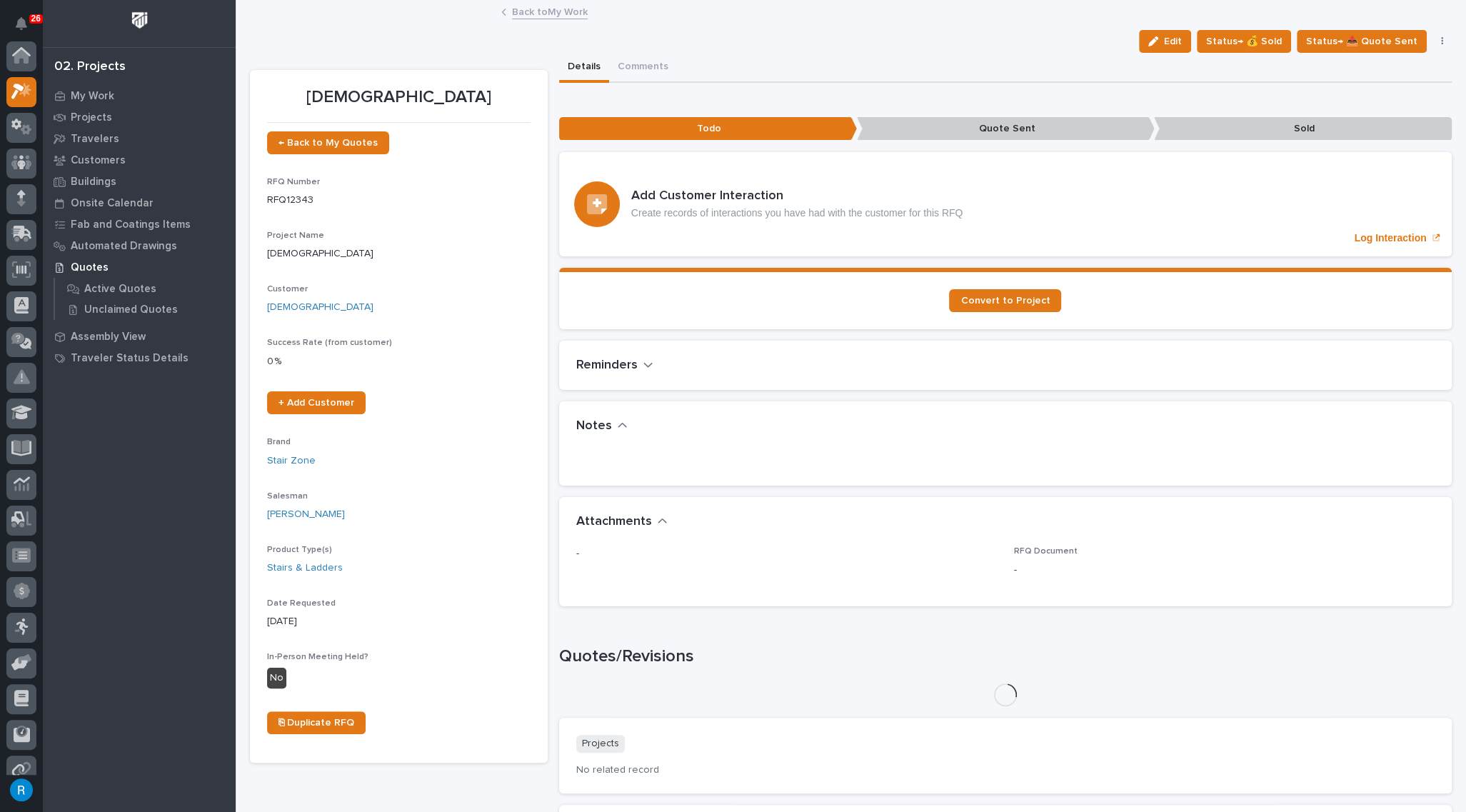
scroll to position [35, 0]
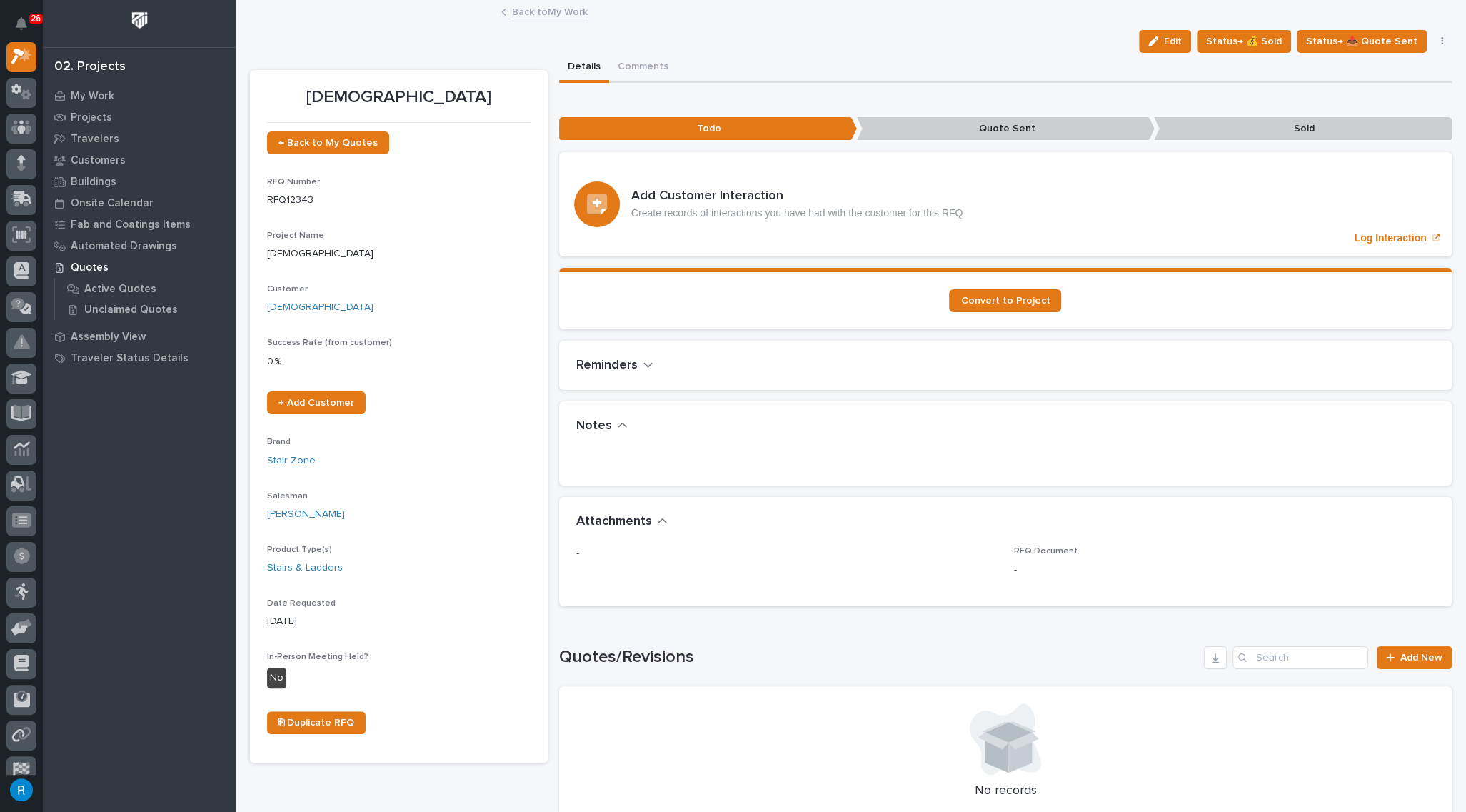
click at [1178, 46] on span "Edit" at bounding box center [1173, 41] width 18 height 13
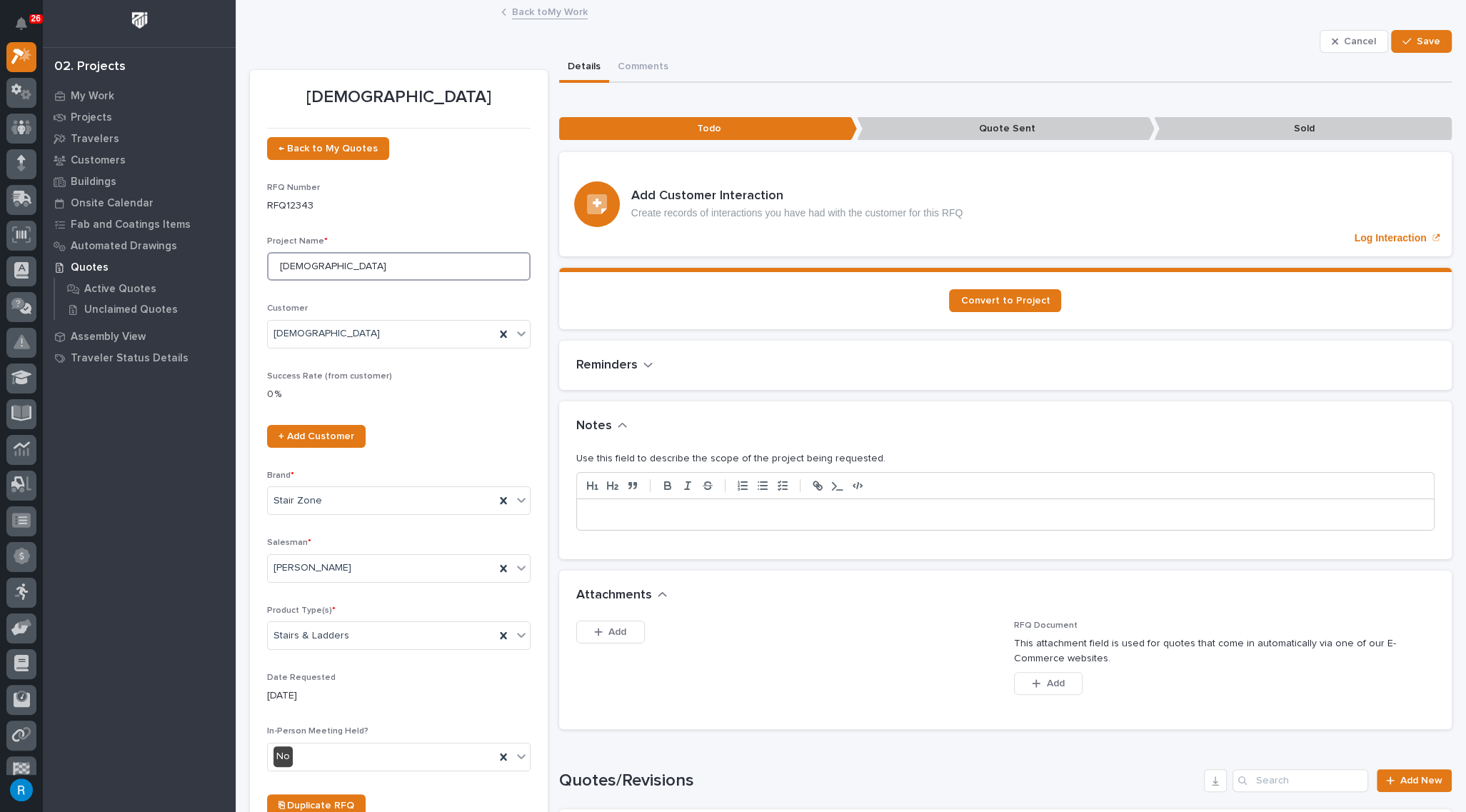
drag, startPoint x: 321, startPoint y: 267, endPoint x: 205, endPoint y: 268, distance: 116.0
click at [235, 267] on div "26 My Settings Log Out 02. Projects My Work Projects Travelers Customers Buildi…" at bounding box center [850, 666] width 1231 height 1332
type input "Straight Stair"
click at [598, 515] on p at bounding box center [1006, 514] width 835 height 14
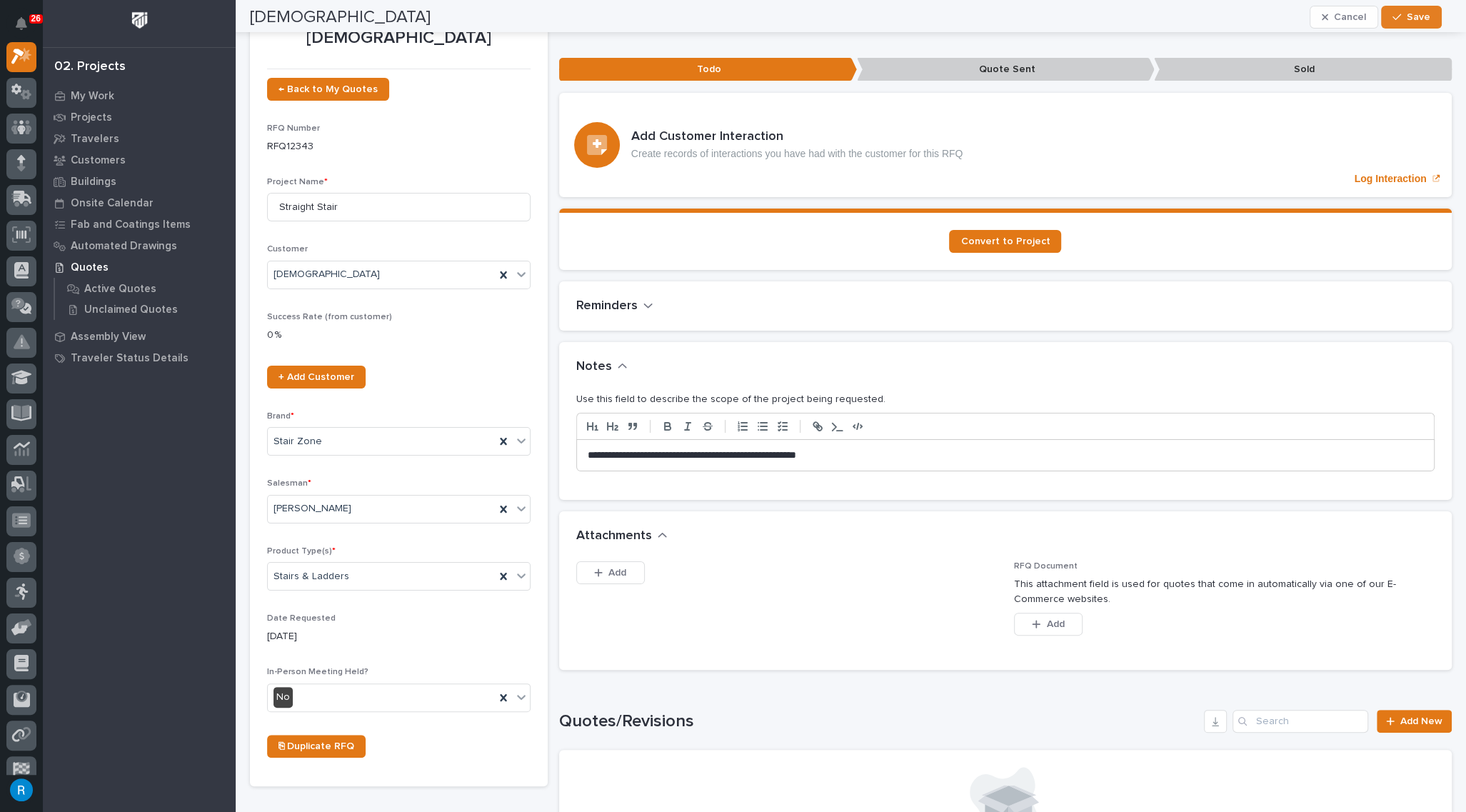
scroll to position [0, 0]
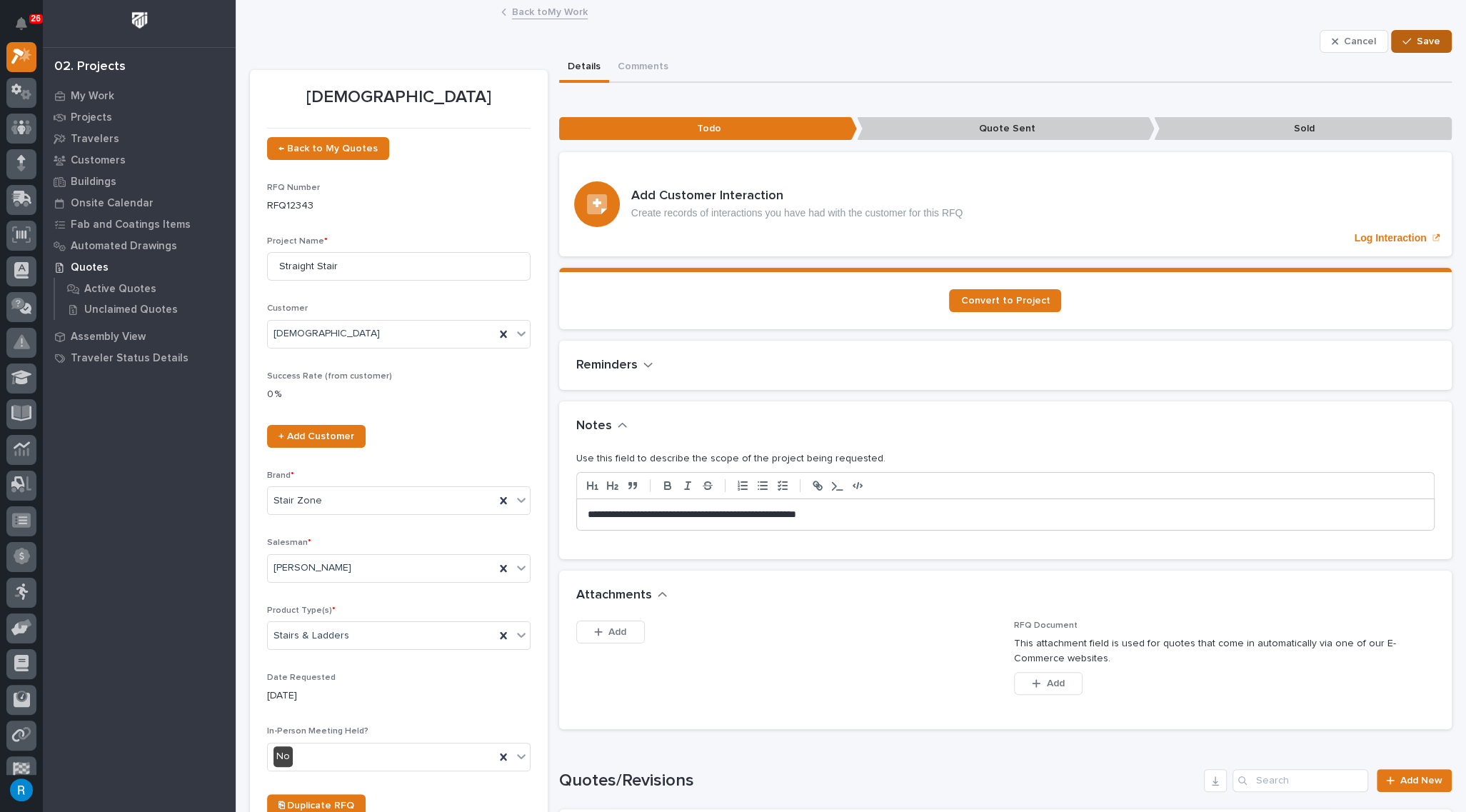
click at [1417, 47] on span "Save" at bounding box center [1428, 41] width 23 height 13
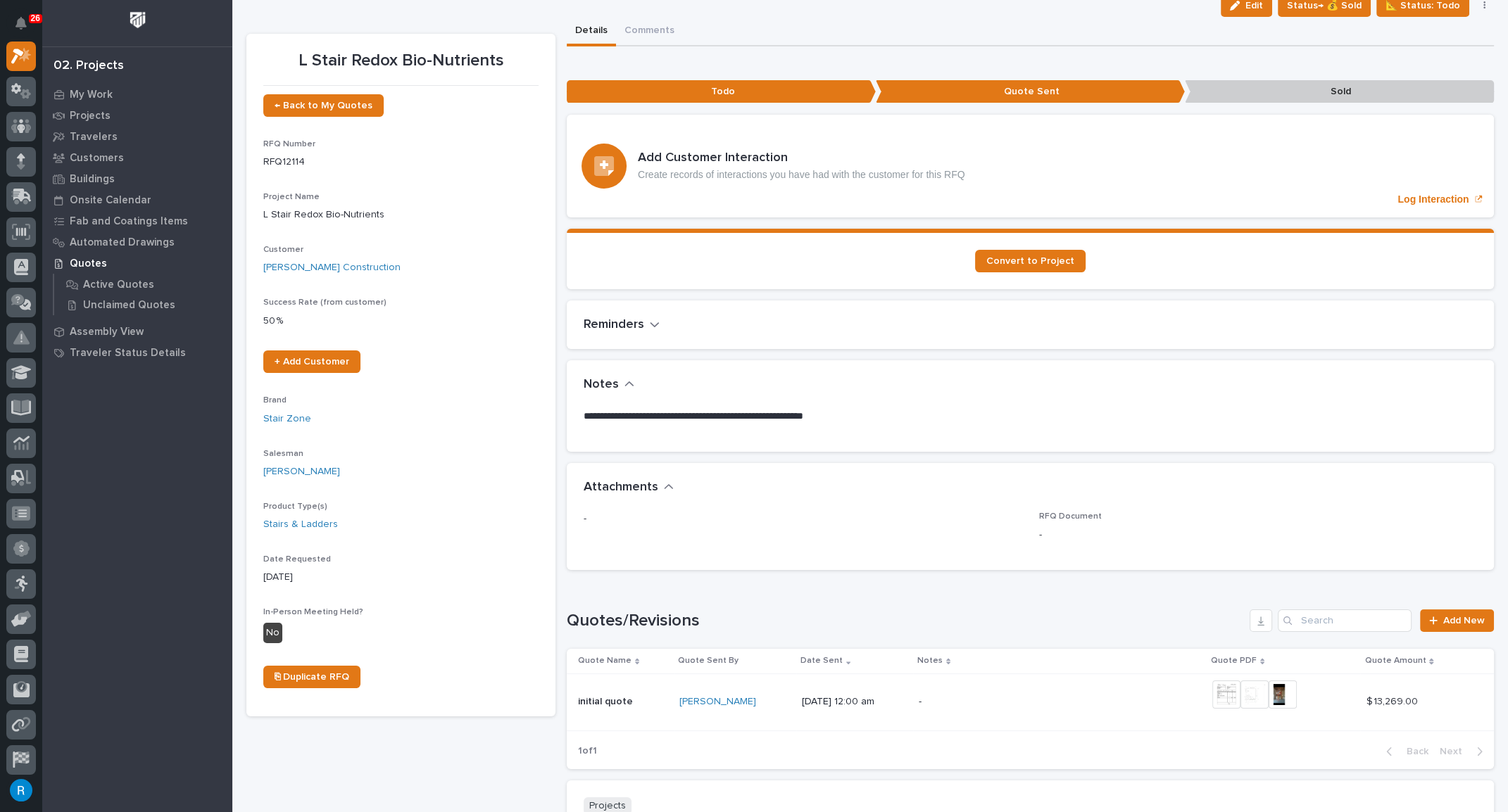
scroll to position [64, 0]
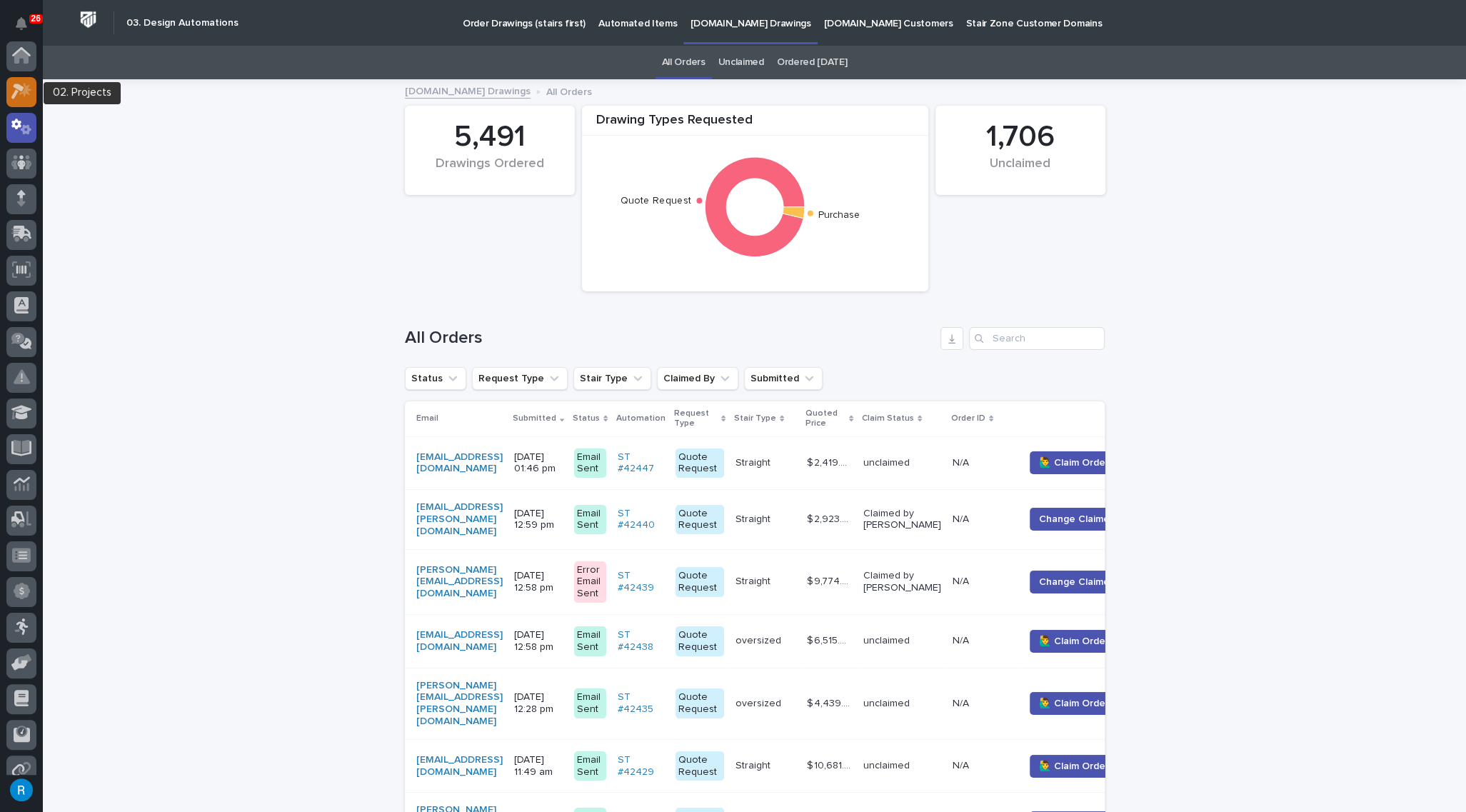
click at [18, 84] on icon at bounding box center [17, 91] width 13 height 16
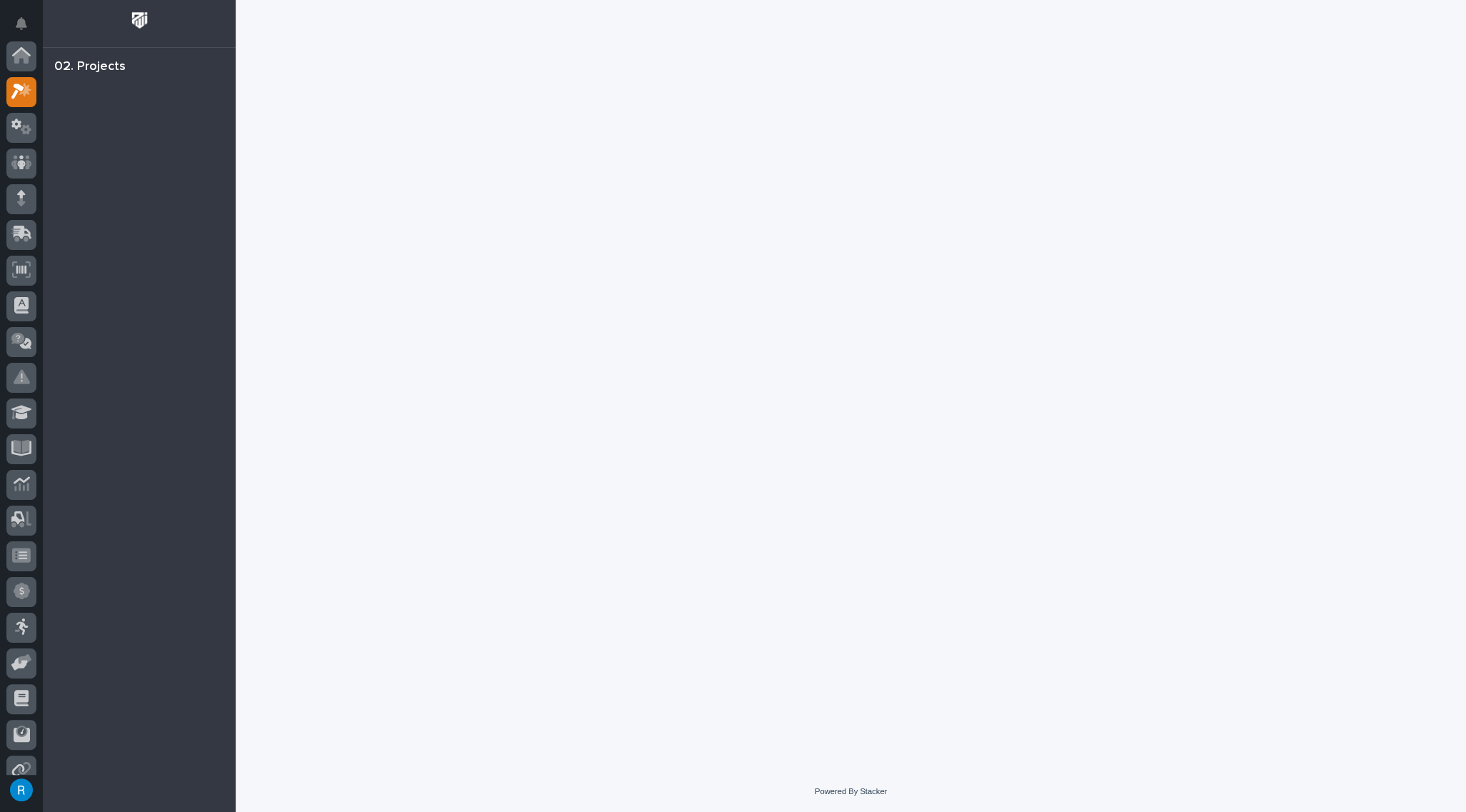
scroll to position [35, 0]
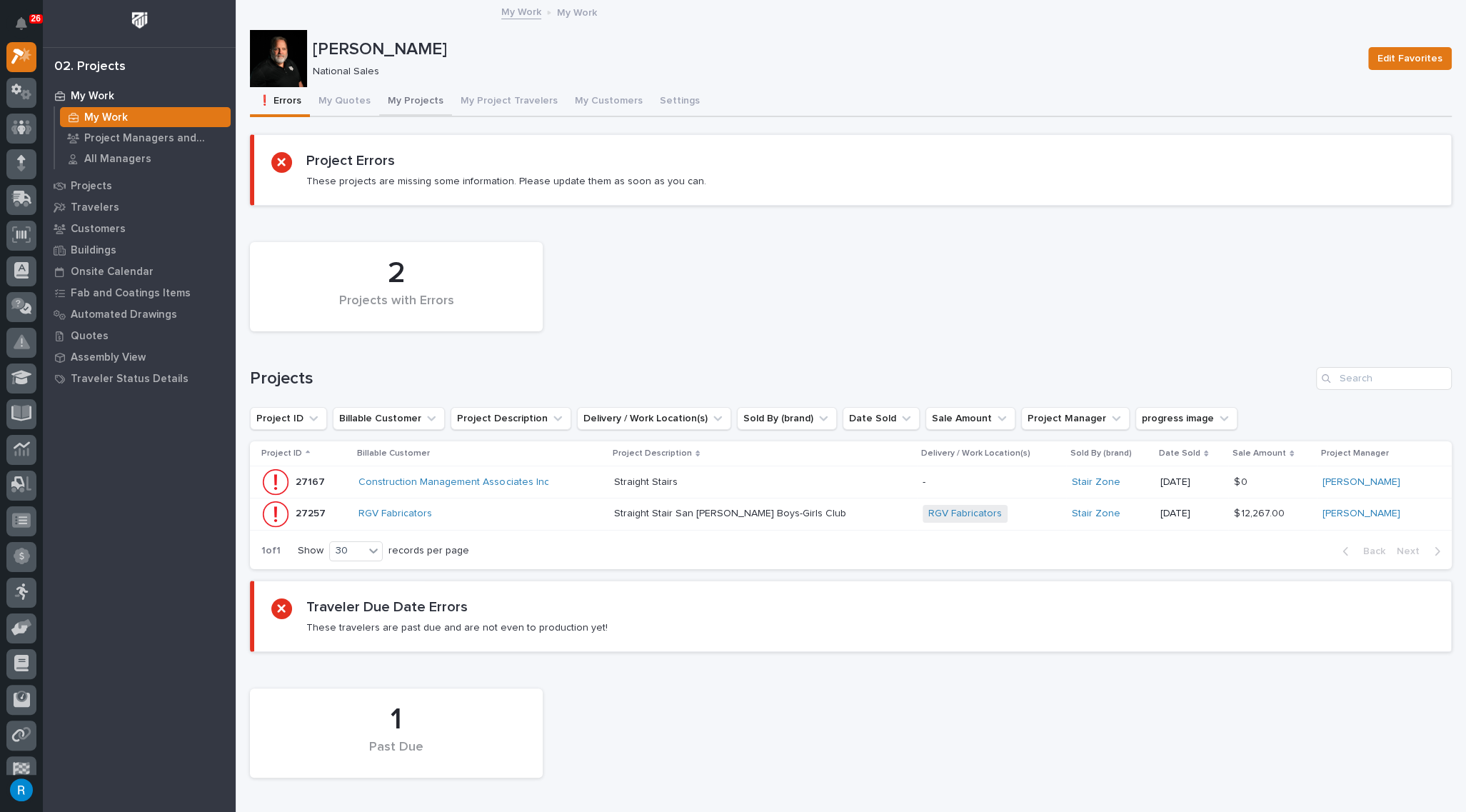
click at [411, 101] on button "My Projects" at bounding box center [415, 102] width 73 height 30
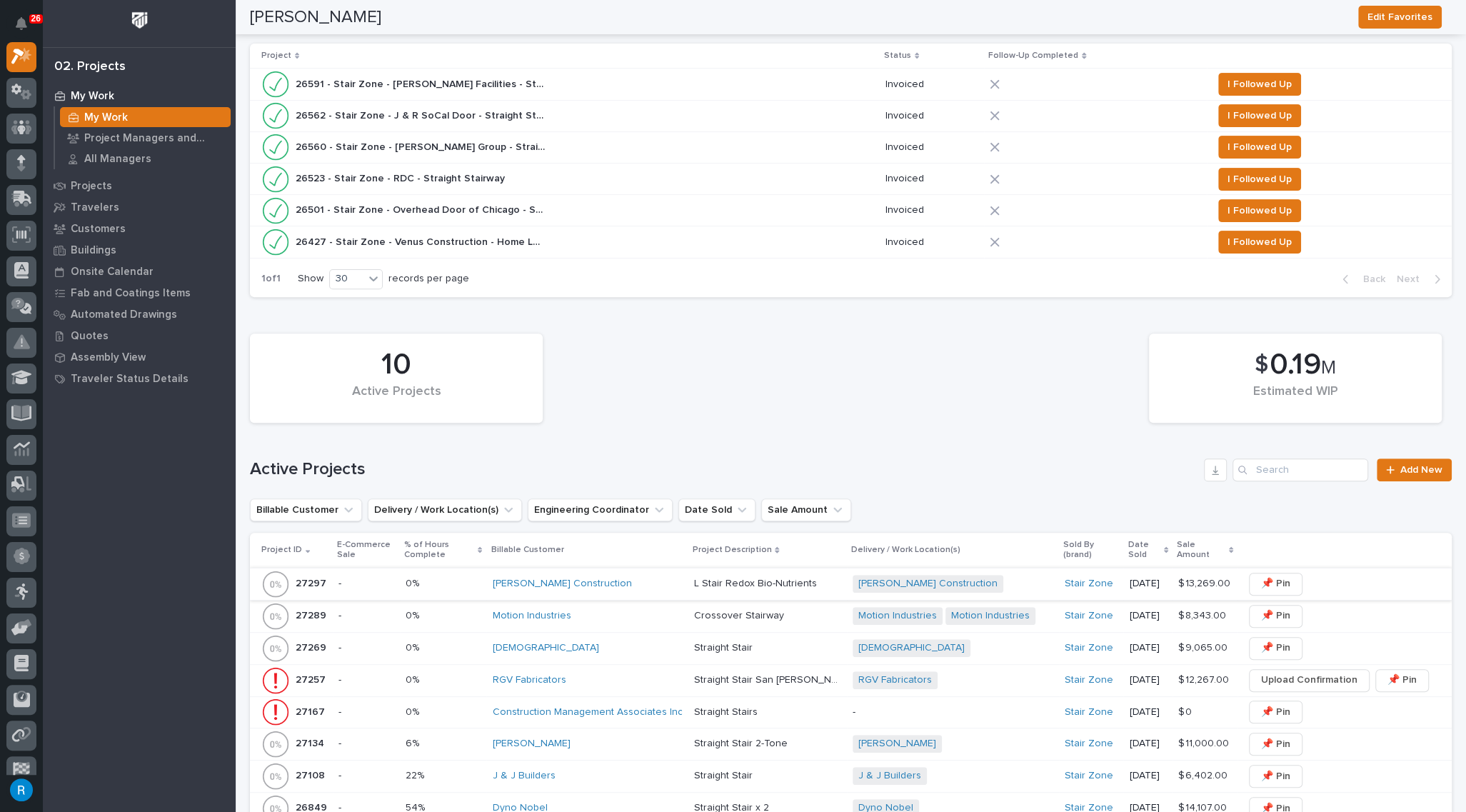
scroll to position [584, 0]
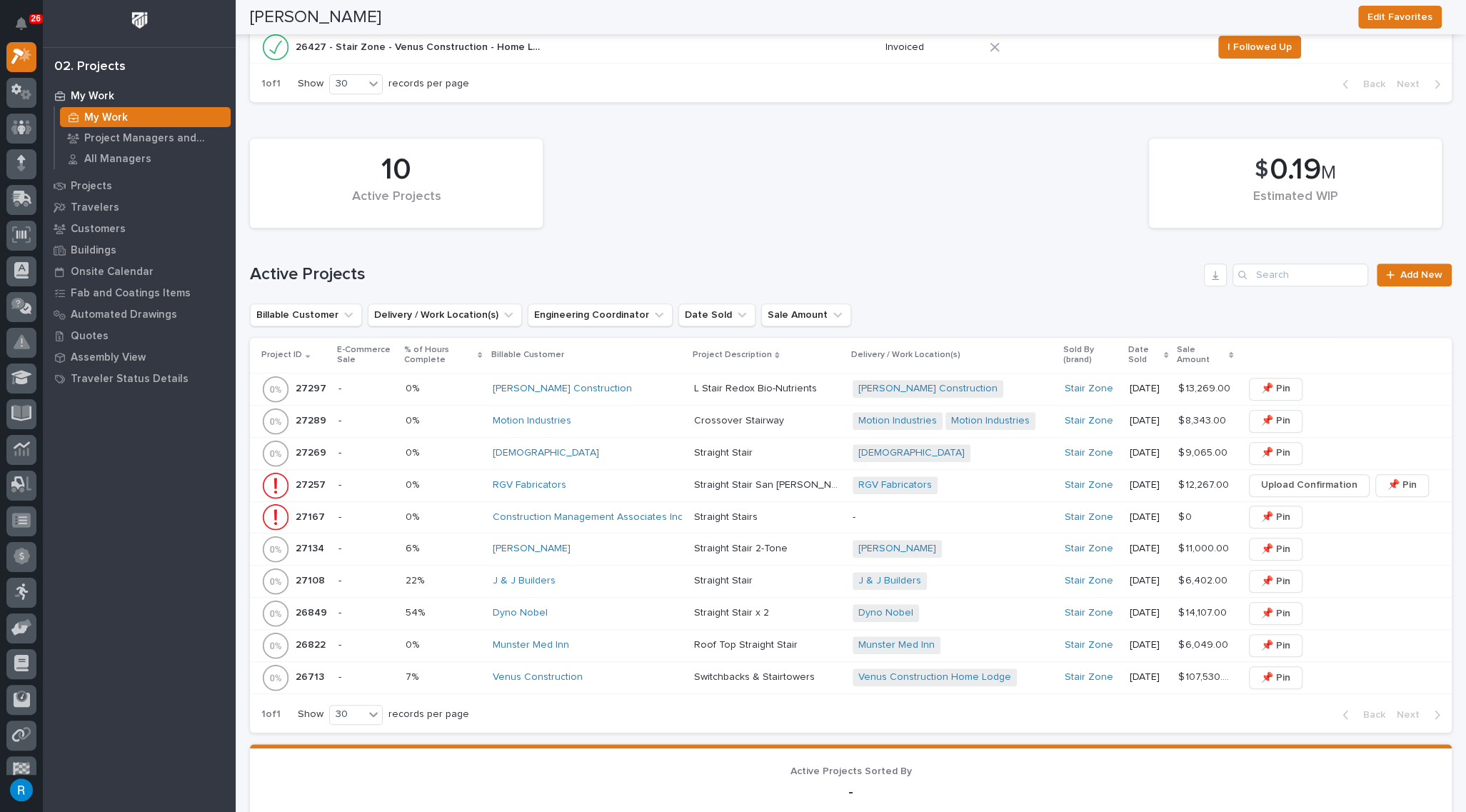
click at [635, 388] on div "[PERSON_NAME] Construction" at bounding box center [586, 388] width 190 height 12
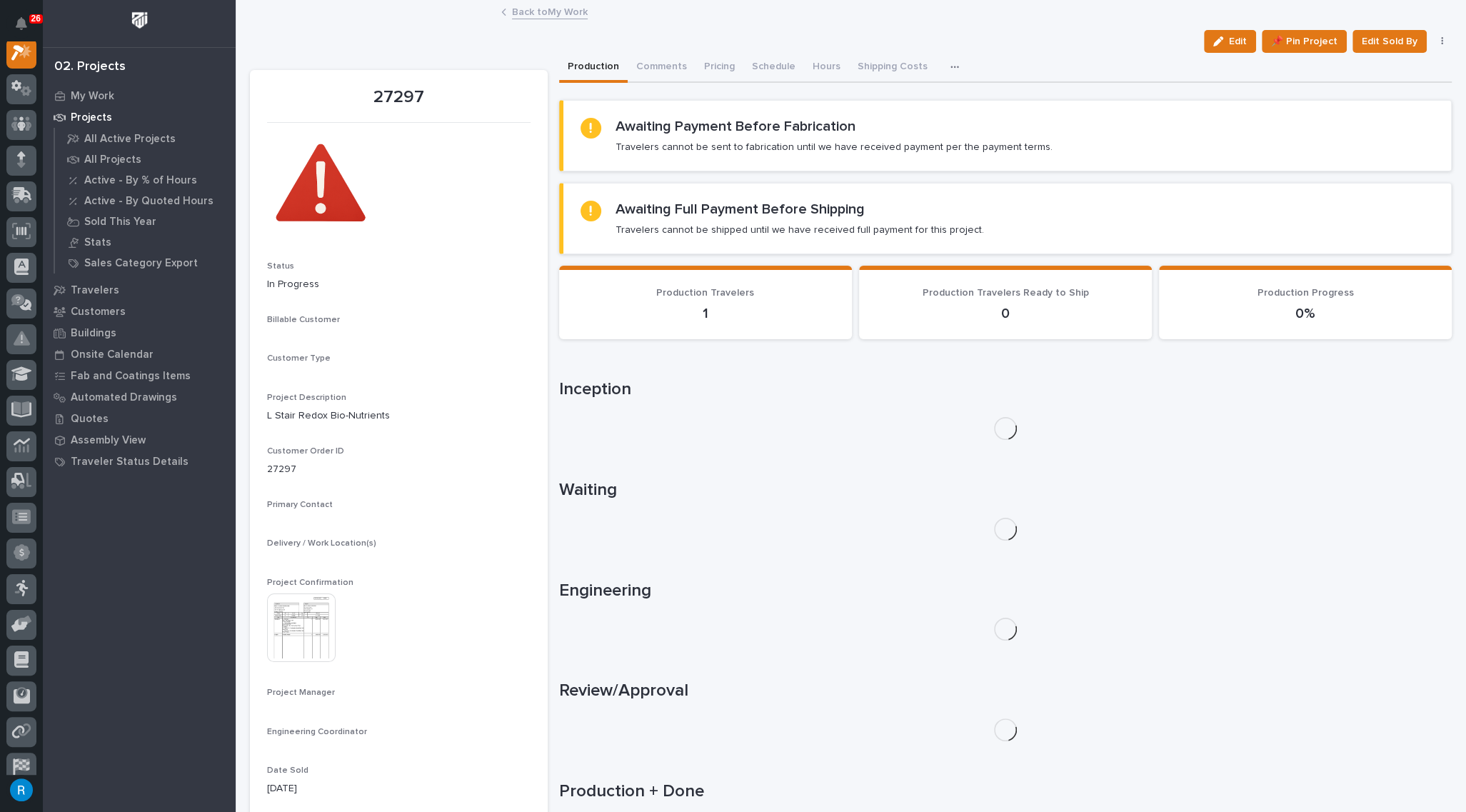
scroll to position [35, 0]
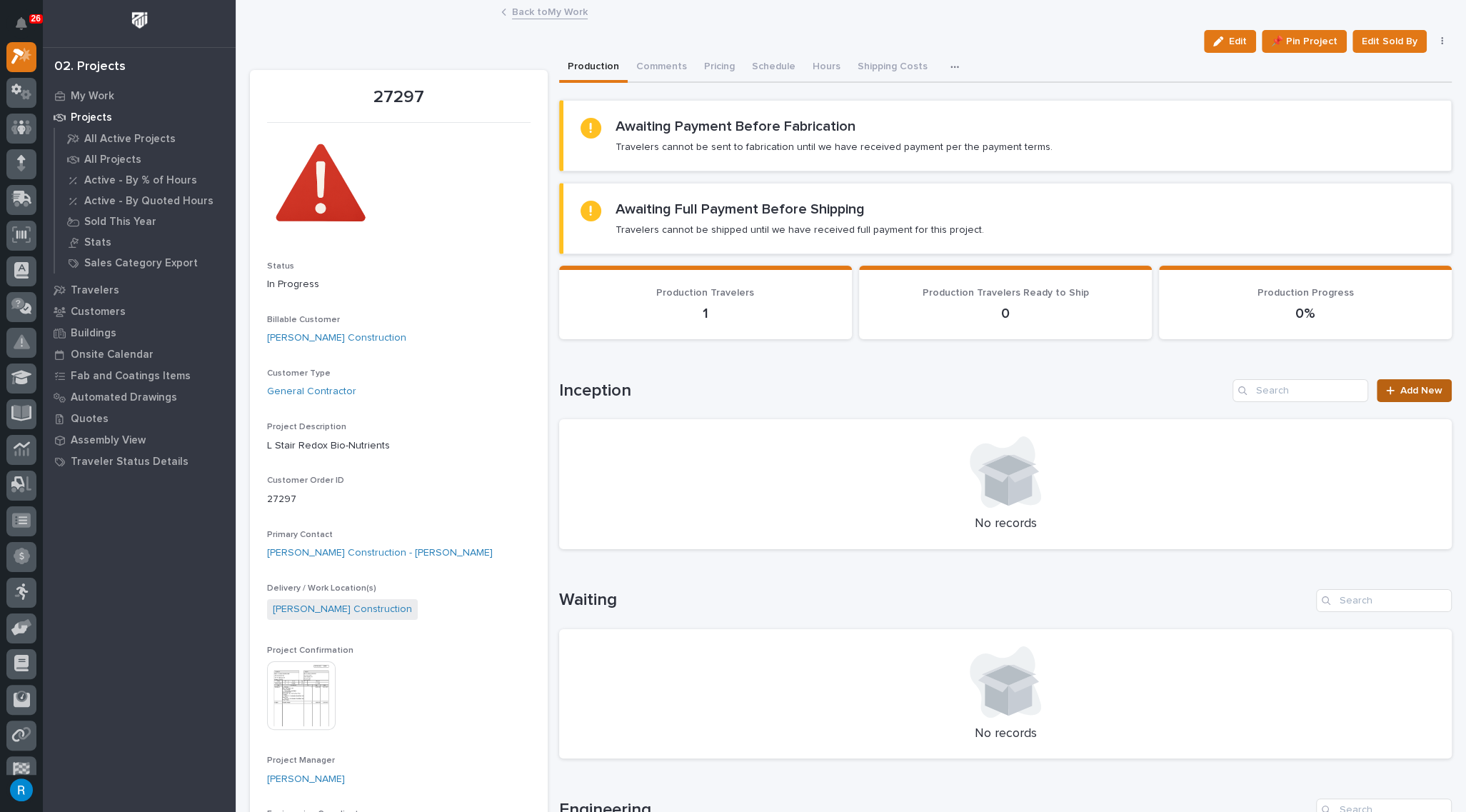
click at [1411, 389] on span "Add New" at bounding box center [1421, 390] width 42 height 10
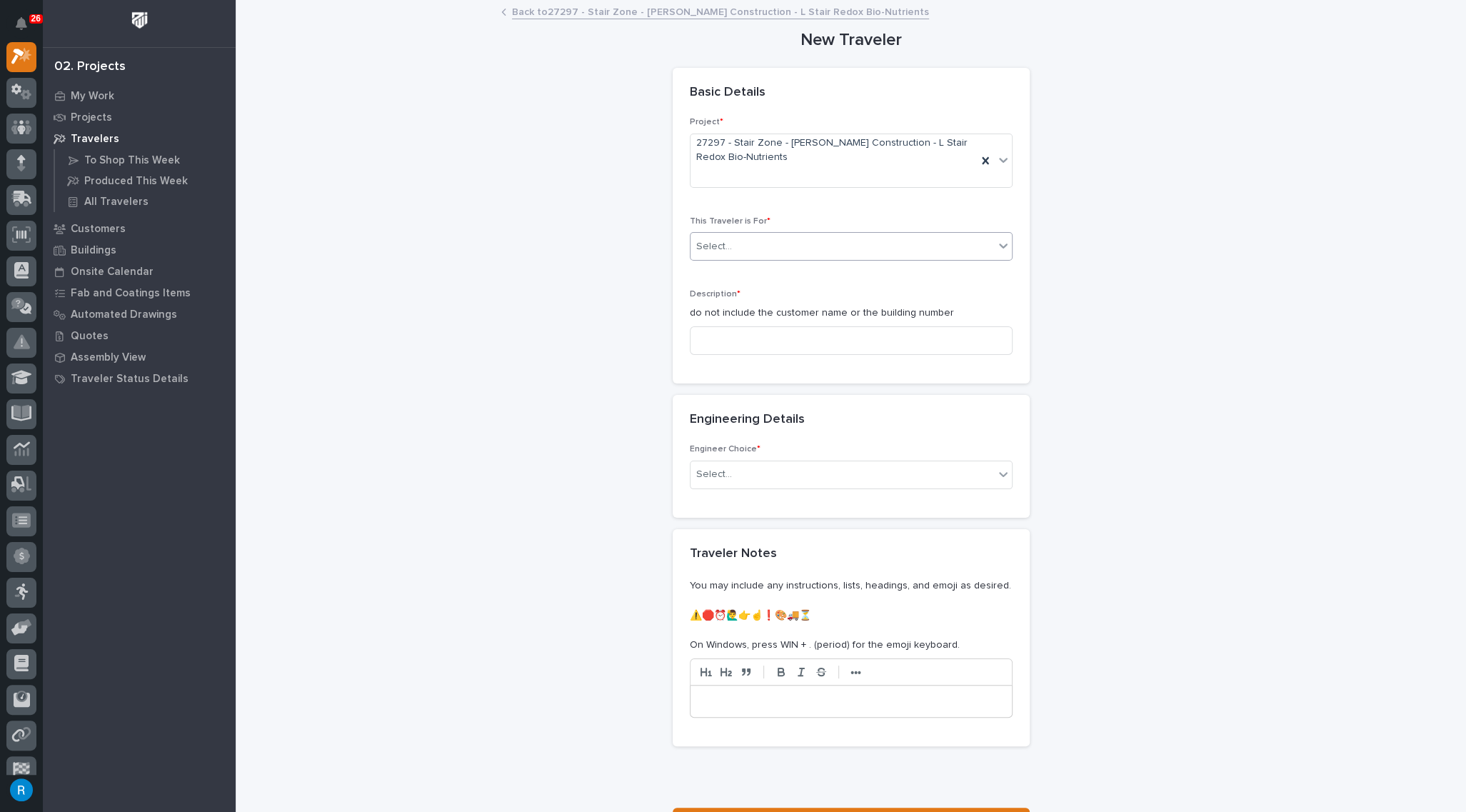
click at [782, 247] on div "Select..." at bounding box center [842, 246] width 304 height 23
click at [722, 265] on span "Production" at bounding box center [718, 271] width 55 height 16
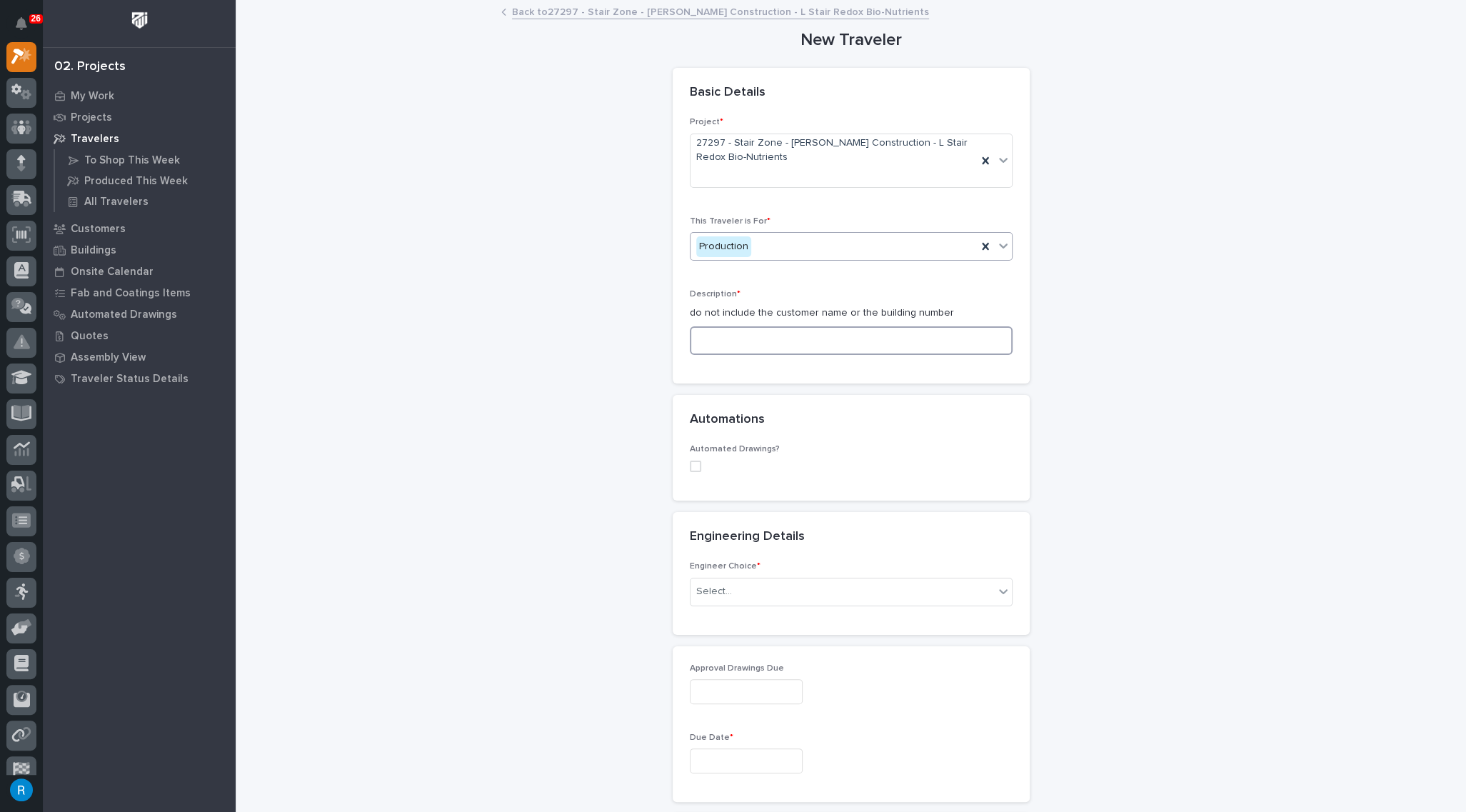
click at [739, 335] on input at bounding box center [851, 340] width 322 height 28
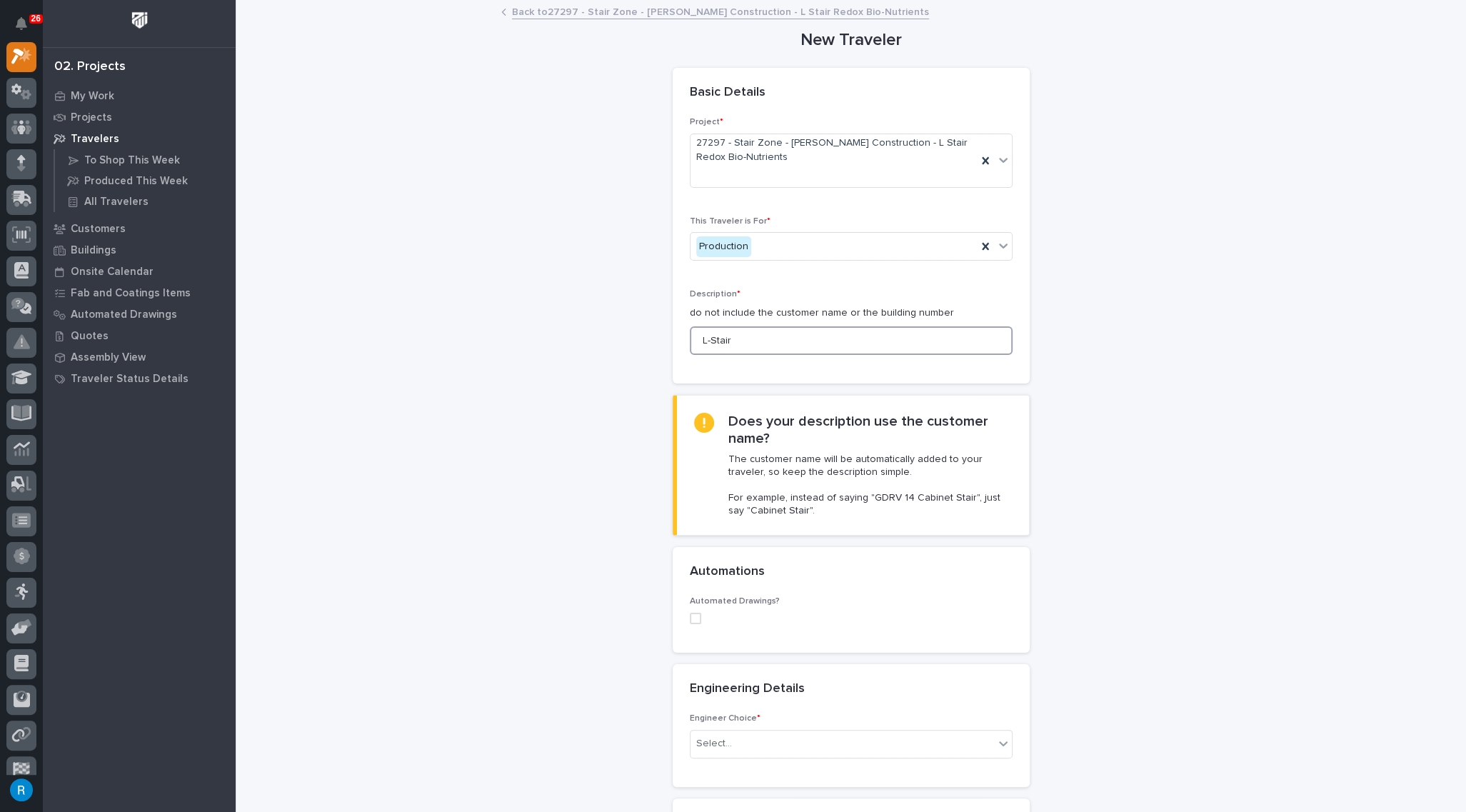
type input "L-Stair"
